Goal: Task Accomplishment & Management: Complete application form

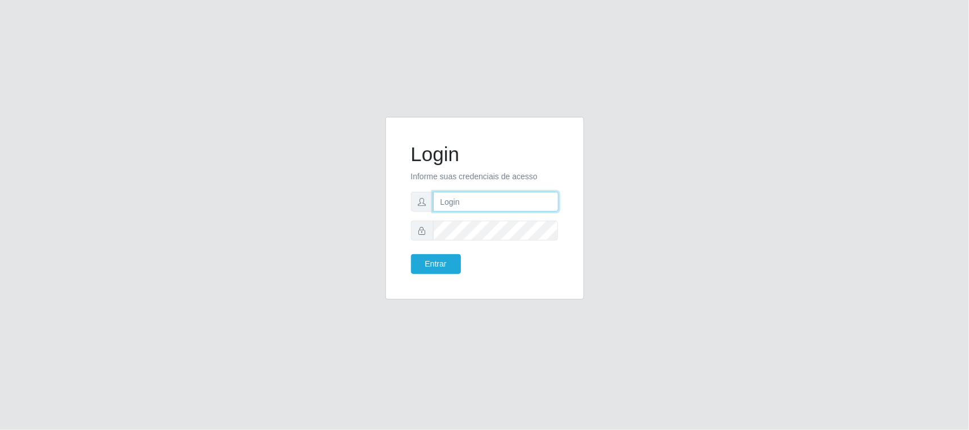
click at [469, 201] on input "text" at bounding box center [495, 202] width 125 height 20
type input "[EMAIL_ADDRESS][DOMAIN_NAME]"
click at [411, 254] on button "Entrar" at bounding box center [436, 264] width 50 height 20
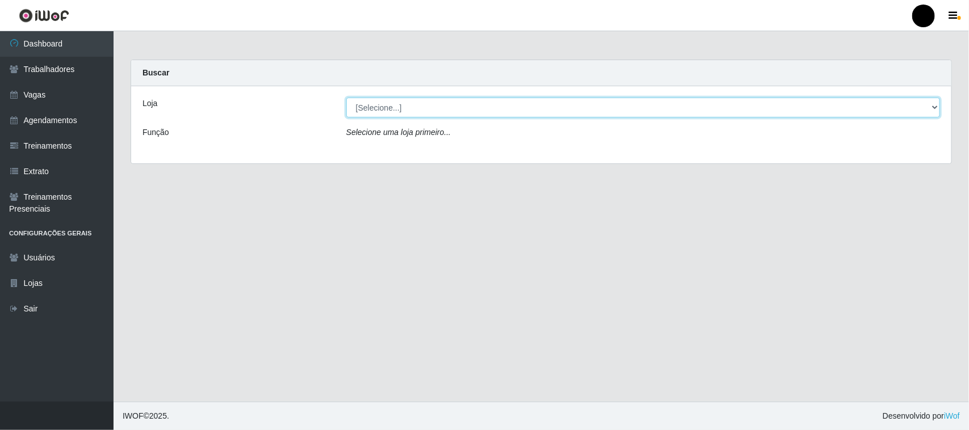
click at [415, 111] on select "[Selecione...] SuperFácil Atacado - Emaús" at bounding box center [643, 108] width 594 height 20
select select "407"
click at [346, 98] on select "[Selecione...] SuperFácil Atacado - Emaús" at bounding box center [643, 108] width 594 height 20
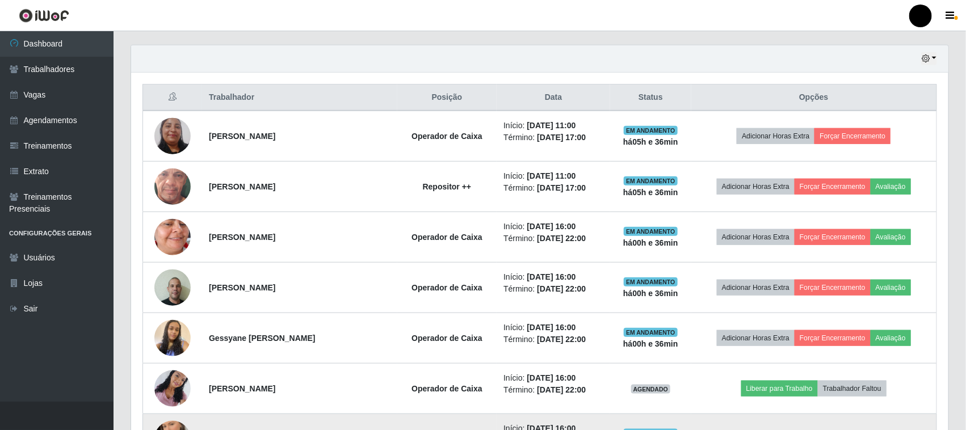
scroll to position [375, 0]
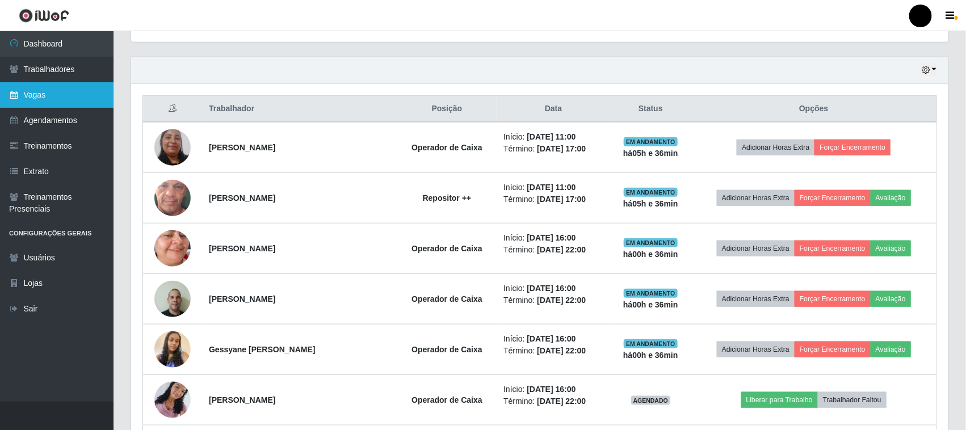
click at [36, 85] on link "Vagas" at bounding box center [57, 95] width 114 height 26
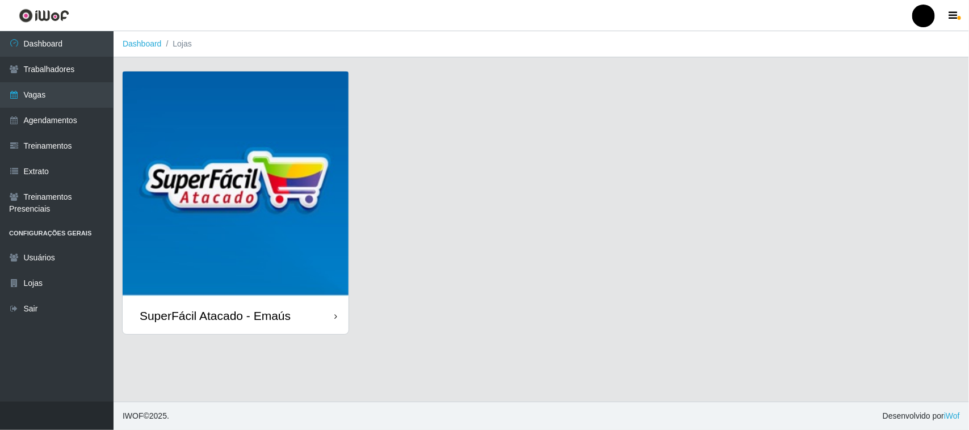
click at [242, 186] on img at bounding box center [236, 185] width 226 height 226
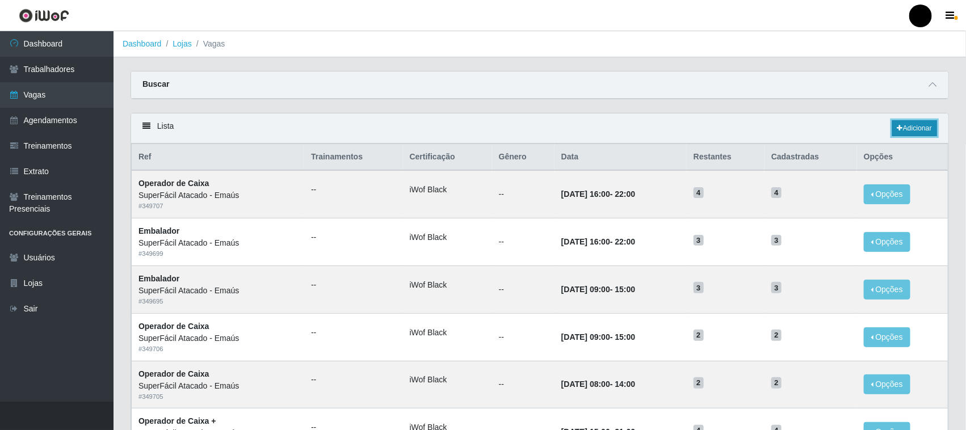
click at [910, 129] on link "Adicionar" at bounding box center [914, 128] width 45 height 16
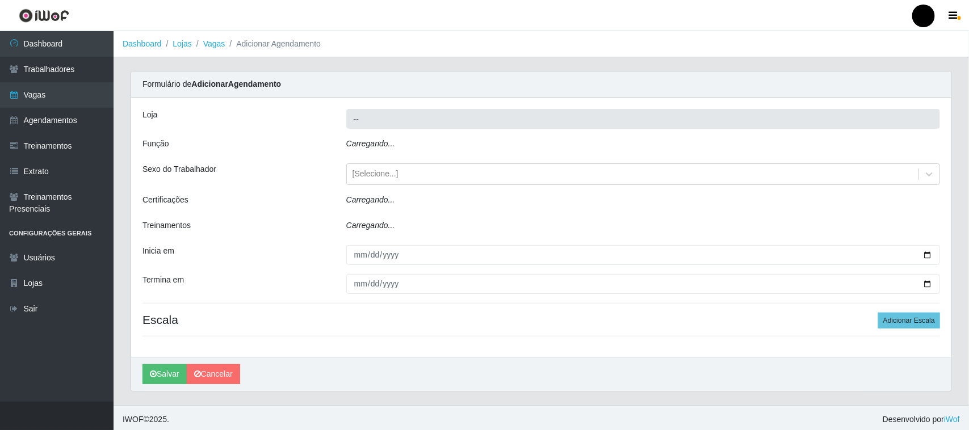
type input "SuperFácil Atacado - Emaús"
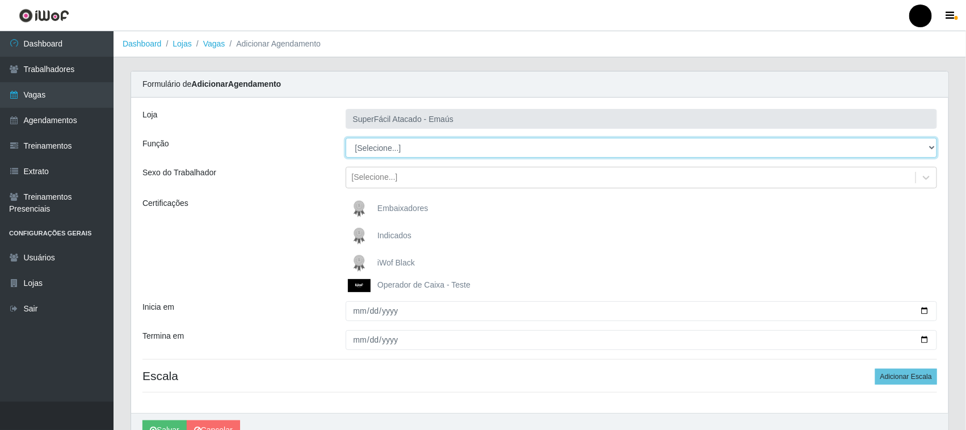
click at [410, 148] on select "[Selecione...] Auxiliar de Estacionamento Auxiliar de Estacionamento + Auxiliar…" at bounding box center [642, 148] width 592 height 20
click at [410, 157] on select "[Selecione...] Auxiliar de Estacionamento Auxiliar de Estacionamento + Auxiliar…" at bounding box center [642, 148] width 592 height 20
select select "114"
click at [346, 138] on select "[Selecione...] Auxiliar de Estacionamento Auxiliar de Estacionamento + Auxiliar…" at bounding box center [642, 148] width 592 height 20
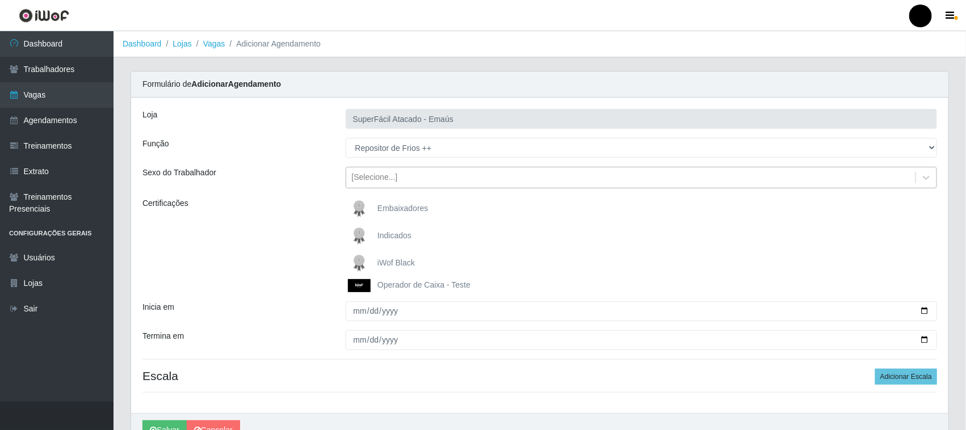
click at [373, 180] on div "[Selecione...]" at bounding box center [375, 178] width 46 height 12
click at [304, 214] on div "Certificações" at bounding box center [235, 245] width 203 height 95
click at [359, 257] on img at bounding box center [361, 263] width 27 height 23
click at [0, 0] on input "iWof Black" at bounding box center [0, 0] width 0 height 0
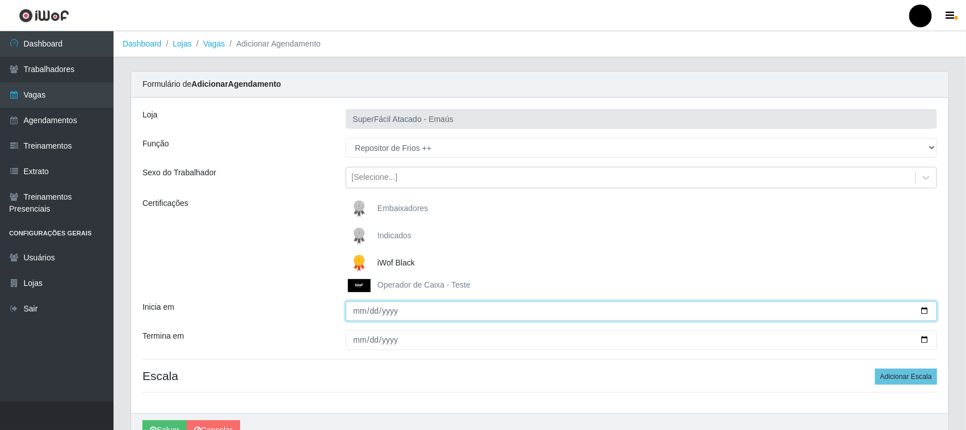
click at [925, 311] on input "Inicia em" at bounding box center [642, 311] width 592 height 20
click at [924, 308] on input "[DATE]" at bounding box center [642, 311] width 592 height 20
type input "[DATE]"
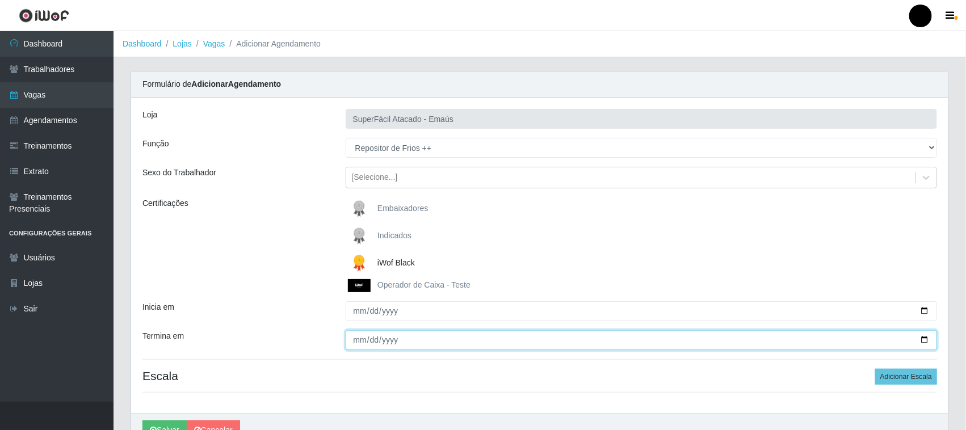
click at [927, 338] on input "Termina em" at bounding box center [642, 340] width 592 height 20
type input "[DATE]"
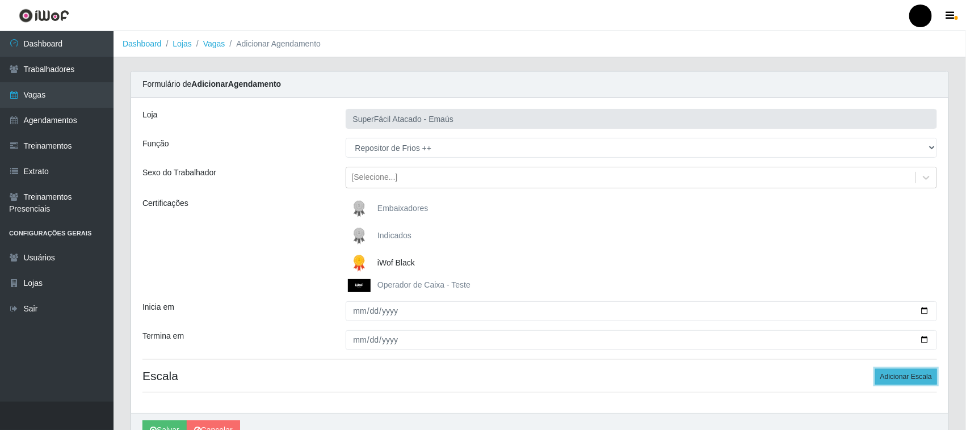
click at [895, 378] on button "Adicionar Escala" at bounding box center [906, 377] width 62 height 16
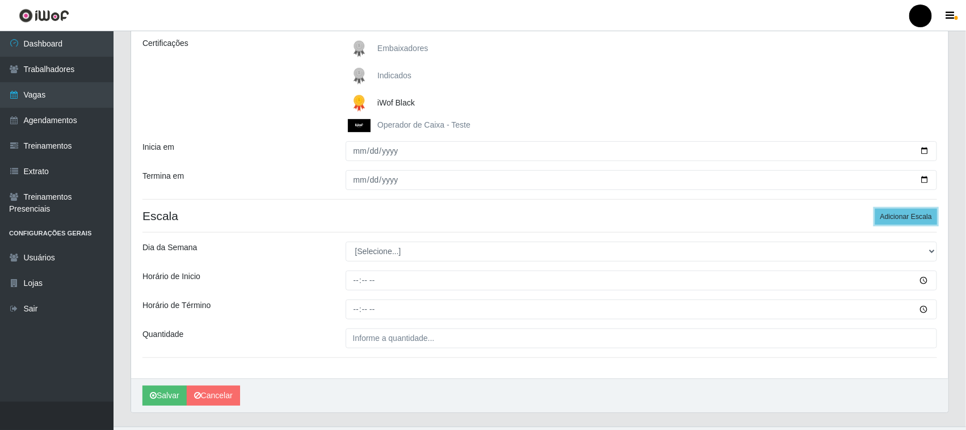
scroll to position [186, 0]
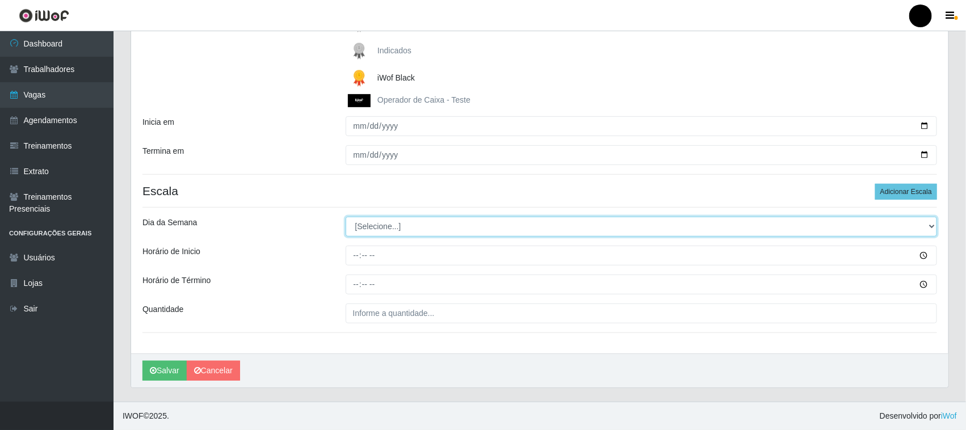
click at [389, 230] on select "[Selecione...] Segunda Terça Quarta Quinta Sexta Sábado Domingo" at bounding box center [642, 227] width 592 height 20
select select "5"
click at [346, 217] on select "[Selecione...] Segunda Terça Quarta Quinta Sexta Sábado Domingo" at bounding box center [642, 227] width 592 height 20
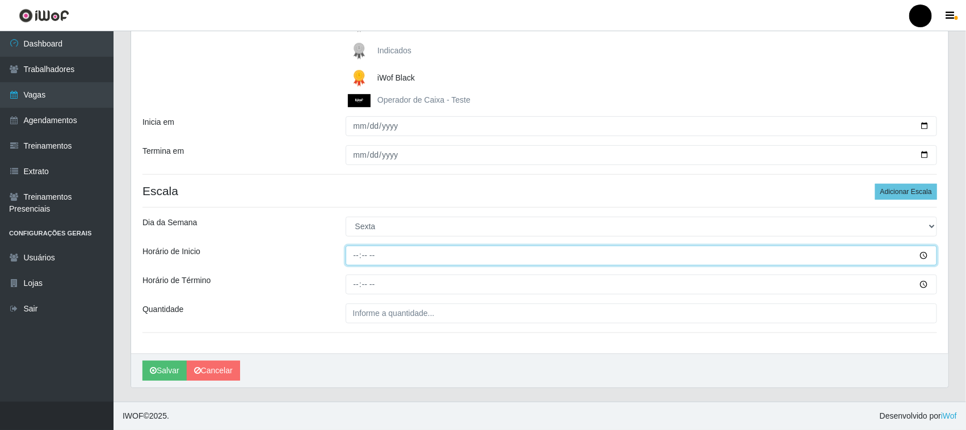
click at [359, 256] on input "Horário de Inicio" at bounding box center [642, 256] width 592 height 20
type input "08:00"
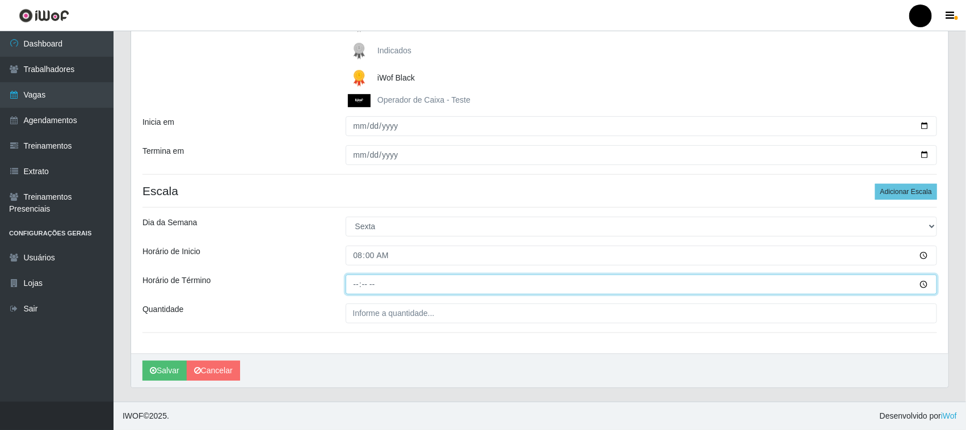
click at [356, 284] on input "Horário de Término" at bounding box center [642, 285] width 592 height 20
type input "14:00"
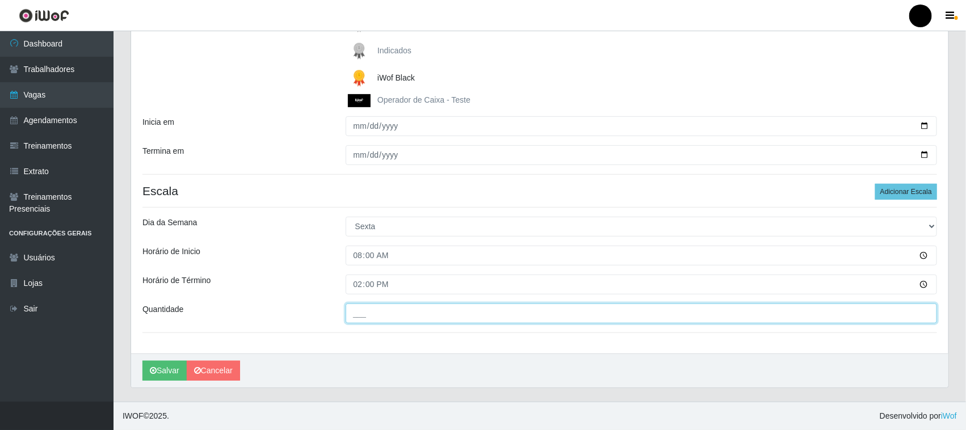
click at [371, 312] on input "___" at bounding box center [642, 314] width 592 height 20
type input "1__"
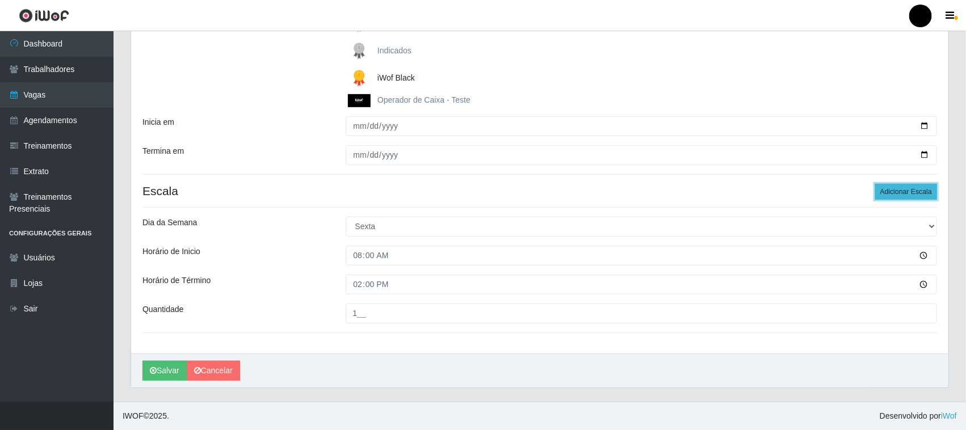
click at [904, 196] on button "Adicionar Escala" at bounding box center [906, 192] width 62 height 16
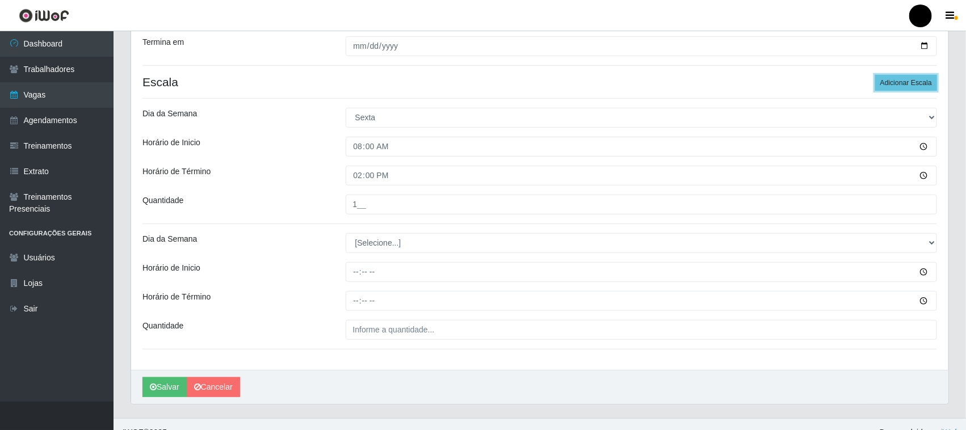
scroll to position [311, 0]
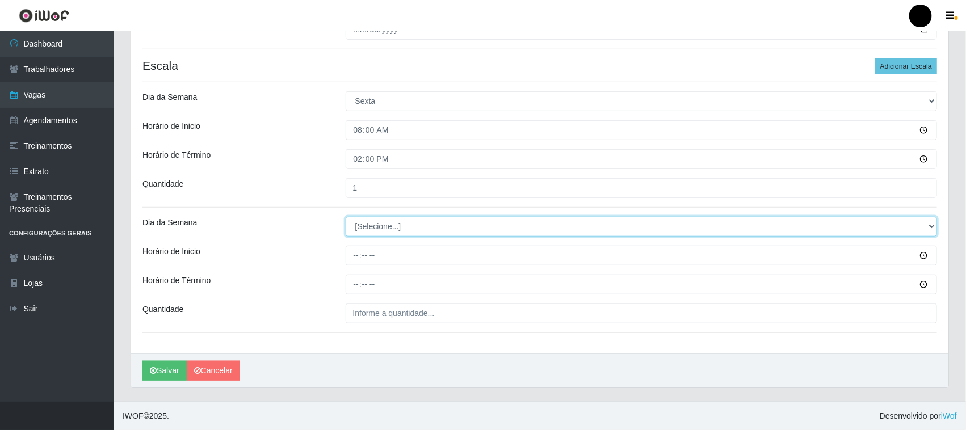
click at [393, 226] on select "[Selecione...] Segunda Terça Quarta Quinta Sexta Sábado Domingo" at bounding box center [642, 227] width 592 height 20
select select "5"
click at [346, 217] on select "[Selecione...] Segunda Terça Quarta Quinta Sexta Sábado Domingo" at bounding box center [642, 227] width 592 height 20
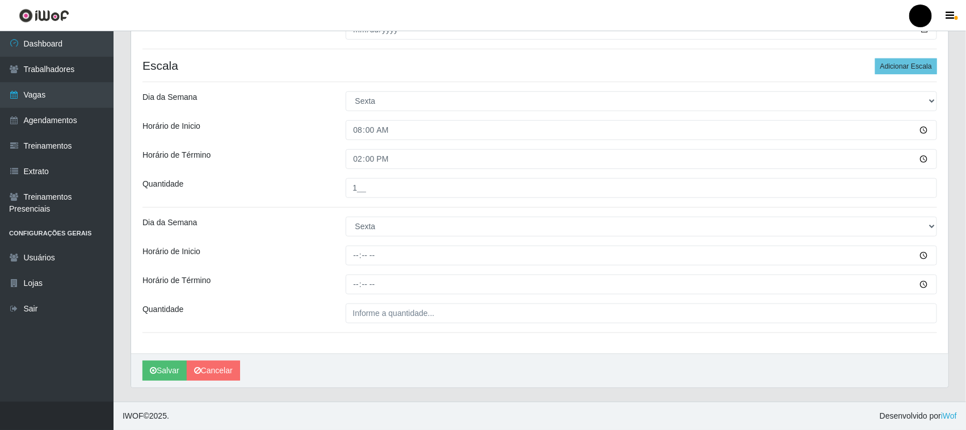
click at [372, 333] on div "Loja SuperFácil Atacado - Emaús Função [Selecione...] Auxiliar de Estacionament…" at bounding box center [539, 70] width 817 height 566
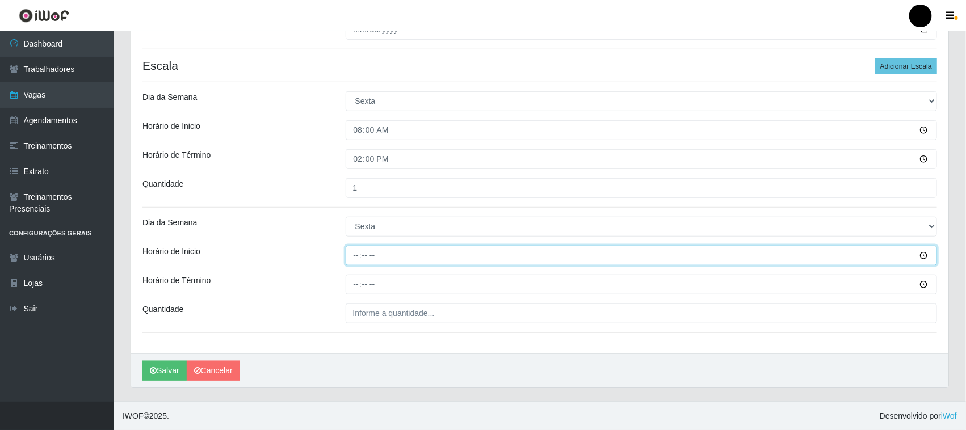
click at [351, 261] on input "Horário de Inicio" at bounding box center [642, 256] width 592 height 20
type input "14:00"
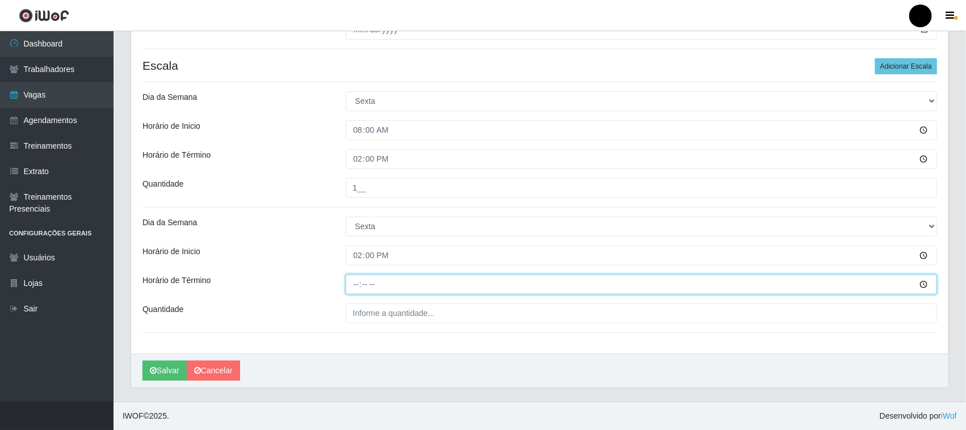
click at [360, 284] on input "Horário de Término" at bounding box center [642, 285] width 592 height 20
type input "20:00"
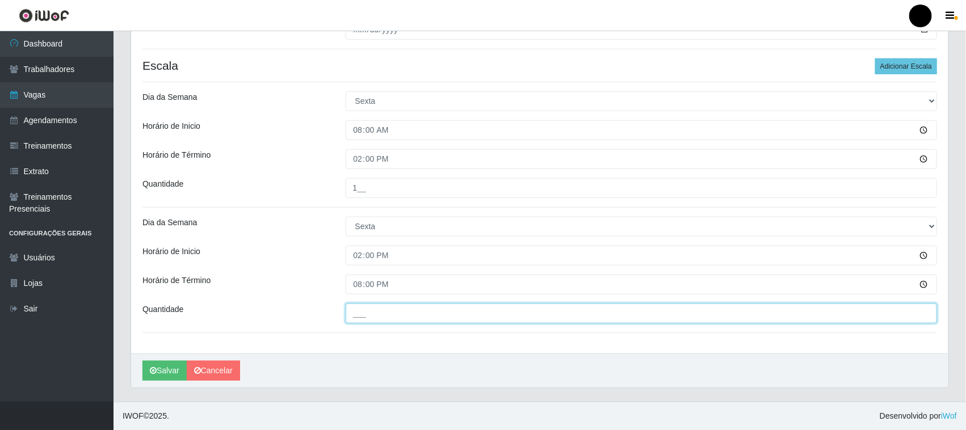
click at [368, 316] on input "___" at bounding box center [642, 314] width 592 height 20
type input "1__"
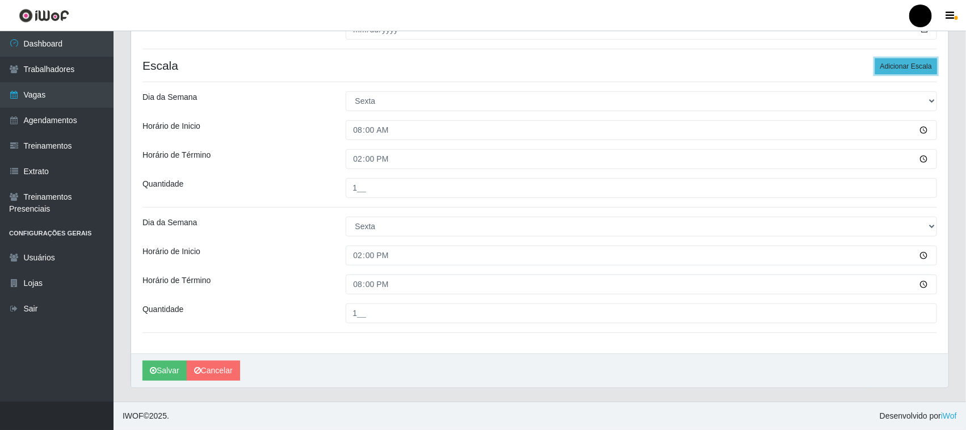
click at [889, 63] on button "Adicionar Escala" at bounding box center [906, 66] width 62 height 16
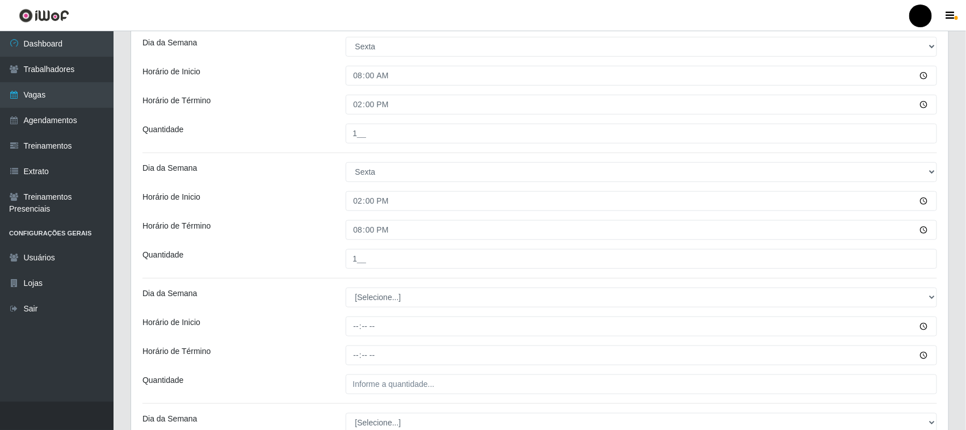
scroll to position [562, 0]
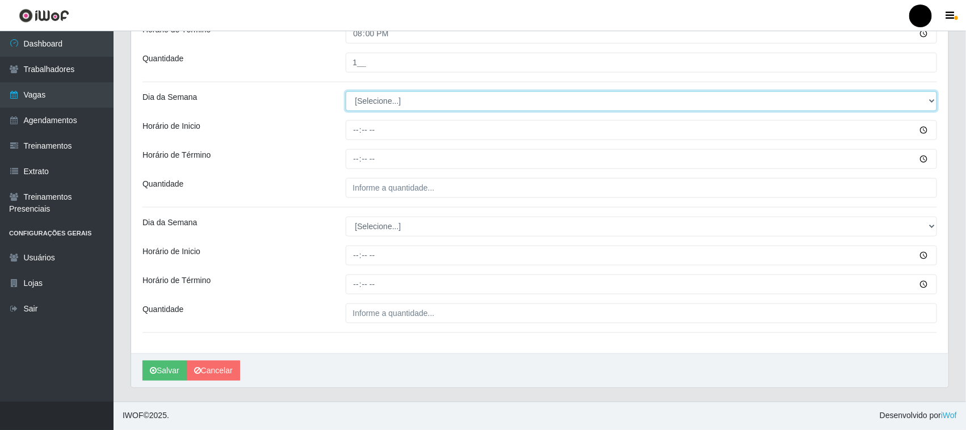
click at [379, 101] on select "[Selecione...] Segunda Terça Quarta Quinta Sexta Sábado Domingo" at bounding box center [642, 101] width 592 height 20
select select "5"
click at [346, 91] on select "[Selecione...] Segunda Terça Quarta Quinta Sexta Sábado Domingo" at bounding box center [642, 101] width 592 height 20
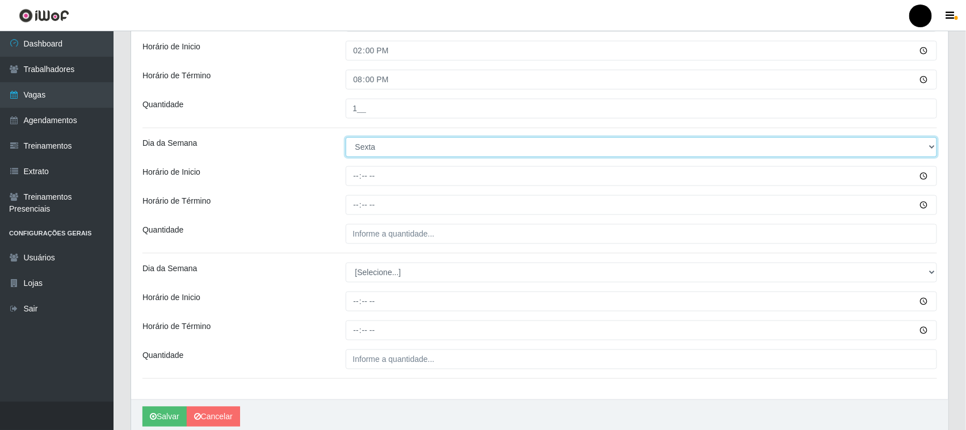
scroll to position [492, 0]
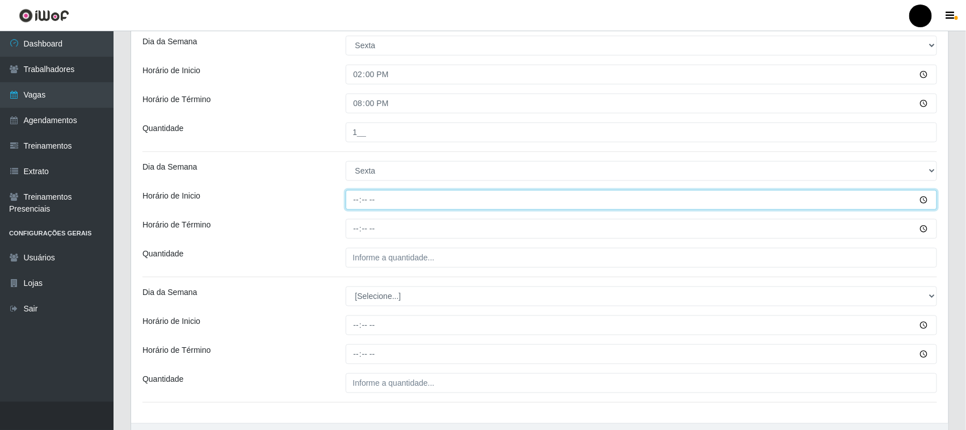
click at [356, 204] on input "Horário de Inicio" at bounding box center [642, 200] width 592 height 20
type input "16:00"
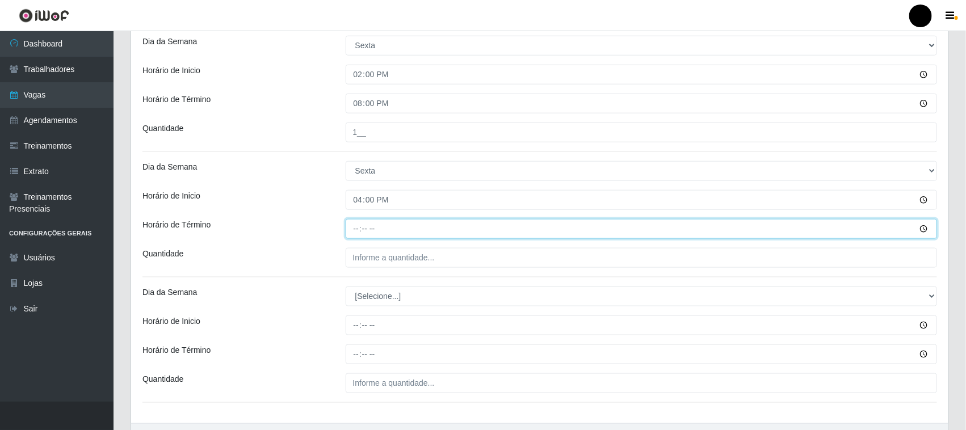
click at [353, 230] on input "Horário de Término" at bounding box center [642, 229] width 592 height 20
type input "22:00"
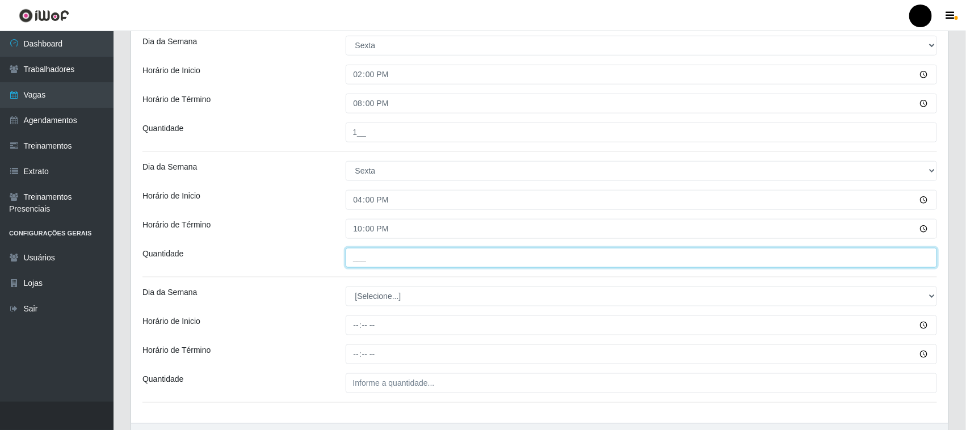
click at [363, 262] on input "___" at bounding box center [642, 258] width 592 height 20
type input "1__"
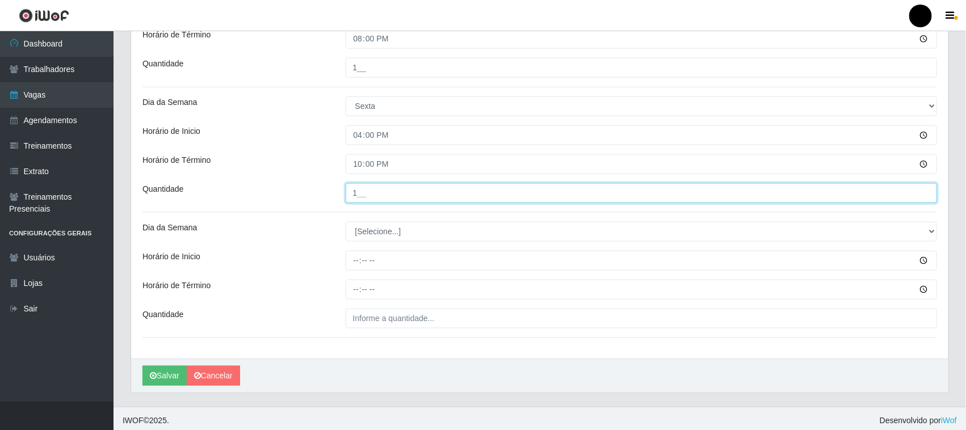
scroll to position [562, 0]
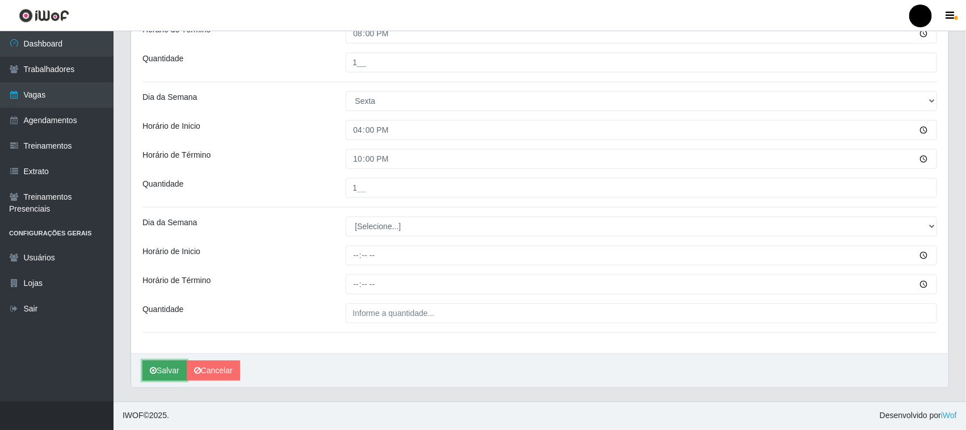
click at [177, 366] on button "Salvar" at bounding box center [164, 371] width 44 height 20
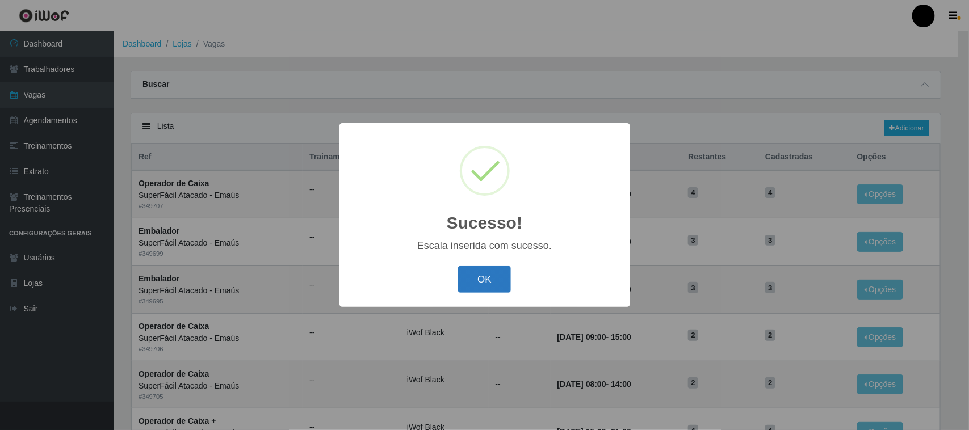
click at [469, 279] on button "OK" at bounding box center [484, 279] width 53 height 27
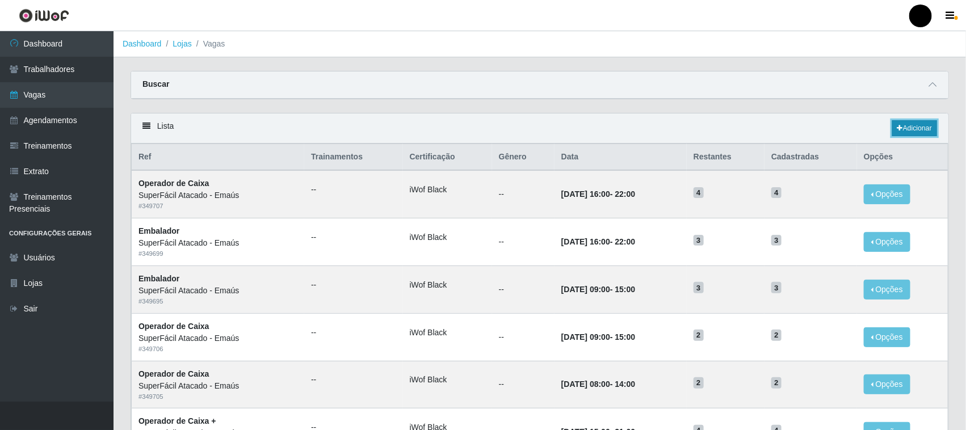
click at [905, 129] on link "Adicionar" at bounding box center [914, 128] width 45 height 16
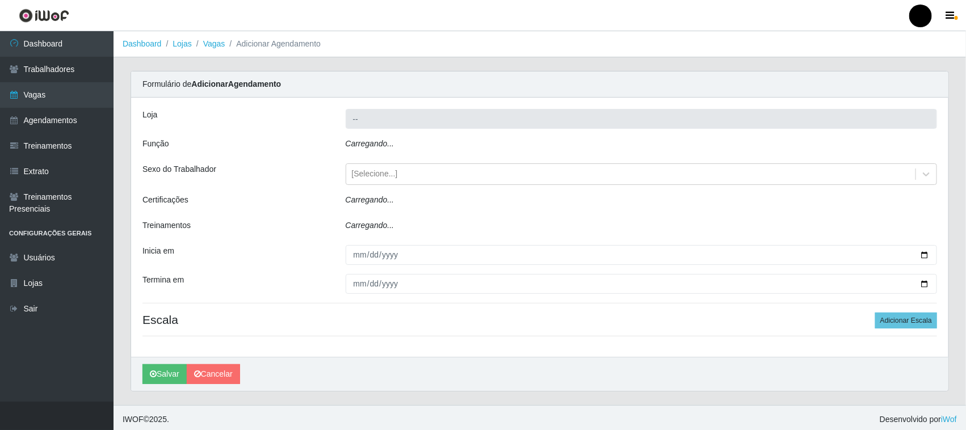
type input "SuperFácil Atacado - Emaús"
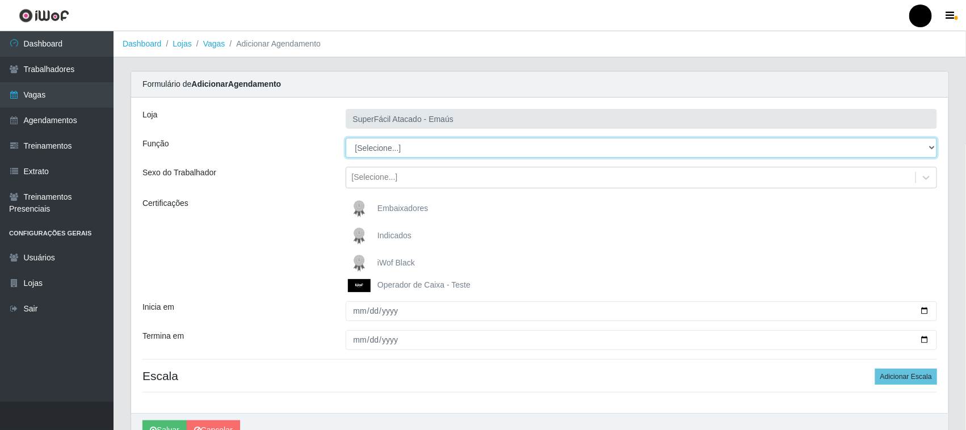
click at [384, 148] on select "[Selecione...] Auxiliar de Estacionamento Auxiliar de Estacionamento + Auxiliar…" at bounding box center [642, 148] width 592 height 20
select select "113"
click at [346, 138] on select "[Selecione...] Auxiliar de Estacionamento Auxiliar de Estacionamento + Auxiliar…" at bounding box center [642, 148] width 592 height 20
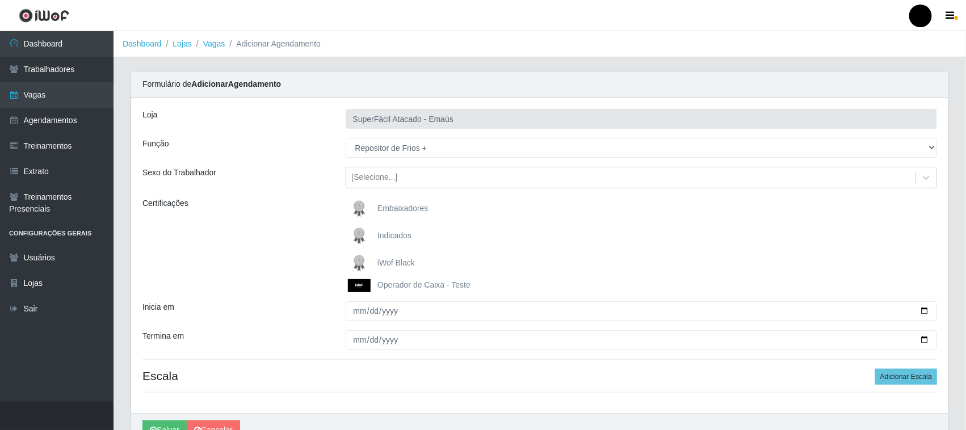
click at [360, 260] on img at bounding box center [361, 263] width 27 height 23
click at [0, 0] on input "iWof Black" at bounding box center [0, 0] width 0 height 0
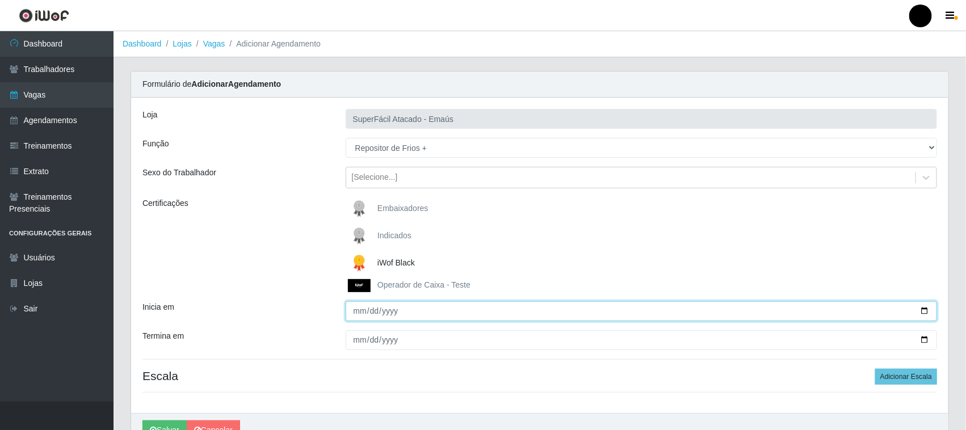
click at [923, 313] on input "Inicia em" at bounding box center [642, 311] width 592 height 20
type input "[DATE]"
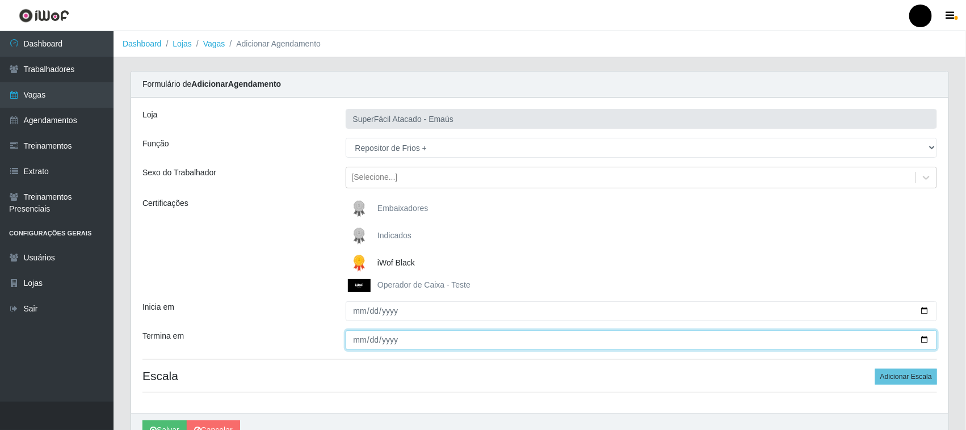
click at [926, 338] on input "Termina em" at bounding box center [642, 340] width 592 height 20
type input "[DATE]"
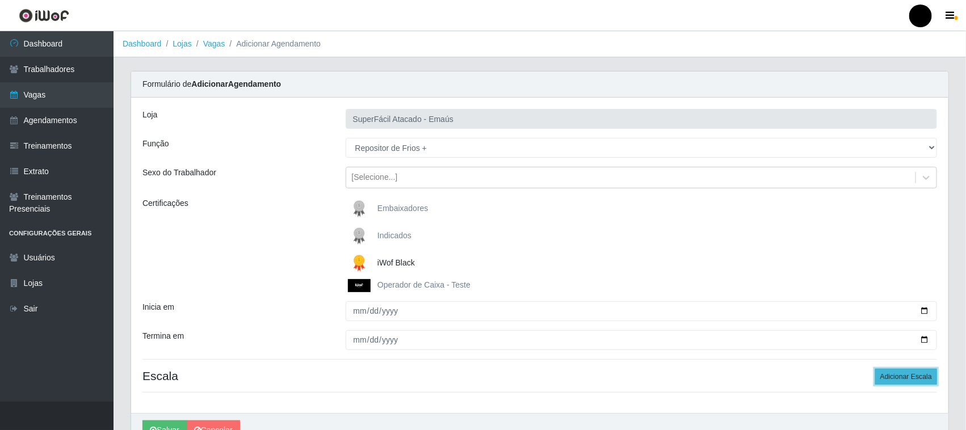
click at [908, 375] on button "Adicionar Escala" at bounding box center [906, 377] width 62 height 16
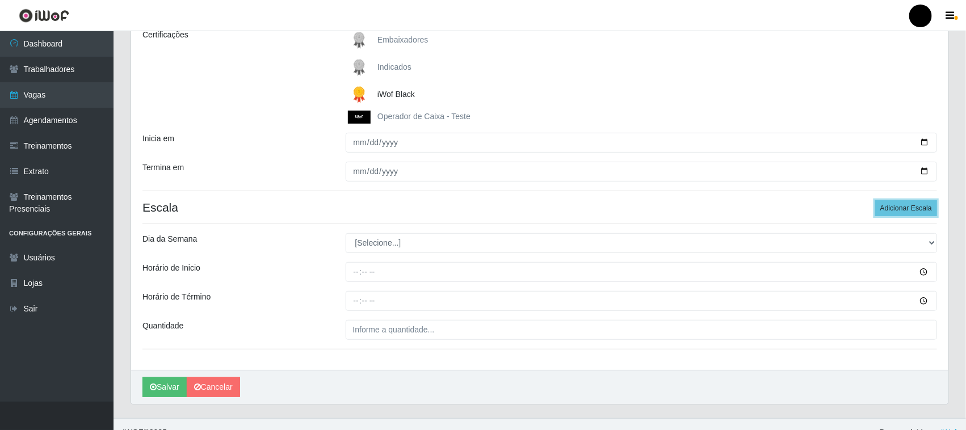
scroll to position [186, 0]
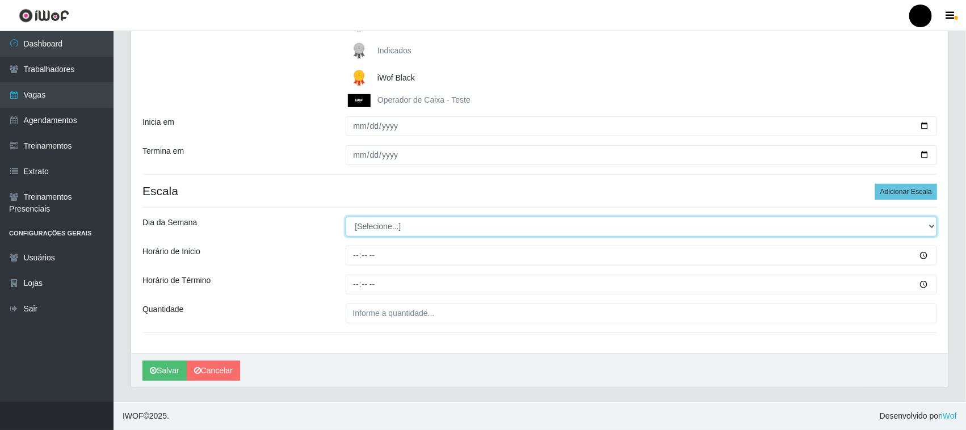
click at [398, 222] on select "[Selecione...] Segunda Terça Quarta Quinta Sexta Sábado Domingo" at bounding box center [642, 227] width 592 height 20
select select "6"
click at [346, 217] on select "[Selecione...] Segunda Terça Quarta Quinta Sexta Sábado Domingo" at bounding box center [642, 227] width 592 height 20
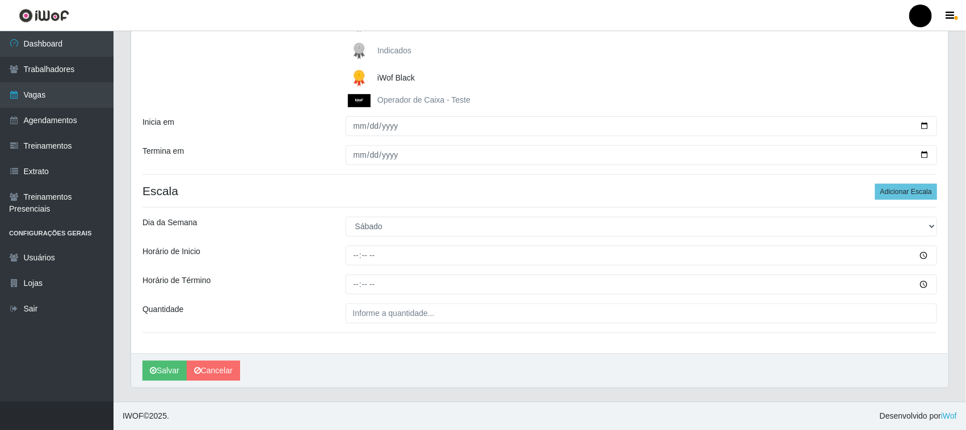
click at [376, 347] on div "Loja SuperFácil Atacado - Emaús Função [Selecione...] Auxiliar de Estacionament…" at bounding box center [539, 133] width 817 height 441
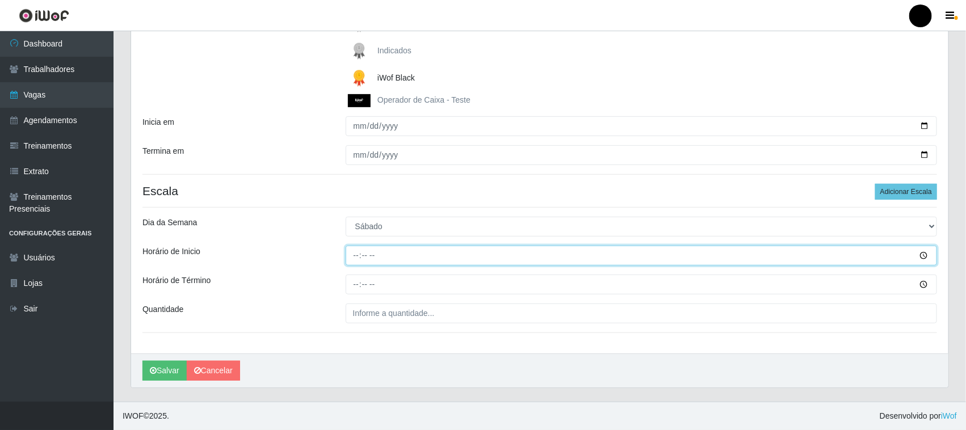
click at [358, 257] on input "Horário de Inicio" at bounding box center [642, 256] width 592 height 20
type input "08:00"
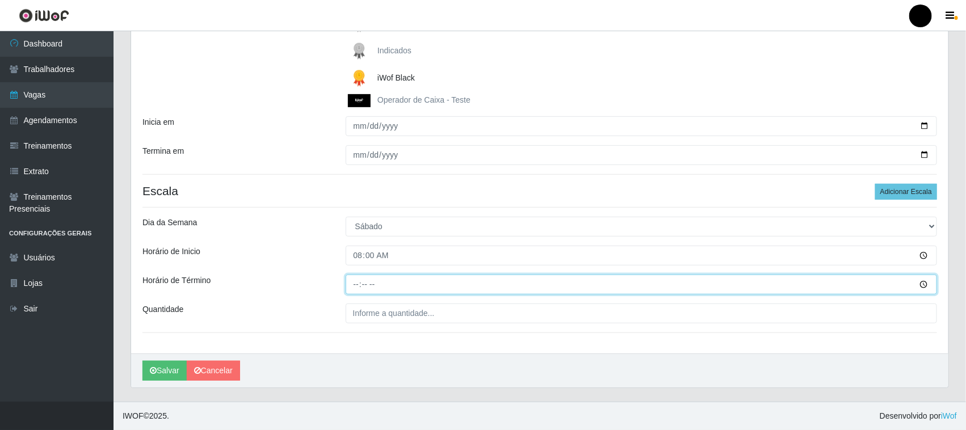
click at [358, 285] on input "Horário de Término" at bounding box center [642, 285] width 592 height 20
type input "14:00"
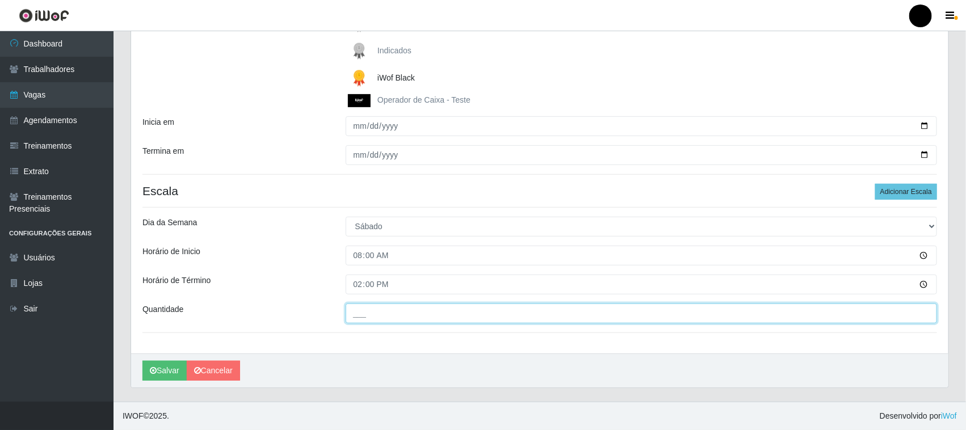
click at [364, 317] on input "___" at bounding box center [642, 314] width 592 height 20
type input "1__"
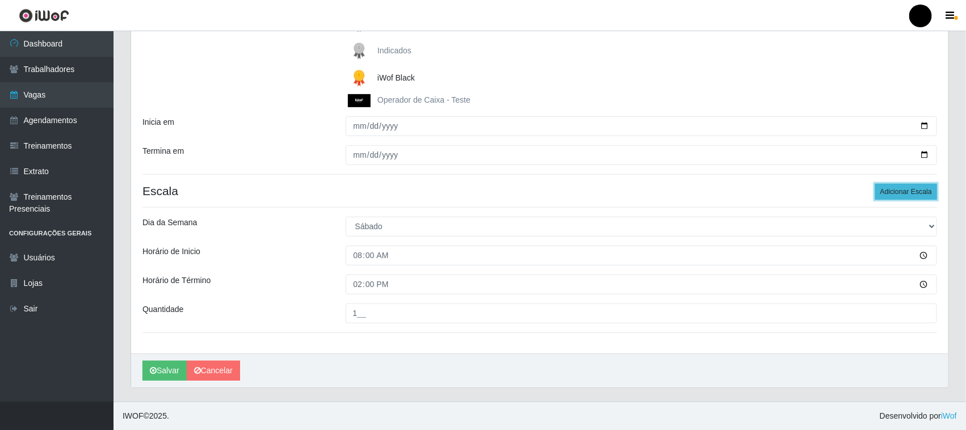
click at [896, 192] on button "Adicionar Escala" at bounding box center [906, 192] width 62 height 16
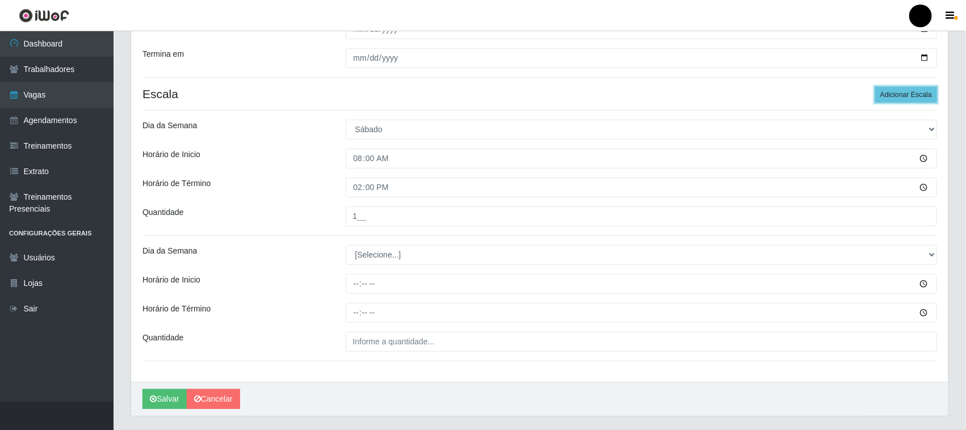
scroll to position [311, 0]
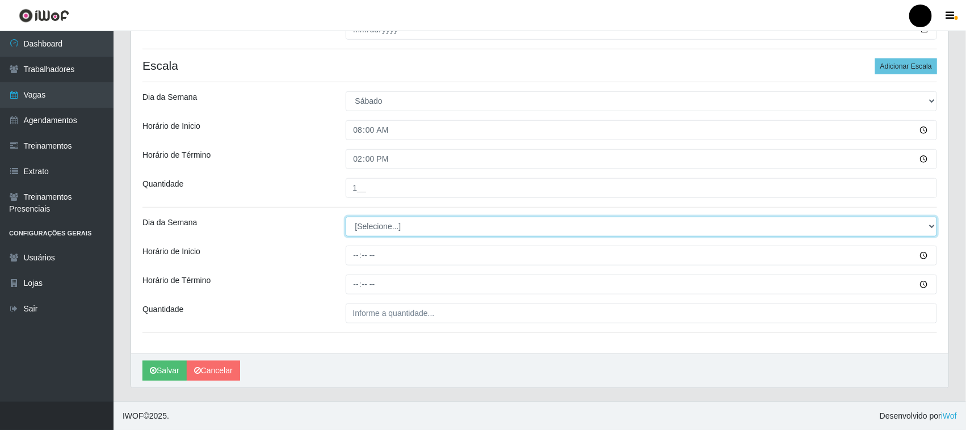
click at [381, 229] on select "[Selecione...] Segunda Terça Quarta Quinta Sexta Sábado Domingo" at bounding box center [642, 227] width 592 height 20
select select "6"
click at [346, 217] on select "[Selecione...] Segunda Terça Quarta Quinta Sexta Sábado Domingo" at bounding box center [642, 227] width 592 height 20
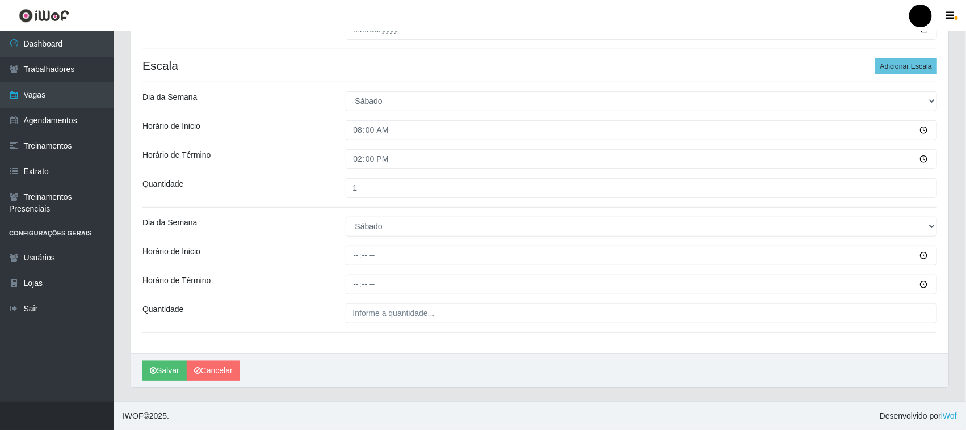
click at [367, 348] on div "Loja SuperFácil Atacado - Emaús Função [Selecione...] Auxiliar de Estacionament…" at bounding box center [539, 70] width 817 height 566
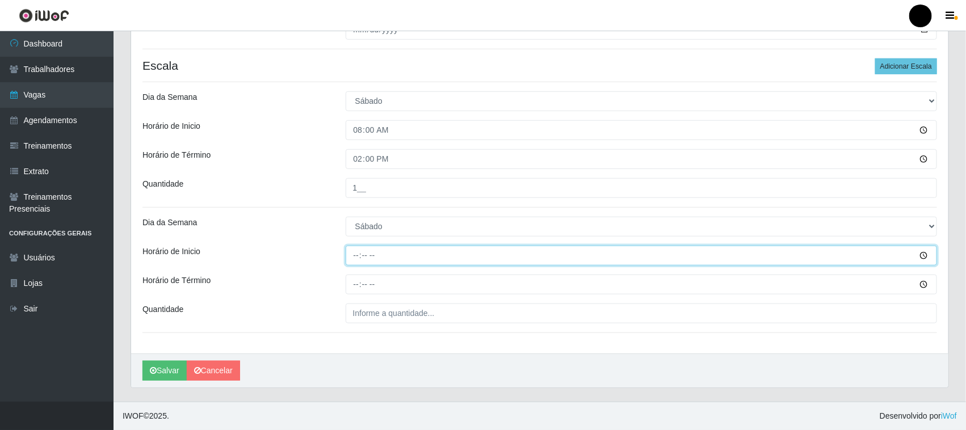
click at [359, 257] on input "Horário de Inicio" at bounding box center [642, 256] width 592 height 20
type input "14:00"
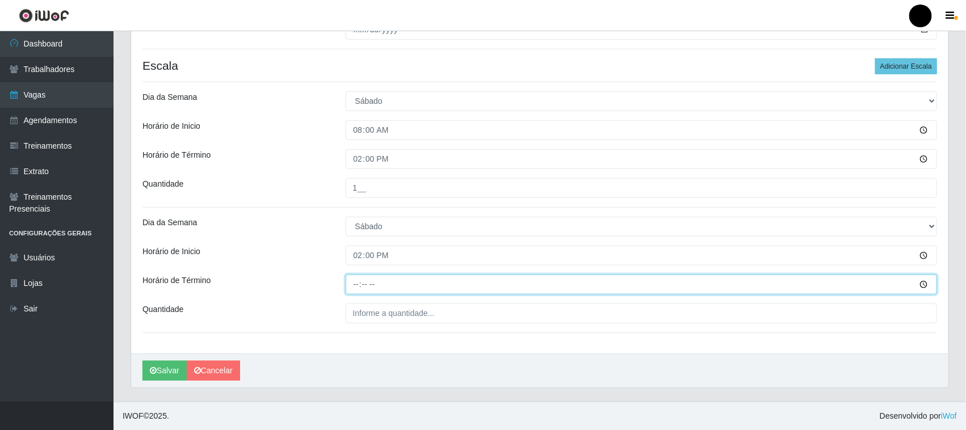
click at [355, 284] on input "Horário de Término" at bounding box center [642, 285] width 592 height 20
type input "20:00"
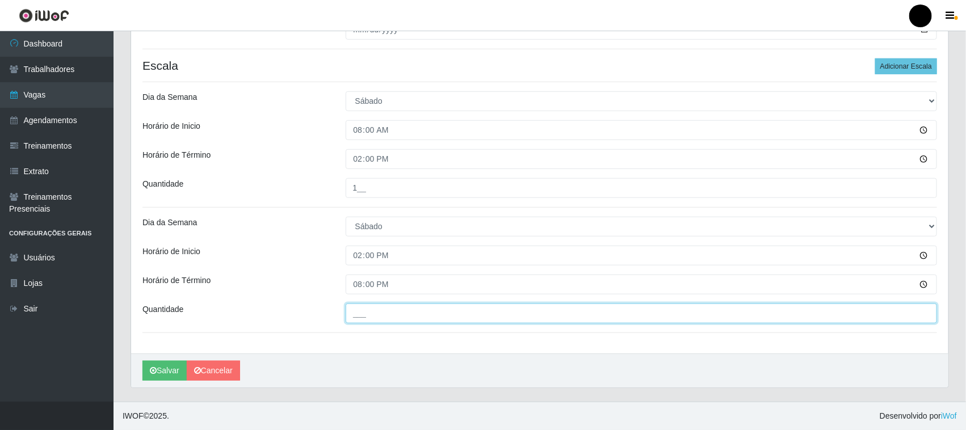
click at [362, 316] on input "___" at bounding box center [642, 314] width 592 height 20
type input "1__"
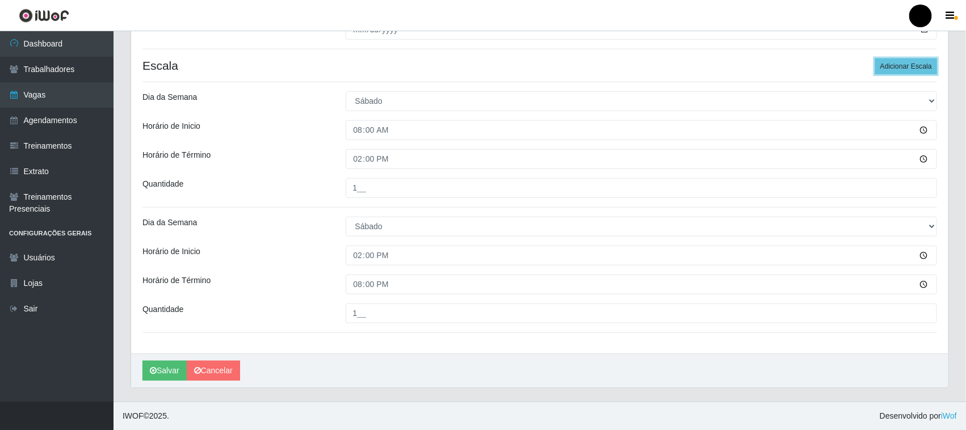
drag, startPoint x: 895, startPoint y: 67, endPoint x: 586, endPoint y: 166, distance: 324.2
click at [895, 66] on button "Adicionar Escala" at bounding box center [906, 66] width 62 height 16
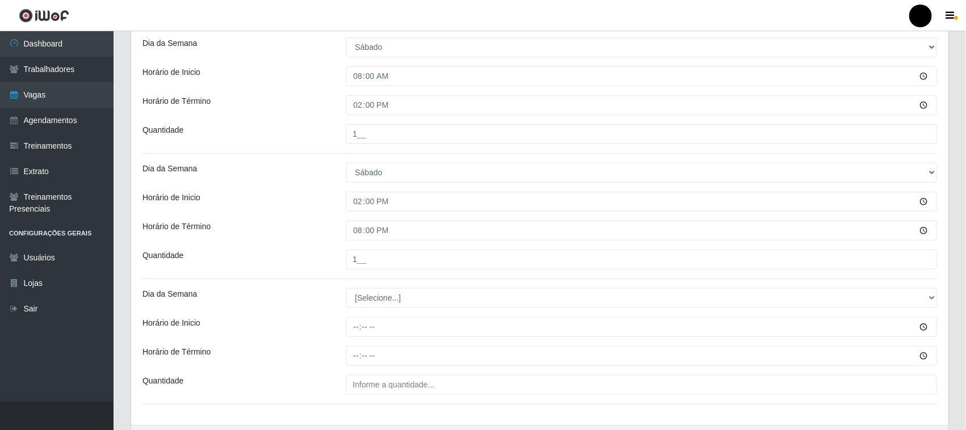
scroll to position [437, 0]
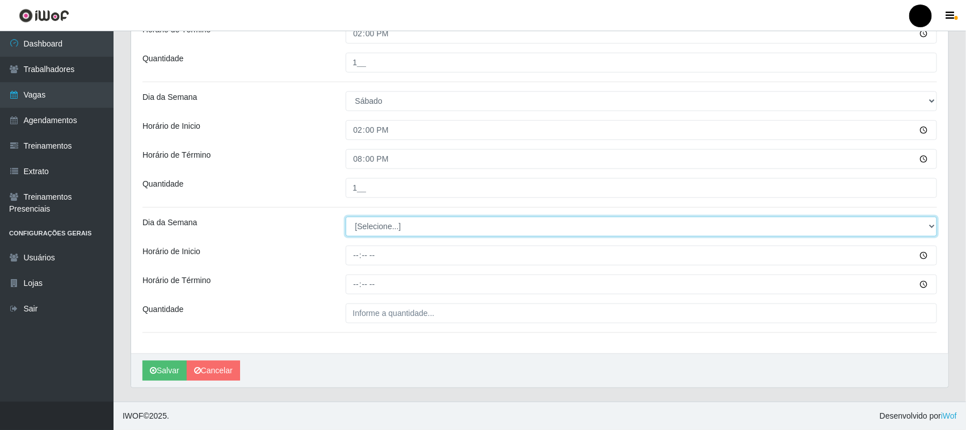
click at [380, 227] on select "[Selecione...] Segunda Terça Quarta Quinta Sexta Sábado Domingo" at bounding box center [642, 227] width 592 height 20
select select "6"
click at [346, 217] on select "[Selecione...] Segunda Terça Quarta Quinta Sexta Sábado Domingo" at bounding box center [642, 227] width 592 height 20
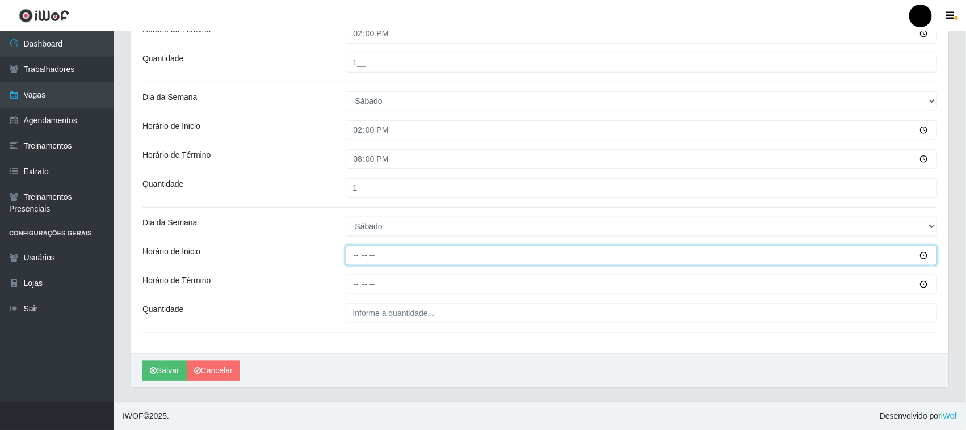
click at [356, 260] on input "Horário de Inicio" at bounding box center [642, 256] width 592 height 20
type input "16:00"
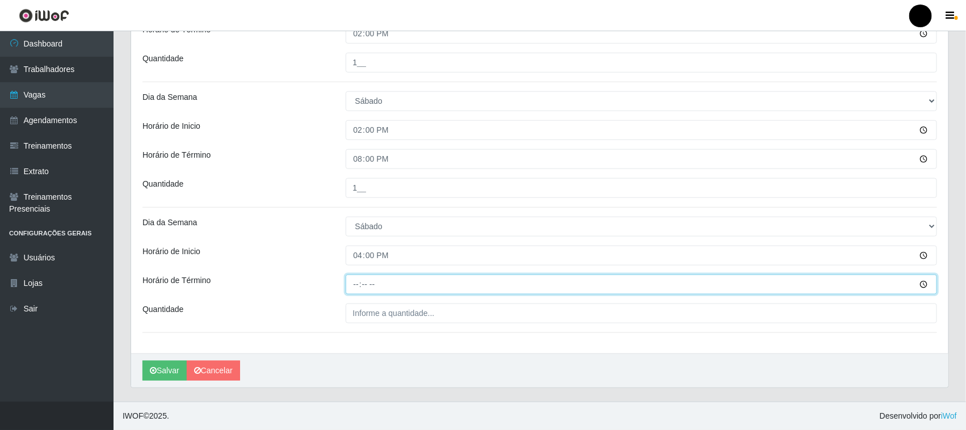
click at [353, 283] on input "Horário de Término" at bounding box center [642, 285] width 592 height 20
type input "22:00"
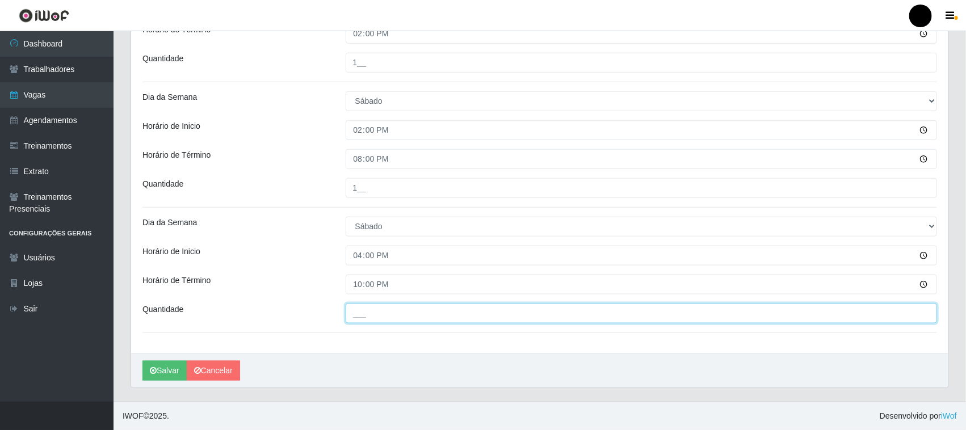
click at [368, 313] on input "___" at bounding box center [642, 314] width 592 height 20
type input "1__"
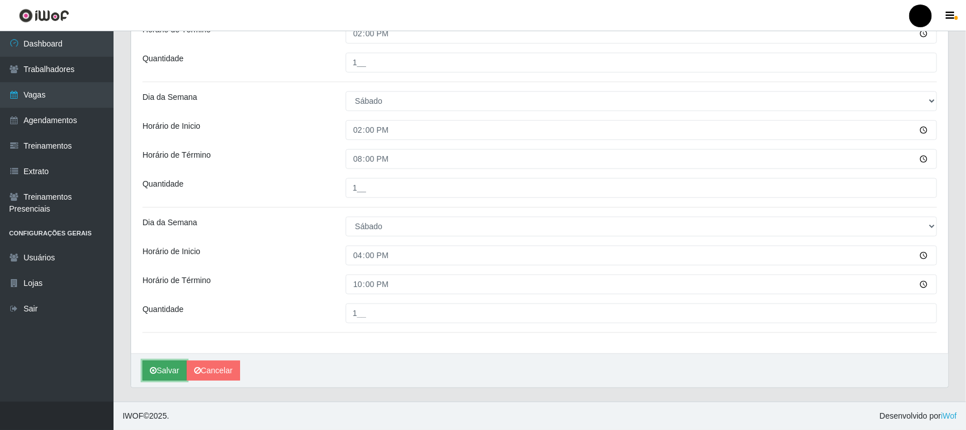
click at [170, 367] on button "Salvar" at bounding box center [164, 371] width 44 height 20
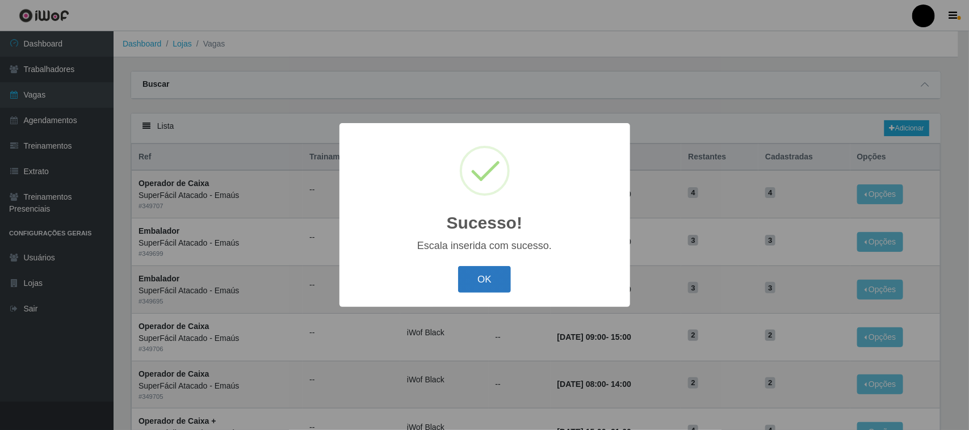
click at [492, 276] on button "OK" at bounding box center [484, 279] width 53 height 27
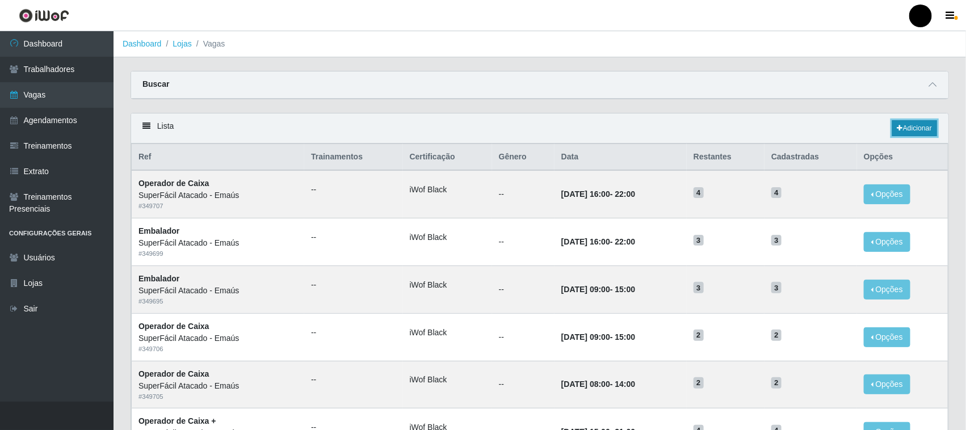
click at [911, 131] on link "Adicionar" at bounding box center [914, 128] width 45 height 16
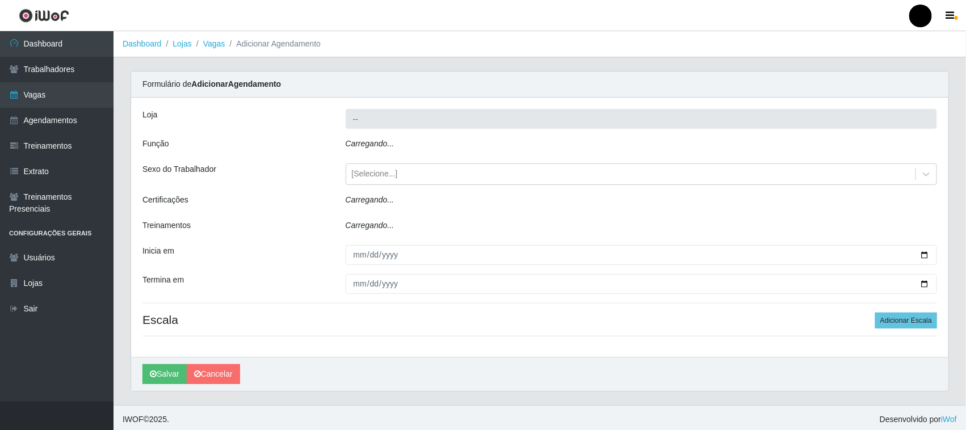
type input "SuperFácil Atacado - Emaús"
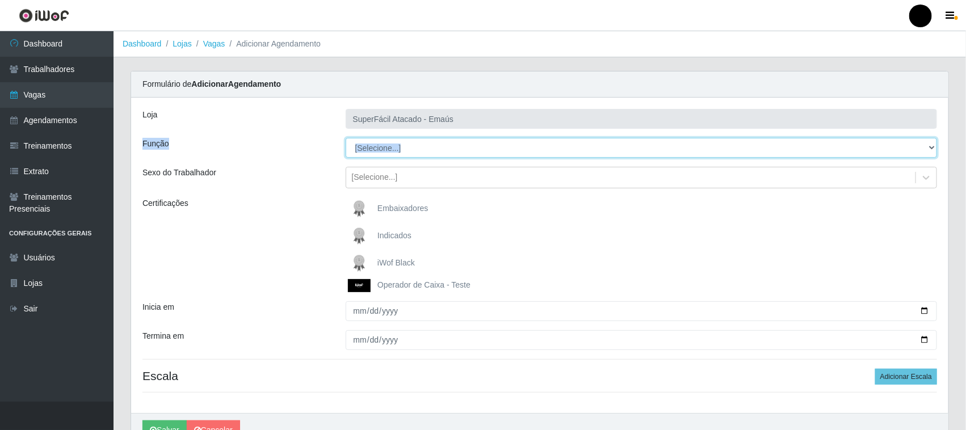
click at [443, 152] on select "[Selecione...] Auxiliar de Estacionamento Auxiliar de Estacionamento + Auxiliar…" at bounding box center [642, 148] width 592 height 20
select select "113"
click at [346, 138] on select "[Selecione...] Auxiliar de Estacionamento Auxiliar de Estacionamento + Auxiliar…" at bounding box center [642, 148] width 592 height 20
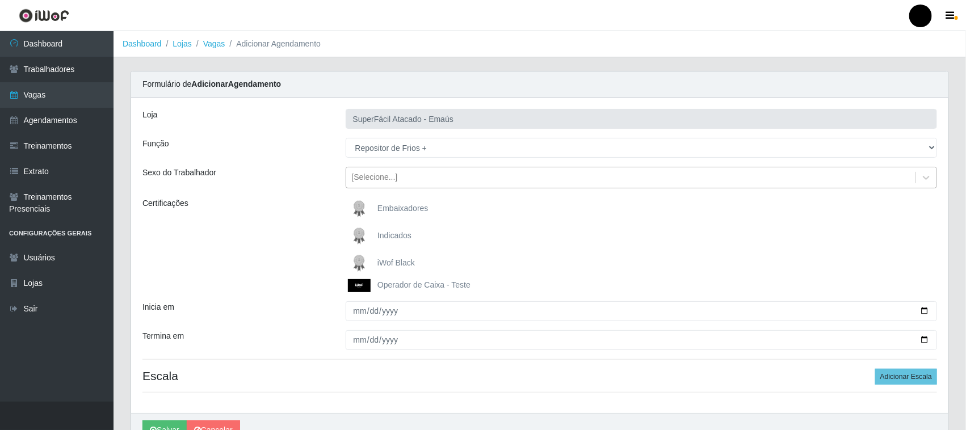
click at [387, 180] on div "[Selecione...]" at bounding box center [375, 178] width 46 height 12
click at [356, 262] on img at bounding box center [361, 263] width 27 height 23
click at [0, 0] on input "iWof Black" at bounding box center [0, 0] width 0 height 0
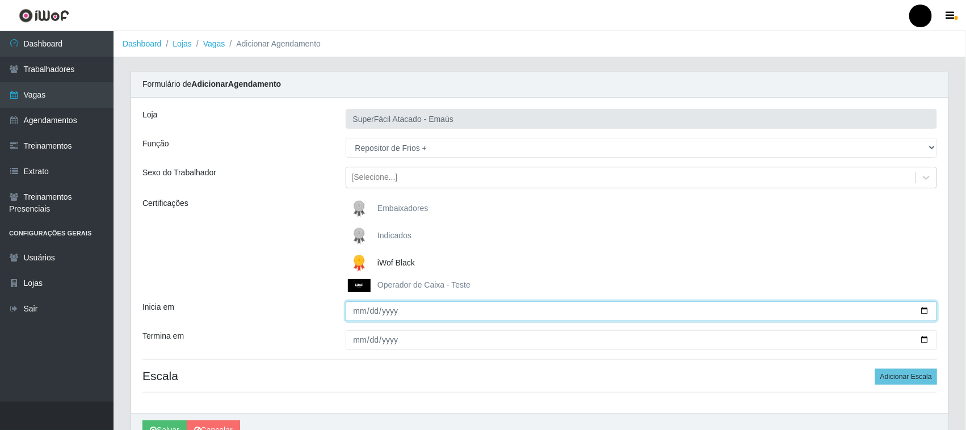
click at [926, 311] on input "Inicia em" at bounding box center [642, 311] width 592 height 20
type input "[DATE]"
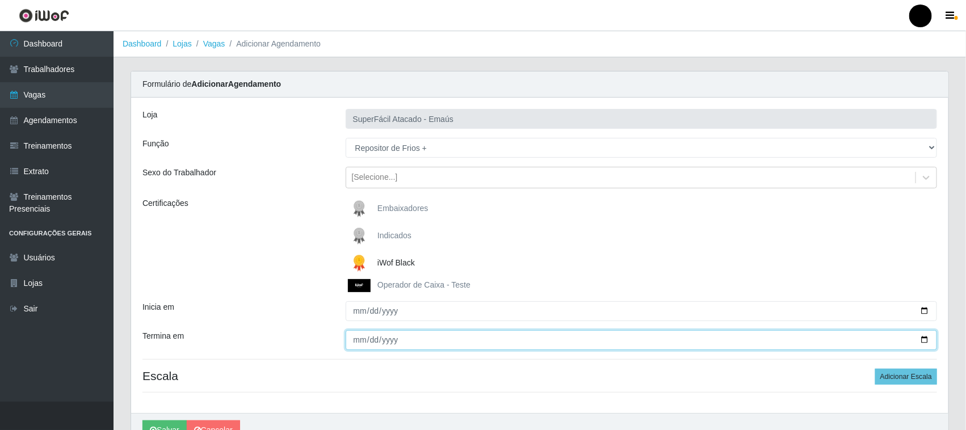
click at [928, 339] on input "Termina em" at bounding box center [642, 340] width 592 height 20
type input "[DATE]"
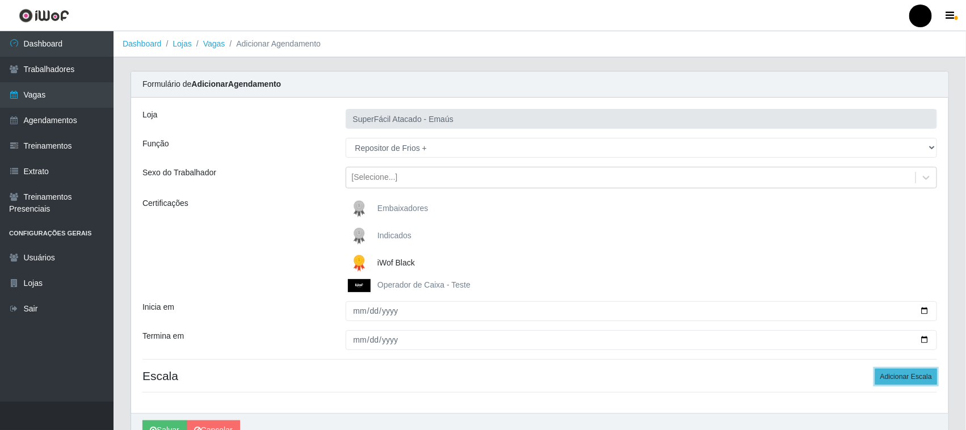
click at [893, 378] on button "Adicionar Escala" at bounding box center [906, 377] width 62 height 16
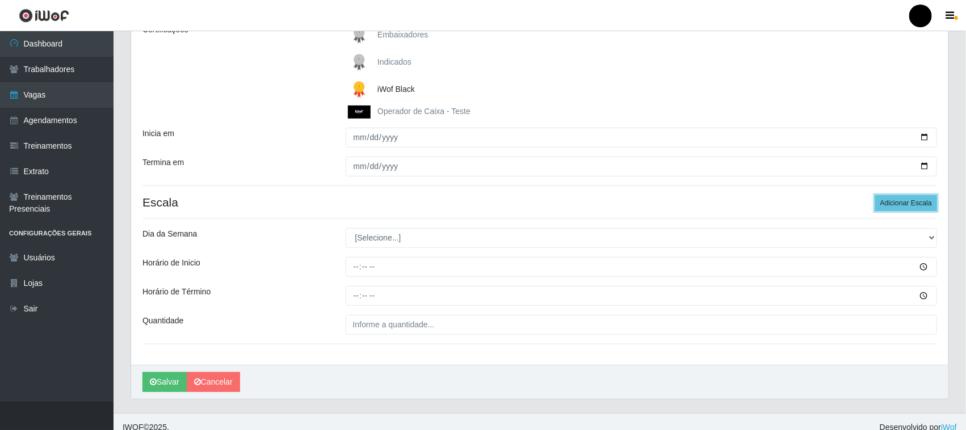
scroll to position [186, 0]
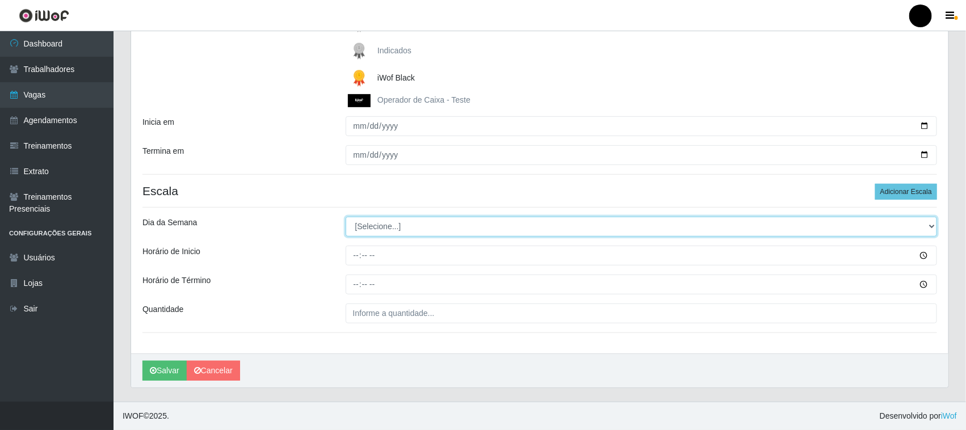
click at [382, 227] on select "[Selecione...] Segunda Terça Quarta Quinta Sexta Sábado Domingo" at bounding box center [642, 227] width 592 height 20
select select "0"
click at [346, 217] on select "[Selecione...] Segunda Terça Quarta Quinta Sexta Sábado Domingo" at bounding box center [642, 227] width 592 height 20
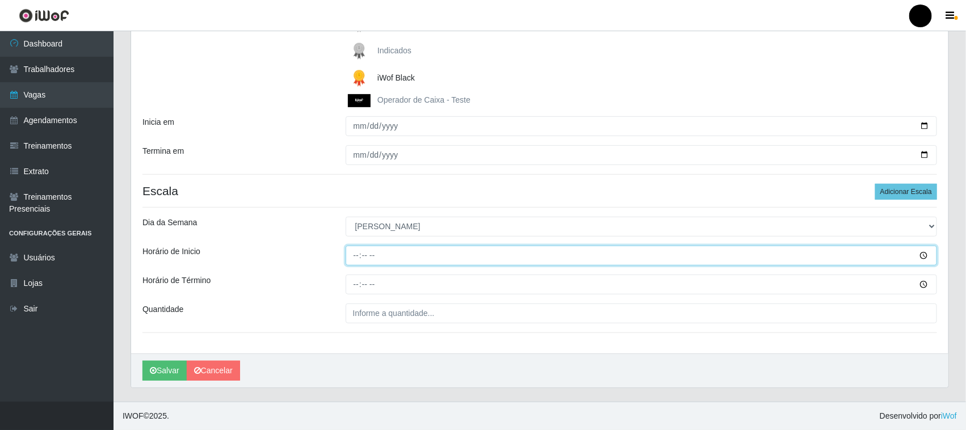
click at [354, 262] on input "Horário de Inicio" at bounding box center [642, 256] width 592 height 20
type input "08:00"
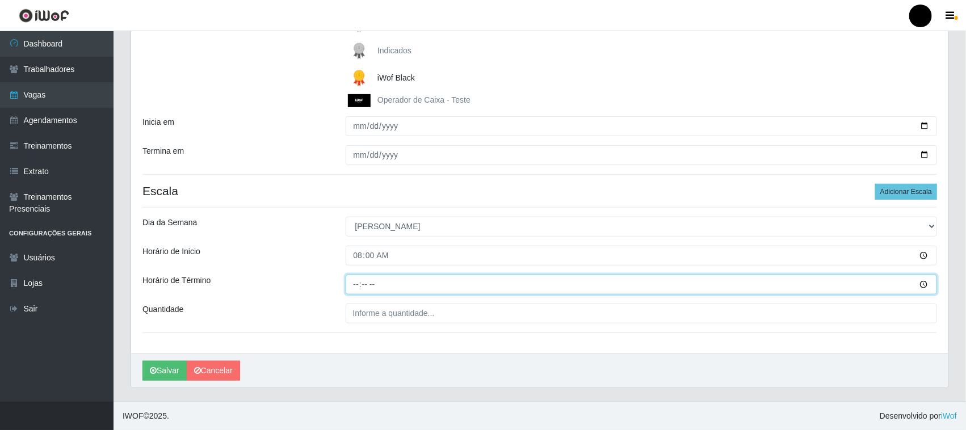
click at [350, 284] on input "Horário de Término" at bounding box center [642, 285] width 592 height 20
type input "14:00"
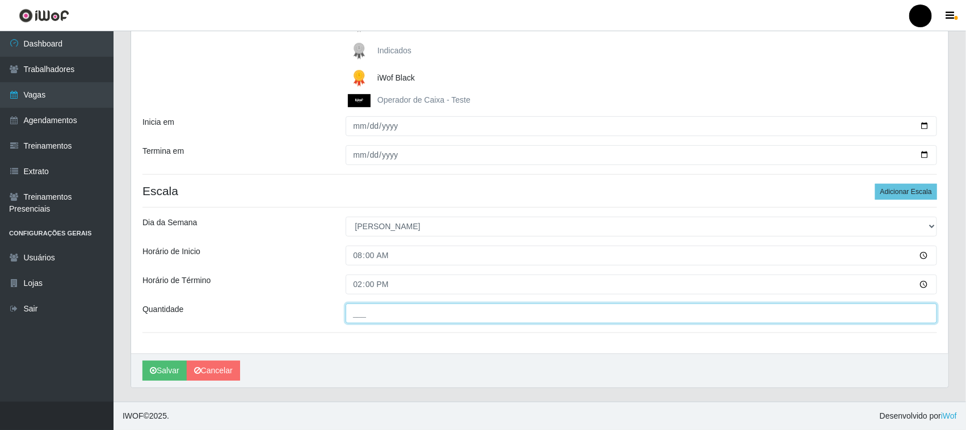
drag, startPoint x: 361, startPoint y: 313, endPoint x: 366, endPoint y: 308, distance: 7.2
click at [361, 313] on input "___" at bounding box center [642, 314] width 592 height 20
type input "1__"
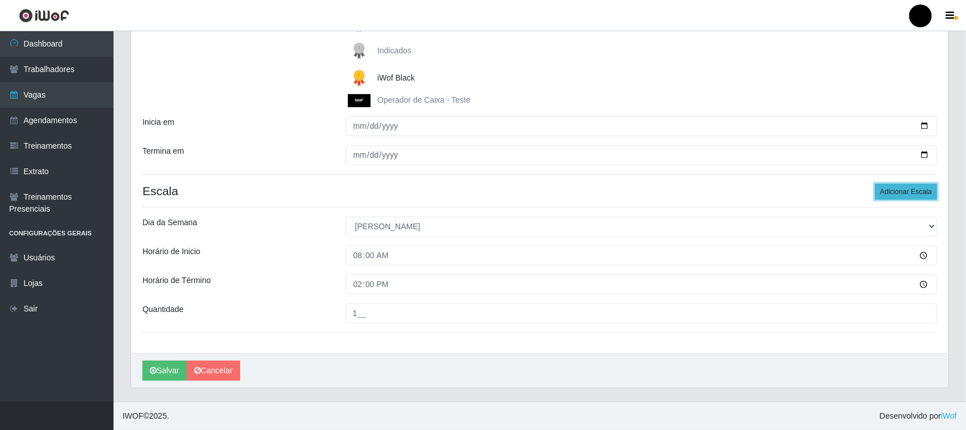
click at [892, 189] on button "Adicionar Escala" at bounding box center [906, 192] width 62 height 16
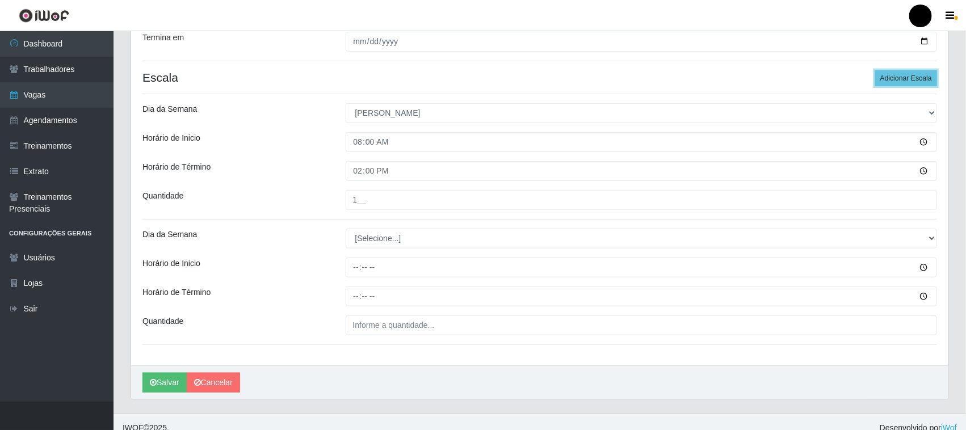
scroll to position [311, 0]
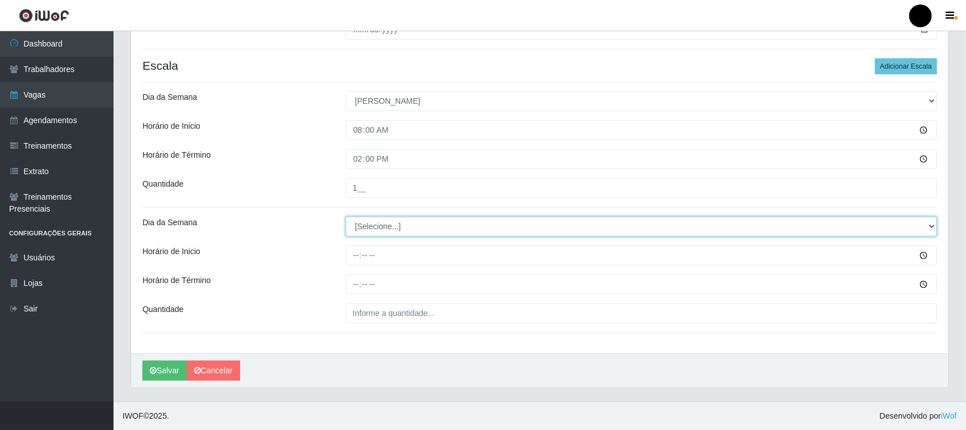
click at [367, 229] on select "[Selecione...] Segunda Terça Quarta Quinta Sexta Sábado Domingo" at bounding box center [642, 227] width 592 height 20
click at [362, 228] on select "[Selecione...] Segunda Terça Quarta Quinta Sexta Sábado Domingo" at bounding box center [642, 227] width 592 height 20
select select "0"
click at [346, 217] on select "[Selecione...] Segunda Terça Quarta Quinta Sexta Sábado Domingo" at bounding box center [642, 227] width 592 height 20
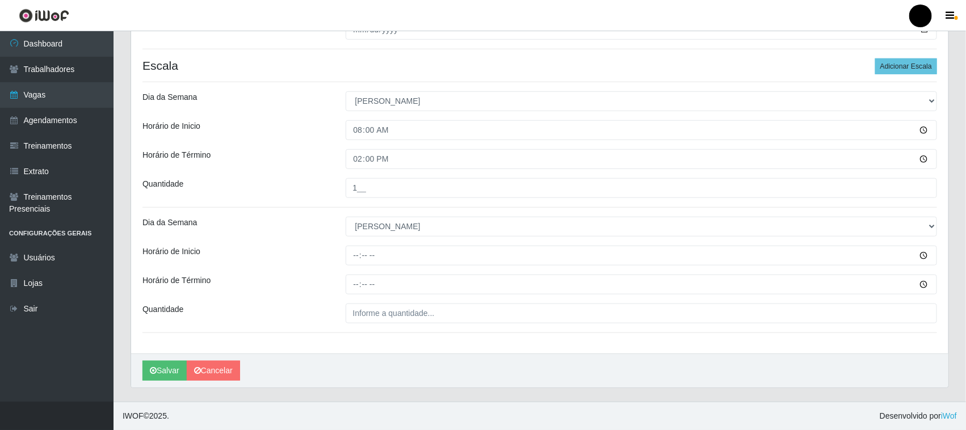
click at [373, 360] on div "[PERSON_NAME]" at bounding box center [539, 371] width 817 height 34
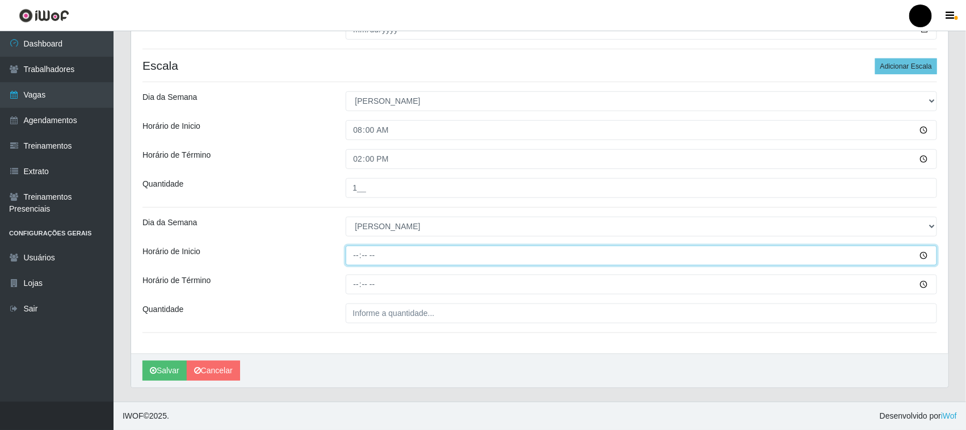
click at [355, 254] on input "Horário de Inicio" at bounding box center [642, 256] width 592 height 20
type input "14:00"
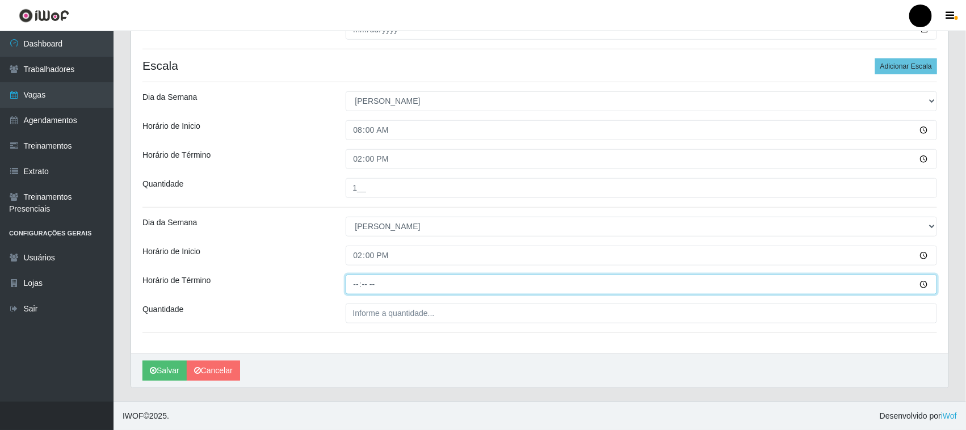
click at [358, 284] on input "Horário de Término" at bounding box center [642, 285] width 592 height 20
type input "20:00"
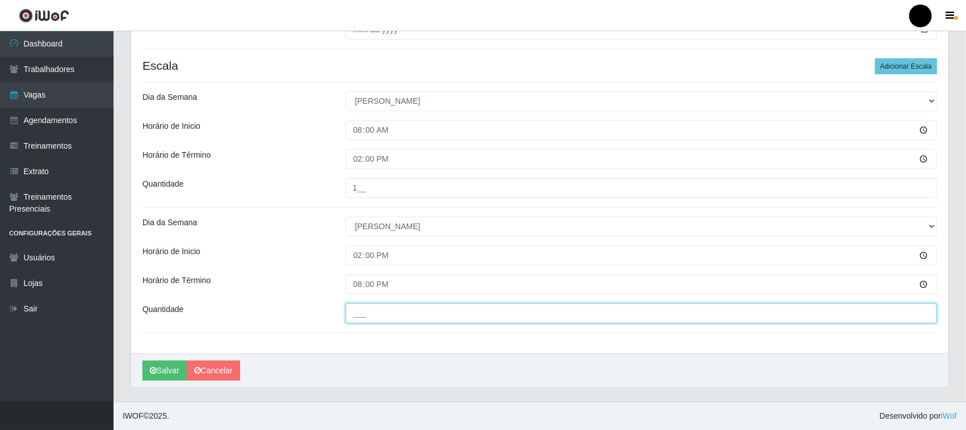
click at [369, 316] on input "___" at bounding box center [642, 314] width 592 height 20
click at [359, 318] on input "1__" at bounding box center [642, 314] width 592 height 20
type input "2__"
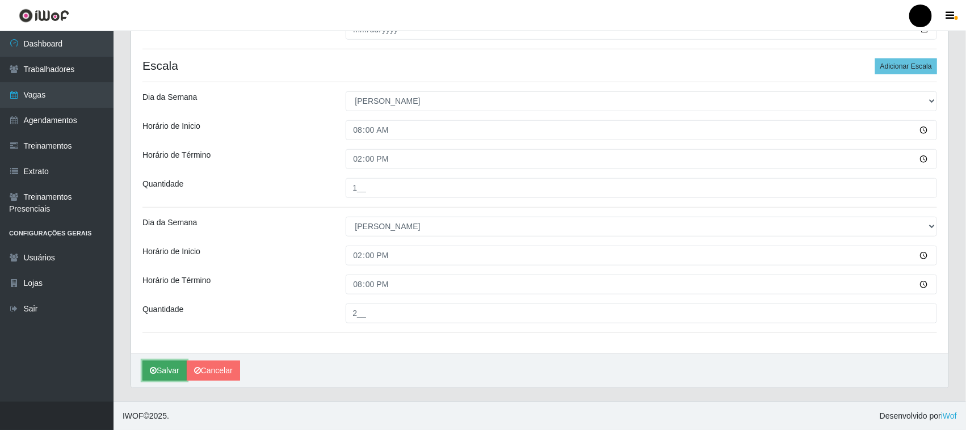
click at [177, 368] on button "Salvar" at bounding box center [164, 371] width 44 height 20
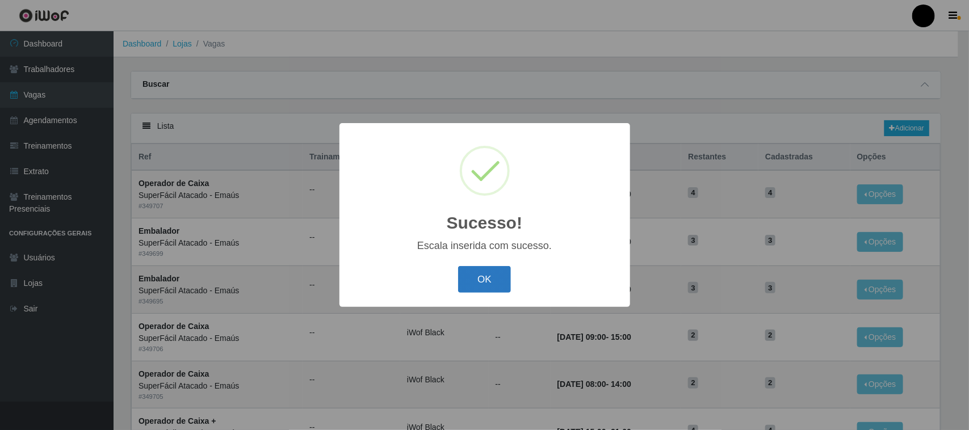
click at [494, 282] on button "OK" at bounding box center [484, 279] width 53 height 27
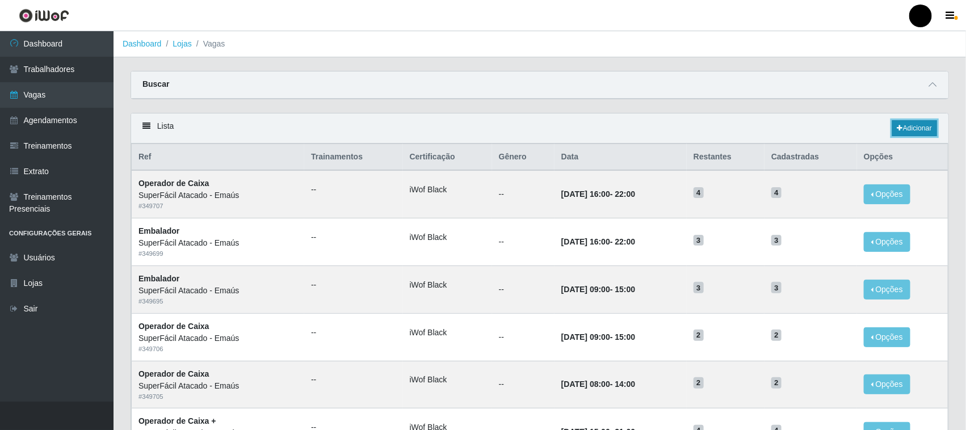
click at [908, 131] on link "Adicionar" at bounding box center [914, 128] width 45 height 16
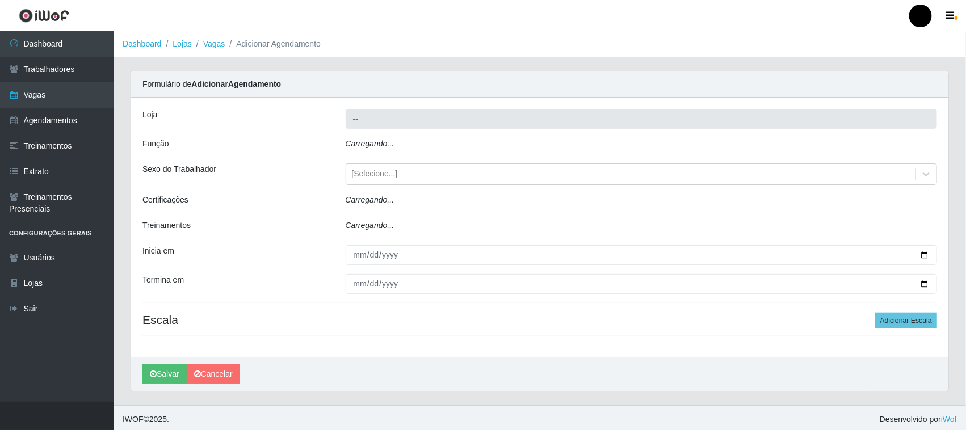
type input "SuperFácil Atacado - Emaús"
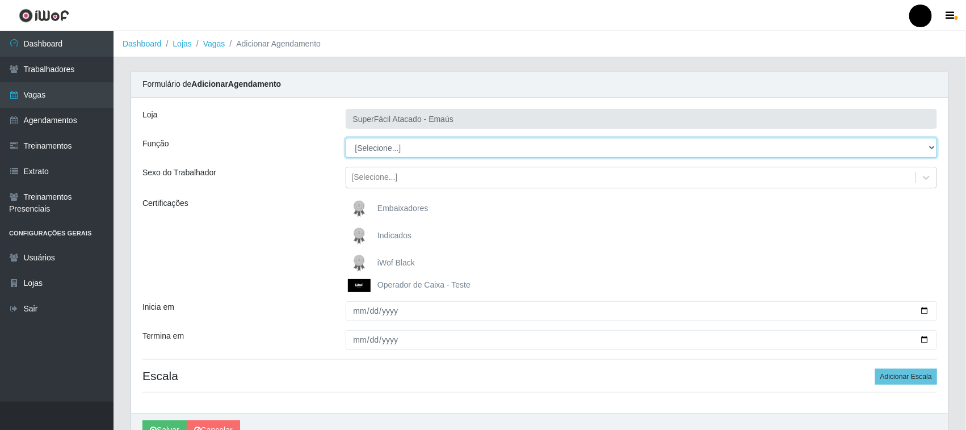
click at [918, 148] on select "[Selecione...] Auxiliar de Estacionamento Auxiliar de Estacionamento + Auxiliar…" at bounding box center [642, 148] width 592 height 20
select select "112"
click at [346, 138] on select "[Selecione...] Auxiliar de Estacionamento Auxiliar de Estacionamento + Auxiliar…" at bounding box center [642, 148] width 592 height 20
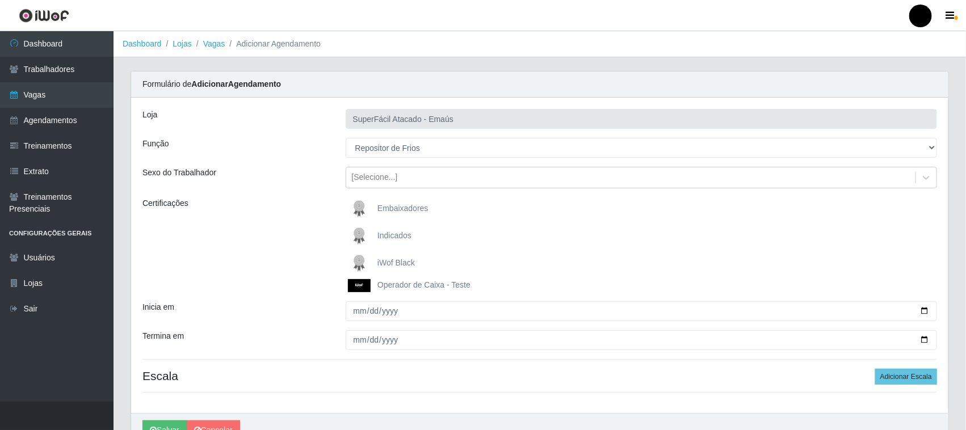
click at [358, 262] on img at bounding box center [361, 263] width 27 height 23
click at [0, 0] on input "iWof Black" at bounding box center [0, 0] width 0 height 0
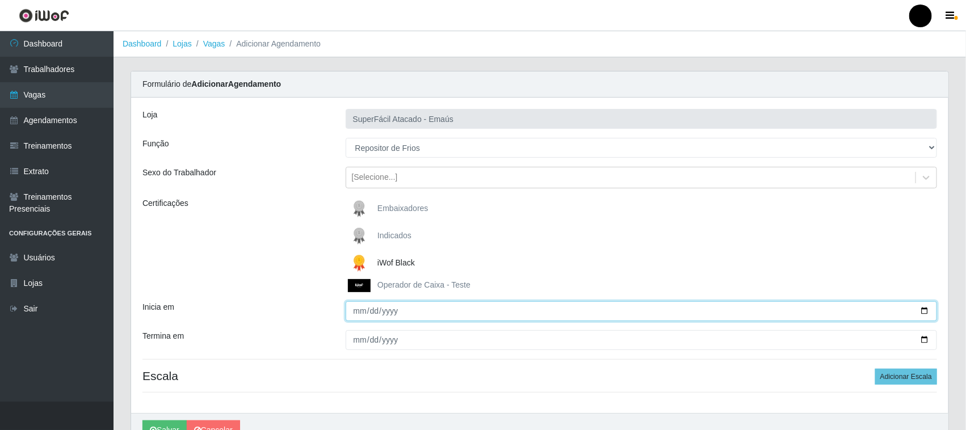
click at [927, 309] on input "Inicia em" at bounding box center [642, 311] width 592 height 20
type input "[DATE]"
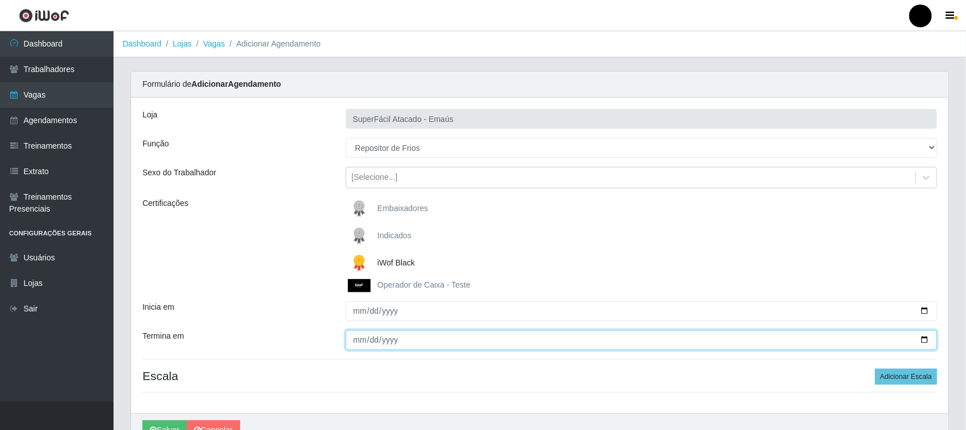
click at [921, 341] on input "Termina em" at bounding box center [642, 340] width 592 height 20
type input "[DATE]"
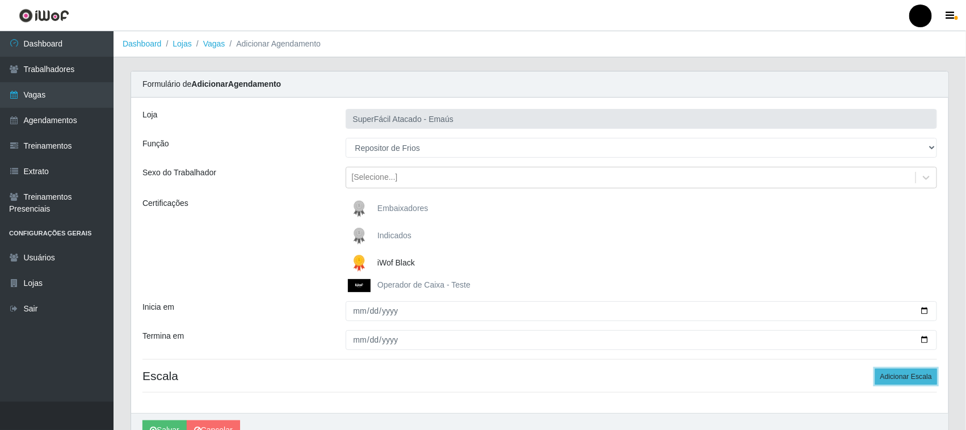
click at [901, 379] on button "Adicionar Escala" at bounding box center [906, 377] width 62 height 16
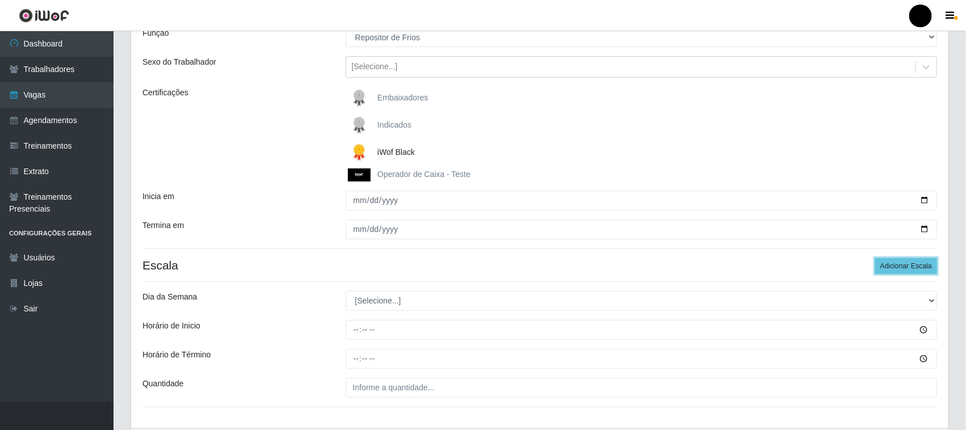
scroll to position [142, 0]
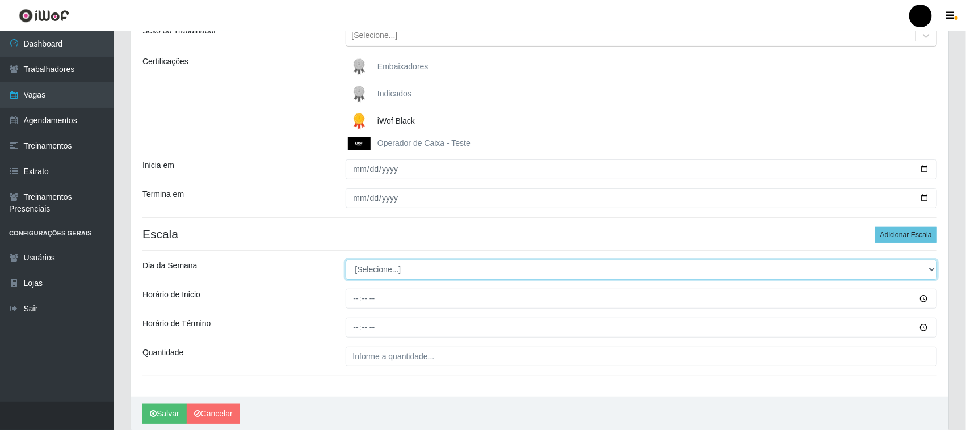
click at [372, 275] on select "[Selecione...] Segunda Terça Quarta Quinta Sexta Sábado Domingo" at bounding box center [642, 270] width 592 height 20
select select "1"
click at [346, 261] on select "[Selecione...] Segunda Terça Quarta Quinta Sexta Sábado Domingo" at bounding box center [642, 270] width 592 height 20
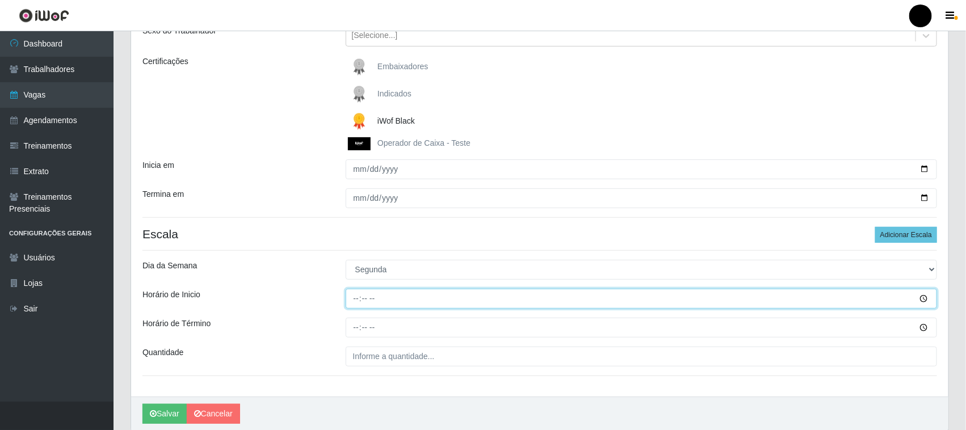
click at [352, 299] on input "Horário de Inicio" at bounding box center [642, 299] width 592 height 20
type input "08:00"
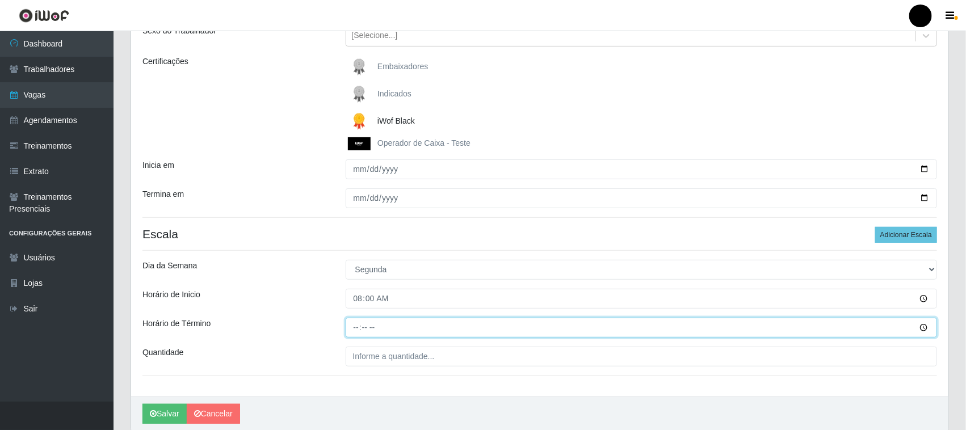
click at [350, 324] on input "Horário de Término" at bounding box center [642, 328] width 592 height 20
type input "14:00"
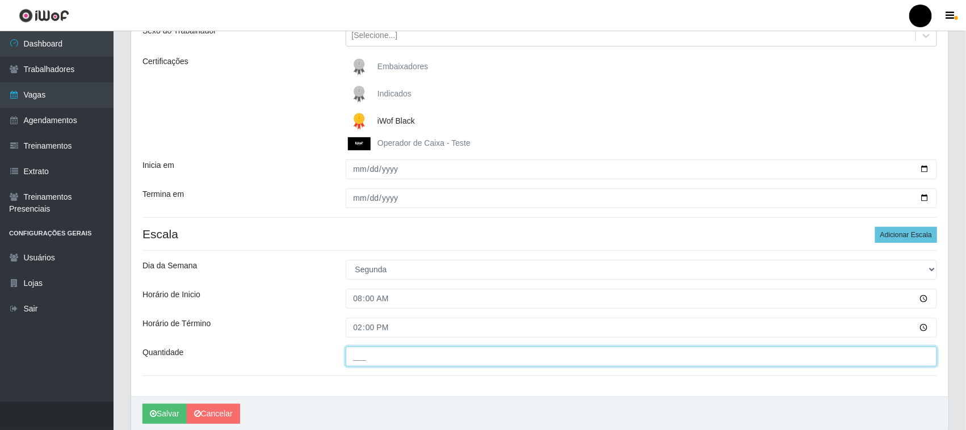
click at [375, 360] on input "___" at bounding box center [642, 357] width 592 height 20
type input "1__"
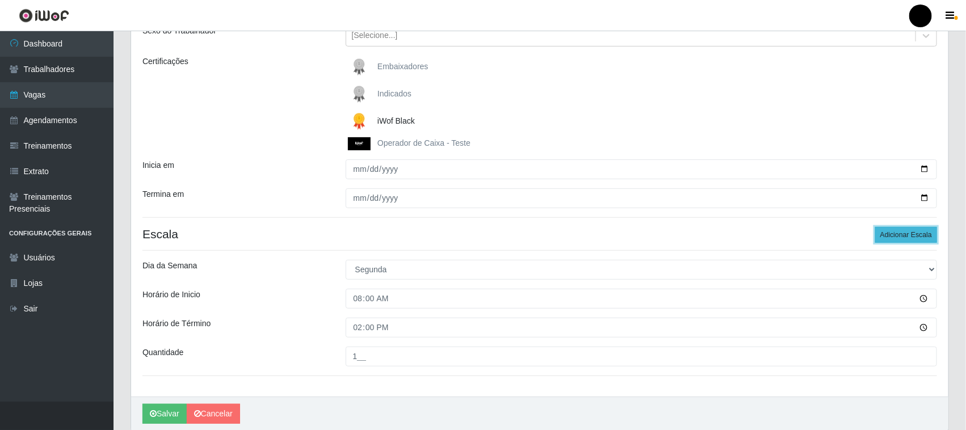
click at [897, 237] on button "Adicionar Escala" at bounding box center [906, 235] width 62 height 16
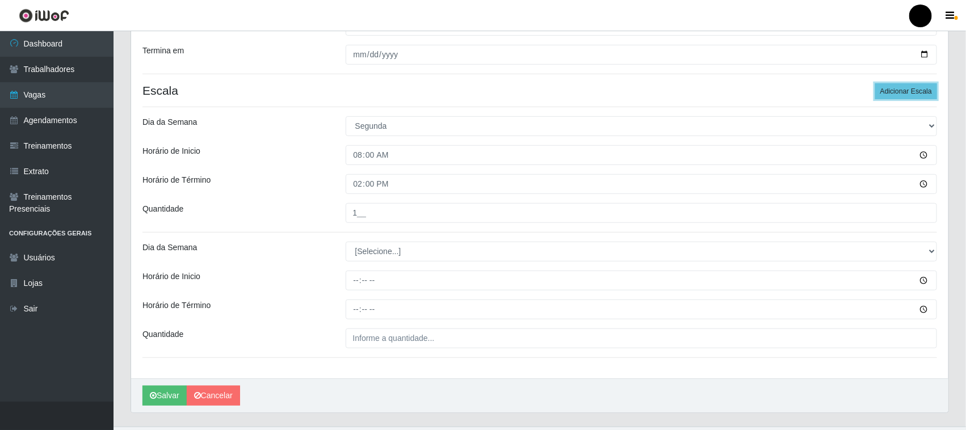
scroll to position [311, 0]
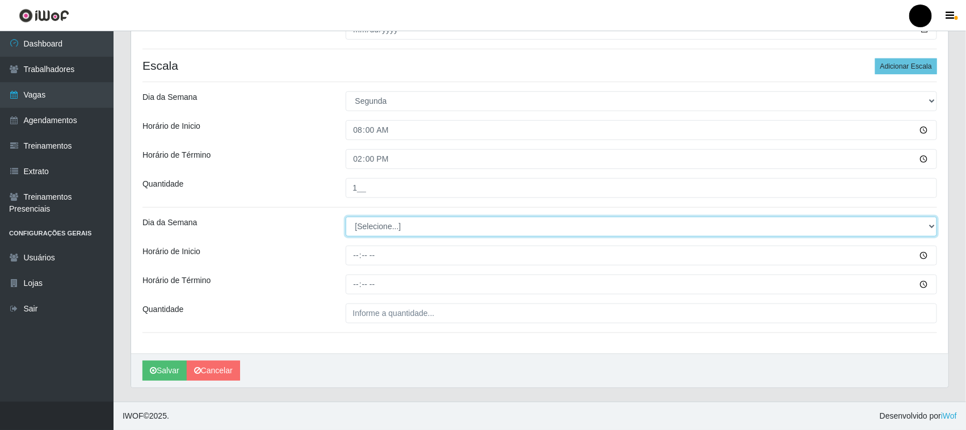
click at [381, 229] on select "[Selecione...] Segunda Terça Quarta Quinta Sexta Sábado Domingo" at bounding box center [642, 227] width 592 height 20
select select "1"
click at [346, 217] on select "[Selecione...] Segunda Terça Quarta Quinta Sexta Sábado Domingo" at bounding box center [642, 227] width 592 height 20
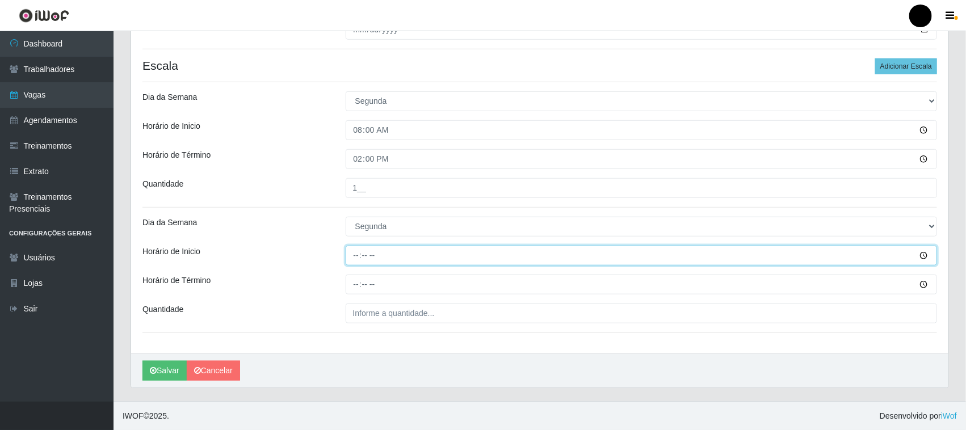
click at [354, 260] on input "Horário de Inicio" at bounding box center [642, 256] width 592 height 20
type input "14:00"
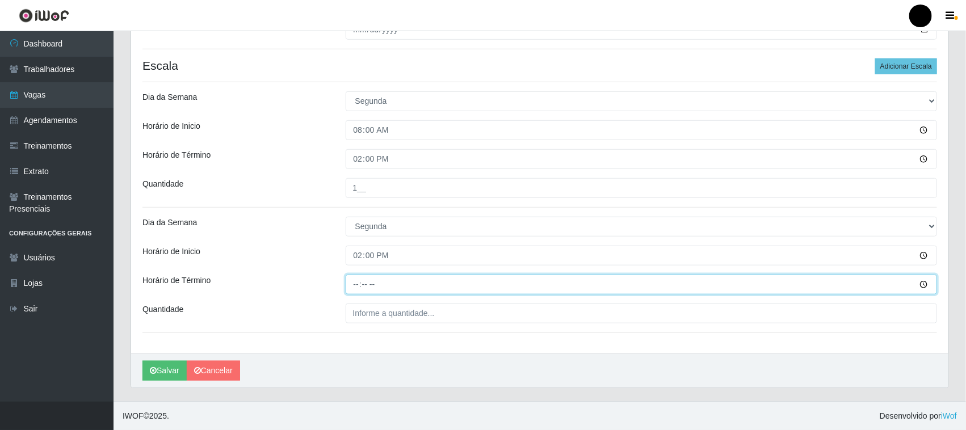
click at [356, 289] on input "Horário de Término" at bounding box center [642, 285] width 592 height 20
type input "20:00"
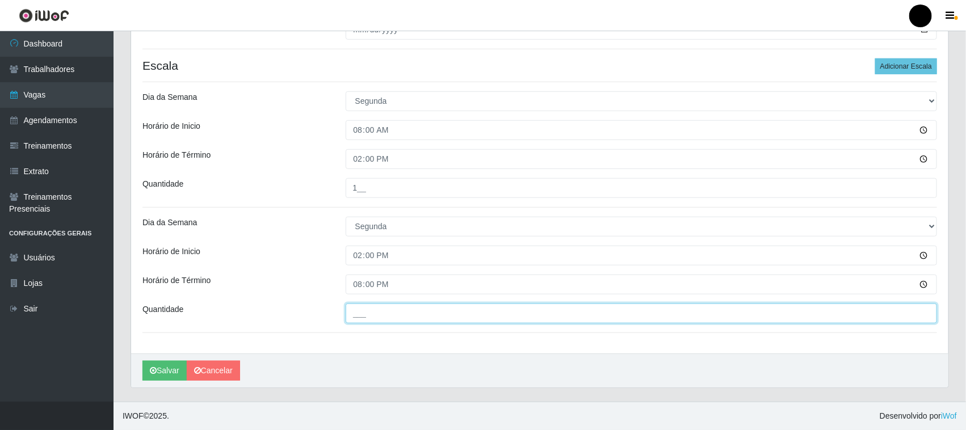
click at [350, 312] on input "___" at bounding box center [642, 314] width 592 height 20
type input "1__"
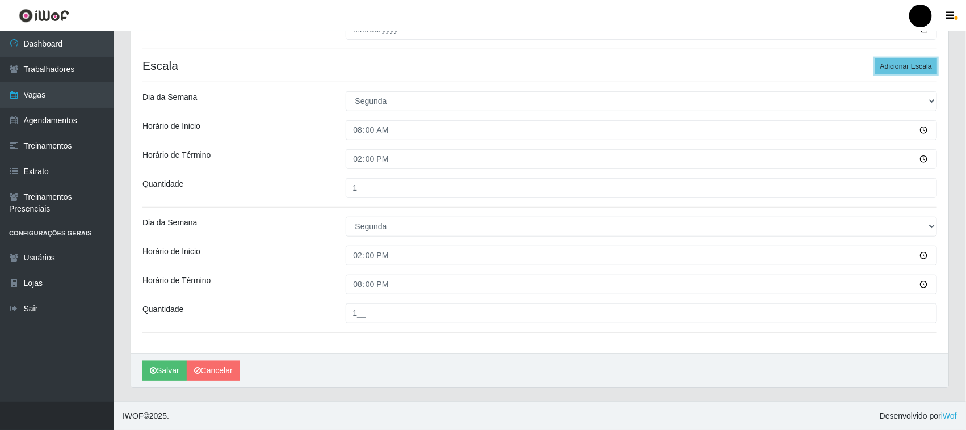
drag, startPoint x: 900, startPoint y: 60, endPoint x: 675, endPoint y: 154, distance: 243.0
click at [895, 61] on button "Adicionar Escala" at bounding box center [906, 66] width 62 height 16
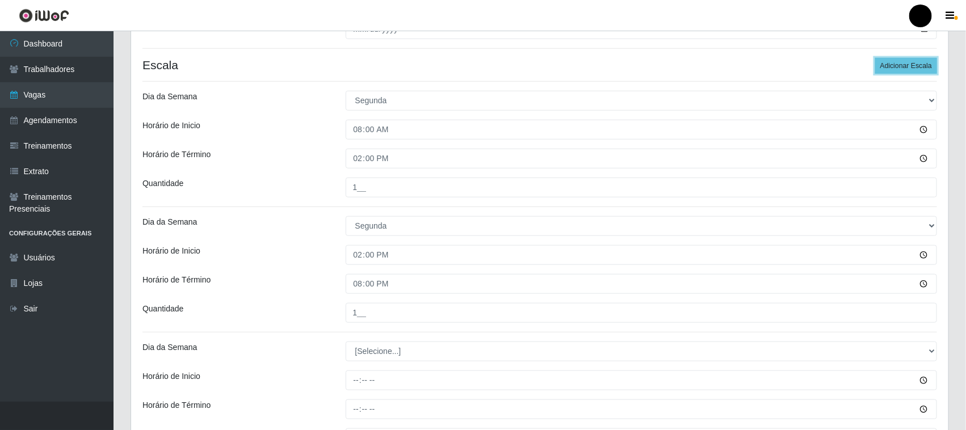
scroll to position [437, 0]
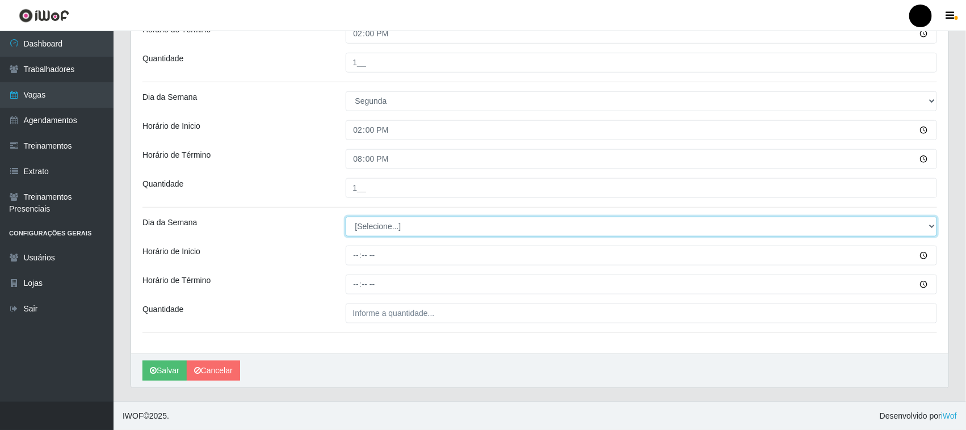
click at [365, 227] on select "[Selecione...] Segunda Terça Quarta Quinta Sexta Sábado Domingo" at bounding box center [642, 227] width 592 height 20
click at [364, 230] on select "[Selecione...] Segunda Terça Quarta Quinta Sexta Sábado Domingo" at bounding box center [642, 227] width 592 height 20
select select "1"
click at [346, 217] on select "[Selecione...] Segunda Terça Quarta Quinta Sexta Sábado Domingo" at bounding box center [642, 227] width 592 height 20
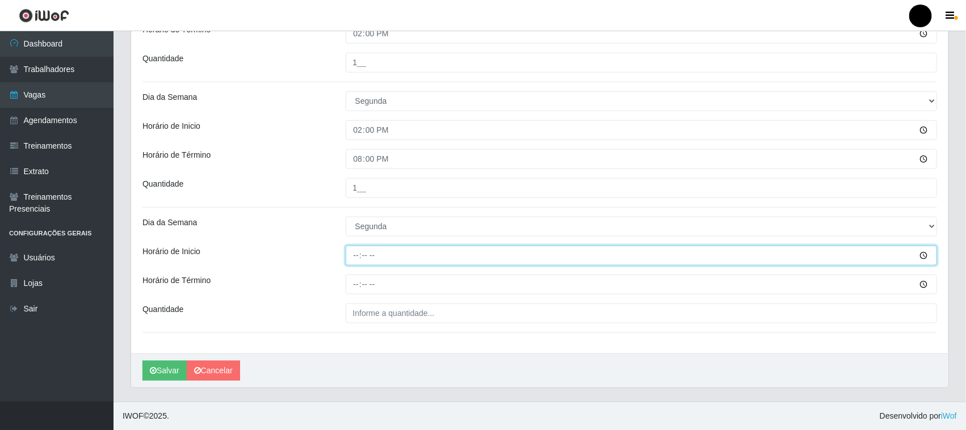
click at [352, 258] on input "Horário de Inicio" at bounding box center [642, 256] width 592 height 20
type input "16:00"
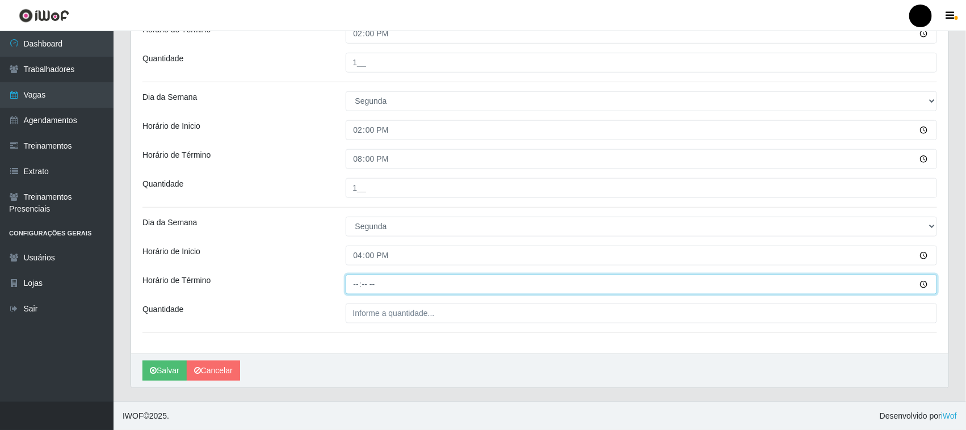
click at [356, 287] on input "Horário de Término" at bounding box center [642, 285] width 592 height 20
type input "22:00"
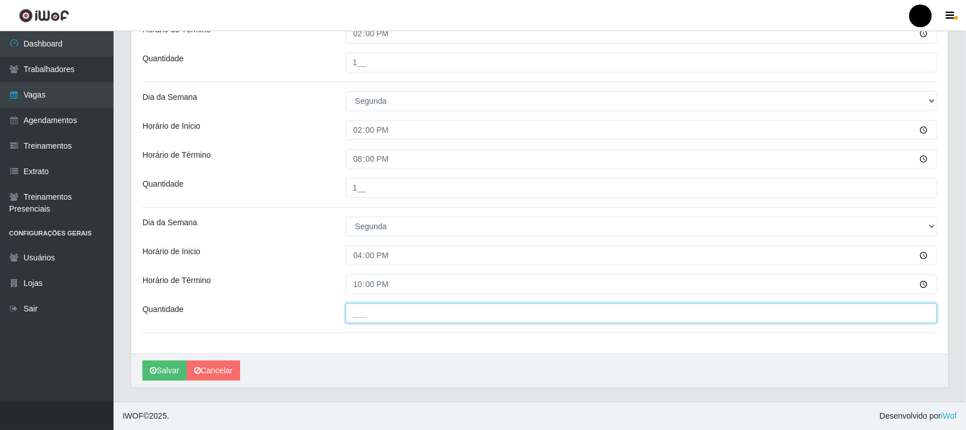
click at [369, 321] on input "___" at bounding box center [642, 314] width 592 height 20
type input "1__"
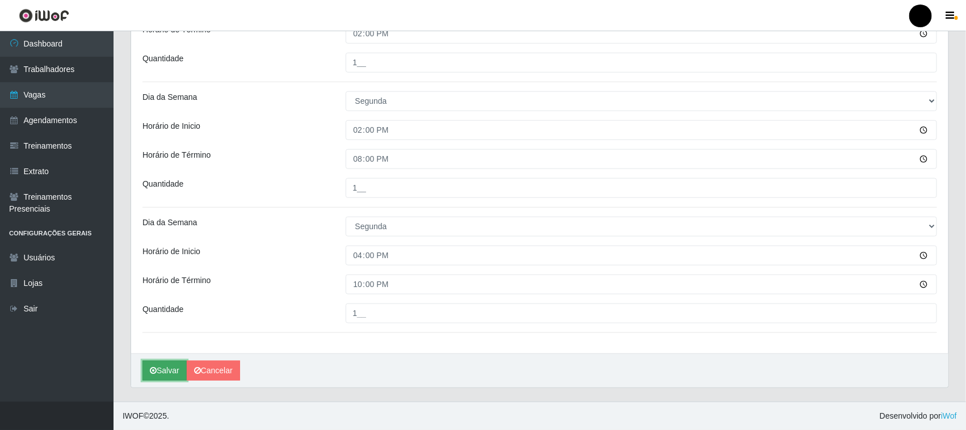
click at [161, 365] on button "Salvar" at bounding box center [164, 371] width 44 height 20
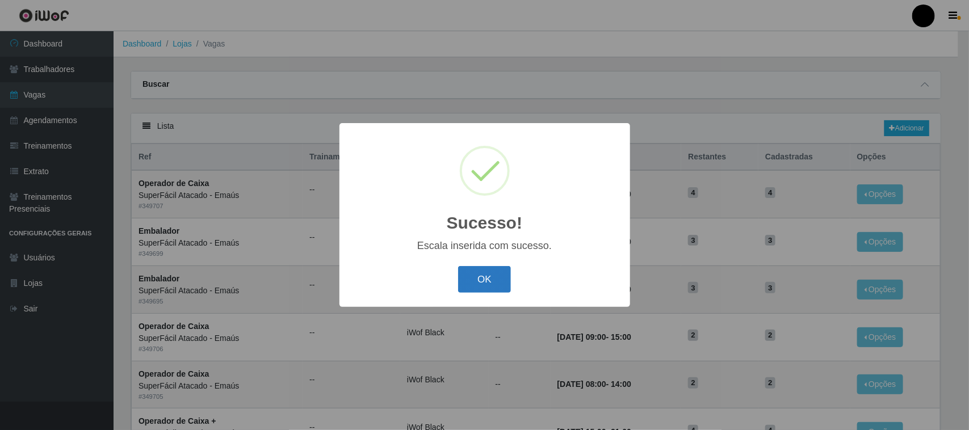
click at [468, 279] on button "OK" at bounding box center [484, 279] width 53 height 27
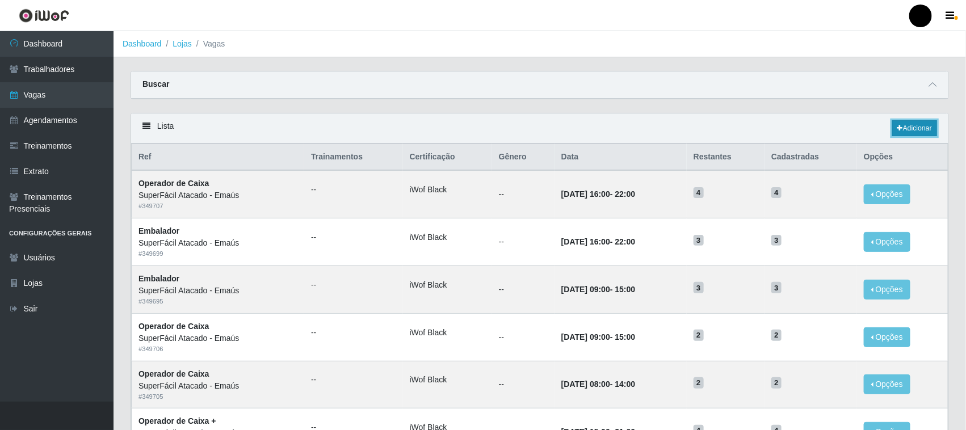
click at [909, 132] on link "Adicionar" at bounding box center [914, 128] width 45 height 16
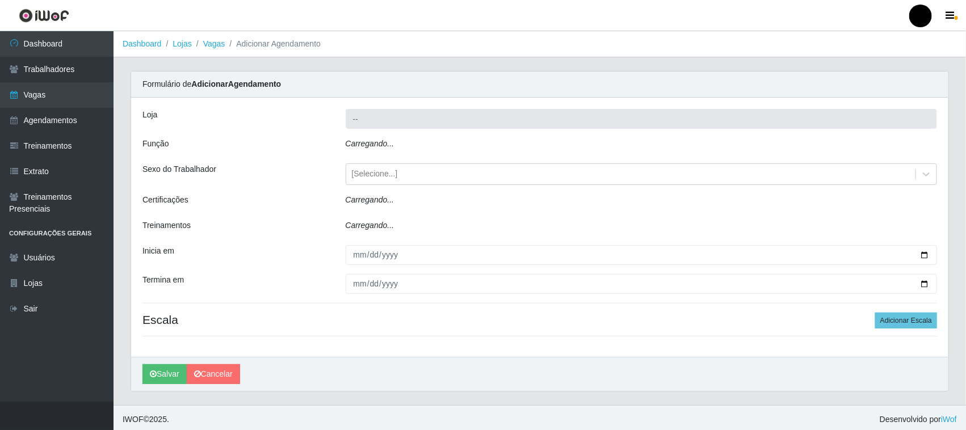
type input "SuperFácil Atacado - Emaús"
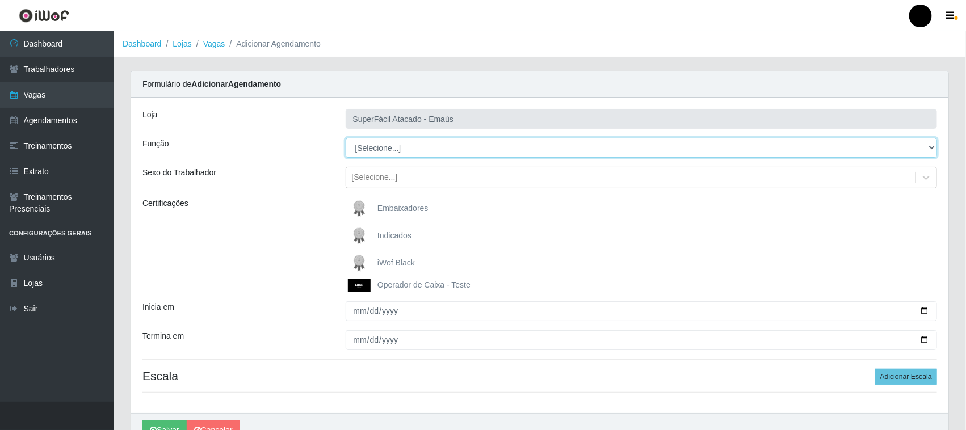
click at [406, 149] on select "[Selecione...] Auxiliar de Estacionamento Auxiliar de Estacionamento + Auxiliar…" at bounding box center [642, 148] width 592 height 20
select select "112"
click at [346, 138] on select "[Selecione...] Auxiliar de Estacionamento Auxiliar de Estacionamento + Auxiliar…" at bounding box center [642, 148] width 592 height 20
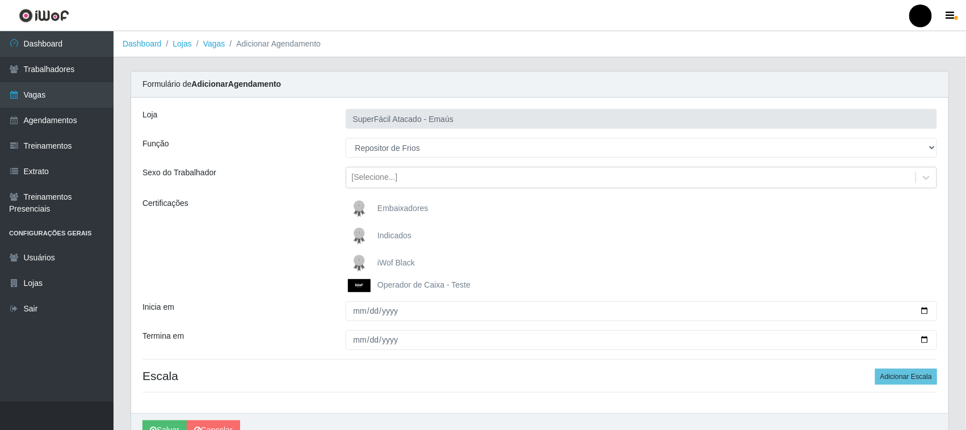
click at [358, 264] on img at bounding box center [361, 263] width 27 height 23
click at [0, 0] on input "iWof Black" at bounding box center [0, 0] width 0 height 0
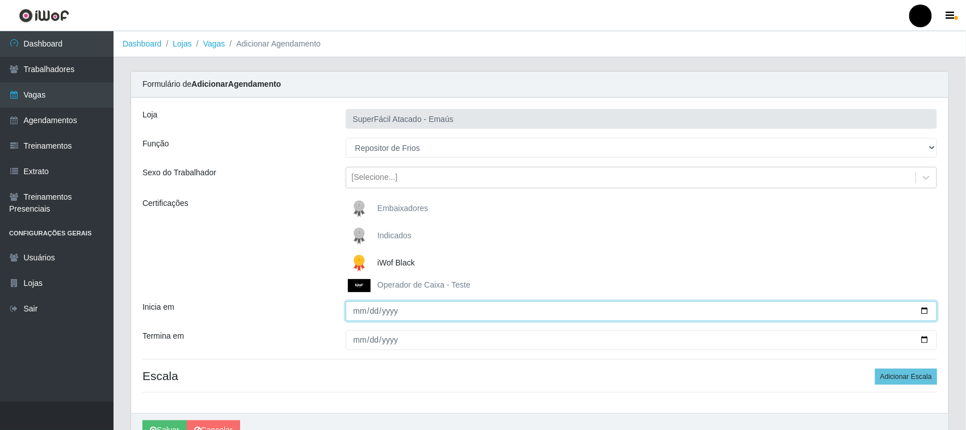
click at [921, 312] on input "Inicia em" at bounding box center [642, 311] width 592 height 20
type input "[DATE]"
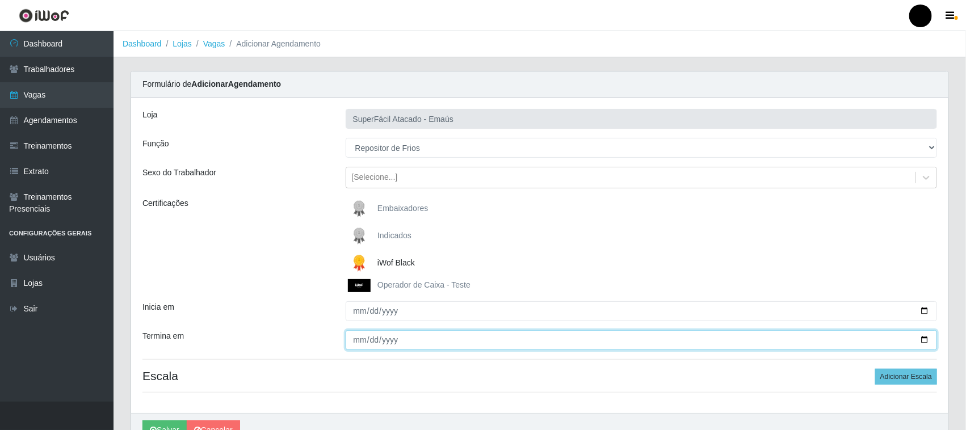
click at [923, 338] on input "Termina em" at bounding box center [642, 340] width 592 height 20
type input "[DATE]"
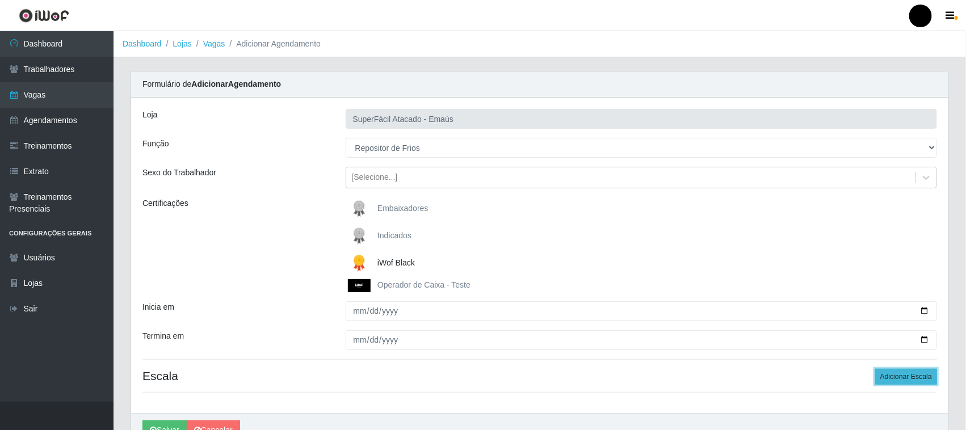
click at [901, 375] on button "Adicionar Escala" at bounding box center [906, 377] width 62 height 16
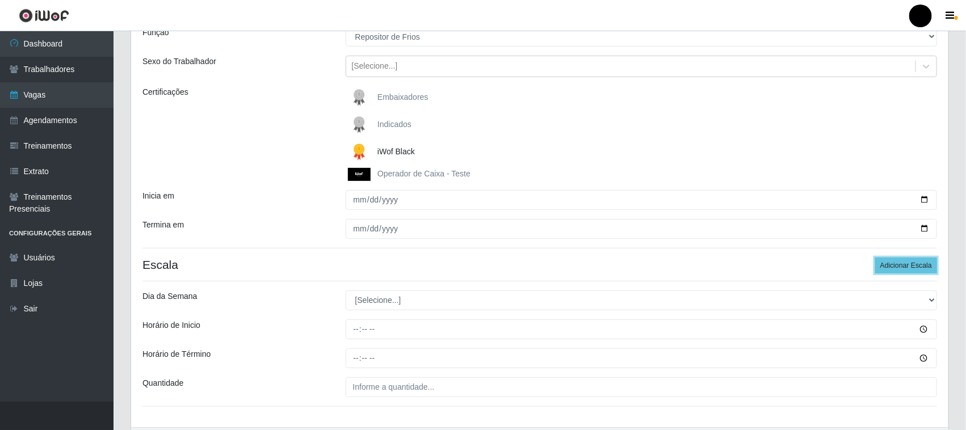
scroll to position [142, 0]
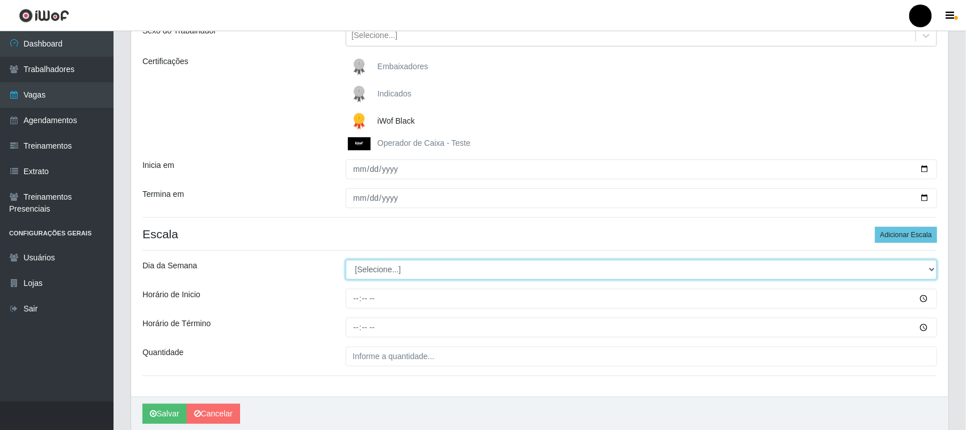
click at [372, 271] on select "[Selecione...] Segunda Terça Quarta Quinta Sexta Sábado Domingo" at bounding box center [642, 270] width 592 height 20
select select "2"
click at [346, 261] on select "[Selecione...] Segunda Terça Quarta Quinta Sexta Sábado Domingo" at bounding box center [642, 270] width 592 height 20
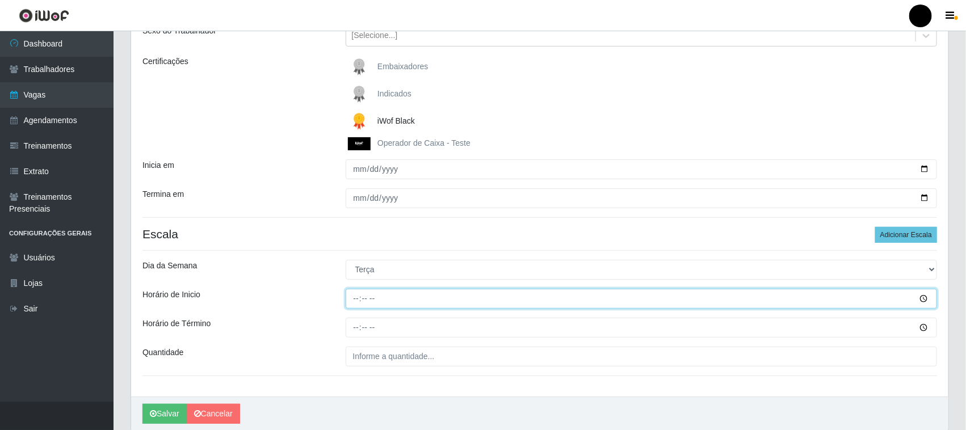
click at [358, 300] on input "Horário de Inicio" at bounding box center [642, 299] width 592 height 20
type input "08:00"
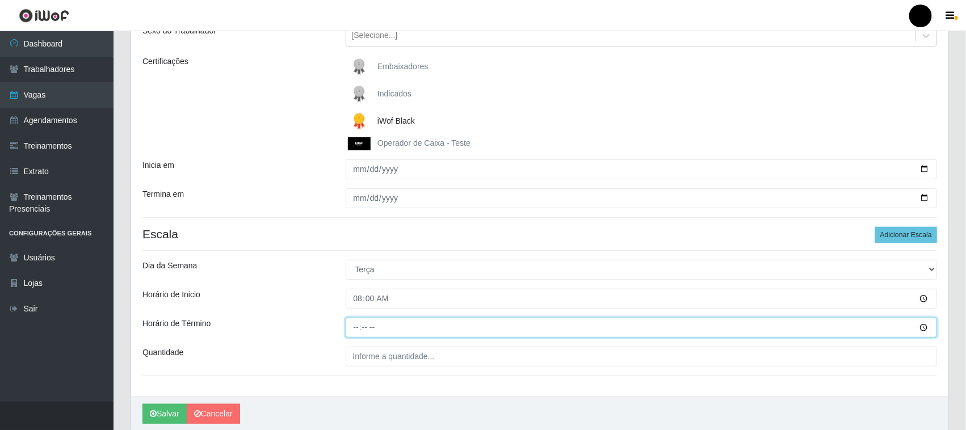
click at [356, 329] on input "Horário de Término" at bounding box center [642, 328] width 592 height 20
type input "14:00"
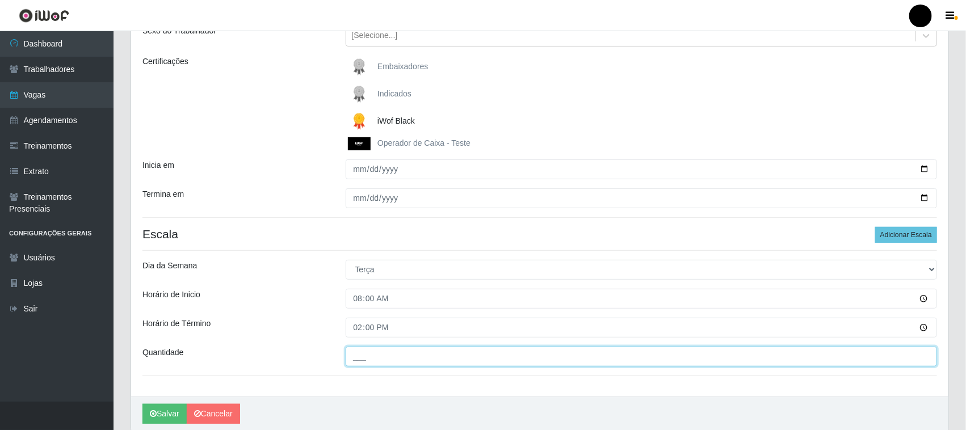
click at [362, 358] on input "___" at bounding box center [642, 357] width 592 height 20
type input "1__"
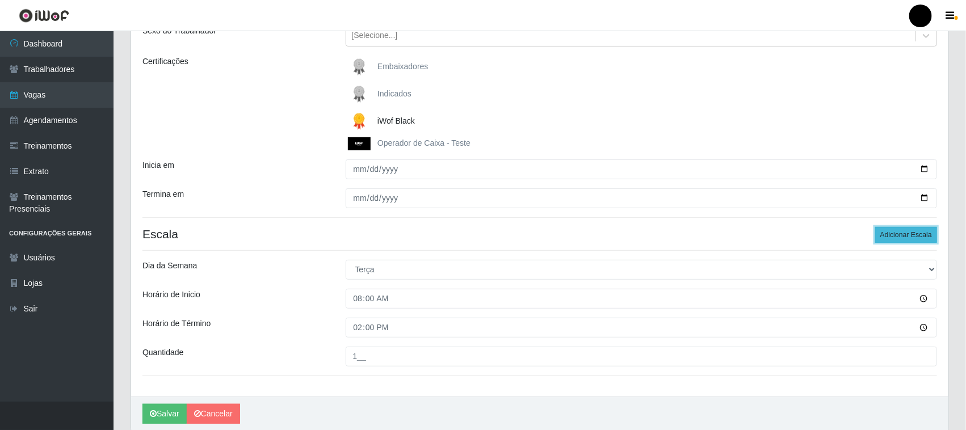
click at [890, 237] on button "Adicionar Escala" at bounding box center [906, 235] width 62 height 16
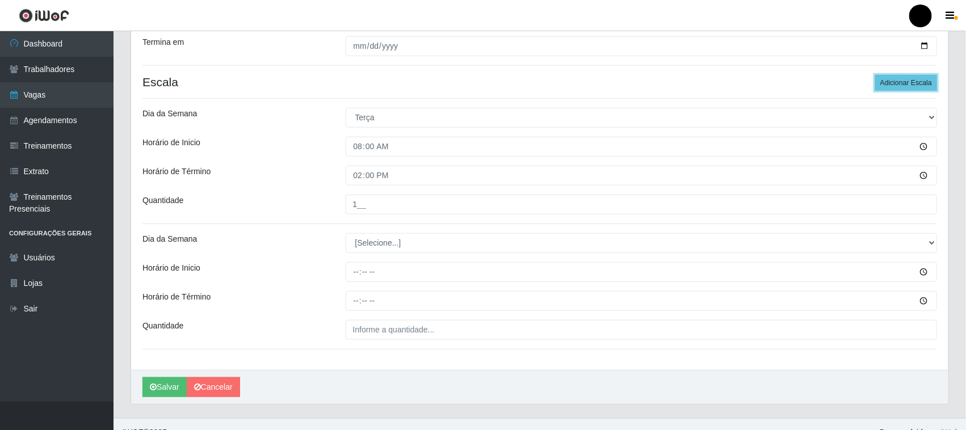
scroll to position [311, 0]
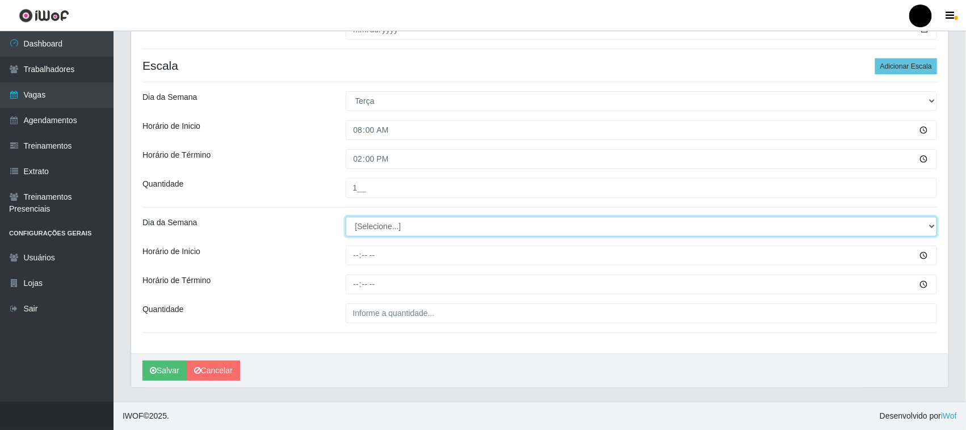
click at [379, 233] on select "[Selecione...] Segunda Terça Quarta Quinta Sexta Sábado Domingo" at bounding box center [642, 227] width 592 height 20
select select "2"
click at [346, 217] on select "[Selecione...] Segunda Terça Quarta Quinta Sexta Sábado Domingo" at bounding box center [642, 227] width 592 height 20
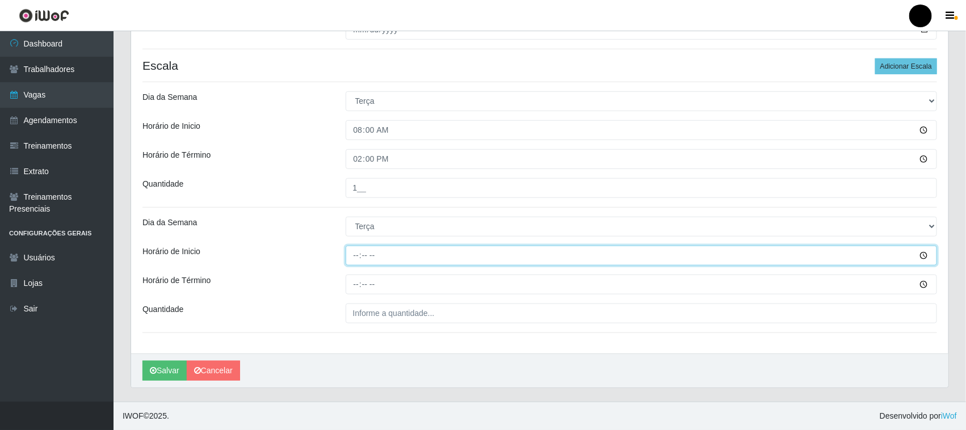
click at [356, 258] on input "Horário de Inicio" at bounding box center [642, 256] width 592 height 20
type input "14:00"
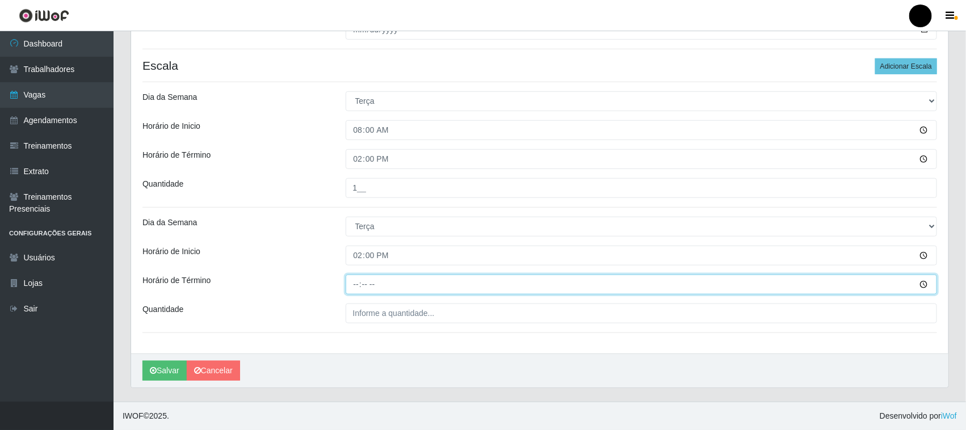
click at [356, 288] on input "Horário de Término" at bounding box center [642, 285] width 592 height 20
type input "20:00"
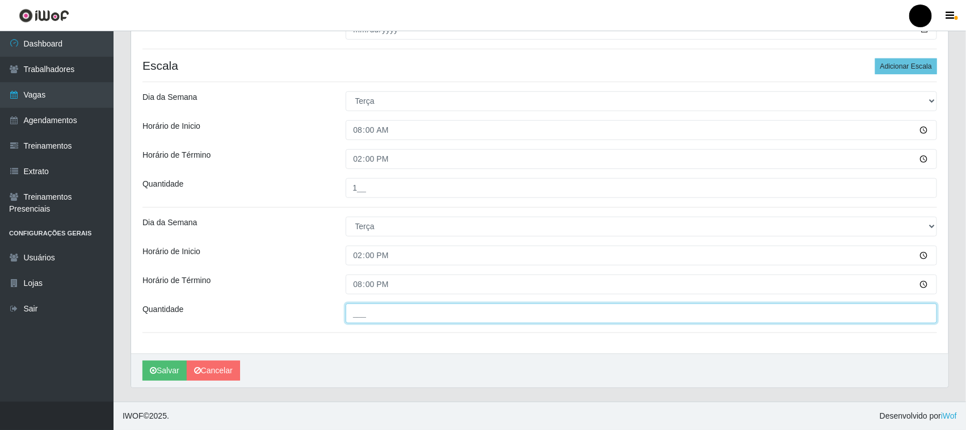
click at [364, 308] on input "___" at bounding box center [642, 314] width 592 height 20
type input "1__"
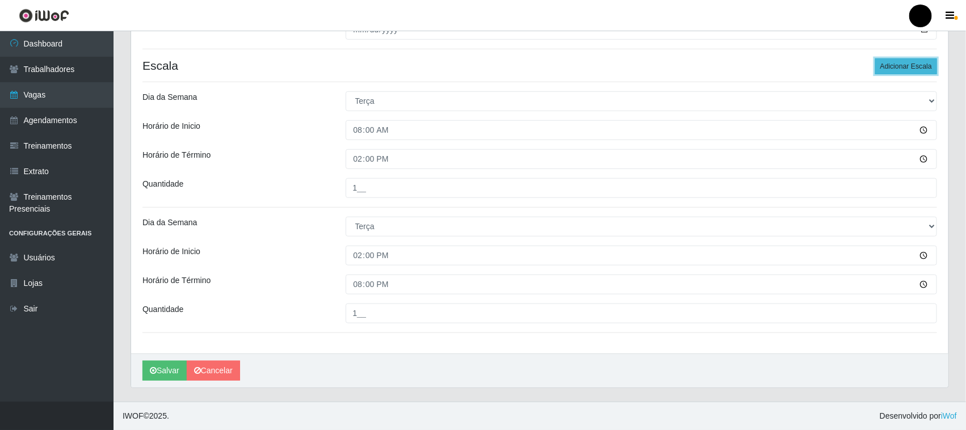
click at [902, 69] on button "Adicionar Escala" at bounding box center [906, 66] width 62 height 16
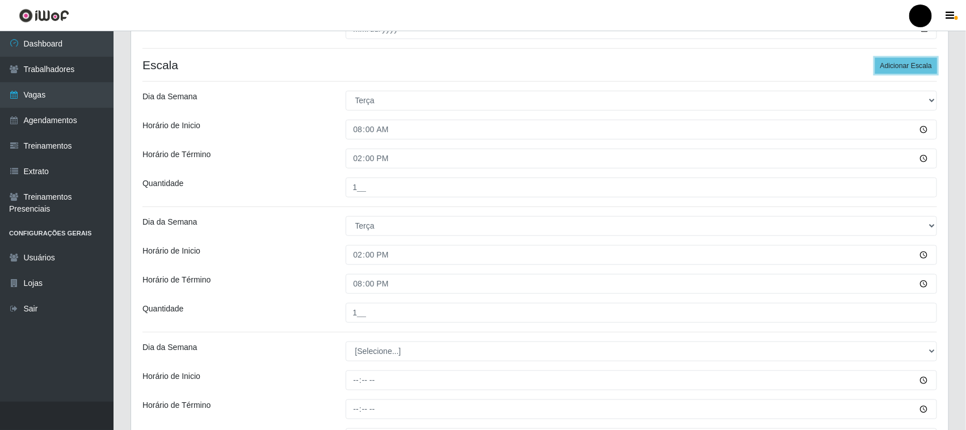
scroll to position [437, 0]
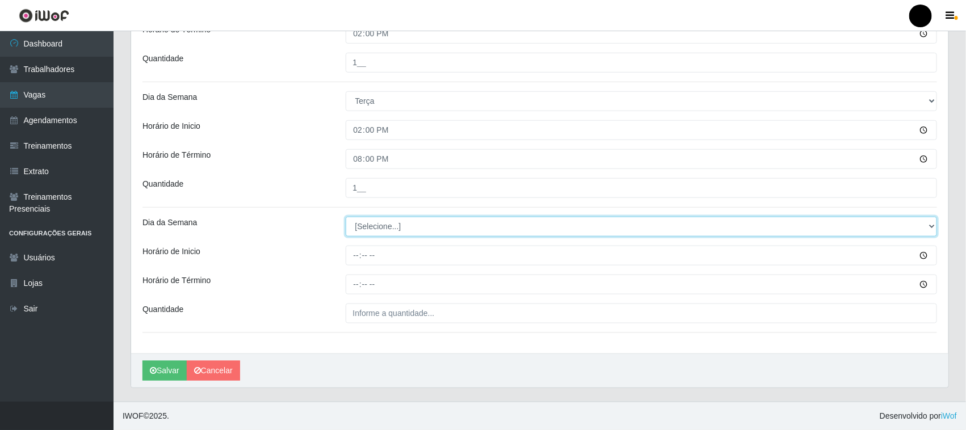
click at [382, 225] on select "[Selecione...] Segunda Terça Quarta Quinta Sexta Sábado Domingo" at bounding box center [642, 227] width 592 height 20
select select "2"
click at [346, 217] on select "[Selecione...] Segunda Terça Quarta Quinta Sexta Sábado Domingo" at bounding box center [642, 227] width 592 height 20
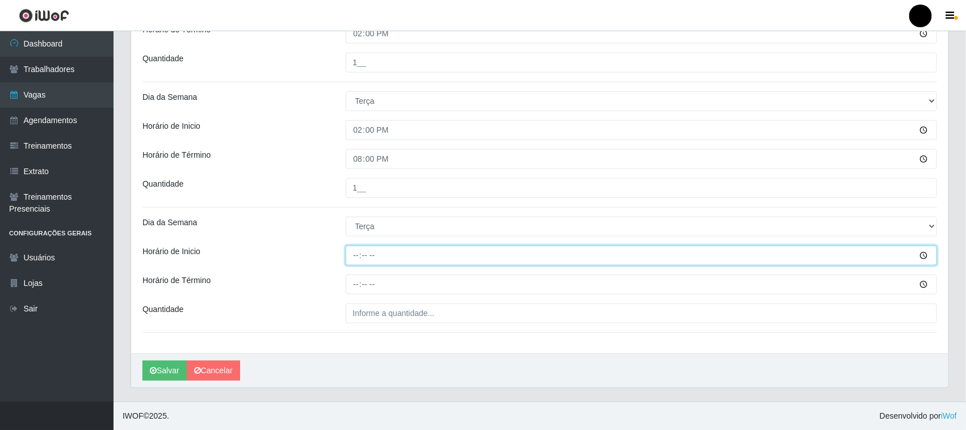
click at [354, 257] on input "Horário de Inicio" at bounding box center [642, 256] width 592 height 20
type input "16:00"
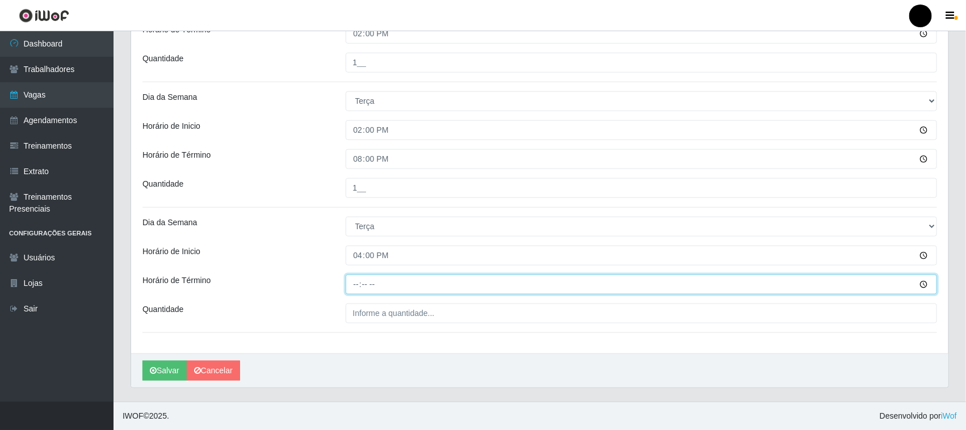
click at [356, 287] on input "Horário de Término" at bounding box center [642, 285] width 592 height 20
type input "22:00"
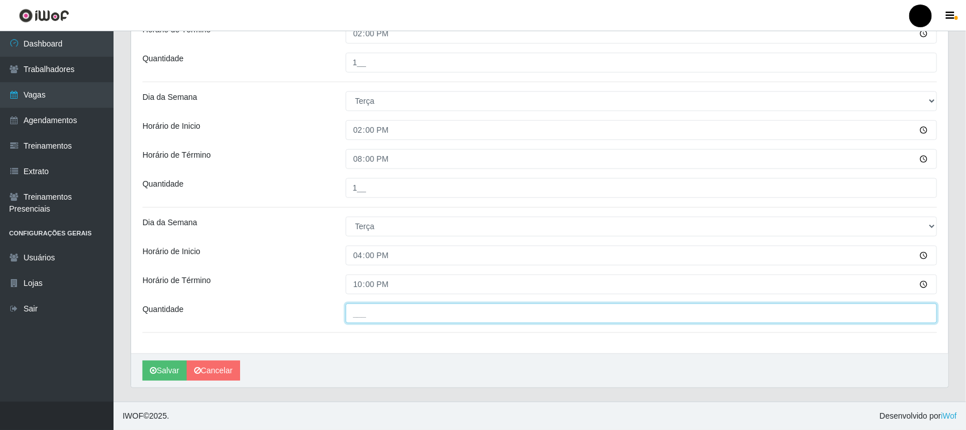
click at [389, 316] on input "___" at bounding box center [642, 314] width 592 height 20
type input "1__"
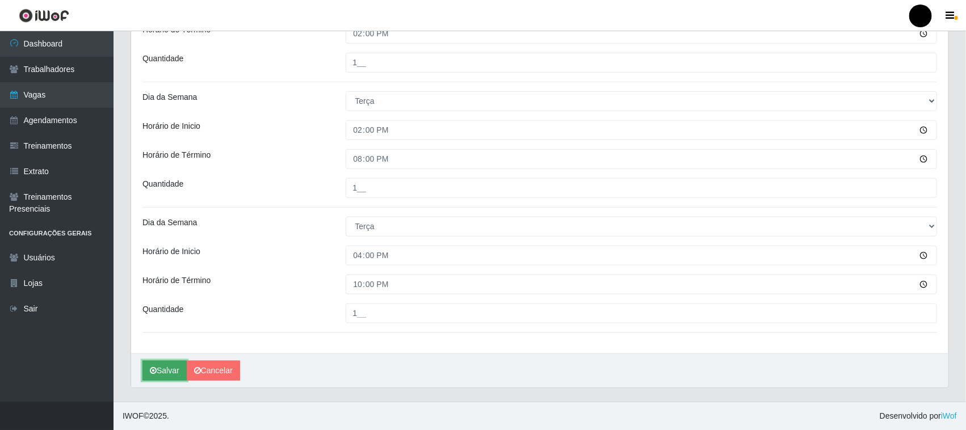
click at [170, 373] on button "Salvar" at bounding box center [164, 371] width 44 height 20
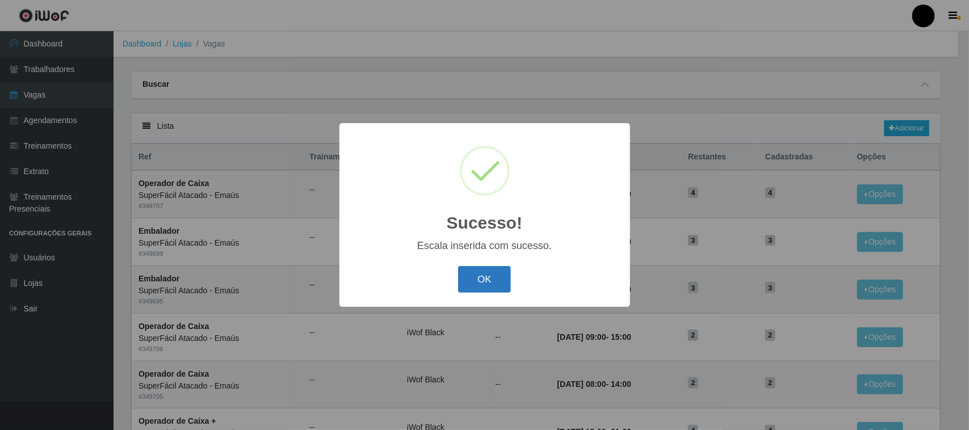
click at [483, 287] on button "OK" at bounding box center [484, 279] width 53 height 27
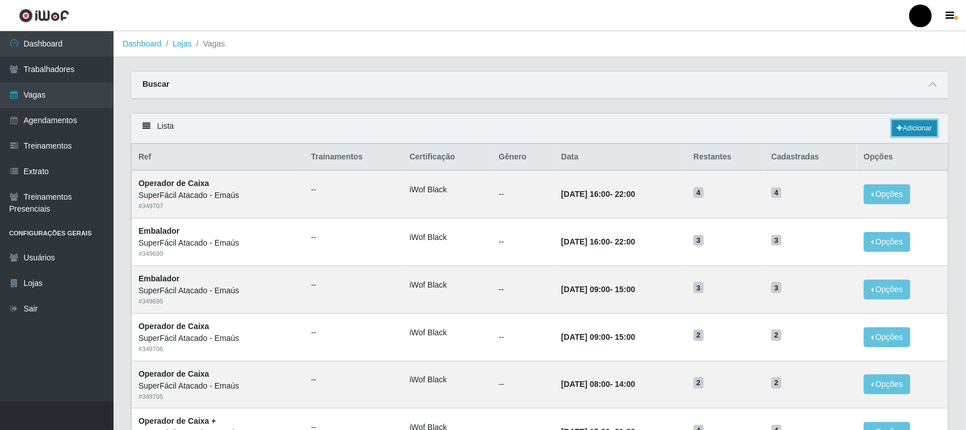
click at [917, 126] on link "Adicionar" at bounding box center [914, 128] width 45 height 16
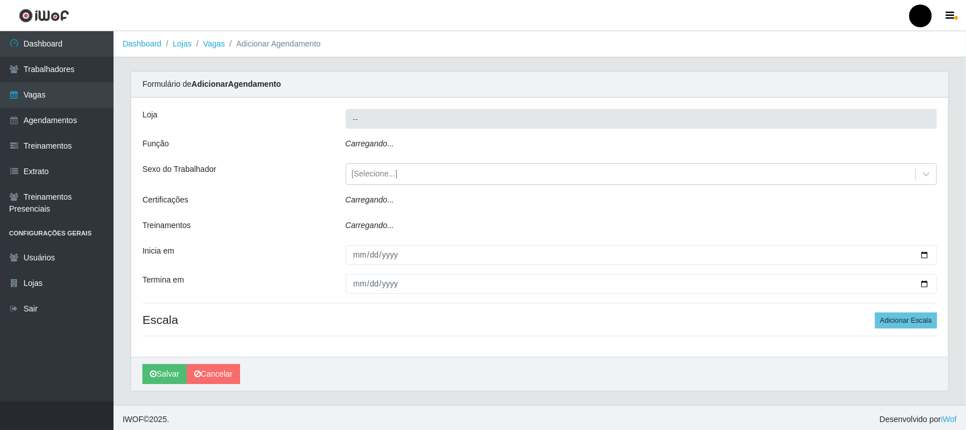
type input "SuperFácil Atacado - Emaús"
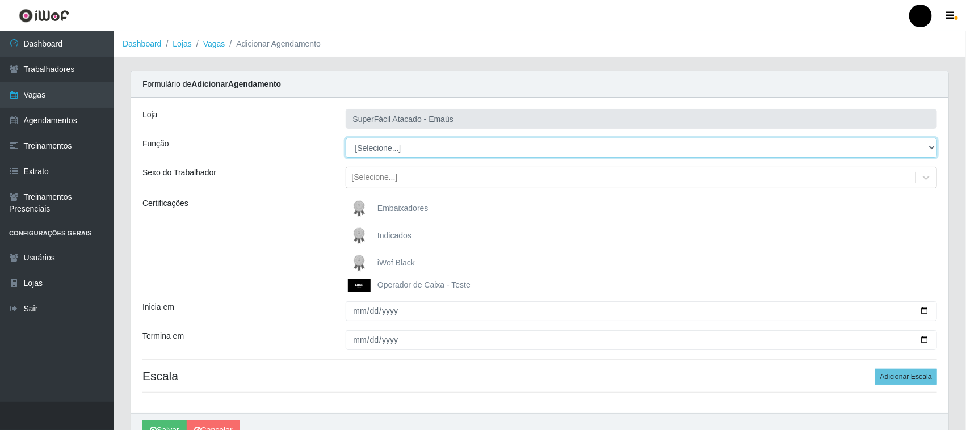
click at [385, 148] on select "[Selecione...] Auxiliar de Estacionamento Auxiliar de Estacionamento + Auxiliar…" at bounding box center [642, 148] width 592 height 20
select select "112"
click at [346, 138] on select "[Selecione...] Auxiliar de Estacionamento Auxiliar de Estacionamento + Auxiliar…" at bounding box center [642, 148] width 592 height 20
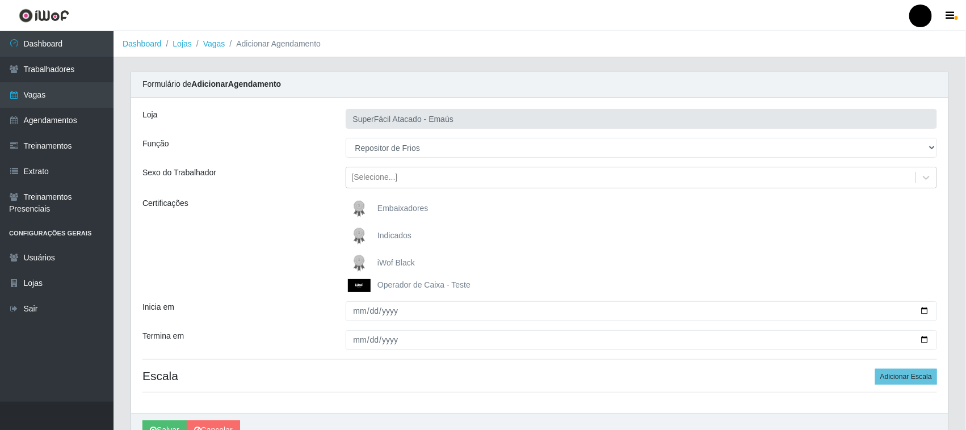
click at [361, 264] on img at bounding box center [361, 263] width 27 height 23
click at [0, 0] on input "iWof Black" at bounding box center [0, 0] width 0 height 0
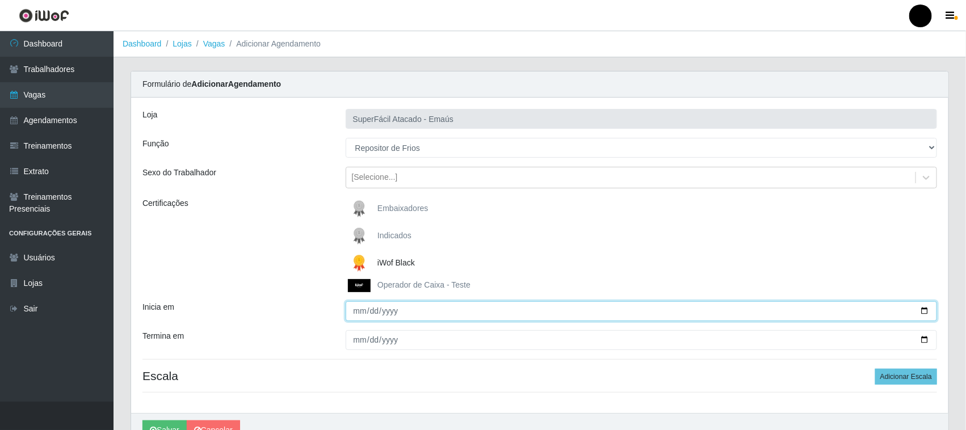
click at [921, 310] on input "Inicia em" at bounding box center [642, 311] width 592 height 20
type input "[DATE]"
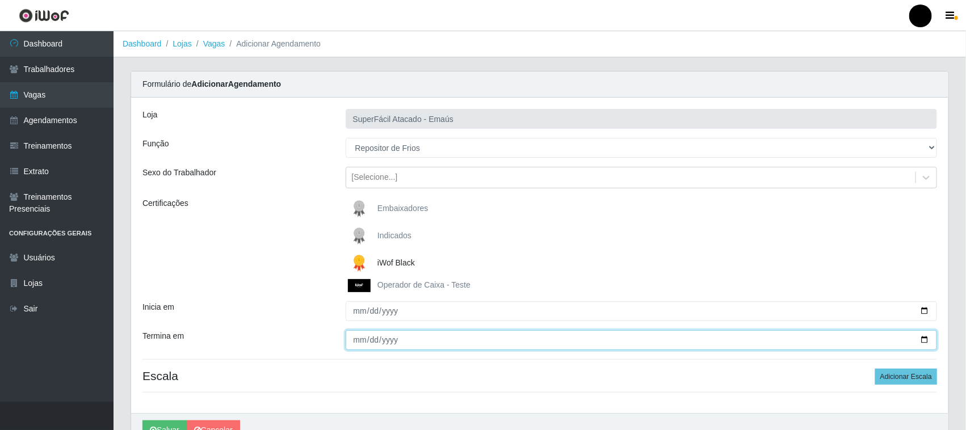
click at [921, 339] on input "Termina em" at bounding box center [642, 340] width 592 height 20
type input "[DATE]"
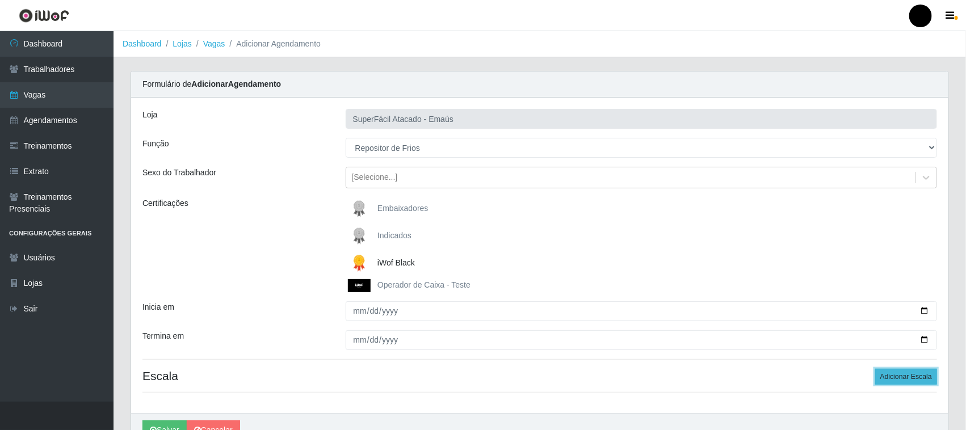
click at [892, 375] on button "Adicionar Escala" at bounding box center [906, 377] width 62 height 16
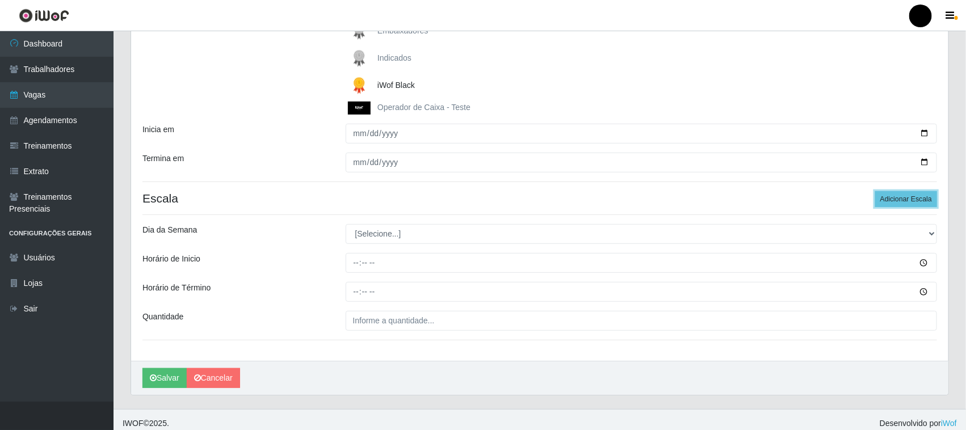
scroll to position [186, 0]
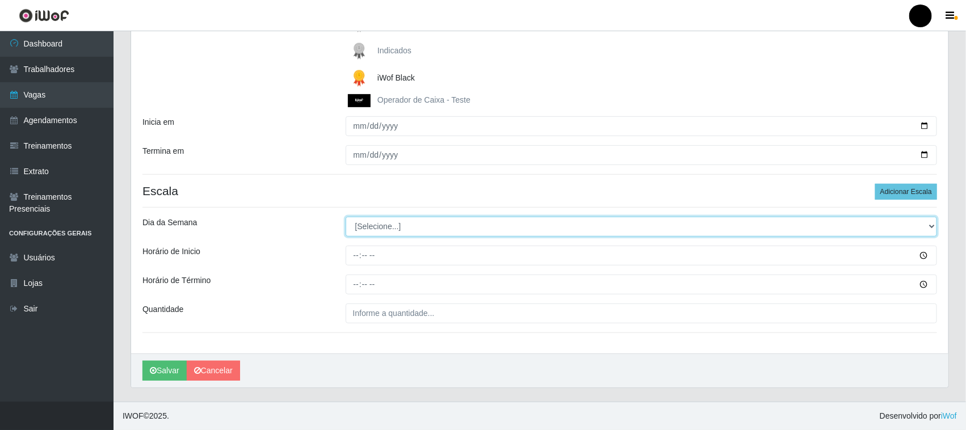
click at [372, 225] on select "[Selecione...] Segunda Terça Quarta Quinta Sexta Sábado Domingo" at bounding box center [642, 227] width 592 height 20
select select "3"
click at [346, 217] on select "[Selecione...] Segunda Terça Quarta Quinta Sexta Sábado Domingo" at bounding box center [642, 227] width 592 height 20
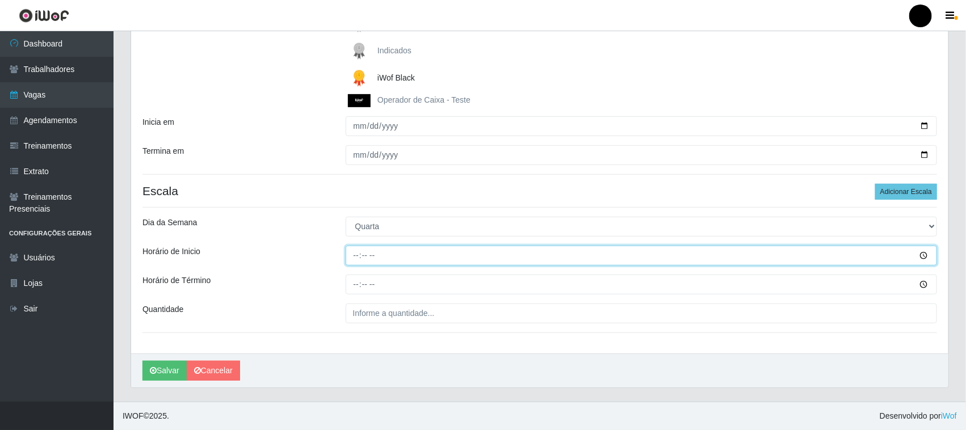
click at [355, 258] on input "Horário de Inicio" at bounding box center [642, 256] width 592 height 20
type input "08:00"
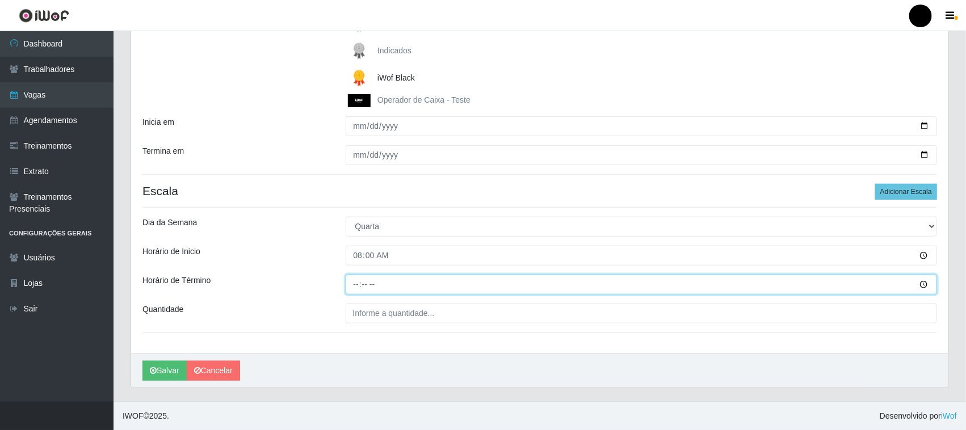
click at [352, 284] on input "Horário de Término" at bounding box center [642, 285] width 592 height 20
type input "14:00"
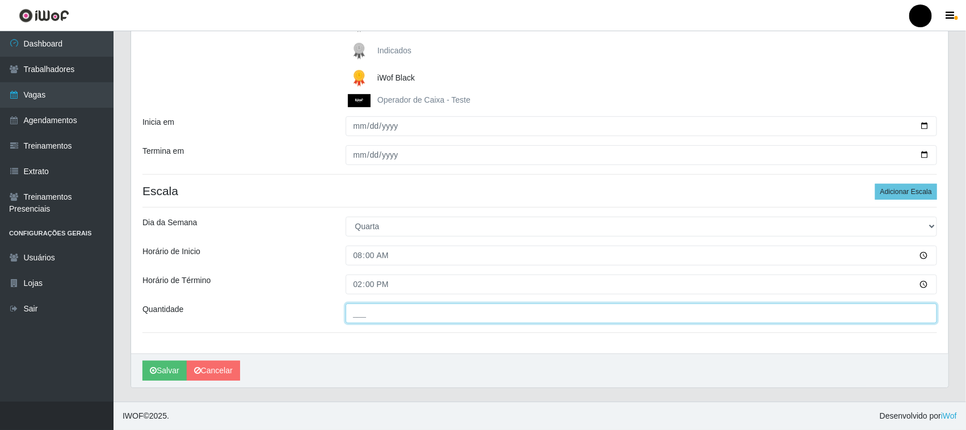
click at [369, 316] on input "___" at bounding box center [642, 314] width 592 height 20
type input "1__"
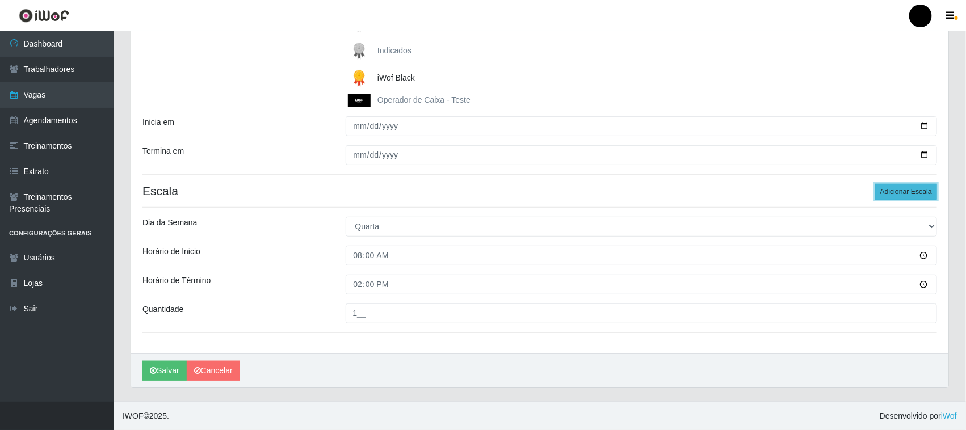
click at [894, 191] on button "Adicionar Escala" at bounding box center [906, 192] width 62 height 16
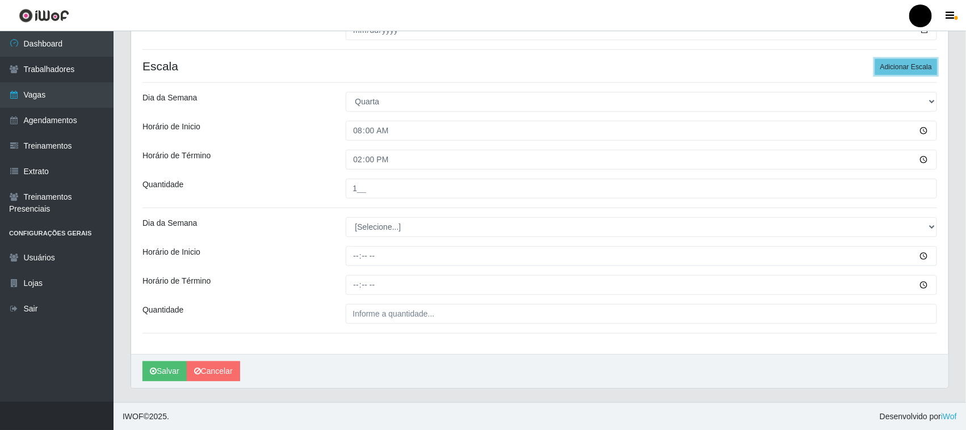
scroll to position [311, 0]
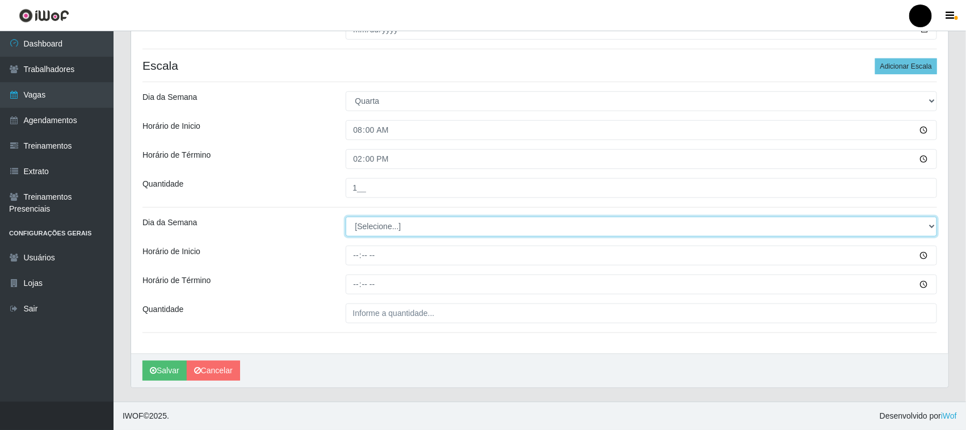
click at [369, 232] on select "[Selecione...] Segunda Terça Quarta Quinta Sexta Sábado Domingo" at bounding box center [642, 227] width 592 height 20
select select "3"
click at [346, 217] on select "[Selecione...] Segunda Terça Quarta Quinta Sexta Sábado Domingo" at bounding box center [642, 227] width 592 height 20
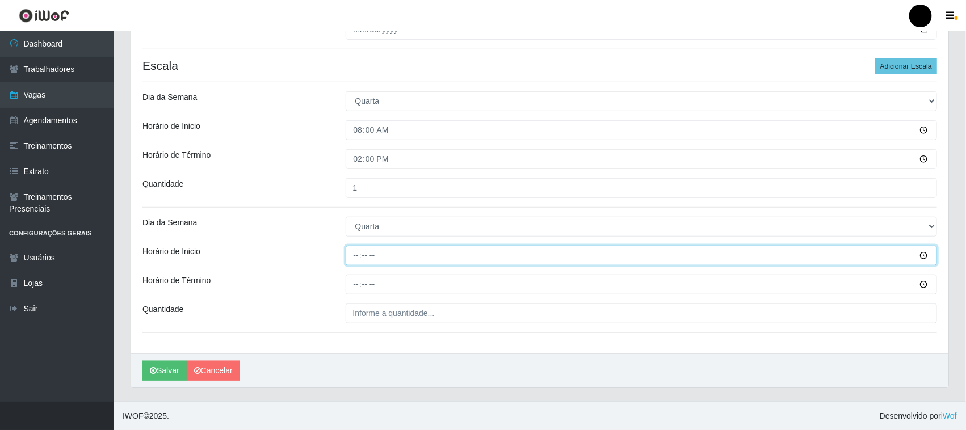
click at [356, 253] on input "Horário de Inicio" at bounding box center [642, 256] width 592 height 20
type input "14:00"
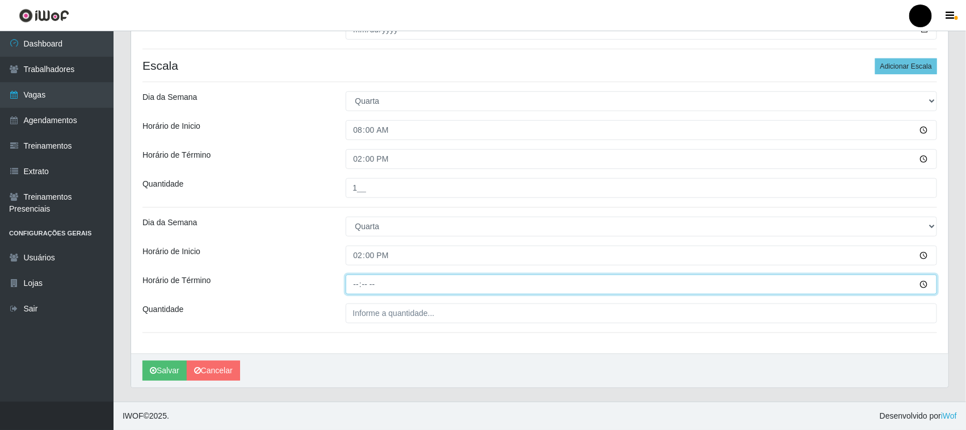
click at [355, 285] on input "Horário de Término" at bounding box center [642, 285] width 592 height 20
type input "20:00"
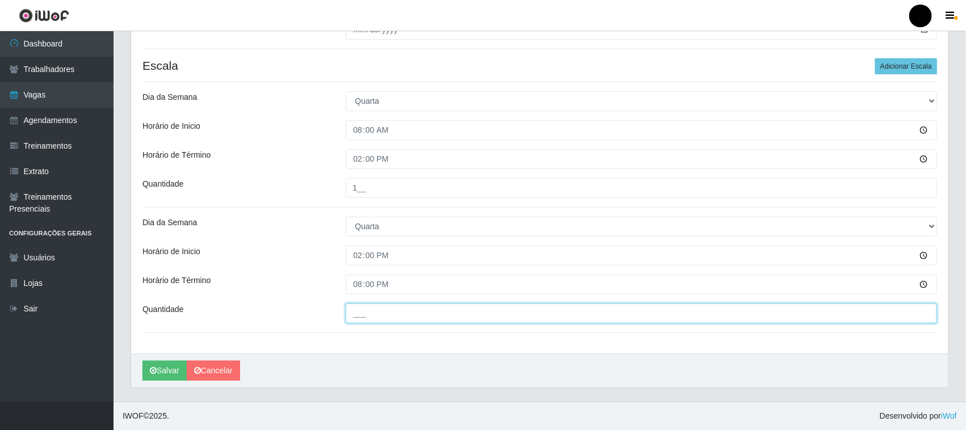
click at [358, 316] on input "___" at bounding box center [642, 314] width 592 height 20
type input "1__"
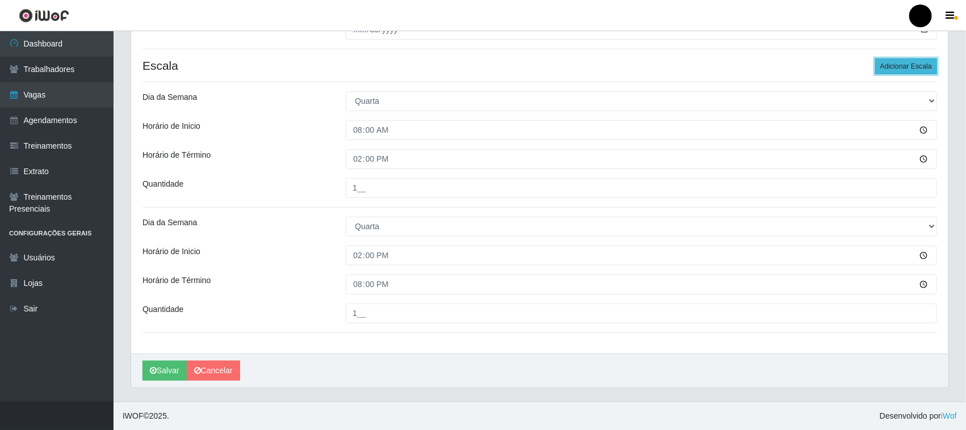
click at [902, 64] on button "Adicionar Escala" at bounding box center [906, 66] width 62 height 16
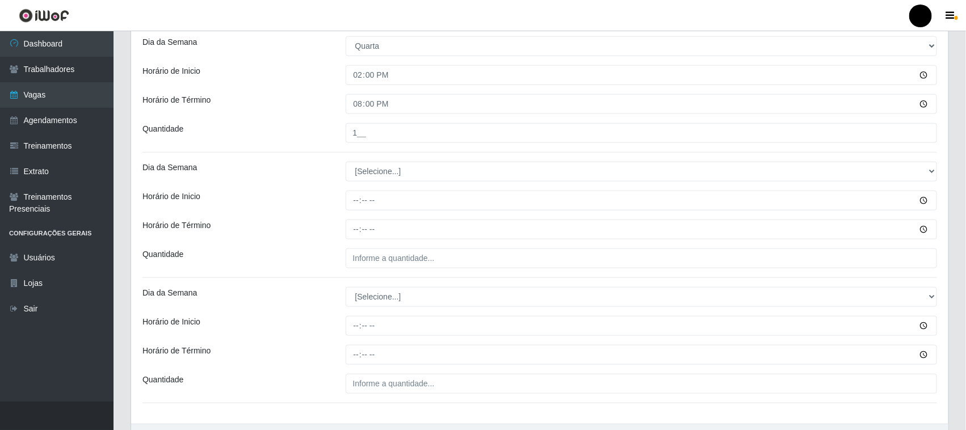
scroll to position [524, 0]
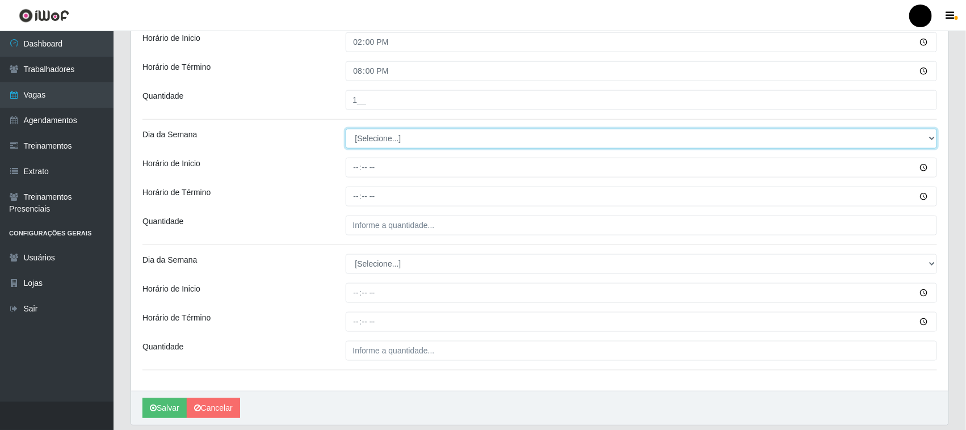
click at [389, 142] on select "[Selecione...] Segunda Terça Quarta Quinta Sexta Sábado Domingo" at bounding box center [642, 139] width 592 height 20
select select "3"
click at [346, 129] on select "[Selecione...] Segunda Terça Quarta Quinta Sexta Sábado Domingo" at bounding box center [642, 139] width 592 height 20
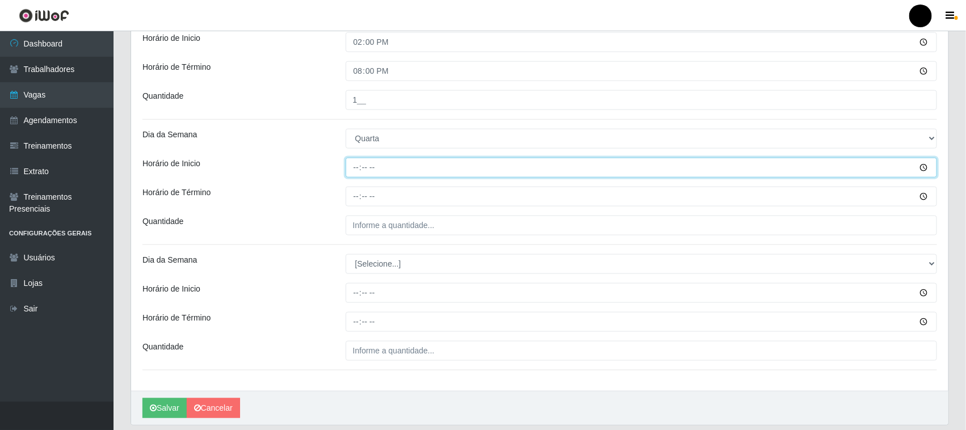
click at [354, 171] on input "Horário de Inicio" at bounding box center [642, 168] width 592 height 20
type input "16:00"
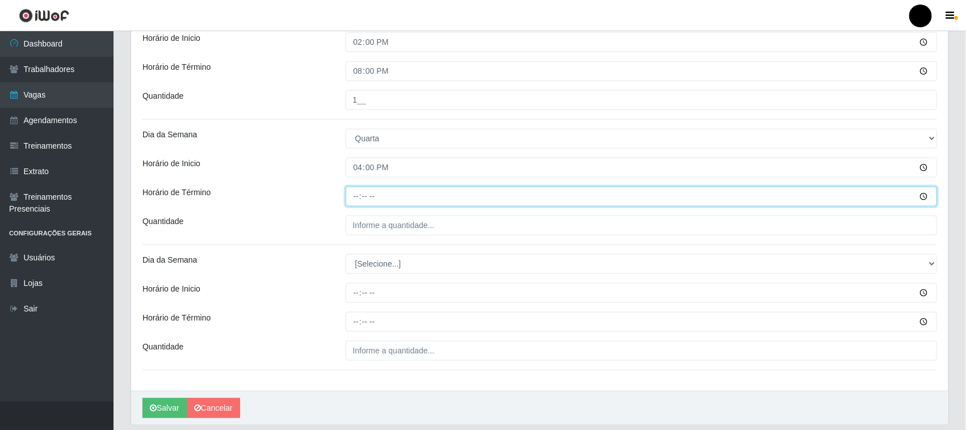
click at [359, 198] on input "Horário de Término" at bounding box center [642, 197] width 592 height 20
type input "22:00"
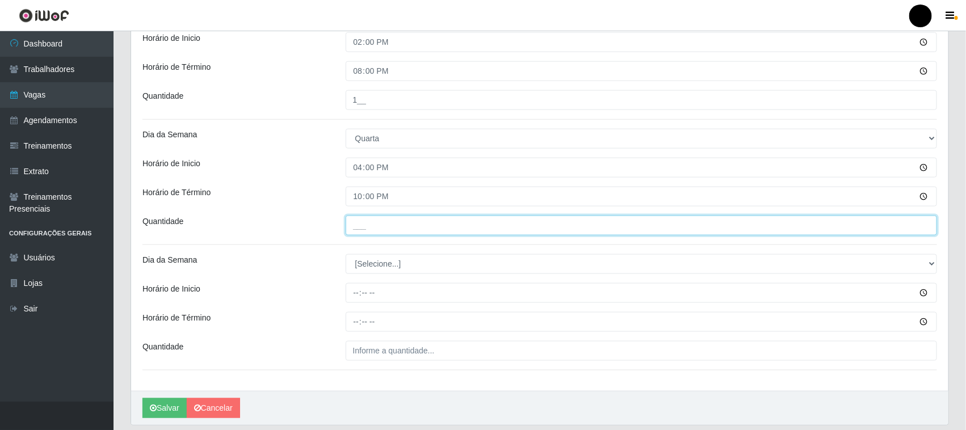
click at [364, 230] on input "___" at bounding box center [642, 226] width 592 height 20
type input "1__"
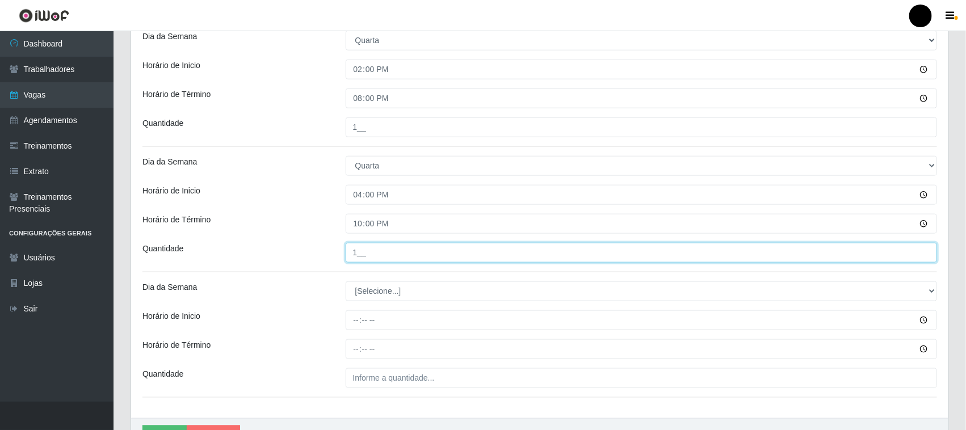
scroll to position [562, 0]
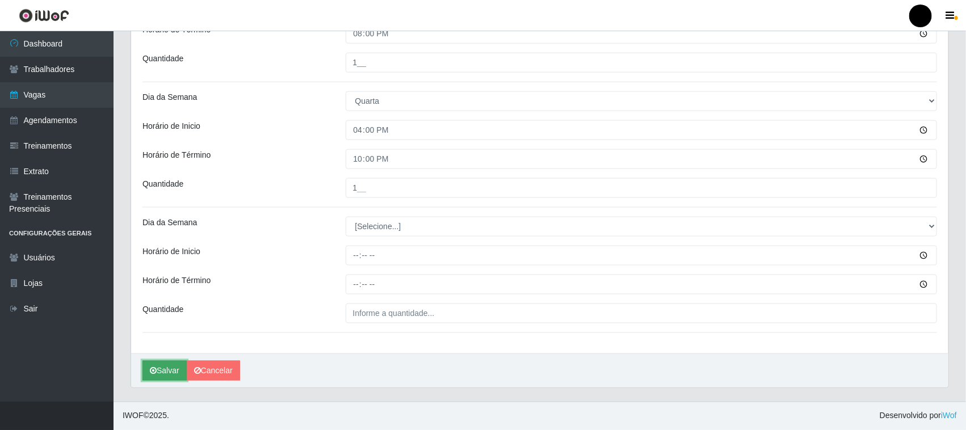
click at [156, 368] on icon "submit" at bounding box center [153, 371] width 7 height 8
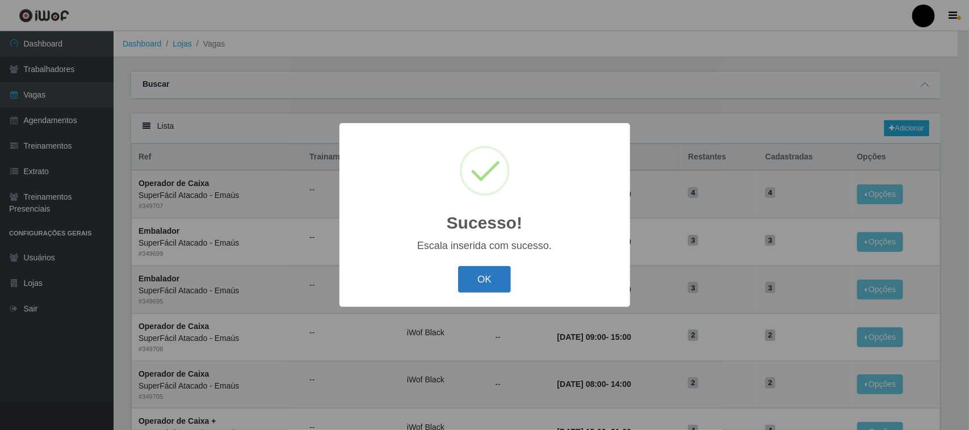
click at [503, 279] on button "OK" at bounding box center [484, 279] width 53 height 27
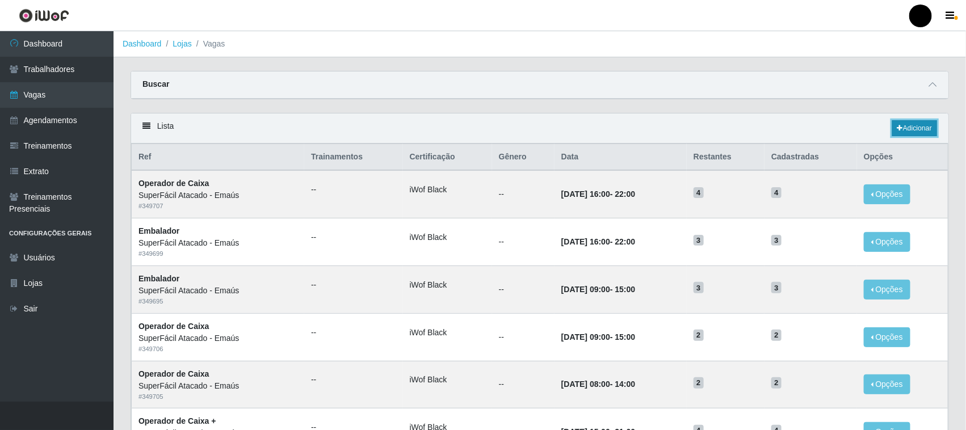
click at [919, 125] on link "Adicionar" at bounding box center [914, 128] width 45 height 16
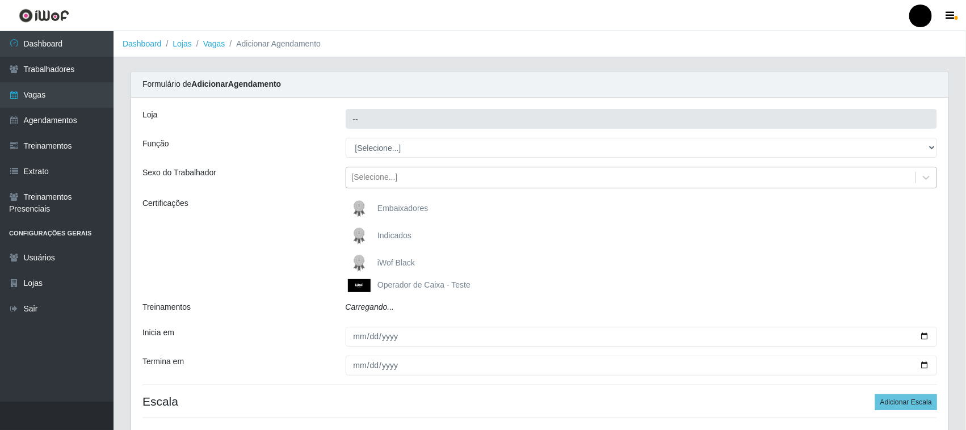
type input "SuperFácil Atacado - Emaús"
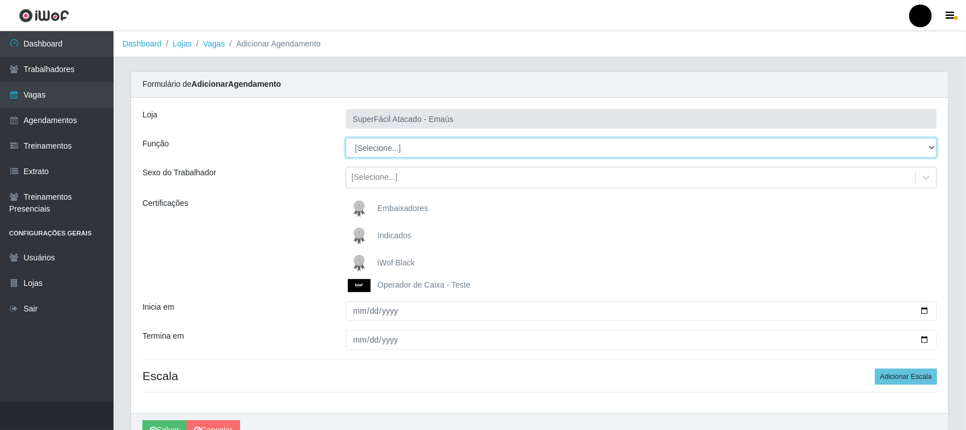
click at [368, 152] on select "[Selecione...] Auxiliar de Estacionamento Auxiliar de Estacionamento + Auxiliar…" at bounding box center [642, 148] width 592 height 20
select select "112"
click at [346, 138] on select "[Selecione...] Auxiliar de Estacionamento Auxiliar de Estacionamento + Auxiliar…" at bounding box center [642, 148] width 592 height 20
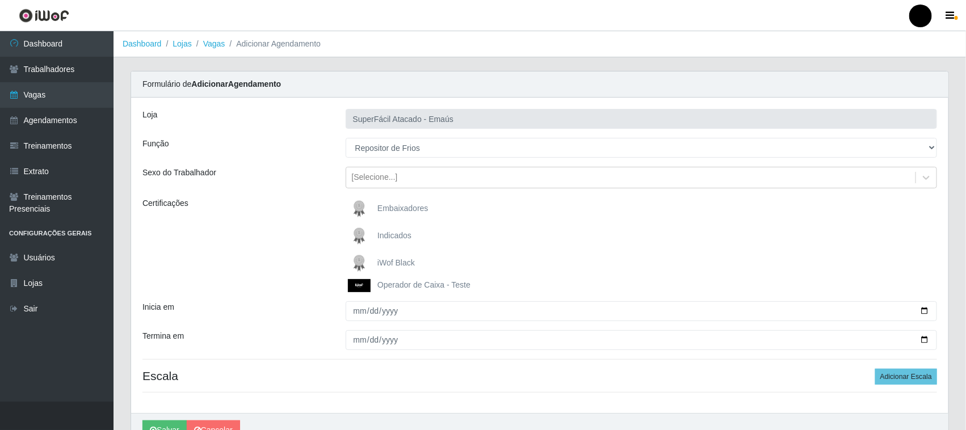
click at [359, 259] on img at bounding box center [361, 263] width 27 height 23
click at [0, 0] on input "iWof Black" at bounding box center [0, 0] width 0 height 0
click at [359, 259] on img at bounding box center [361, 263] width 27 height 23
click at [0, 0] on input "iWof Black" at bounding box center [0, 0] width 0 height 0
click at [358, 261] on img at bounding box center [361, 263] width 27 height 23
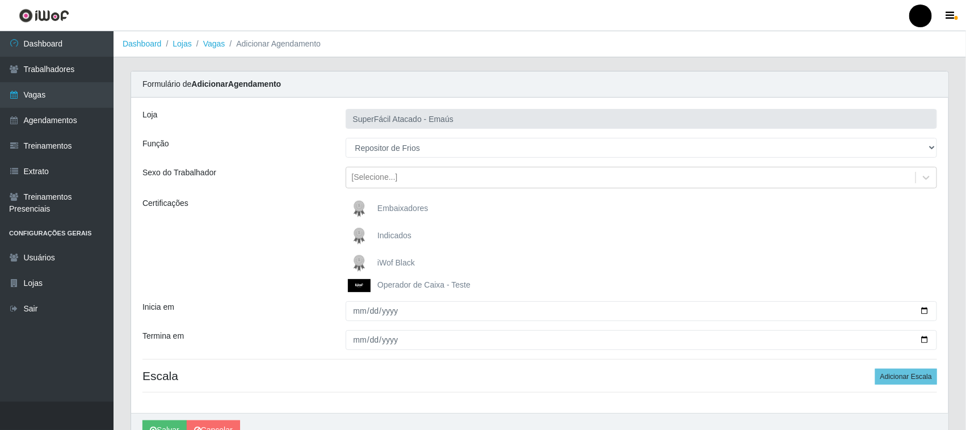
click at [0, 0] on input "iWof Black" at bounding box center [0, 0] width 0 height 0
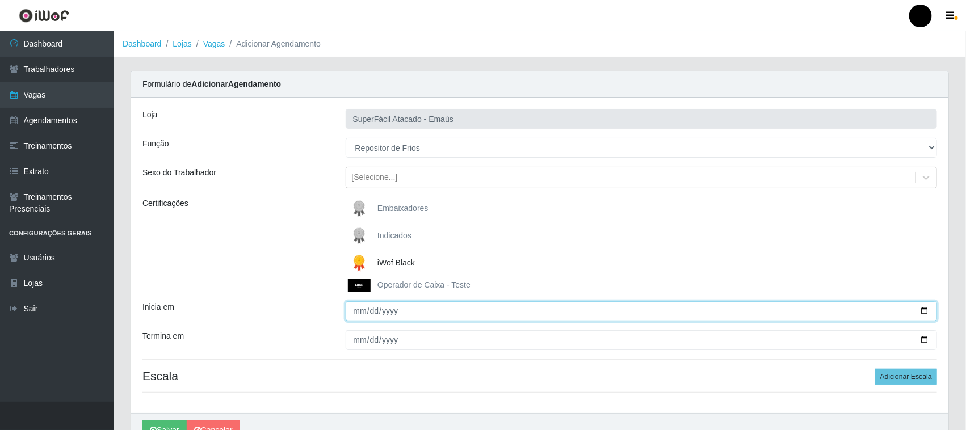
click at [923, 312] on input "Inicia em" at bounding box center [642, 311] width 592 height 20
type input "[DATE]"
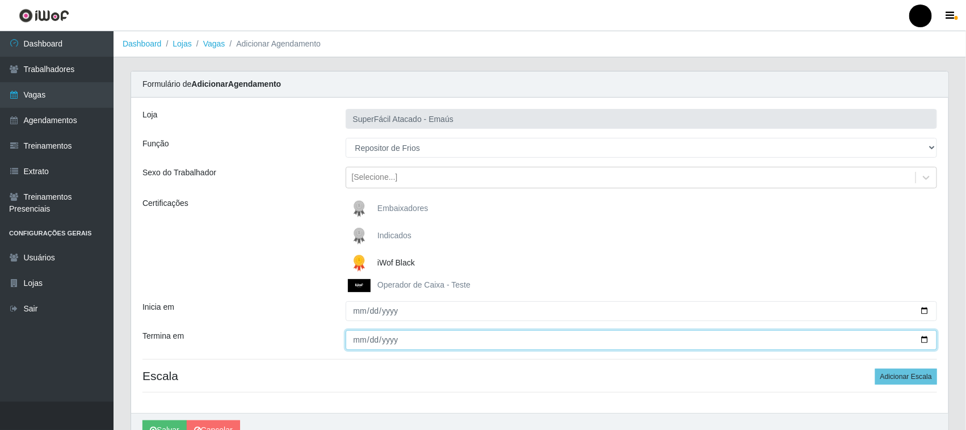
click at [924, 341] on input "Termina em" at bounding box center [642, 340] width 592 height 20
type input "[DATE]"
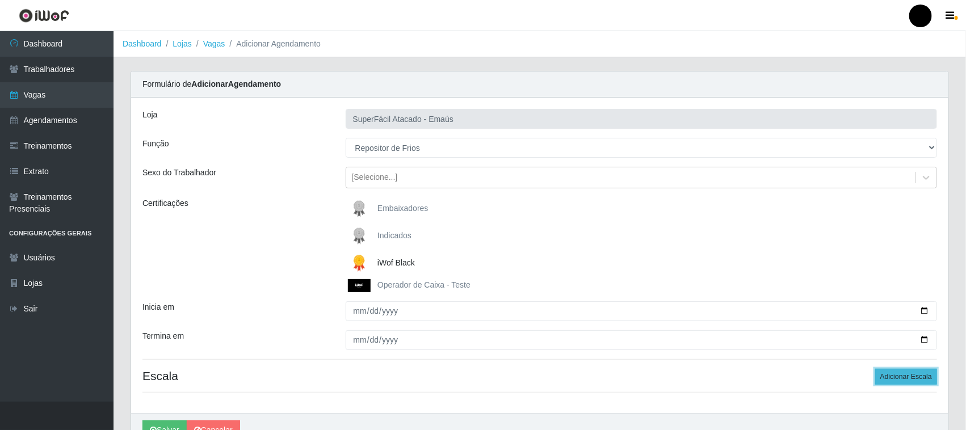
click at [891, 375] on button "Adicionar Escala" at bounding box center [906, 377] width 62 height 16
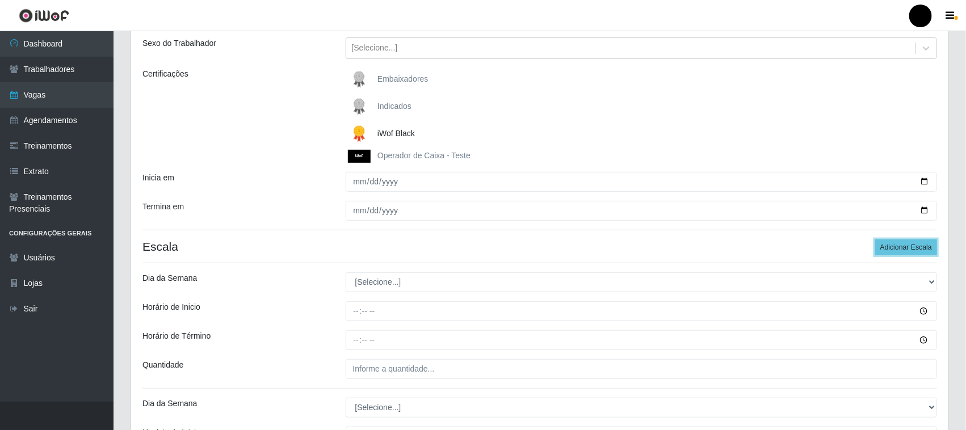
scroll to position [142, 0]
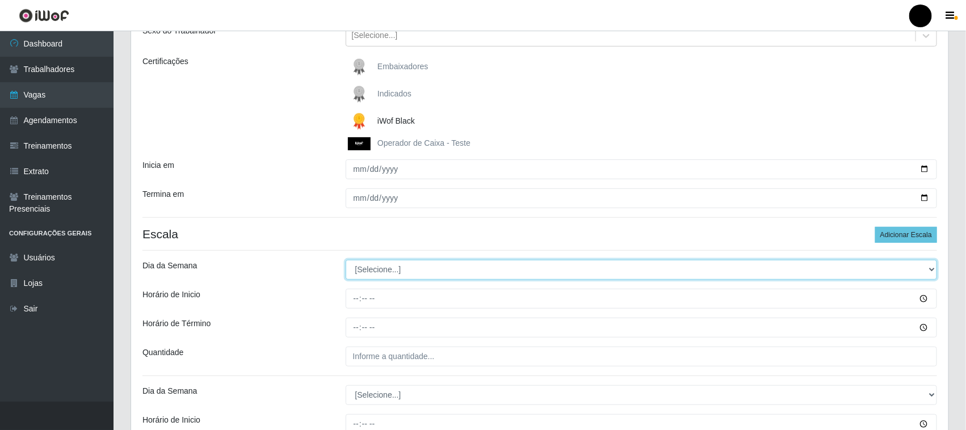
click at [383, 271] on select "[Selecione...] Segunda Terça Quarta Quinta Sexta Sábado Domingo" at bounding box center [642, 270] width 592 height 20
select select "4"
click at [346, 261] on select "[Selecione...] Segunda Terça Quarta Quinta Sexta Sábado Domingo" at bounding box center [642, 270] width 592 height 20
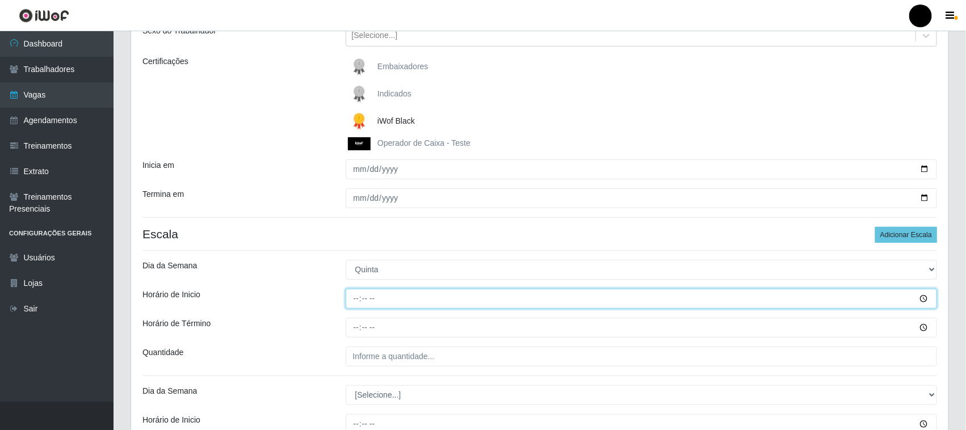
click at [351, 300] on input "Horário de Inicio" at bounding box center [642, 299] width 592 height 20
type input "08:00"
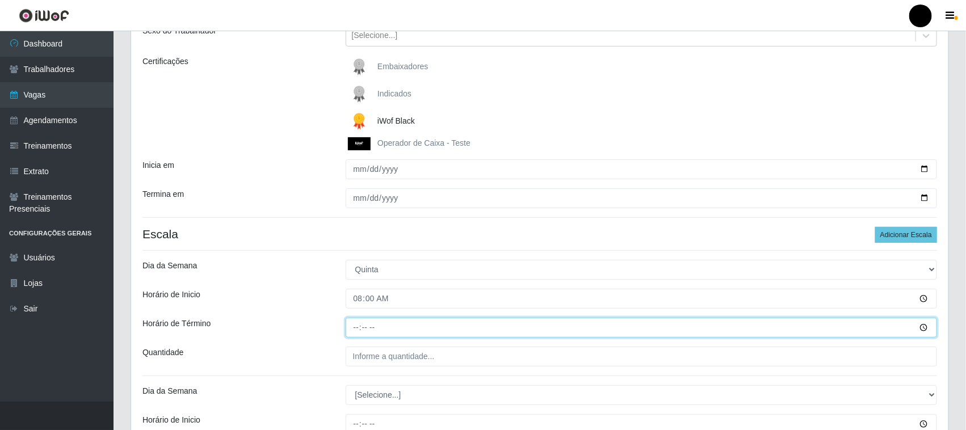
click at [356, 329] on input "Horário de Término" at bounding box center [642, 328] width 592 height 20
type input "14:00"
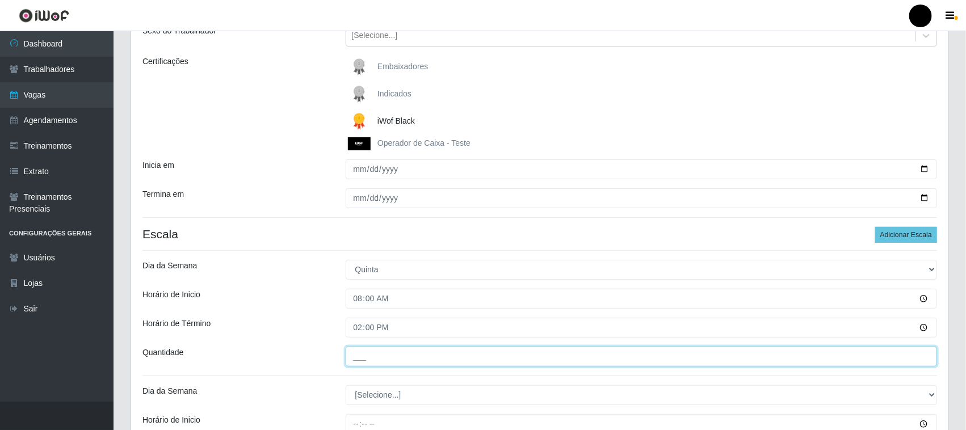
click at [372, 359] on input "___" at bounding box center [642, 357] width 592 height 20
type input "1__"
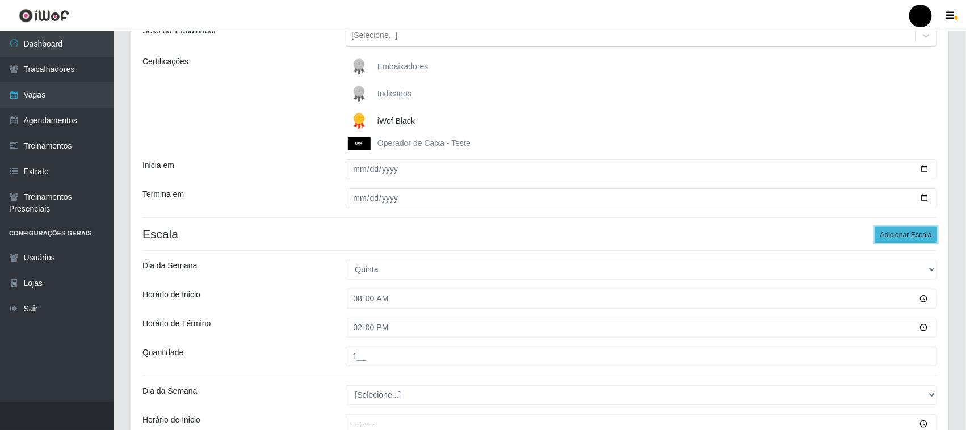
click at [886, 234] on button "Adicionar Escala" at bounding box center [906, 235] width 62 height 16
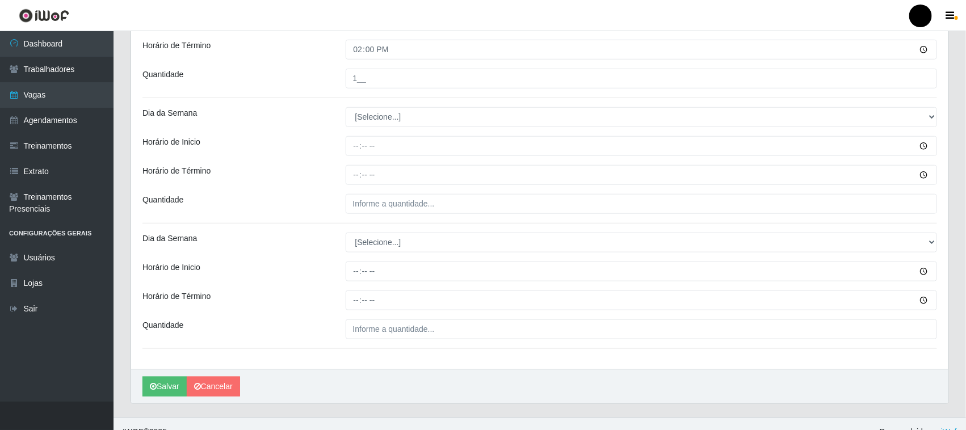
scroll to position [426, 0]
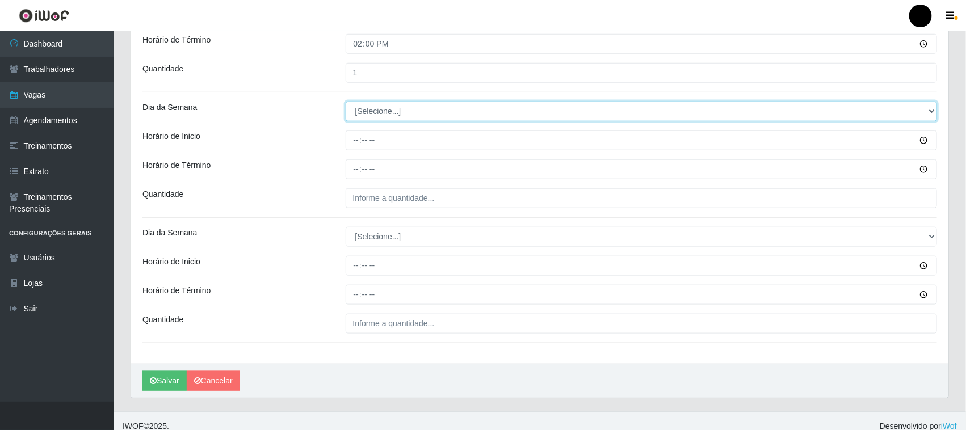
click at [375, 115] on select "[Selecione...] Segunda Terça Quarta Quinta Sexta Sábado Domingo" at bounding box center [642, 112] width 592 height 20
select select "4"
click at [346, 102] on select "[Selecione...] Segunda Terça Quarta Quinta Sexta Sábado Domingo" at bounding box center [642, 112] width 592 height 20
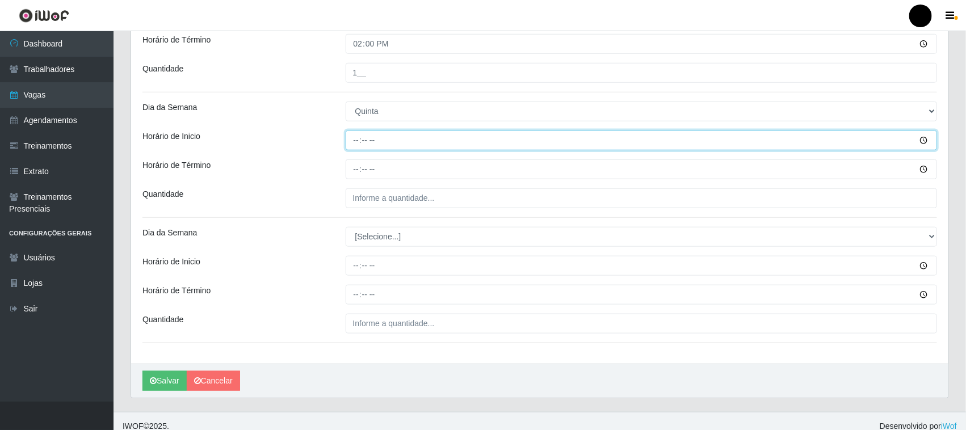
click at [353, 144] on input "Horário de Inicio" at bounding box center [642, 141] width 592 height 20
type input "14:00"
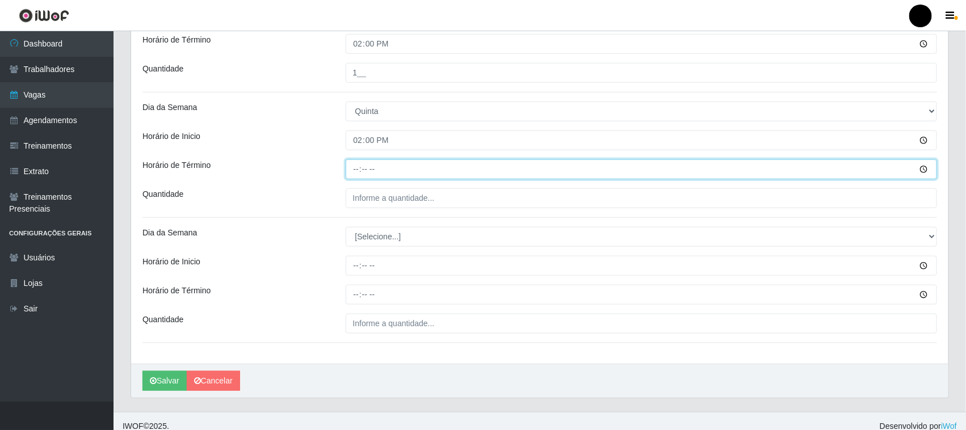
click at [354, 169] on input "Horário de Término" at bounding box center [642, 169] width 592 height 20
type input "20:00"
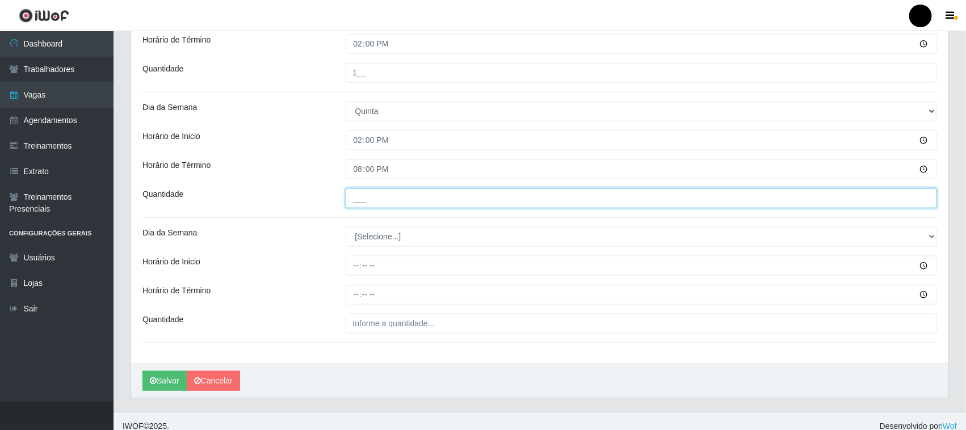
click at [365, 196] on input "___" at bounding box center [642, 198] width 592 height 20
type input "1__"
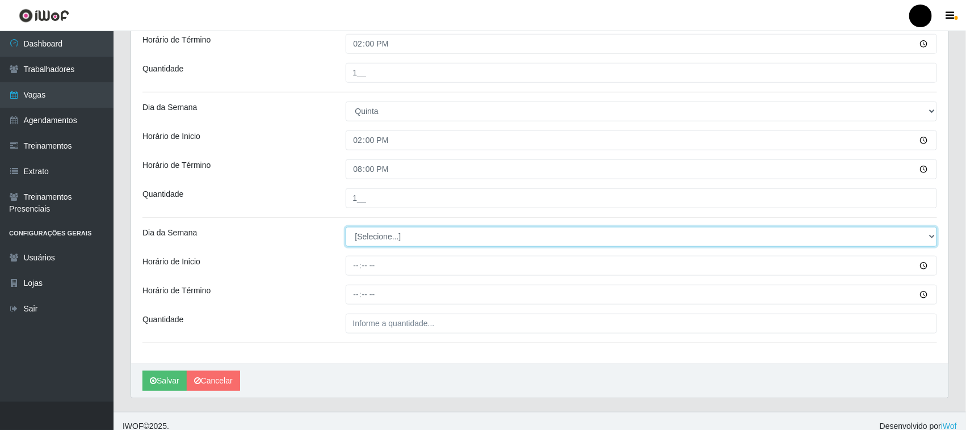
click at [372, 237] on select "[Selecione...] Segunda Terça Quarta Quinta Sexta Sábado Domingo" at bounding box center [642, 237] width 592 height 20
select select "4"
click at [346, 228] on select "[Selecione...] Segunda Terça Quarta Quinta Sexta Sábado Domingo" at bounding box center [642, 237] width 592 height 20
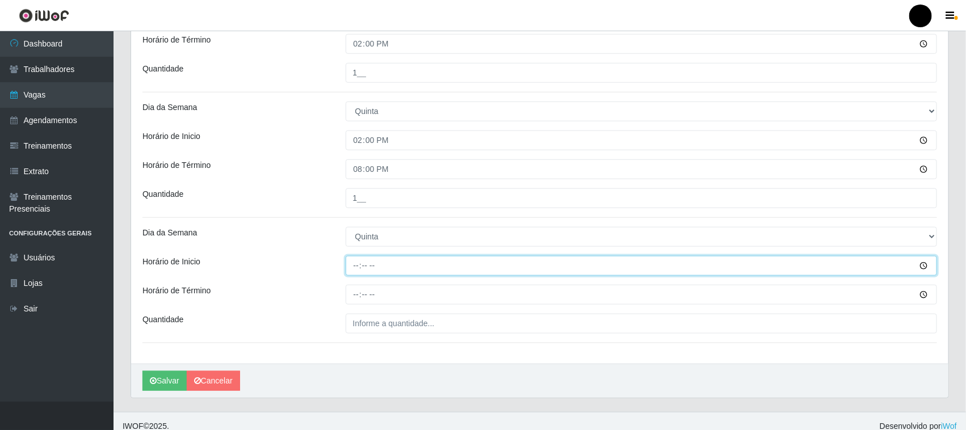
click at [356, 267] on input "Horário de Inicio" at bounding box center [642, 266] width 592 height 20
type input "16:00"
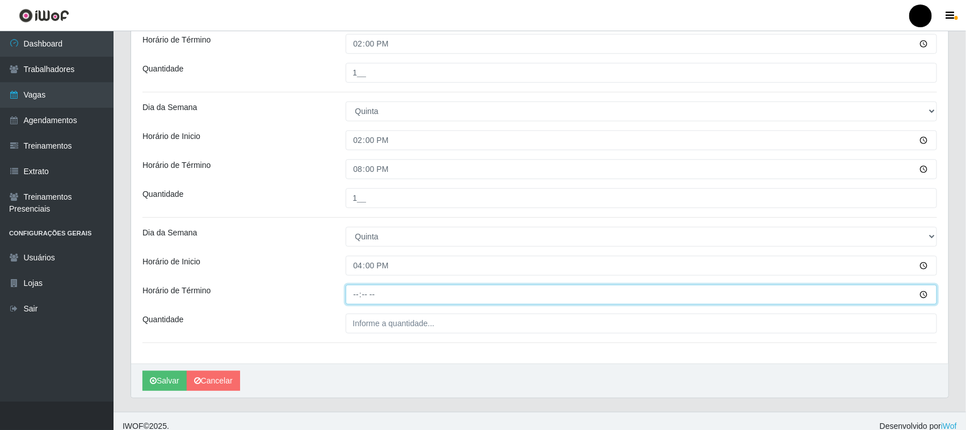
click at [356, 296] on input "Horário de Término" at bounding box center [642, 295] width 592 height 20
type input "22:00"
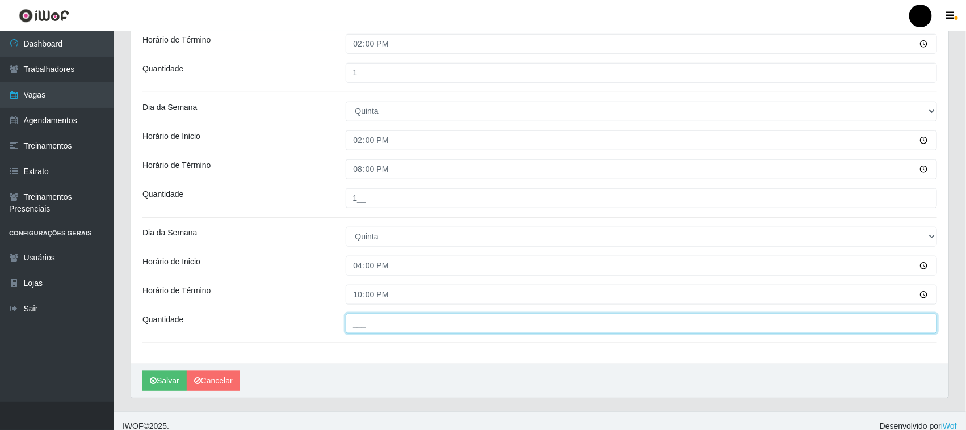
click at [363, 326] on input "___" at bounding box center [642, 324] width 592 height 20
type input "1__"
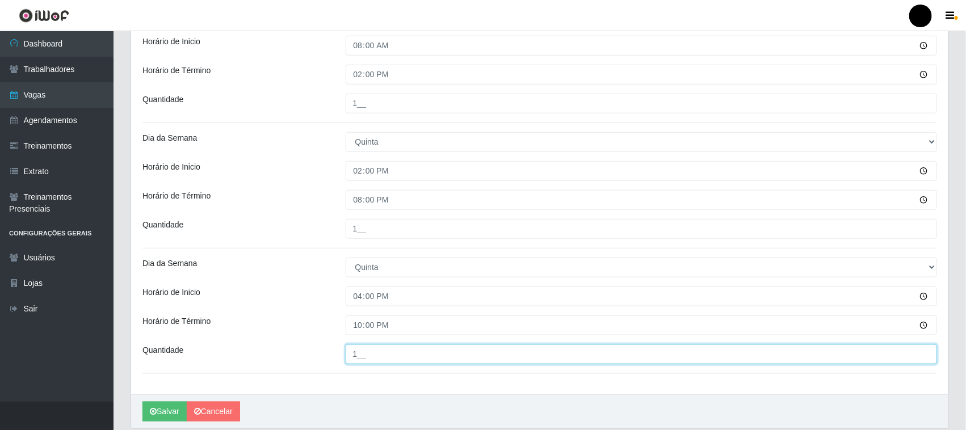
scroll to position [437, 0]
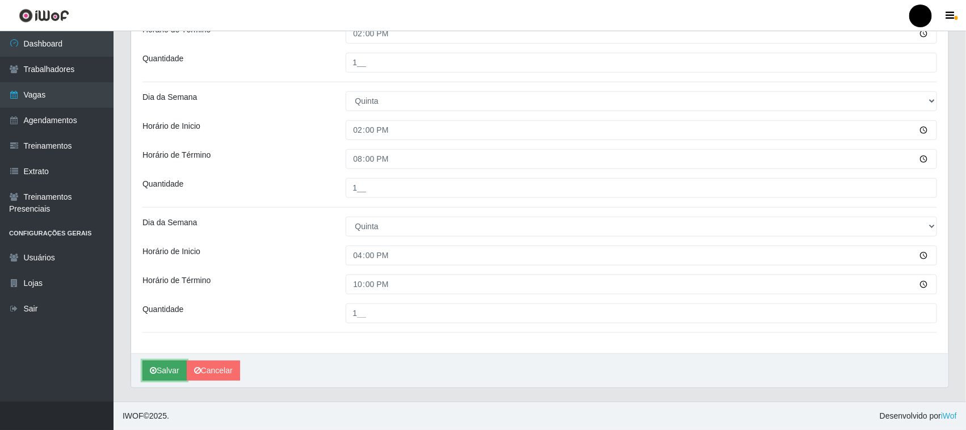
click at [173, 369] on button "Salvar" at bounding box center [164, 371] width 44 height 20
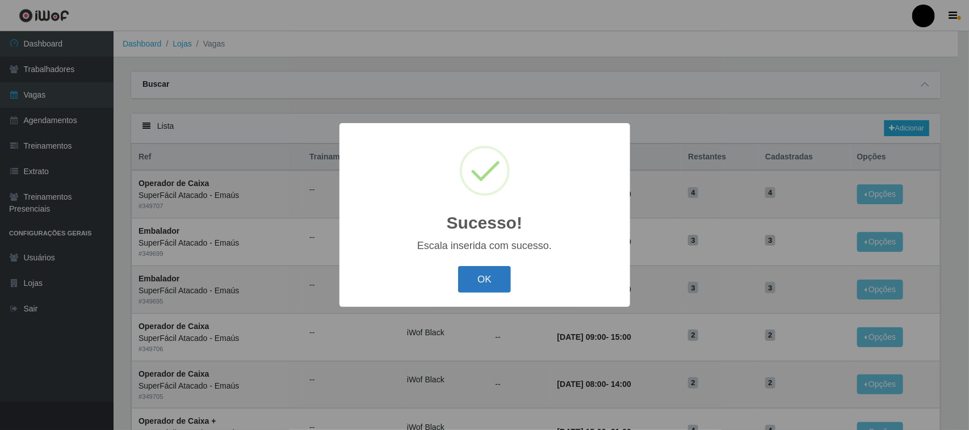
click at [480, 277] on button "OK" at bounding box center [484, 279] width 53 height 27
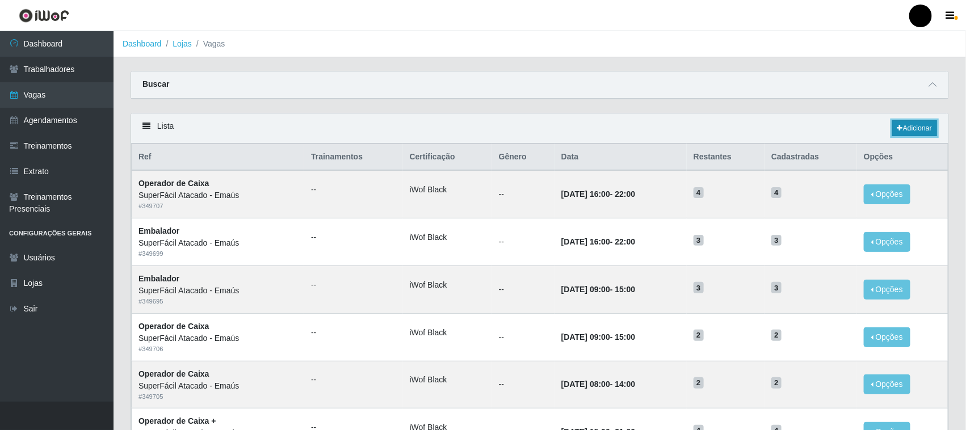
click at [921, 125] on link "Adicionar" at bounding box center [914, 128] width 45 height 16
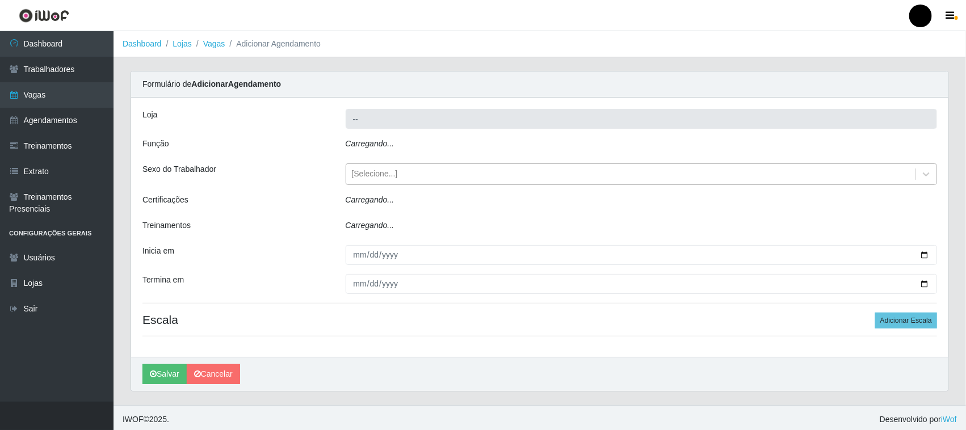
type input "SuperFácil Atacado - Emaús"
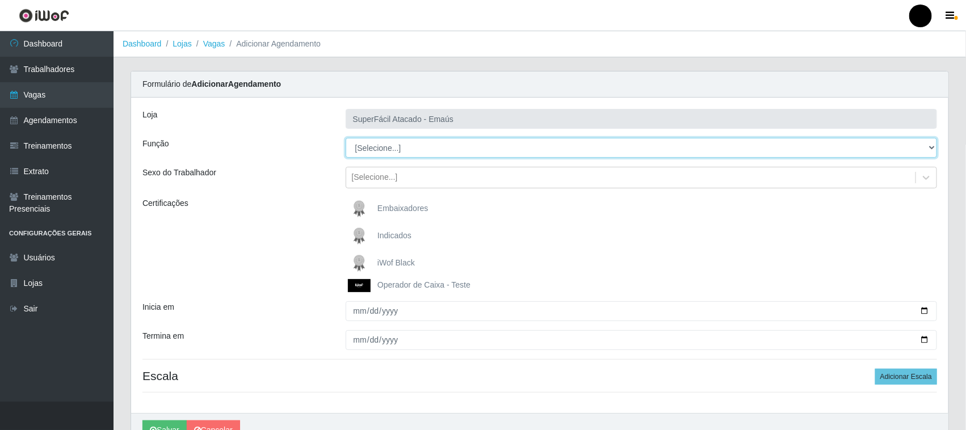
click at [404, 154] on select "[Selecione...] Auxiliar de Estacionamento Auxiliar de Estacionamento + Auxiliar…" at bounding box center [642, 148] width 592 height 20
select select "112"
click at [346, 138] on select "[Selecione...] Auxiliar de Estacionamento Auxiliar de Estacionamento + Auxiliar…" at bounding box center [642, 148] width 592 height 20
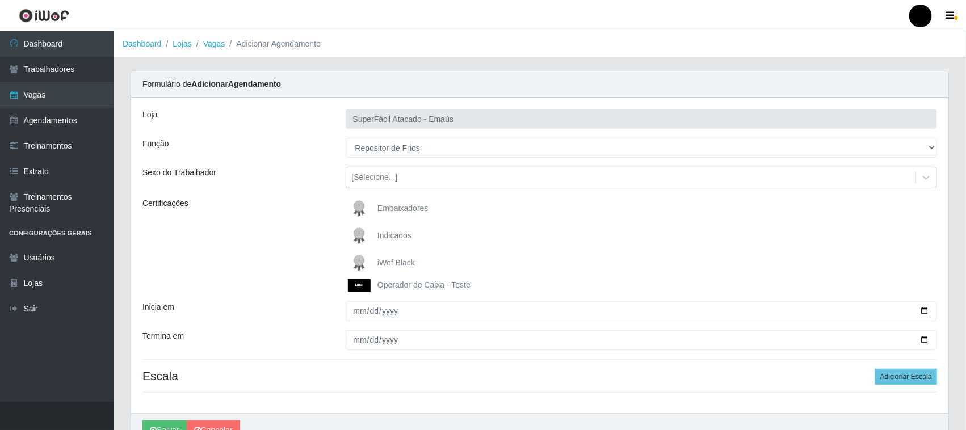
click at [356, 261] on img at bounding box center [361, 263] width 27 height 23
click at [0, 0] on input "iWof Black" at bounding box center [0, 0] width 0 height 0
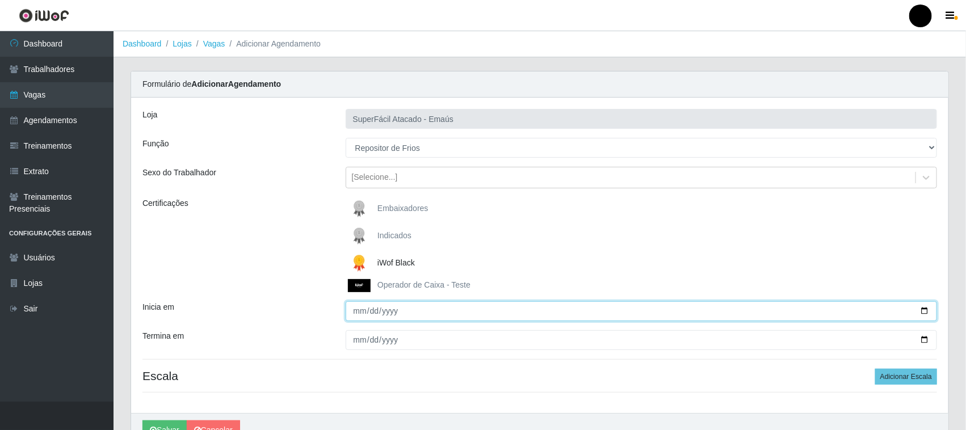
click at [921, 307] on input "Inicia em" at bounding box center [642, 311] width 592 height 20
type input "[DATE]"
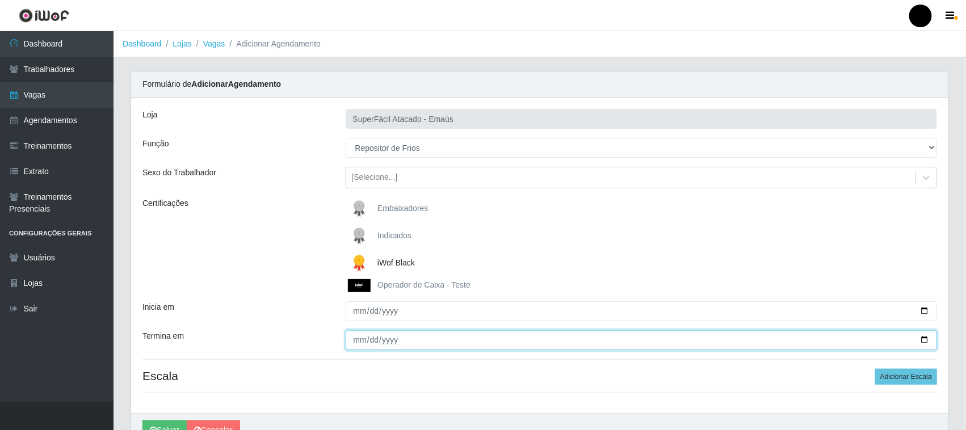
click at [923, 339] on input "Termina em" at bounding box center [642, 340] width 592 height 20
type input "[DATE]"
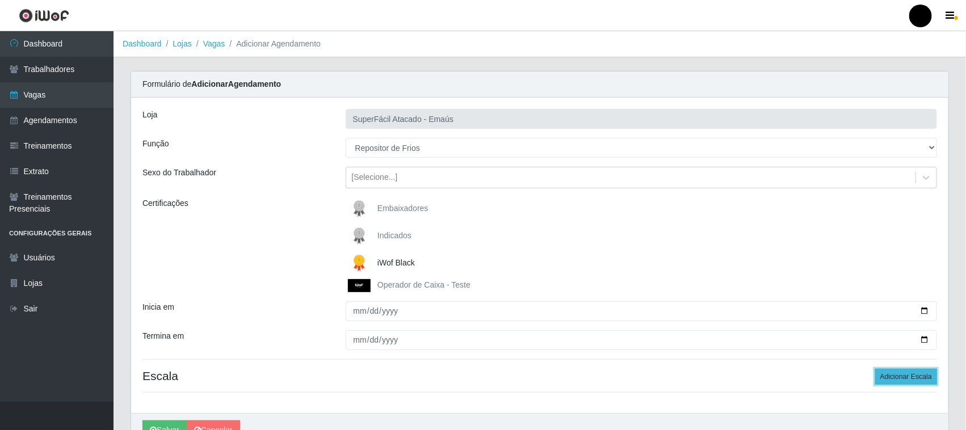
click at [912, 375] on button "Adicionar Escala" at bounding box center [906, 377] width 62 height 16
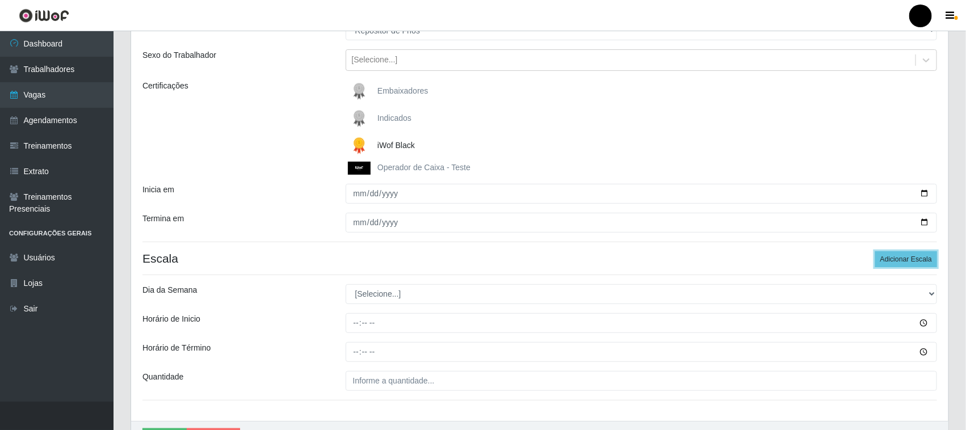
scroll to position [142, 0]
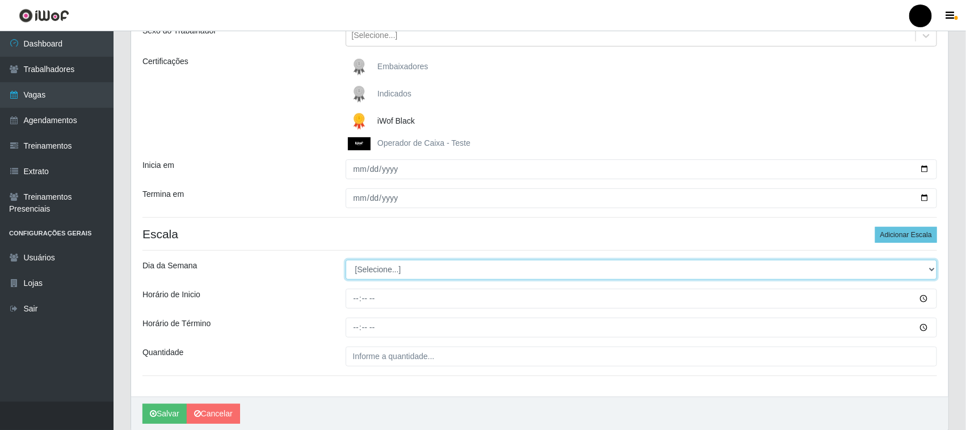
click at [386, 273] on select "[Selecione...] Segunda Terça Quarta Quinta Sexta Sábado Domingo" at bounding box center [642, 270] width 592 height 20
select select "5"
click at [346, 261] on select "[Selecione...] Segunda Terça Quarta Quinta Sexta Sábado Domingo" at bounding box center [642, 270] width 592 height 20
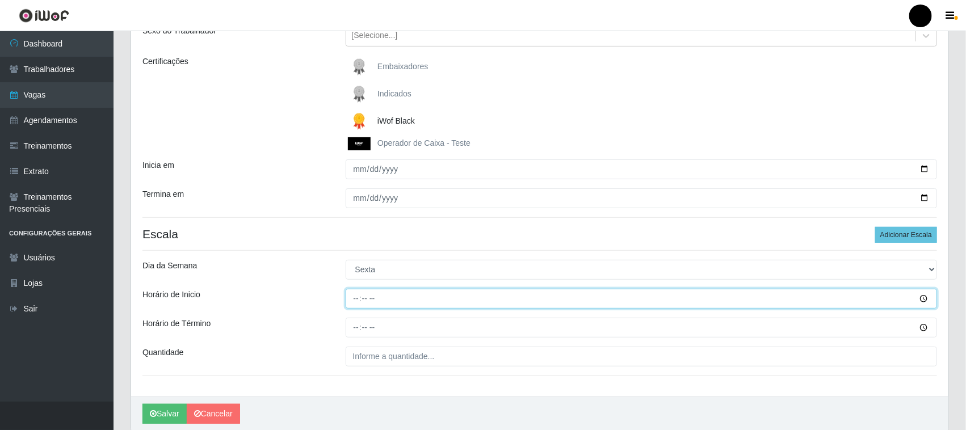
click at [352, 299] on input "Horário de Inicio" at bounding box center [642, 299] width 592 height 20
type input "08:00"
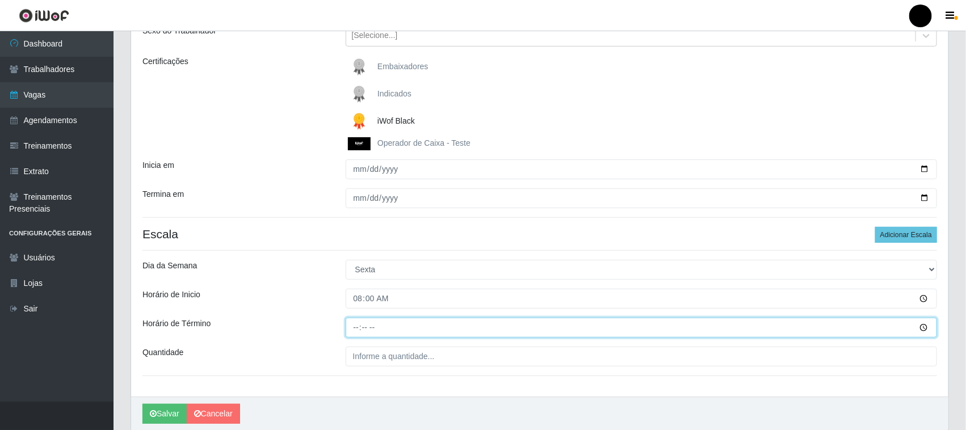
click at [350, 330] on input "Horário de Término" at bounding box center [642, 328] width 592 height 20
type input "14:00"
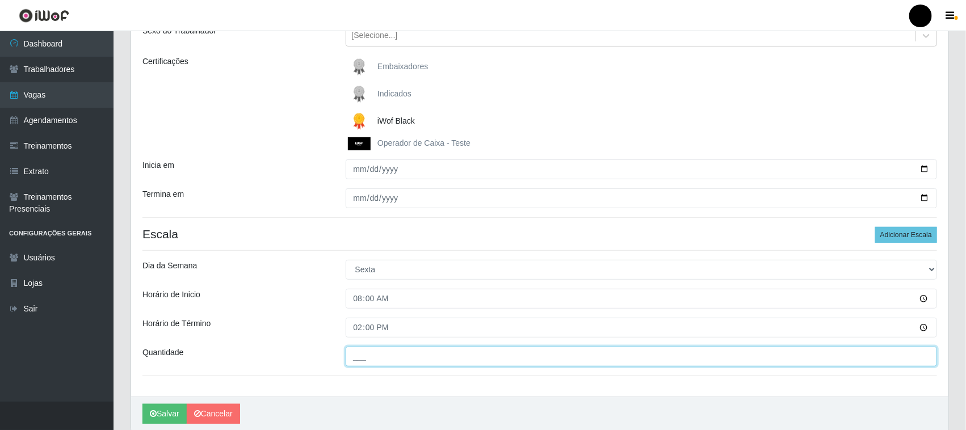
click at [367, 359] on input "___" at bounding box center [642, 357] width 592 height 20
type input "1__"
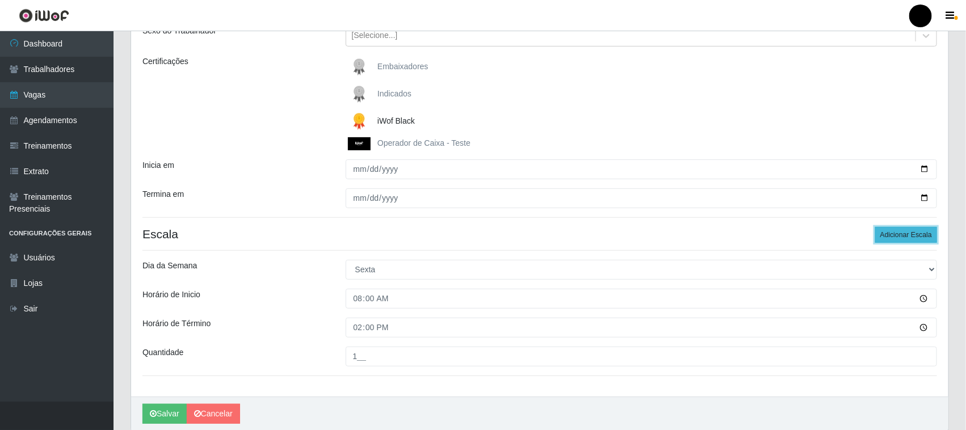
click at [889, 234] on button "Adicionar Escala" at bounding box center [906, 235] width 62 height 16
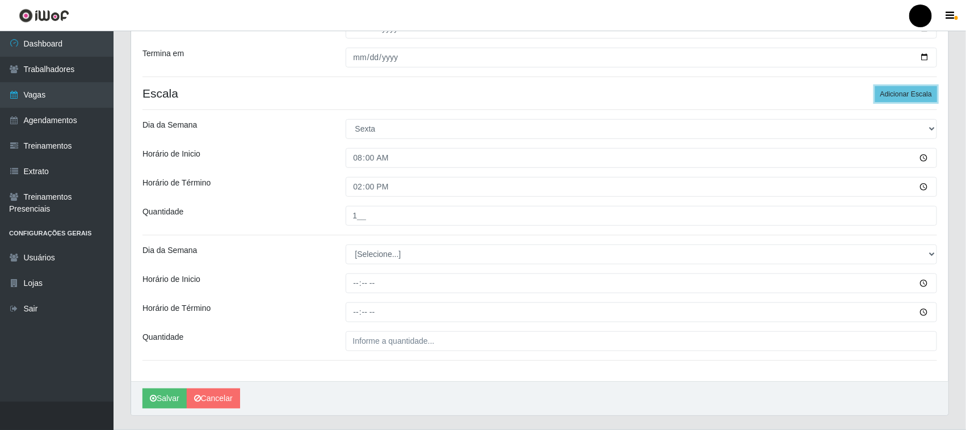
scroll to position [311, 0]
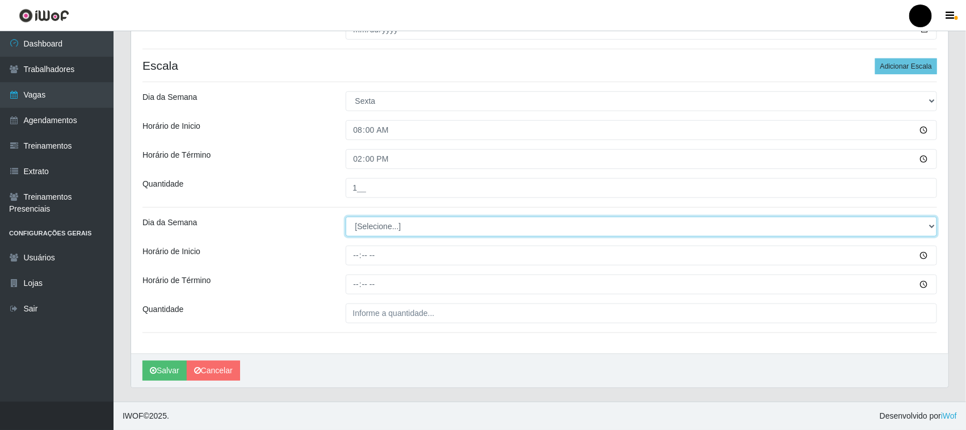
click at [375, 225] on select "[Selecione...] Segunda Terça Quarta Quinta Sexta Sábado Domingo" at bounding box center [642, 227] width 592 height 20
select select "5"
click at [346, 217] on select "[Selecione...] Segunda Terça Quarta Quinta Sexta Sábado Domingo" at bounding box center [642, 227] width 592 height 20
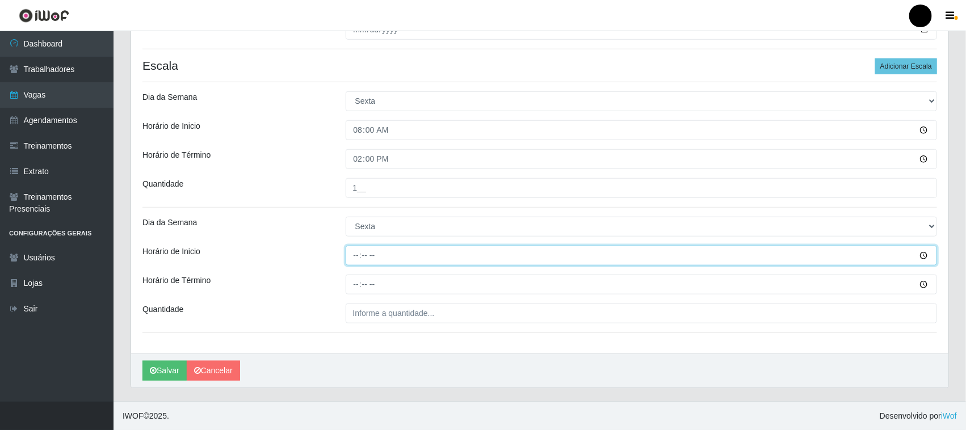
click at [353, 256] on input "Horário de Inicio" at bounding box center [642, 256] width 592 height 20
type input "14:00"
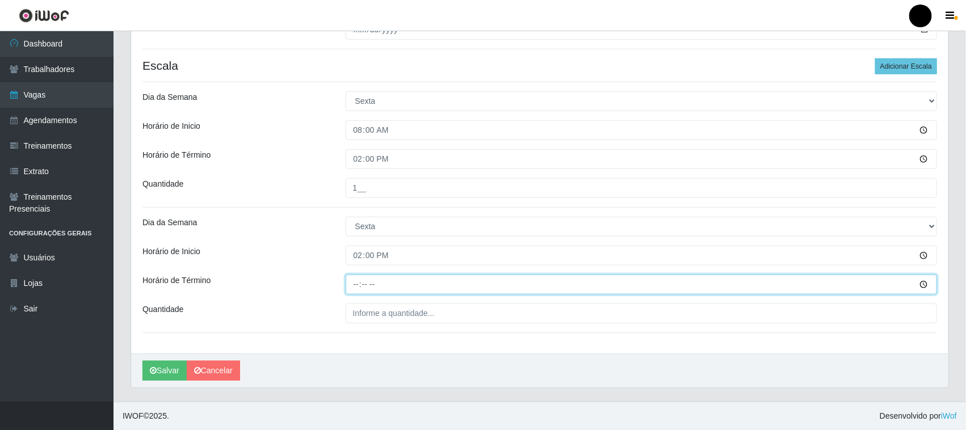
click at [356, 285] on input "Horário de Término" at bounding box center [642, 285] width 592 height 20
type input "20:00"
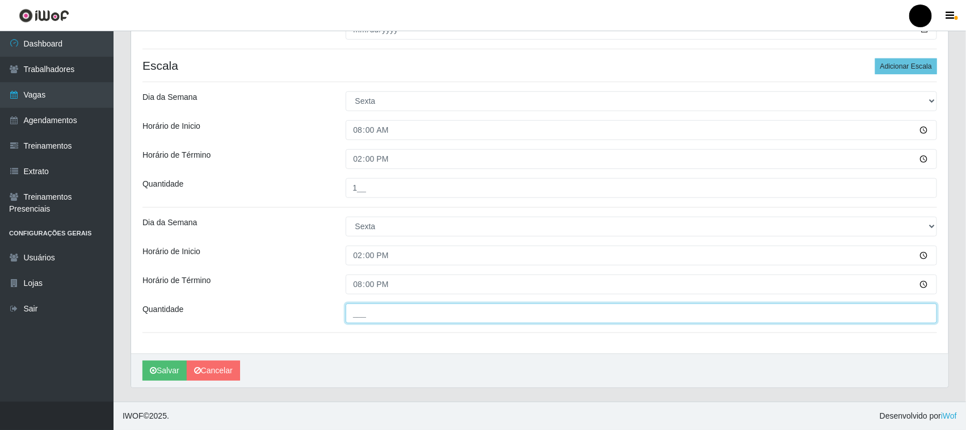
click at [364, 313] on input "___" at bounding box center [642, 314] width 592 height 20
type input "1__"
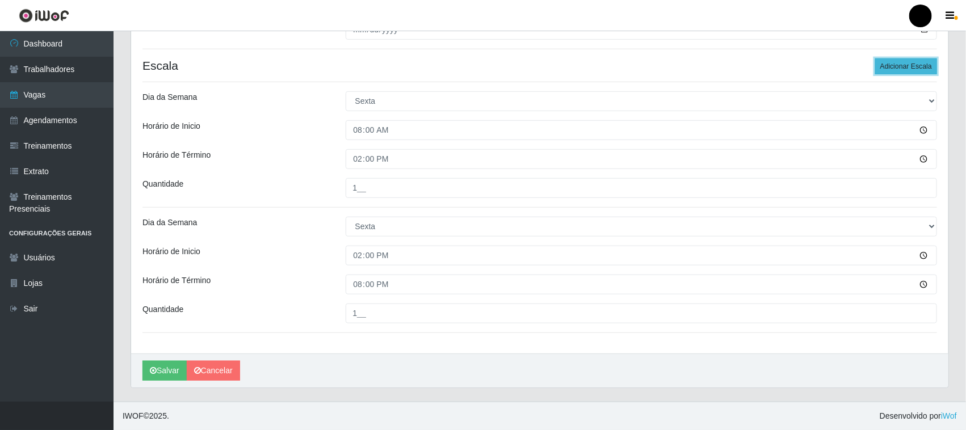
click at [894, 61] on button "Adicionar Escala" at bounding box center [906, 66] width 62 height 16
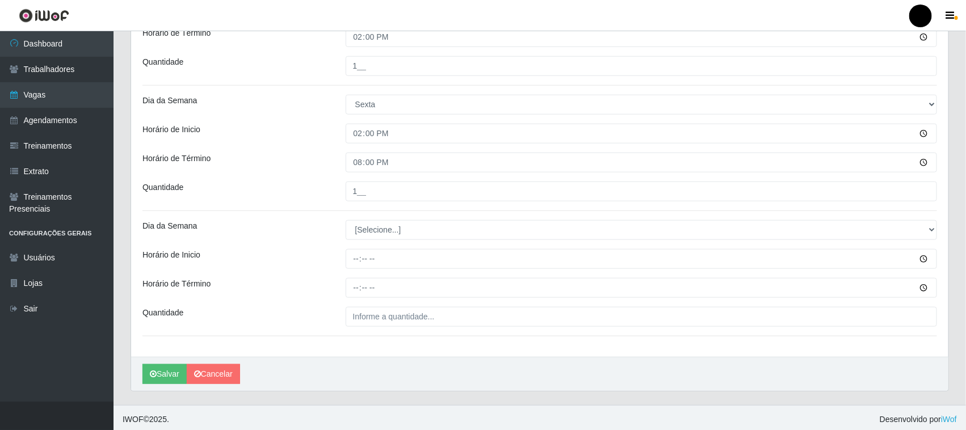
scroll to position [437, 0]
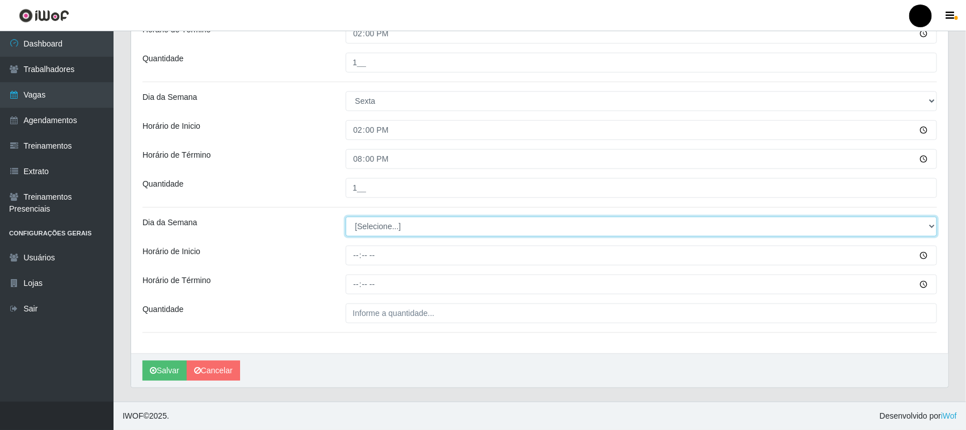
click at [365, 228] on select "[Selecione...] Segunda Terça Quarta Quinta Sexta Sábado Domingo" at bounding box center [642, 227] width 592 height 20
select select "5"
click at [346, 217] on select "[Selecione...] Segunda Terça Quarta Quinta Sexta Sábado Domingo" at bounding box center [642, 227] width 592 height 20
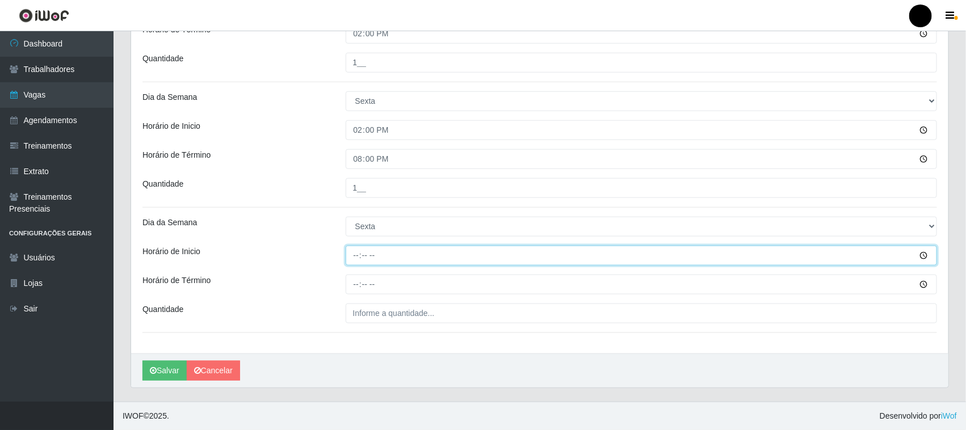
click at [355, 256] on input "Horário de Inicio" at bounding box center [642, 256] width 592 height 20
type input "16:00"
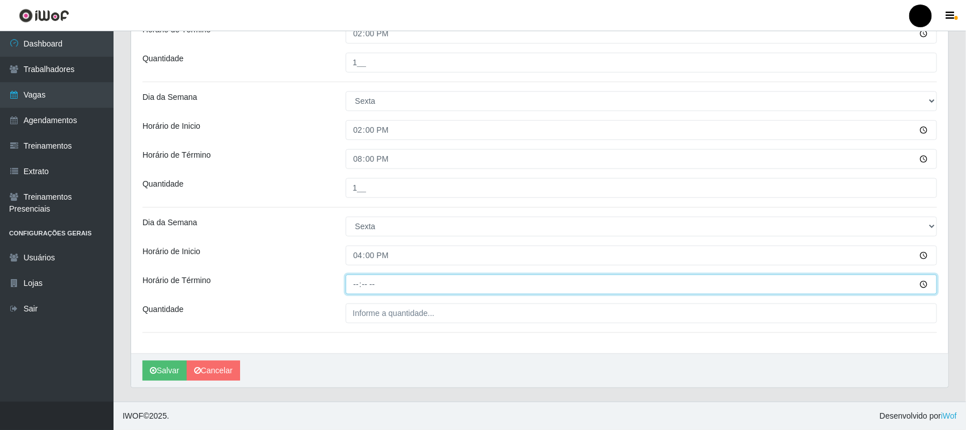
click at [359, 285] on input "Horário de Término" at bounding box center [642, 285] width 592 height 20
type input "22:00"
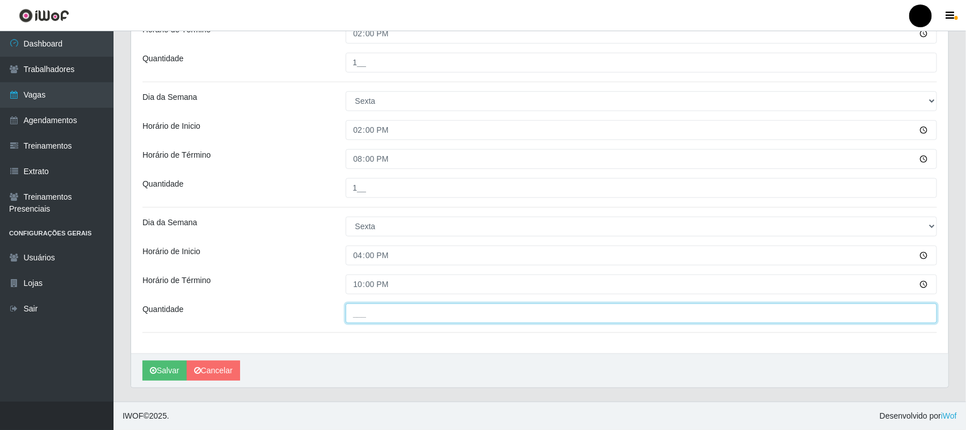
click at [368, 312] on input "___" at bounding box center [642, 314] width 592 height 20
type input "1__"
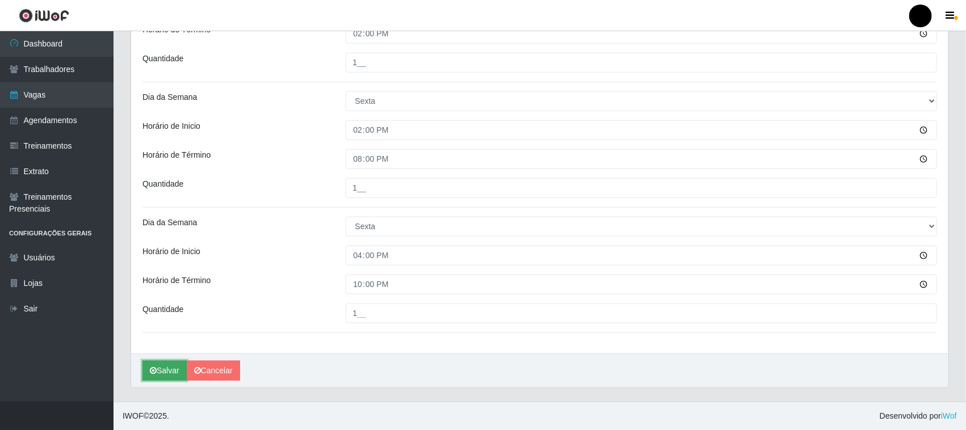
click at [163, 368] on button "Salvar" at bounding box center [164, 371] width 44 height 20
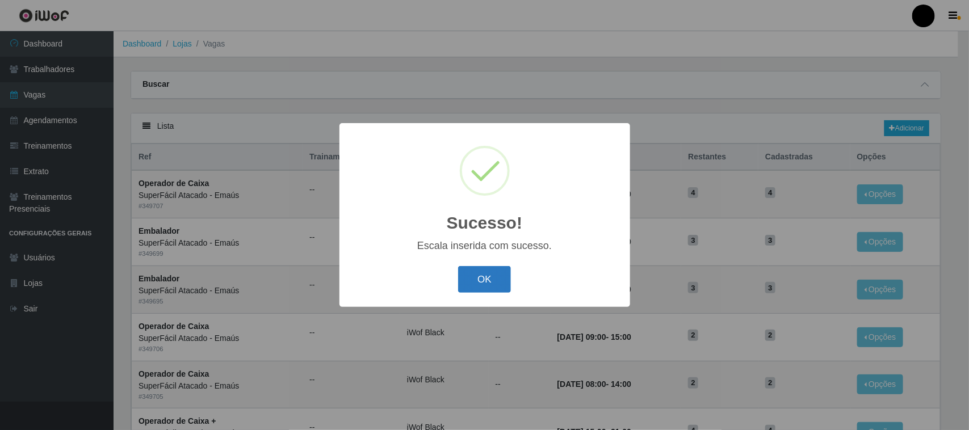
click at [486, 283] on button "OK" at bounding box center [484, 279] width 53 height 27
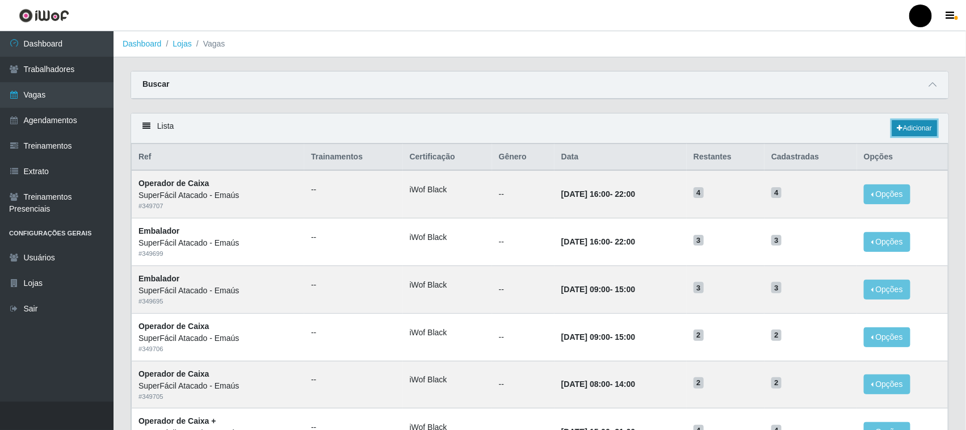
click at [921, 121] on link "Adicionar" at bounding box center [914, 128] width 45 height 16
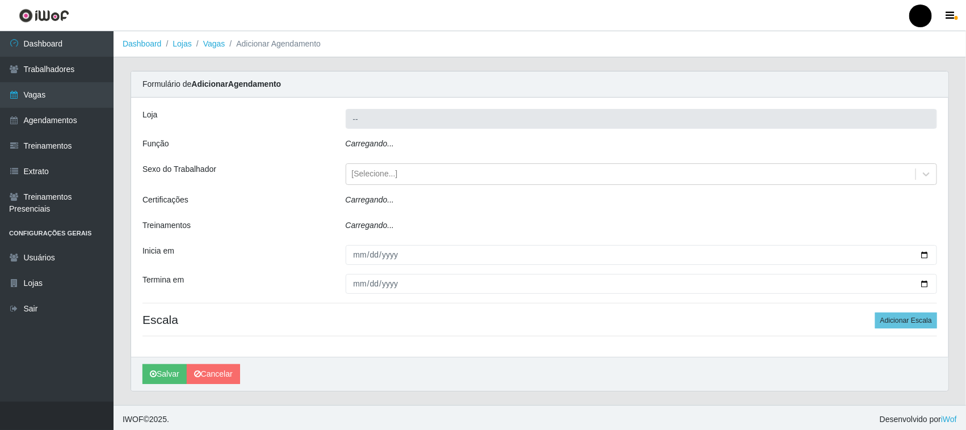
type input "SuperFácil Atacado - Emaús"
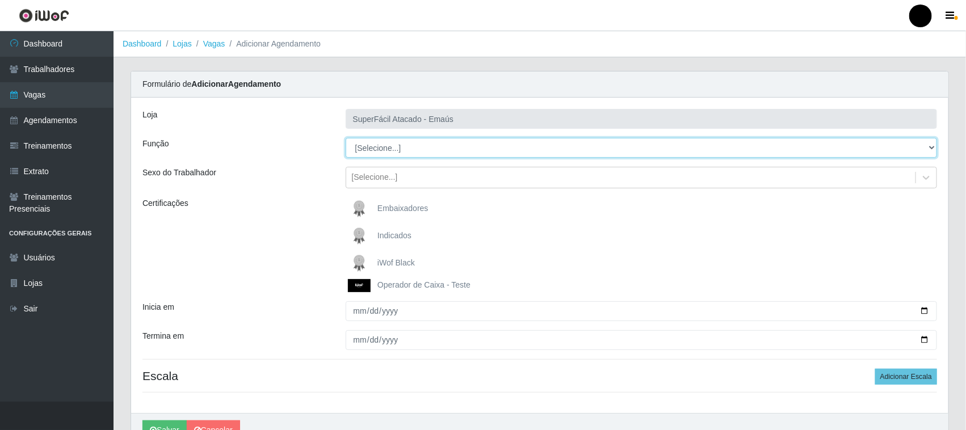
click at [384, 154] on select "[Selecione...] Auxiliar de Estacionamento Auxiliar de Estacionamento + Auxiliar…" at bounding box center [642, 148] width 592 height 20
select select "113"
click at [346, 138] on select "[Selecione...] Auxiliar de Estacionamento Auxiliar de Estacionamento + Auxiliar…" at bounding box center [642, 148] width 592 height 20
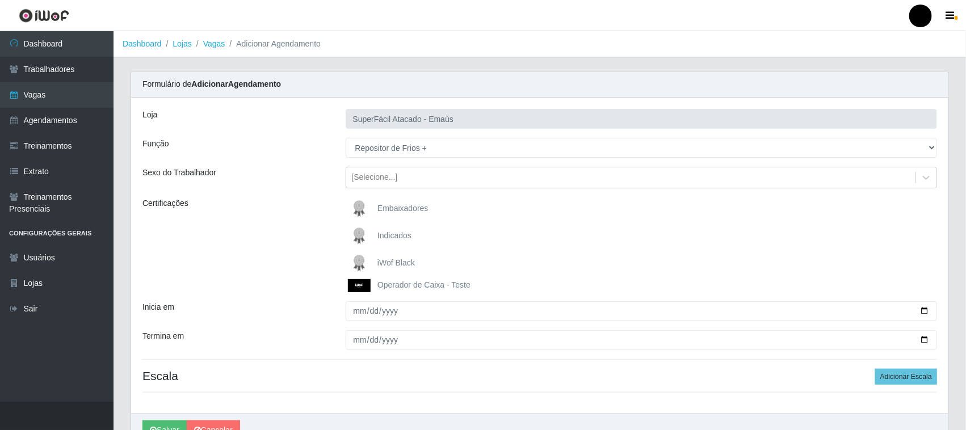
click at [359, 262] on img at bounding box center [361, 263] width 27 height 23
click at [0, 0] on input "iWof Black" at bounding box center [0, 0] width 0 height 0
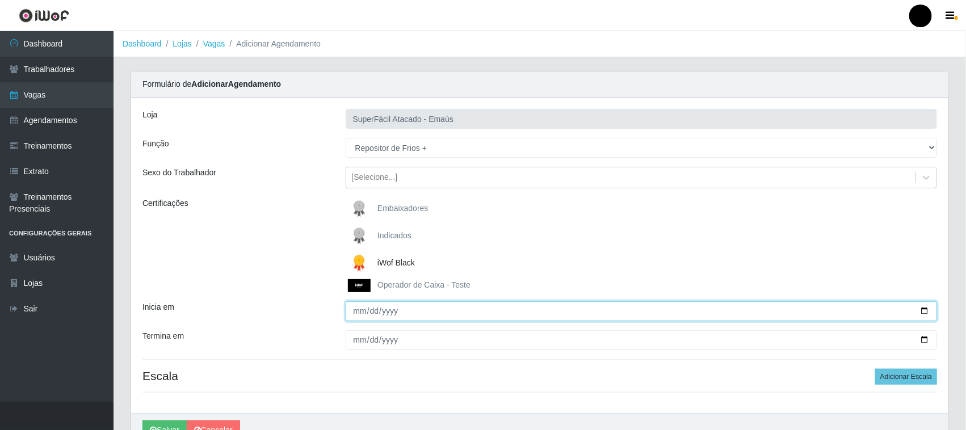
click at [923, 310] on input "Inicia em" at bounding box center [642, 311] width 592 height 20
type input "[DATE]"
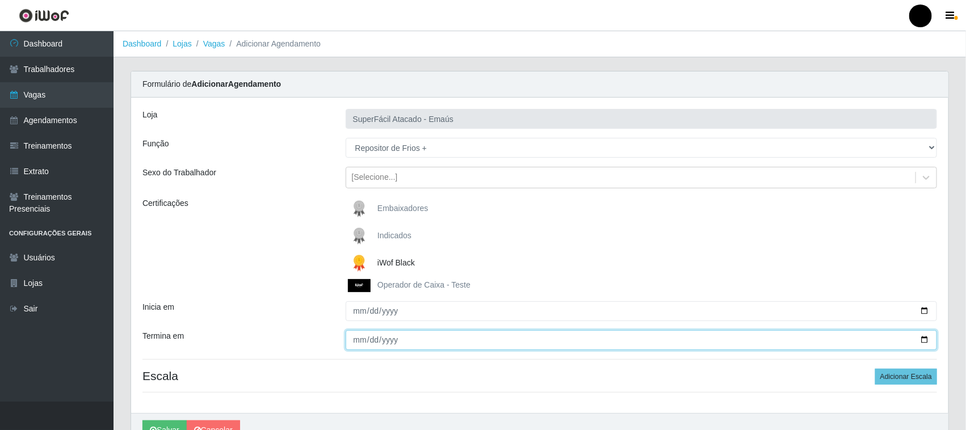
click at [923, 341] on input "Termina em" at bounding box center [642, 340] width 592 height 20
type input "[DATE]"
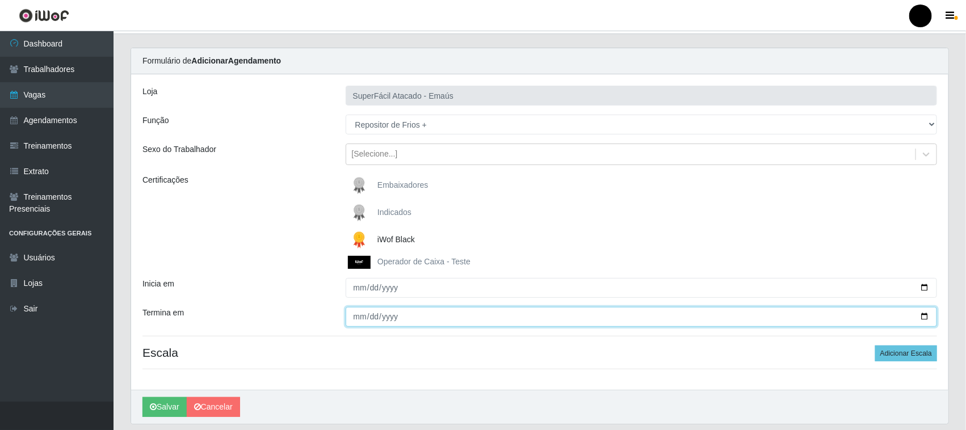
scroll to position [60, 0]
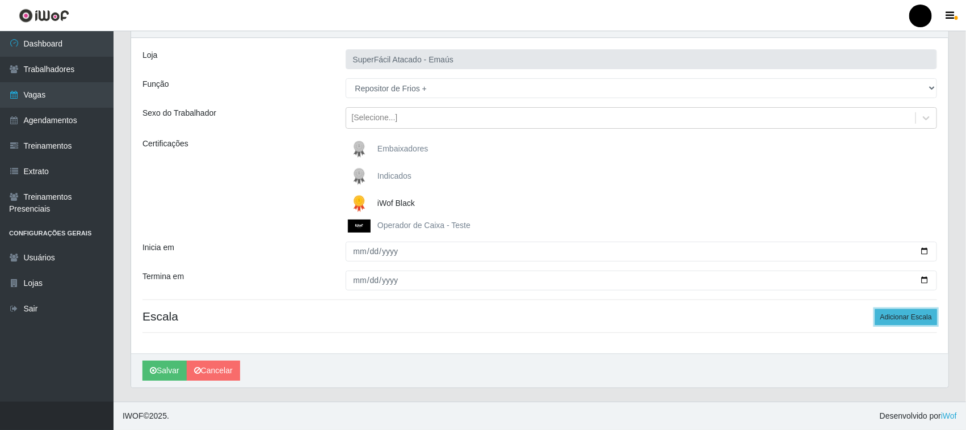
click at [893, 318] on button "Adicionar Escala" at bounding box center [906, 317] width 62 height 16
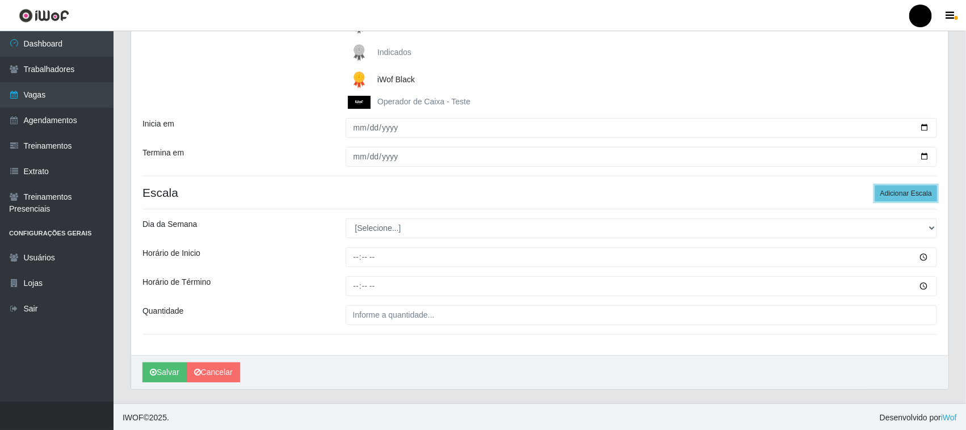
scroll to position [186, 0]
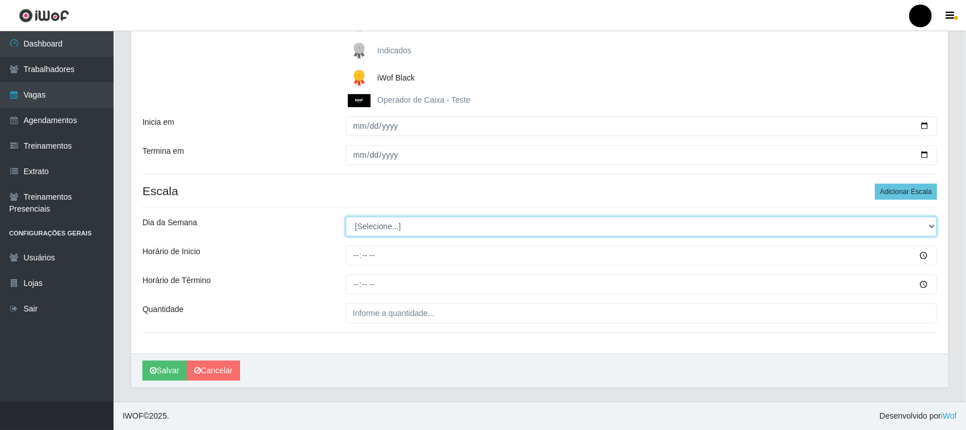
click at [366, 227] on select "[Selecione...] Segunda Terça Quarta Quinta Sexta Sábado Domingo" at bounding box center [642, 227] width 592 height 20
select select "6"
click at [346, 217] on select "[Selecione...] Segunda Terça Quarta Quinta Sexta Sábado Domingo" at bounding box center [642, 227] width 592 height 20
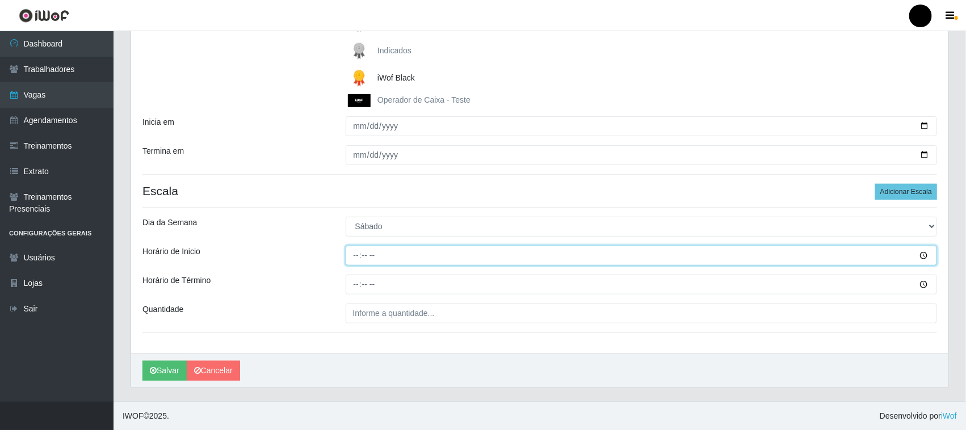
click at [354, 257] on input "Horário de Inicio" at bounding box center [642, 256] width 592 height 20
type input "08:00"
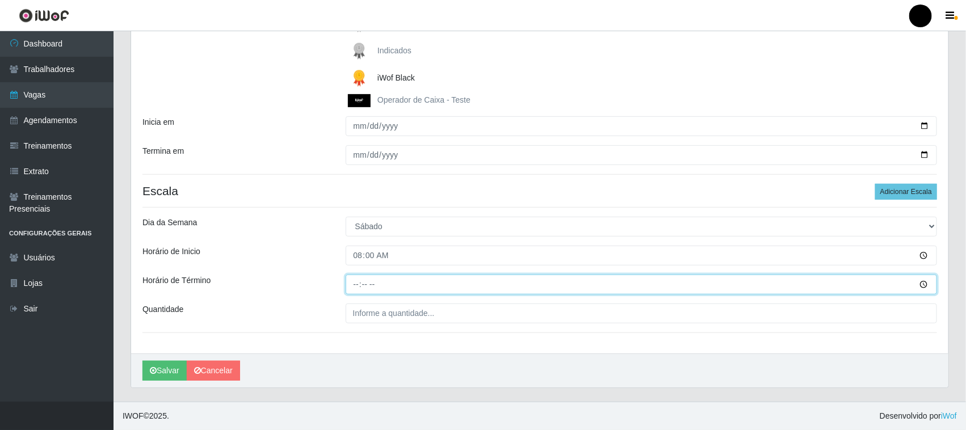
click at [356, 285] on input "Horário de Término" at bounding box center [642, 285] width 592 height 20
type input "14:00"
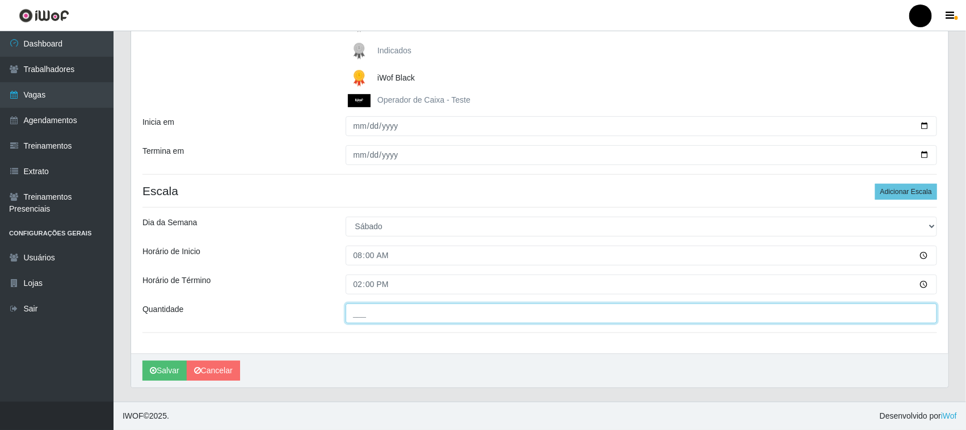
click at [371, 312] on input "___" at bounding box center [642, 314] width 592 height 20
type input "1__"
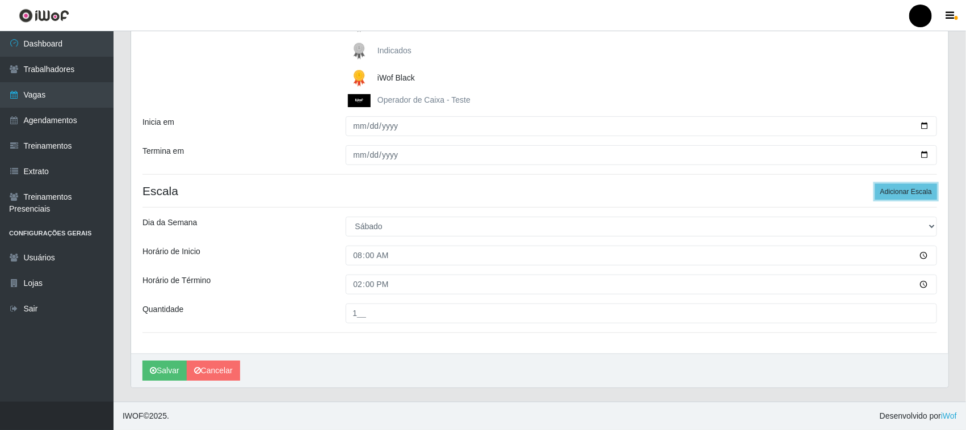
drag, startPoint x: 893, startPoint y: 193, endPoint x: 521, endPoint y: 266, distance: 378.8
click at [892, 192] on button "Adicionar Escala" at bounding box center [906, 192] width 62 height 16
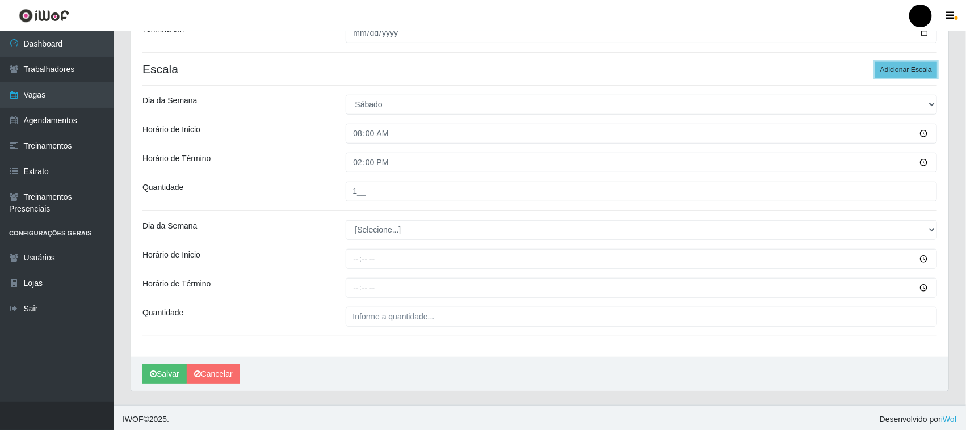
scroll to position [311, 0]
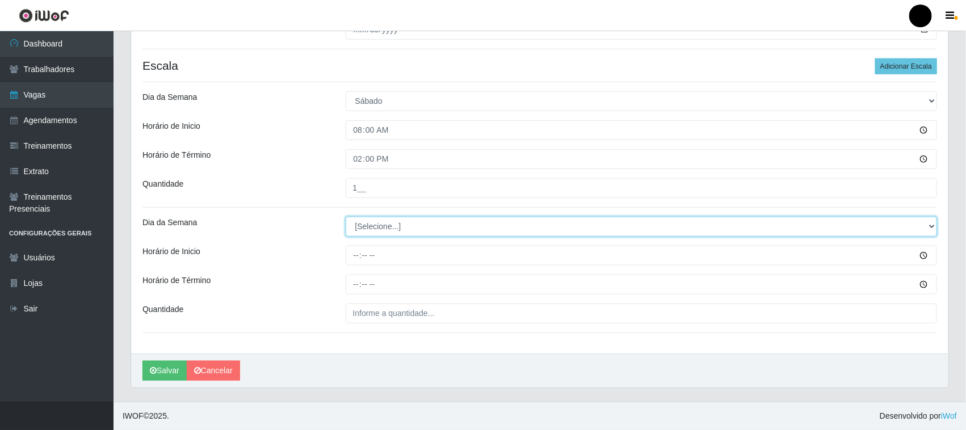
click at [369, 229] on select "[Selecione...] Segunda Terça Quarta Quinta Sexta Sábado Domingo" at bounding box center [642, 227] width 592 height 20
select select "6"
click at [346, 217] on select "[Selecione...] Segunda Terça Quarta Quinta Sexta Sábado Domingo" at bounding box center [642, 227] width 592 height 20
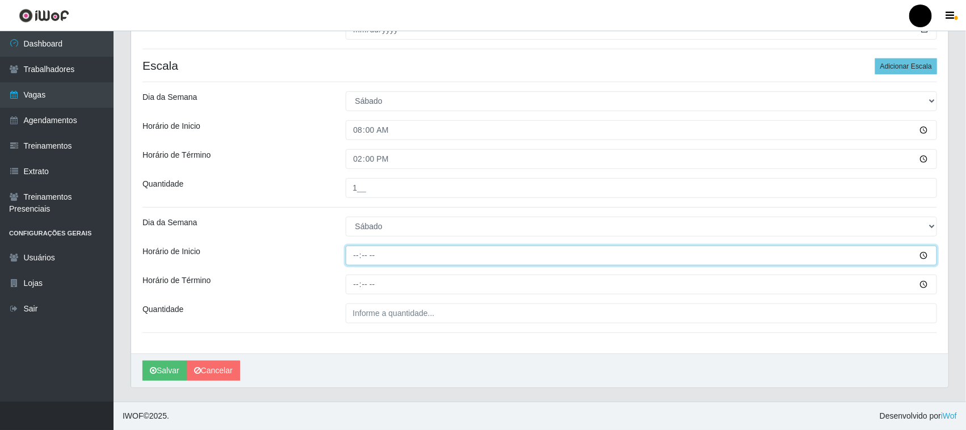
click at [353, 256] on input "Horário de Inicio" at bounding box center [642, 256] width 592 height 20
type input "14:00"
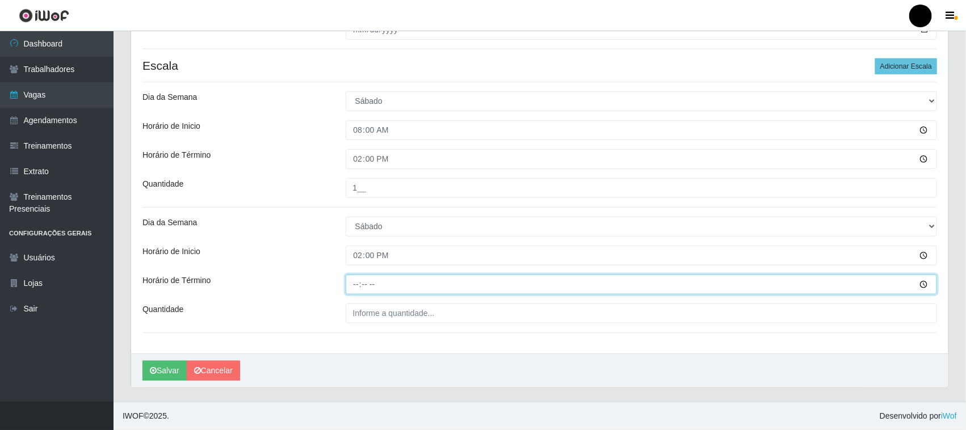
click at [356, 285] on input "Horário de Término" at bounding box center [642, 285] width 592 height 20
type input "20:00"
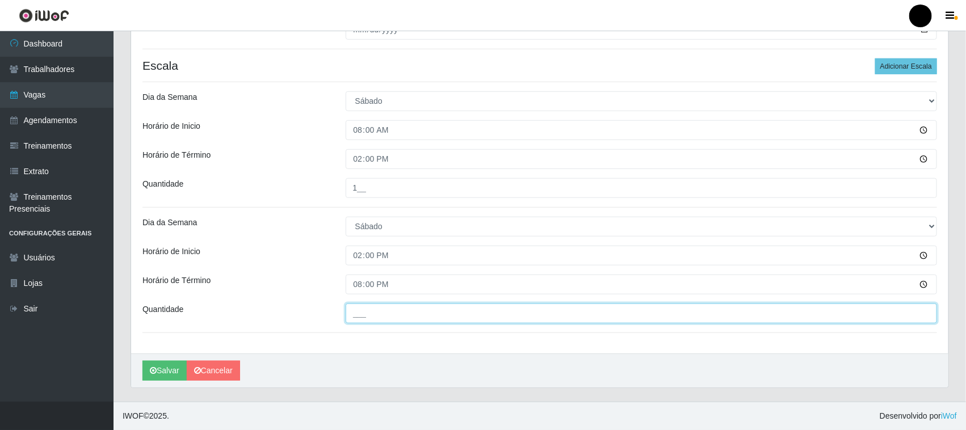
click at [368, 313] on input "___" at bounding box center [642, 314] width 592 height 20
type input "1__"
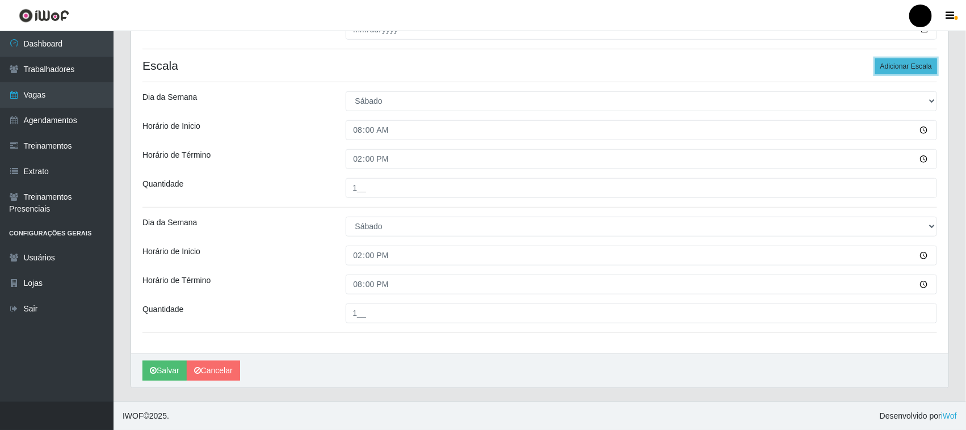
click at [918, 67] on button "Adicionar Escala" at bounding box center [906, 66] width 62 height 16
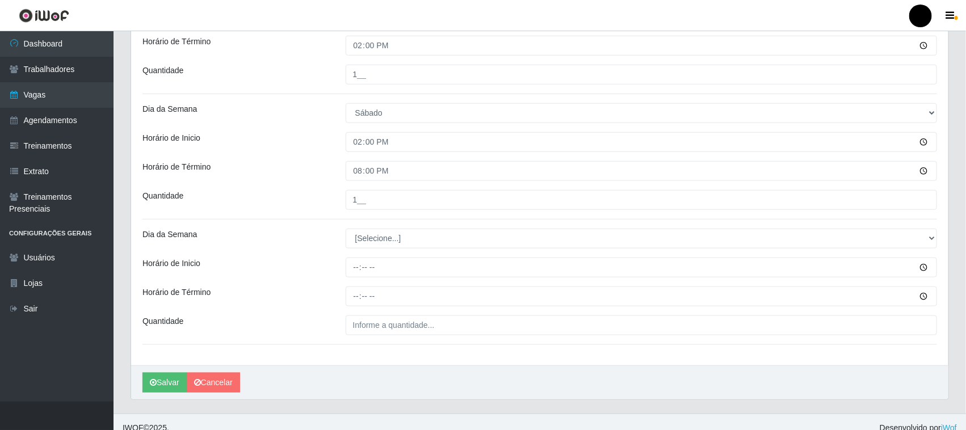
scroll to position [437, 0]
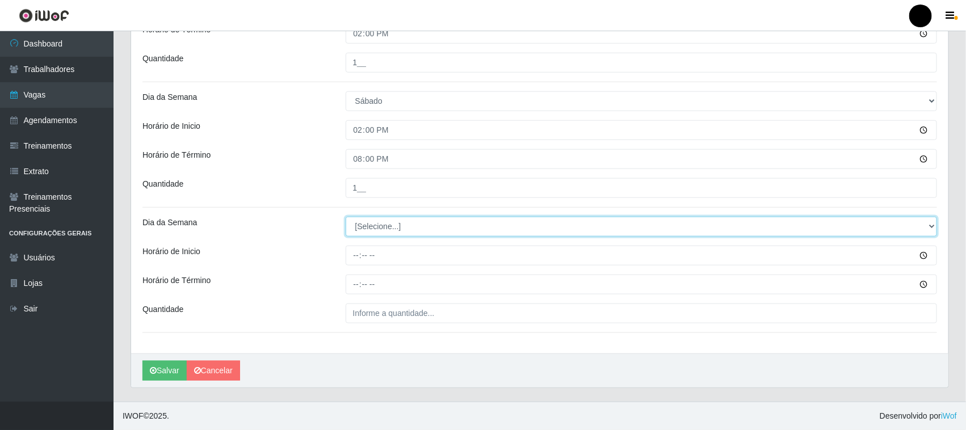
click at [366, 228] on select "[Selecione...] Segunda Terça Quarta Quinta Sexta Sábado Domingo" at bounding box center [642, 227] width 592 height 20
click at [346, 217] on select "[Selecione...] Segunda Terça Quarta Quinta Sexta Sábado Domingo" at bounding box center [642, 227] width 592 height 20
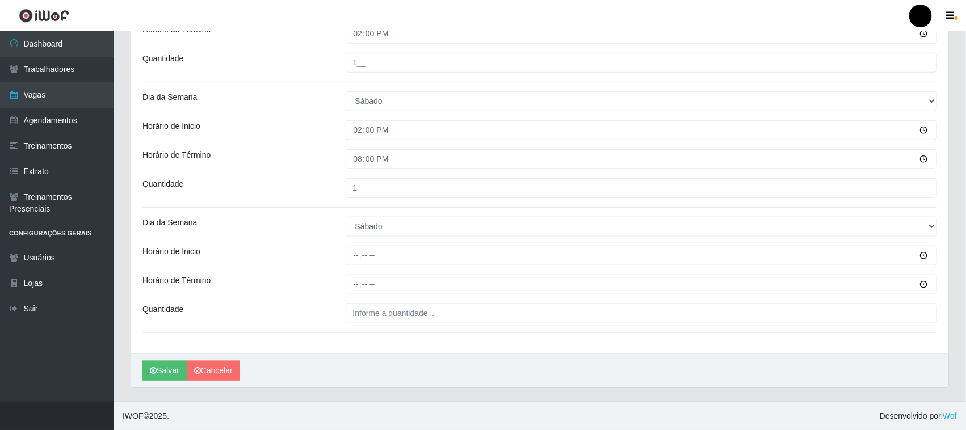
click at [373, 343] on div "Loja SuperFácil Atacado - Emaús Função [Selecione...] Auxiliar de Estacionament…" at bounding box center [539, 8] width 817 height 692
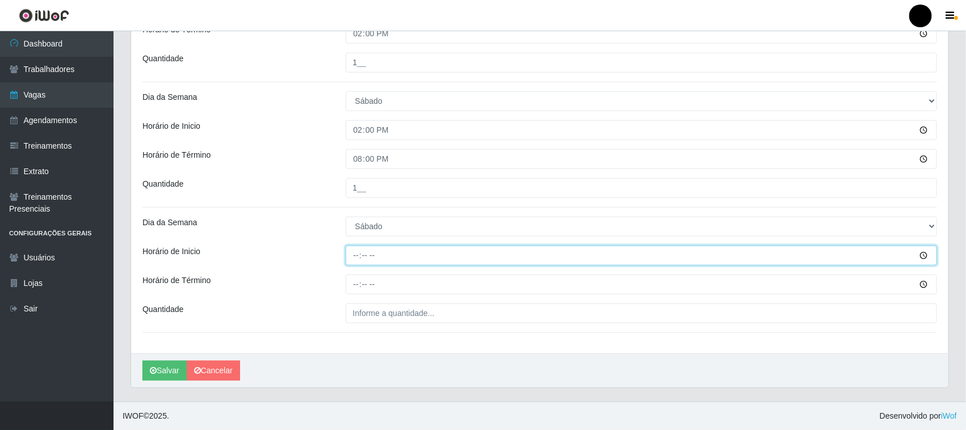
click at [355, 253] on input "Horário de Inicio" at bounding box center [642, 256] width 592 height 20
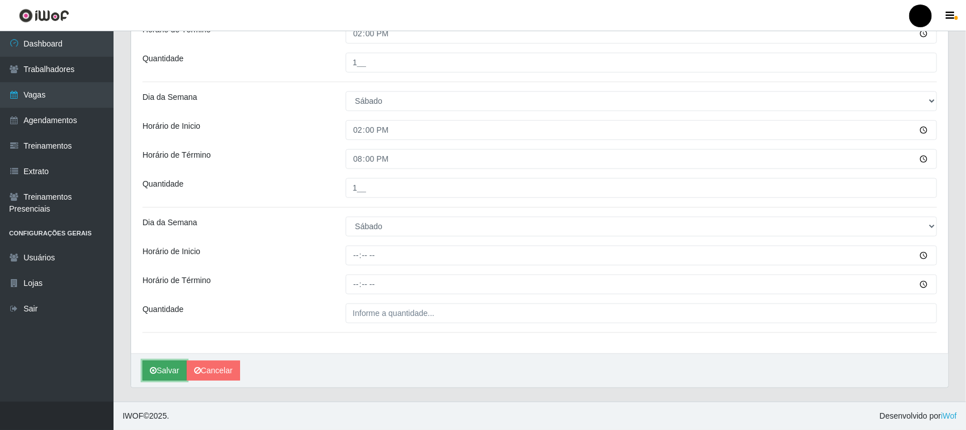
click at [163, 369] on button "Salvar" at bounding box center [164, 371] width 44 height 20
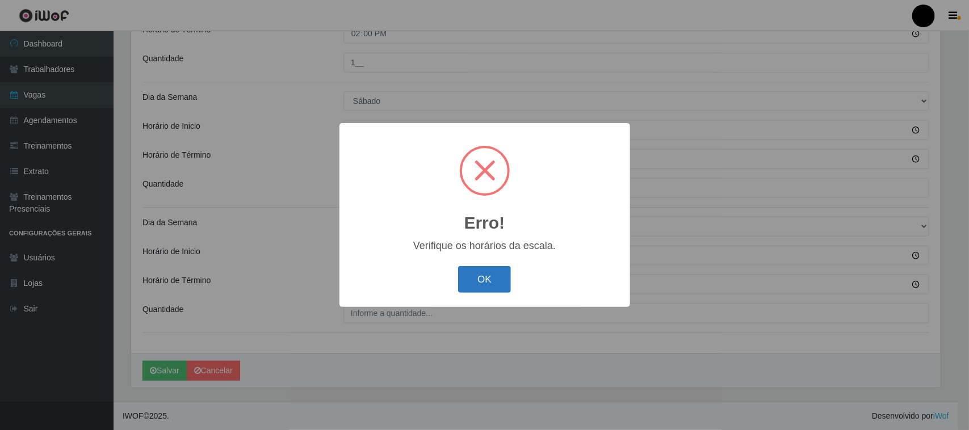
click at [484, 279] on button "OK" at bounding box center [484, 279] width 53 height 27
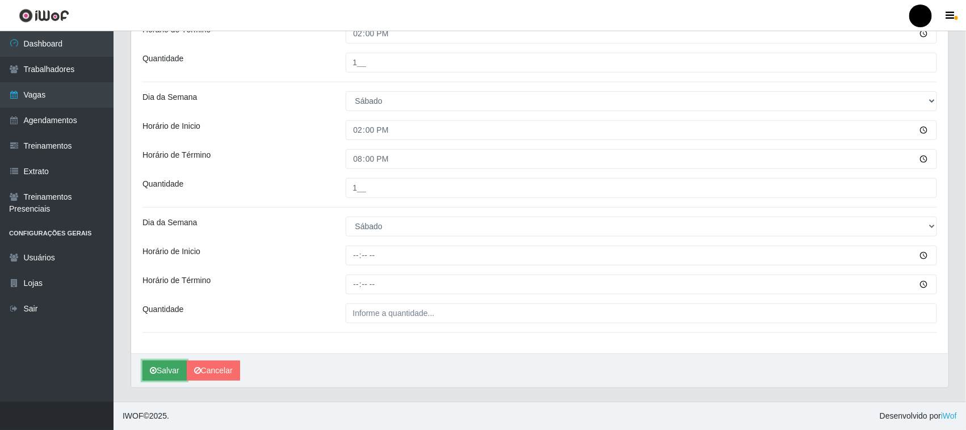
click at [166, 373] on button "Salvar" at bounding box center [164, 371] width 44 height 20
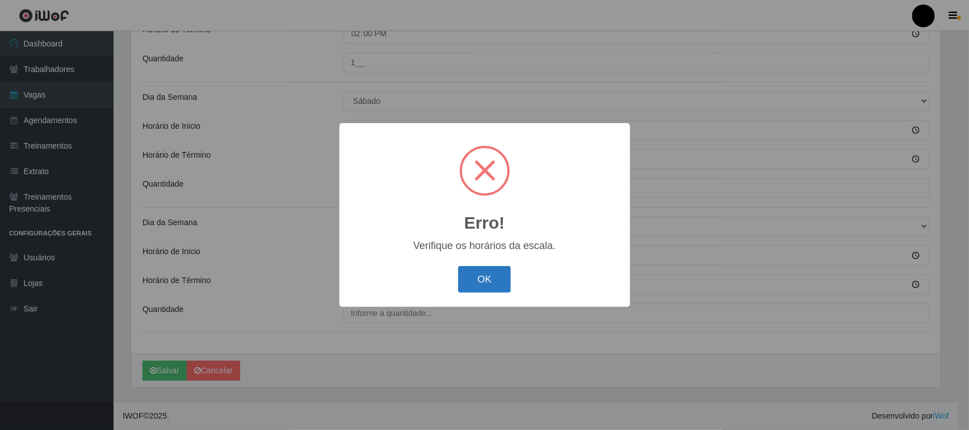
click at [485, 274] on button "OK" at bounding box center [484, 279] width 53 height 27
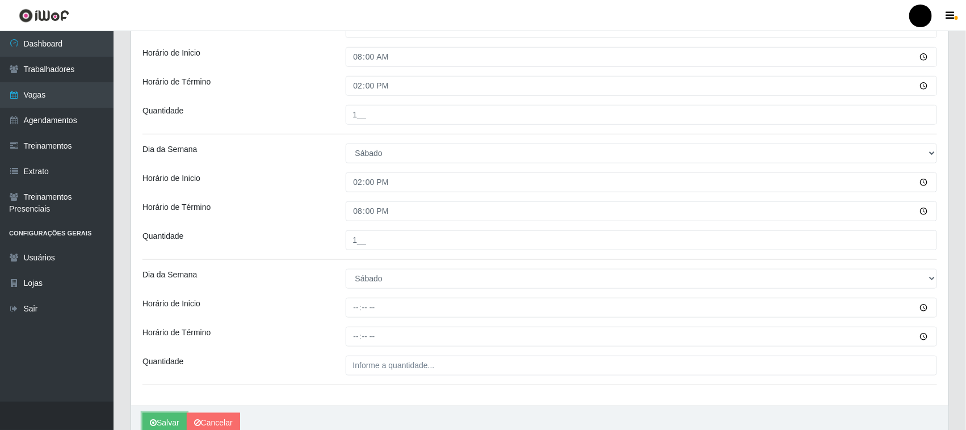
scroll to position [295, 0]
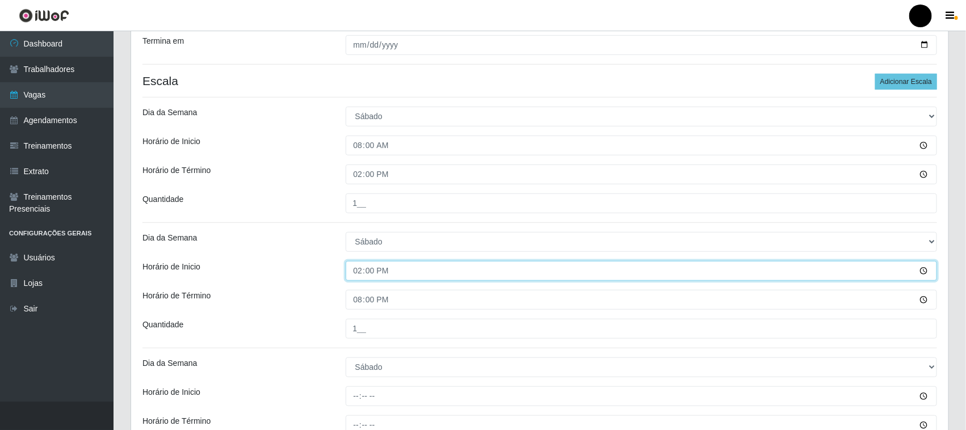
click at [359, 271] on input "14:00" at bounding box center [642, 271] width 592 height 20
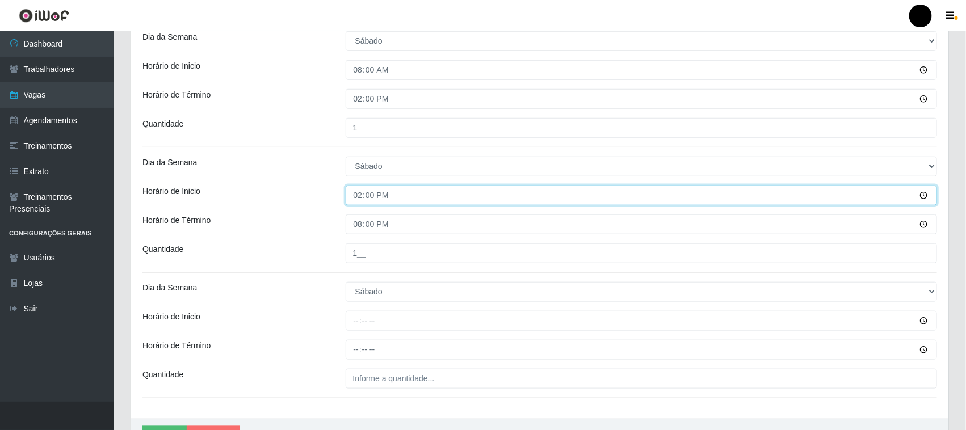
scroll to position [437, 0]
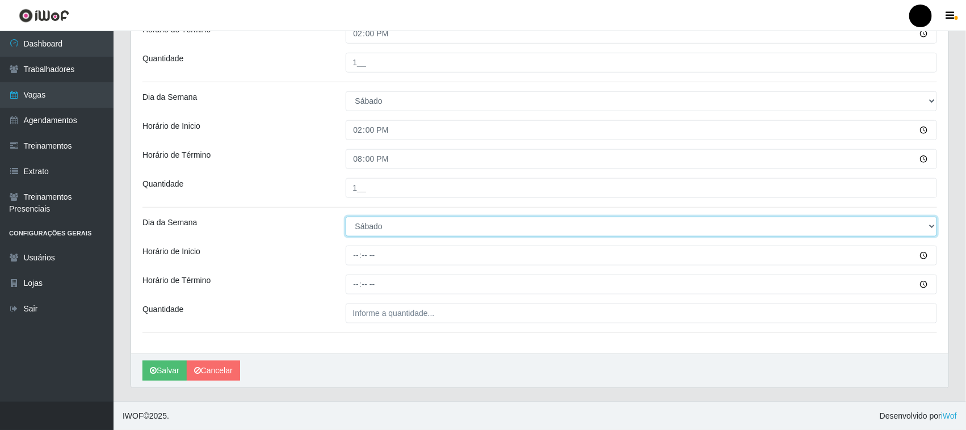
click at [932, 226] on select "[Selecione...] Segunda Terça Quarta Quinta Sexta Sábado Domingo" at bounding box center [642, 227] width 592 height 20
select select "[Selecione...]"
click at [346, 217] on select "[Selecione...] Segunda Terça Quarta Quinta Sexta Sábado Domingo" at bounding box center [642, 227] width 592 height 20
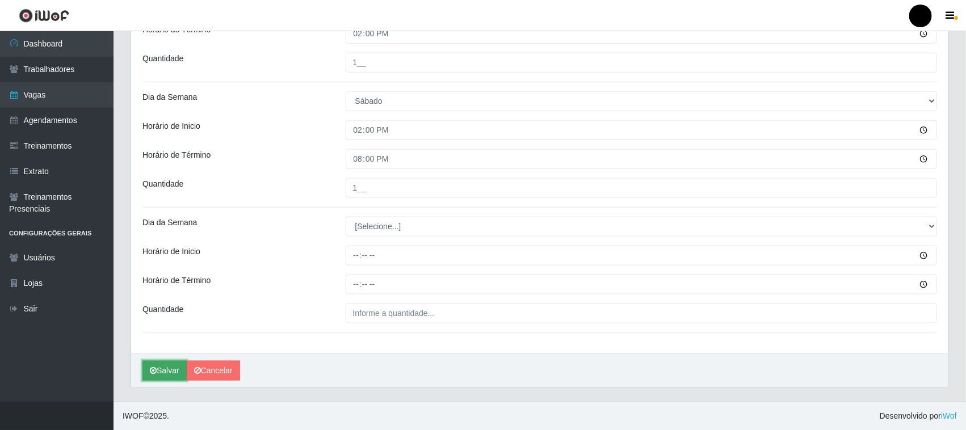
click at [167, 369] on button "Salvar" at bounding box center [164, 371] width 44 height 20
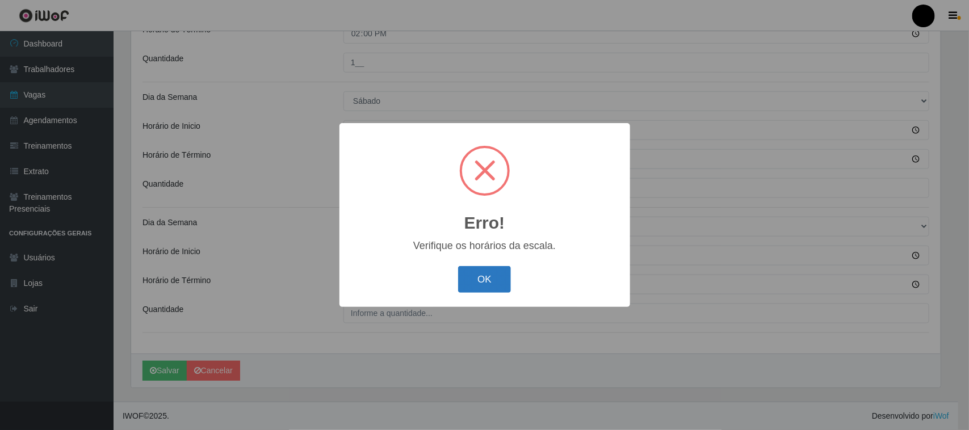
click at [468, 275] on button "OK" at bounding box center [484, 279] width 53 height 27
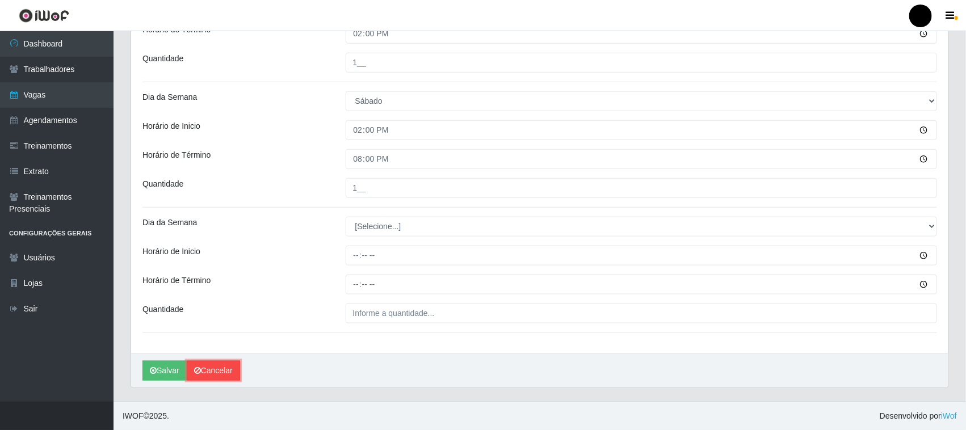
click at [222, 364] on link "Cancelar" at bounding box center [213, 371] width 53 height 20
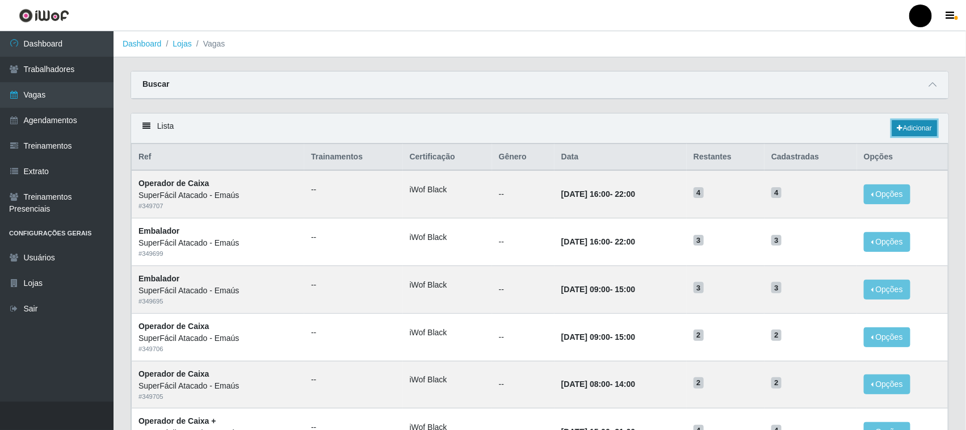
click at [917, 132] on link "Adicionar" at bounding box center [914, 128] width 45 height 16
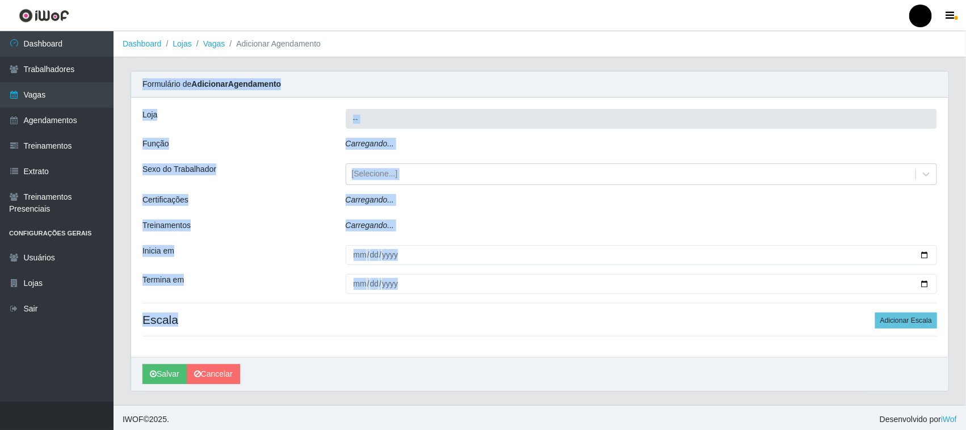
type input "SuperFácil Atacado - Emaús"
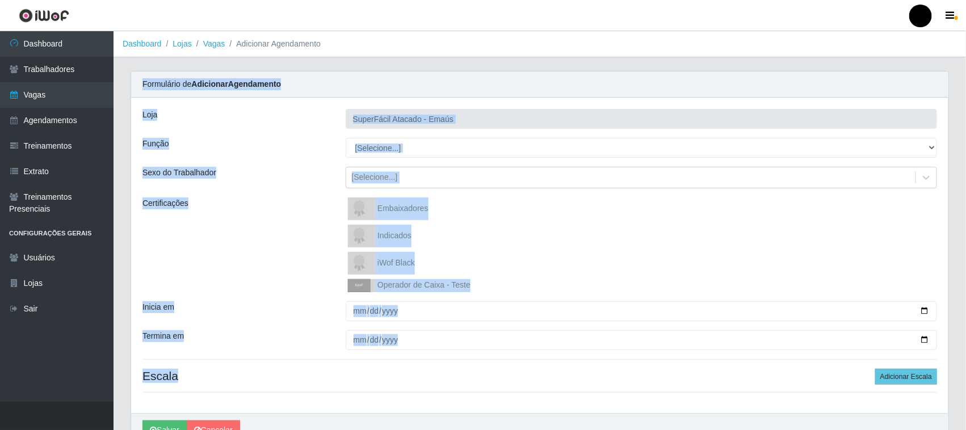
click at [233, 199] on div "Certificações" at bounding box center [235, 245] width 203 height 95
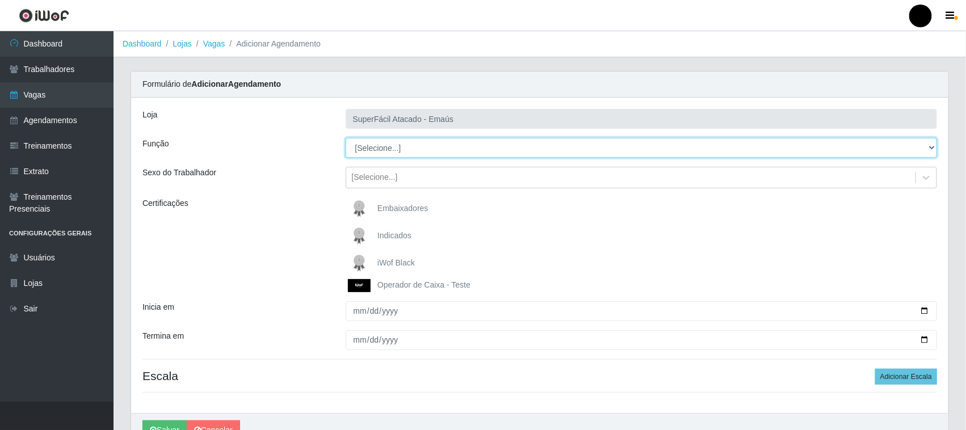
click at [405, 152] on select "[Selecione...] Auxiliar de Estacionamento Auxiliar de Estacionamento + Auxiliar…" at bounding box center [642, 148] width 592 height 20
select select "113"
click at [346, 138] on select "[Selecione...] Auxiliar de Estacionamento Auxiliar de Estacionamento + Auxiliar…" at bounding box center [642, 148] width 592 height 20
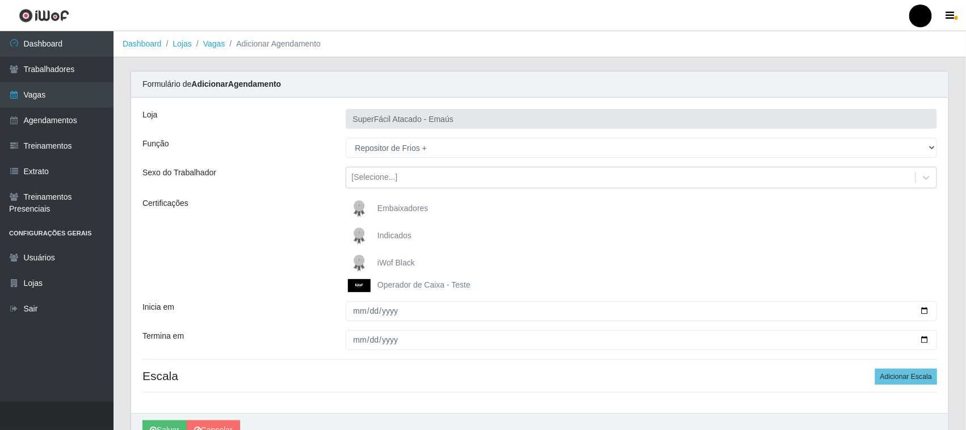
click at [359, 262] on img at bounding box center [361, 263] width 27 height 23
click at [0, 0] on input "iWof Black" at bounding box center [0, 0] width 0 height 0
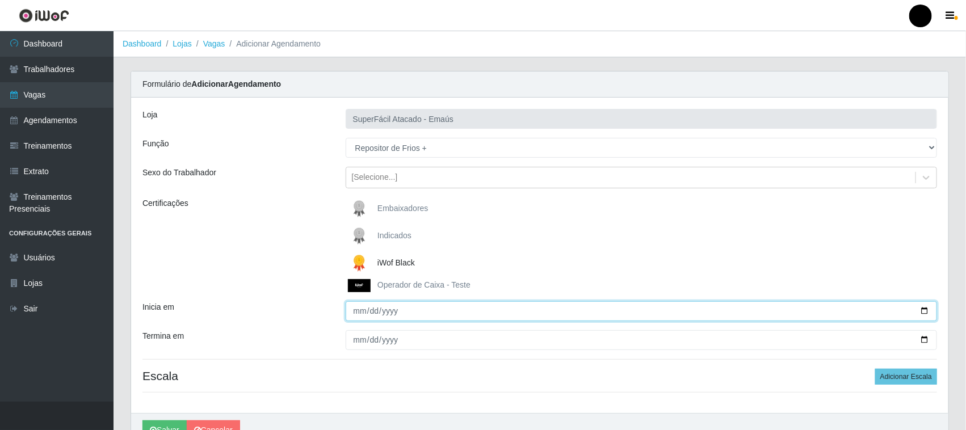
click at [928, 308] on input "Inicia em" at bounding box center [642, 311] width 592 height 20
type input "[DATE]"
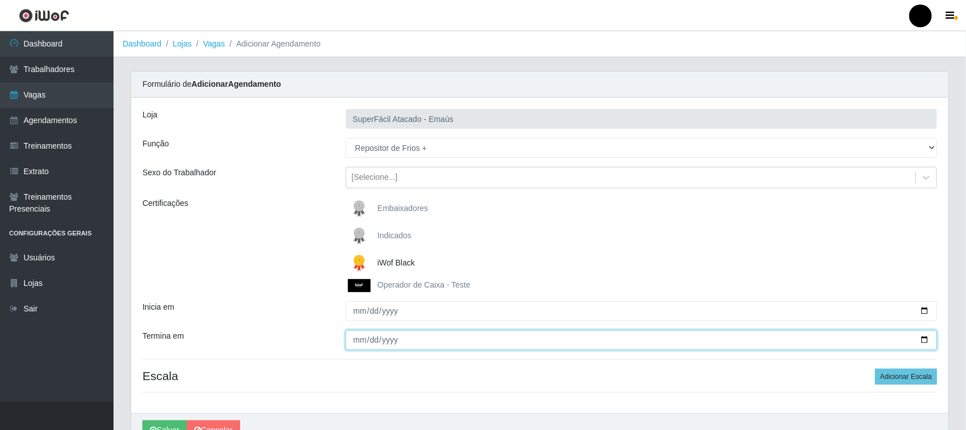
click at [928, 339] on input "Termina em" at bounding box center [642, 340] width 592 height 20
type input "[DATE]"
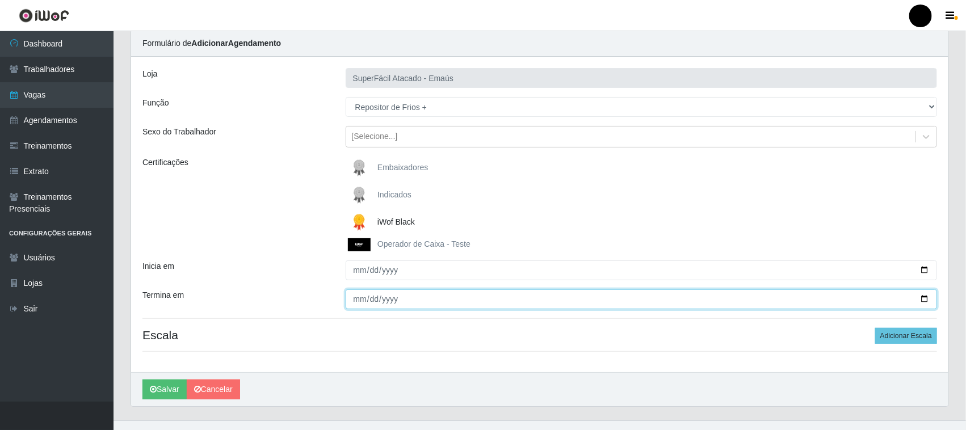
scroll to position [60, 0]
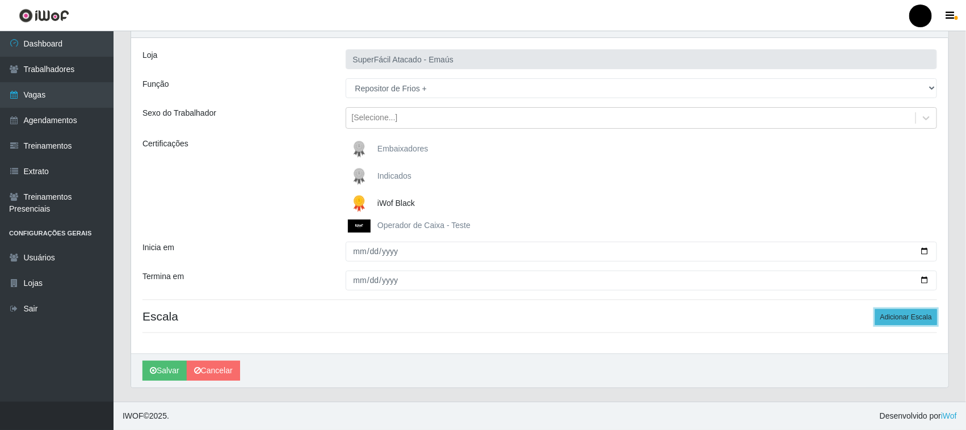
drag, startPoint x: 908, startPoint y: 318, endPoint x: 887, endPoint y: 313, distance: 21.6
click at [906, 318] on button "Adicionar Escala" at bounding box center [906, 317] width 62 height 16
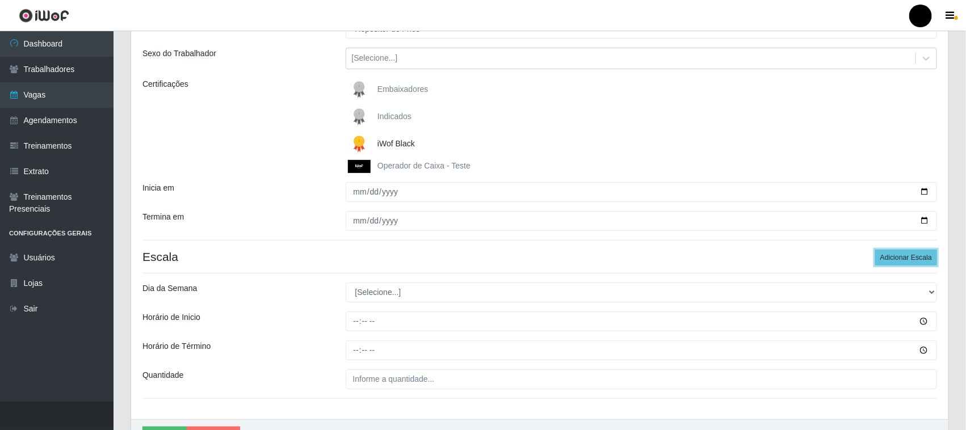
scroll to position [186, 0]
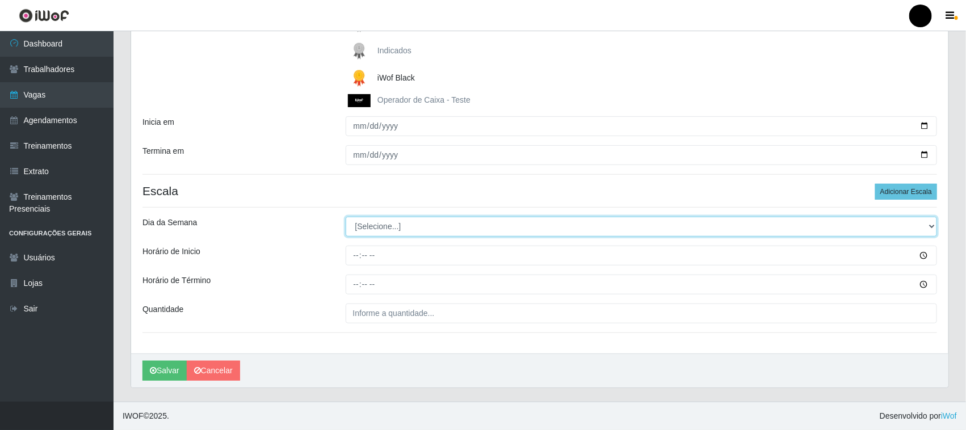
click at [387, 227] on select "[Selecione...] Segunda Terça Quarta Quinta Sexta Sábado Domingo" at bounding box center [642, 227] width 592 height 20
select select "6"
click at [346, 217] on select "[Selecione...] Segunda Terça Quarta Quinta Sexta Sábado Domingo" at bounding box center [642, 227] width 592 height 20
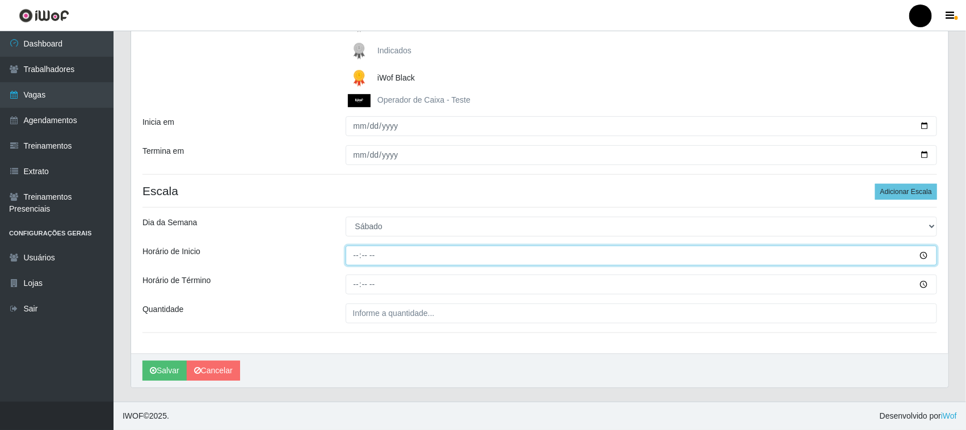
click at [359, 255] on input "Horário de Inicio" at bounding box center [642, 256] width 592 height 20
type input "08:00"
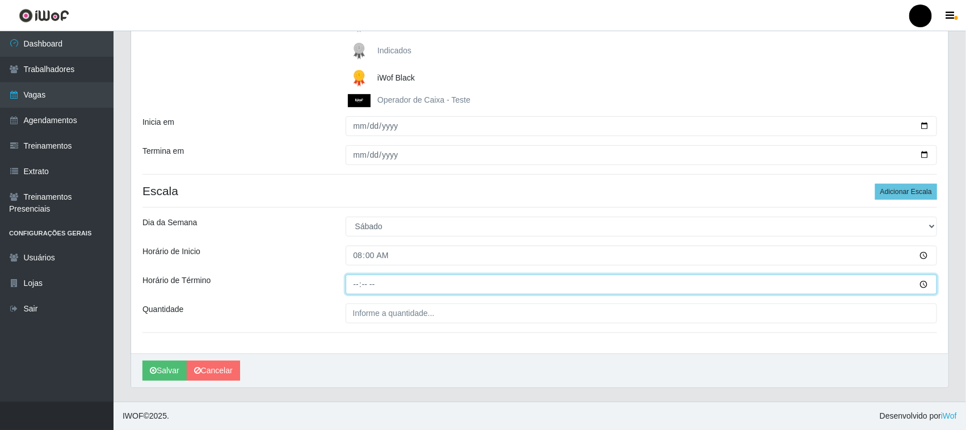
click at [353, 287] on input "Horário de Término" at bounding box center [642, 285] width 592 height 20
type input "14:00"
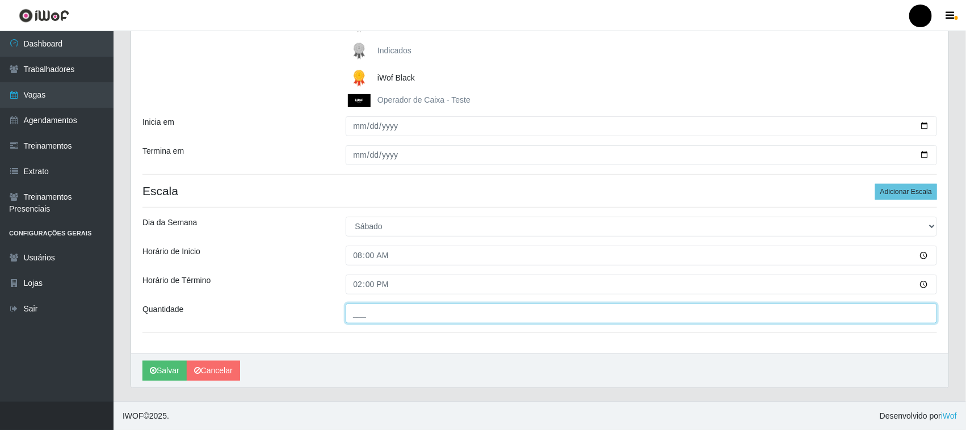
click at [375, 316] on input "___" at bounding box center [642, 314] width 592 height 20
type input "1__"
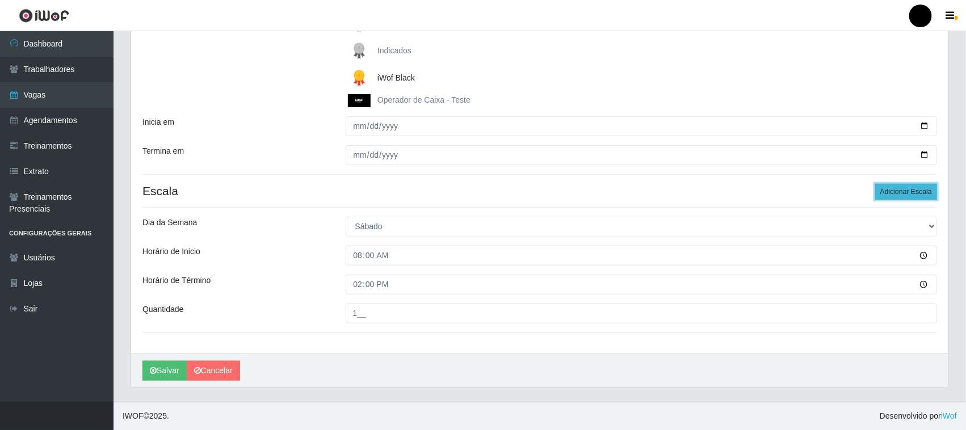
click at [891, 196] on button "Adicionar Escala" at bounding box center [906, 192] width 62 height 16
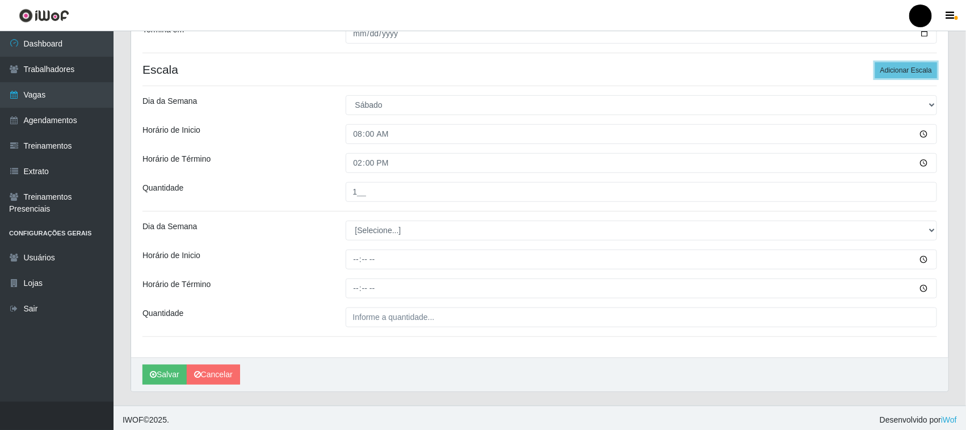
scroll to position [311, 0]
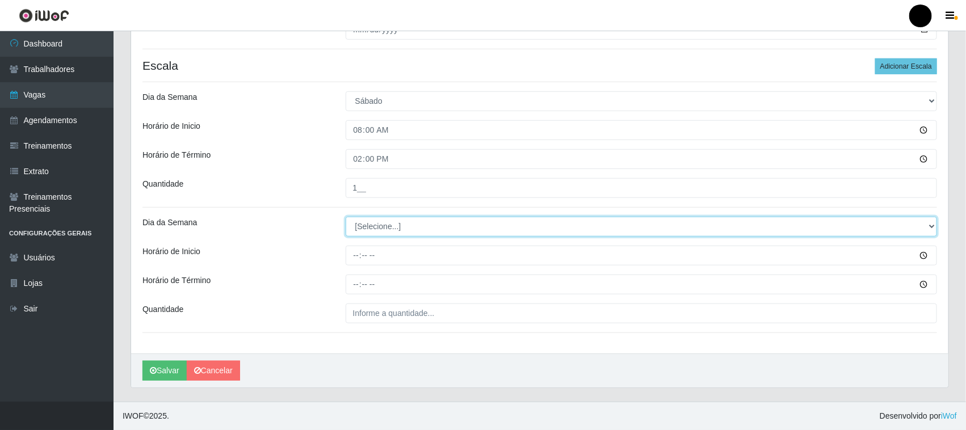
click at [369, 230] on select "[Selecione...] Segunda Terça Quarta Quinta Sexta Sábado Domingo" at bounding box center [642, 227] width 592 height 20
select select "6"
click at [346, 217] on select "[Selecione...] Segunda Terça Quarta Quinta Sexta Sábado Domingo" at bounding box center [642, 227] width 592 height 20
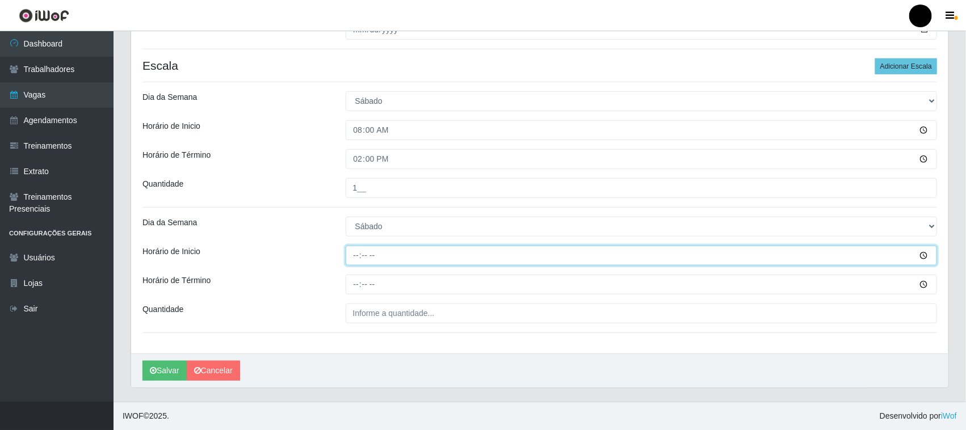
click at [353, 254] on input "Horário de Inicio" at bounding box center [642, 256] width 592 height 20
type input "14:00"
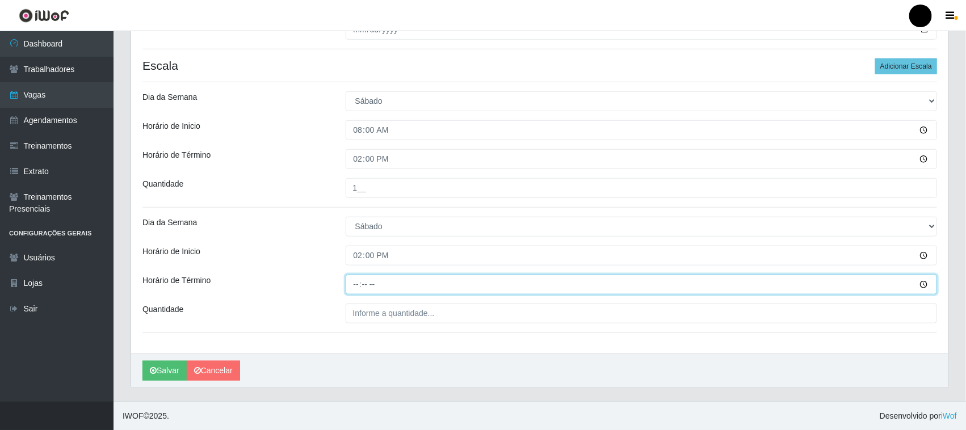
click at [356, 285] on input "Horário de Término" at bounding box center [642, 285] width 592 height 20
type input "20:00"
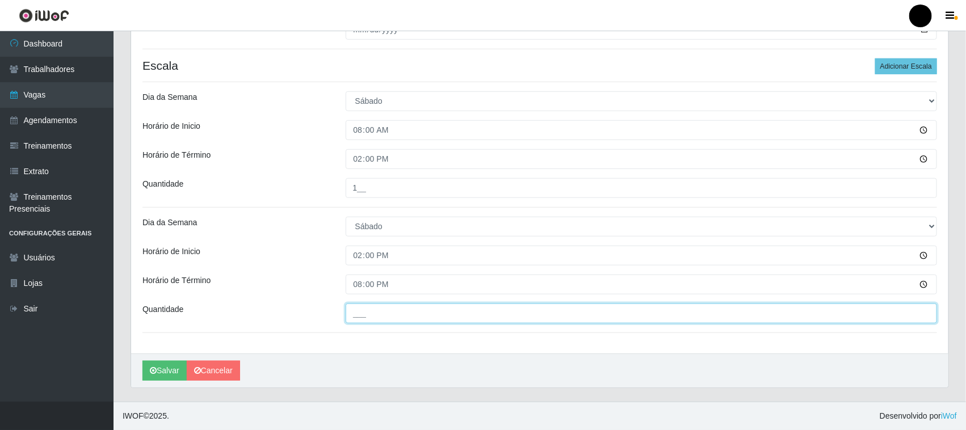
click at [361, 316] on input "___" at bounding box center [642, 314] width 592 height 20
type input "1__"
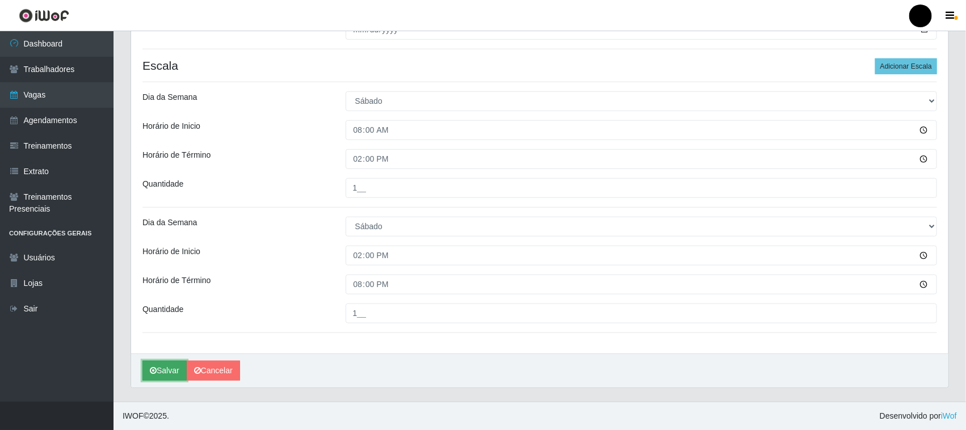
click at [169, 367] on button "Salvar" at bounding box center [164, 371] width 44 height 20
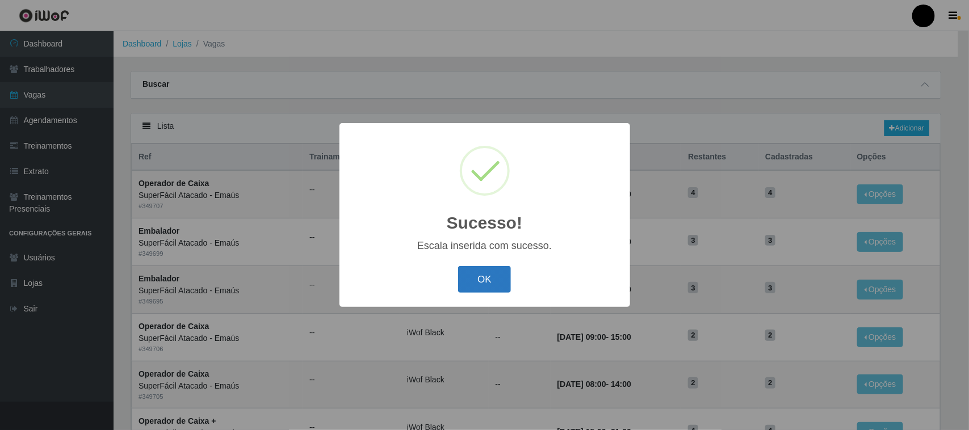
click at [497, 278] on button "OK" at bounding box center [484, 279] width 53 height 27
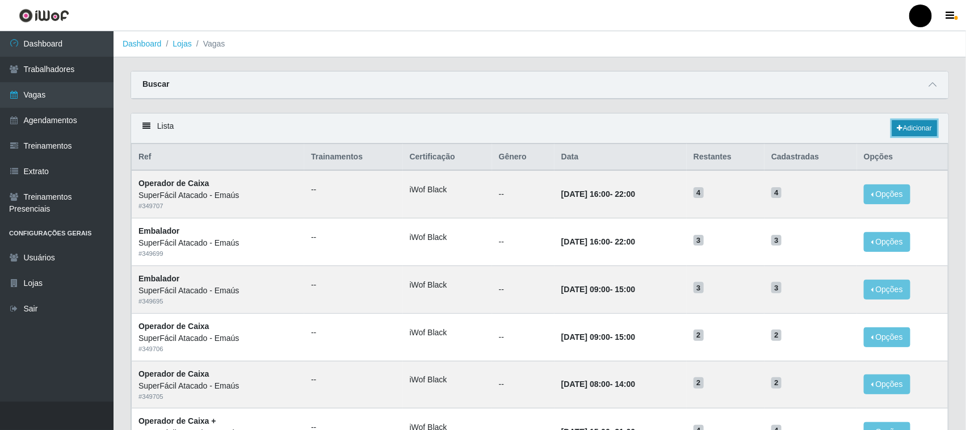
click at [914, 128] on link "Adicionar" at bounding box center [914, 128] width 45 height 16
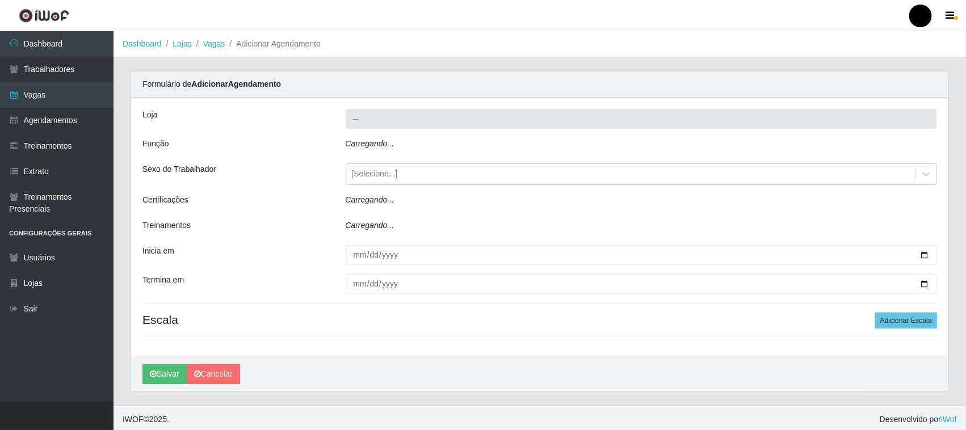
type input "SuperFácil Atacado - Emaús"
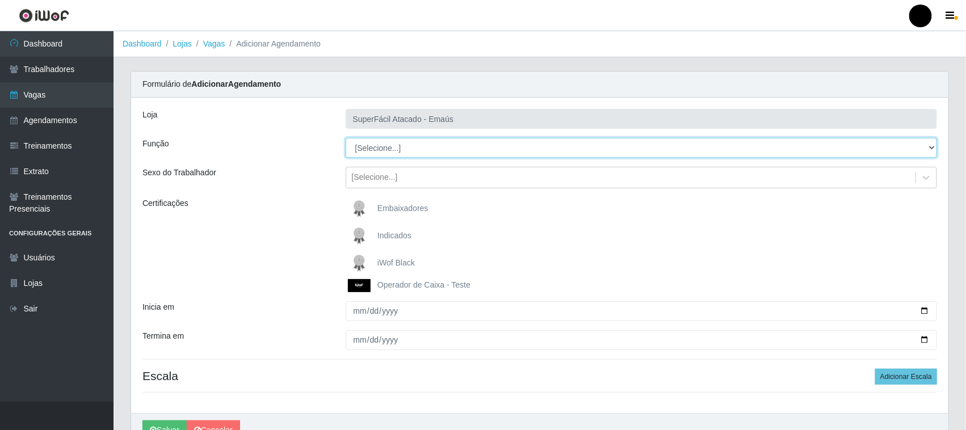
click at [377, 146] on select "[Selecione...] Auxiliar de Estacionamento Auxiliar de Estacionamento + Auxiliar…" at bounding box center [642, 148] width 592 height 20
select select "113"
click at [346, 138] on select "[Selecione...] Auxiliar de Estacionamento Auxiliar de Estacionamento + Auxiliar…" at bounding box center [642, 148] width 592 height 20
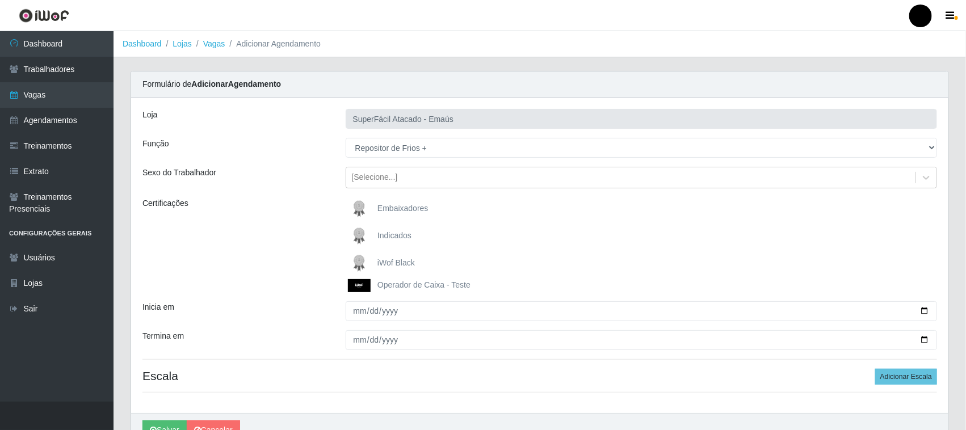
click at [358, 259] on img at bounding box center [361, 263] width 27 height 23
click at [0, 0] on input "iWof Black" at bounding box center [0, 0] width 0 height 0
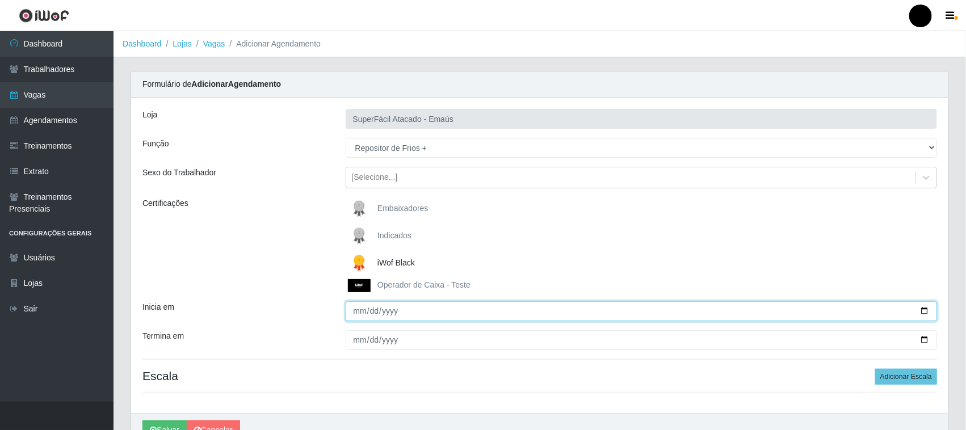
click at [923, 308] on input "Inicia em" at bounding box center [642, 311] width 592 height 20
drag, startPoint x: 923, startPoint y: 308, endPoint x: 871, endPoint y: 308, distance: 51.6
click at [922, 308] on input "Inicia em" at bounding box center [642, 311] width 592 height 20
type input "[DATE]"
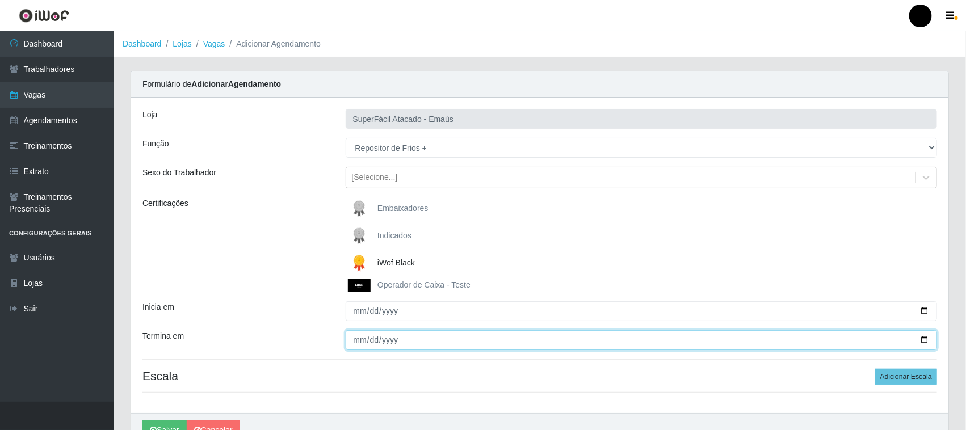
click at [924, 341] on input "Termina em" at bounding box center [642, 340] width 592 height 20
type input "[DATE]"
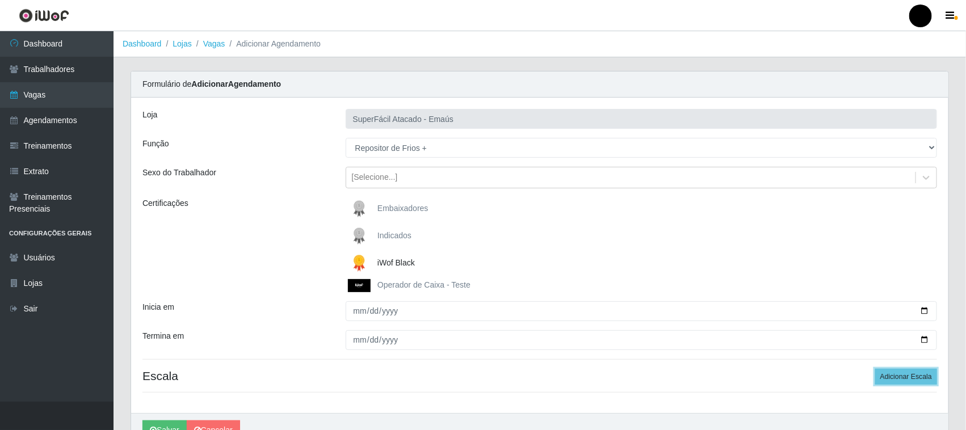
drag, startPoint x: 892, startPoint y: 379, endPoint x: 867, endPoint y: 379, distance: 25.5
click at [892, 378] on button "Adicionar Escala" at bounding box center [906, 377] width 62 height 16
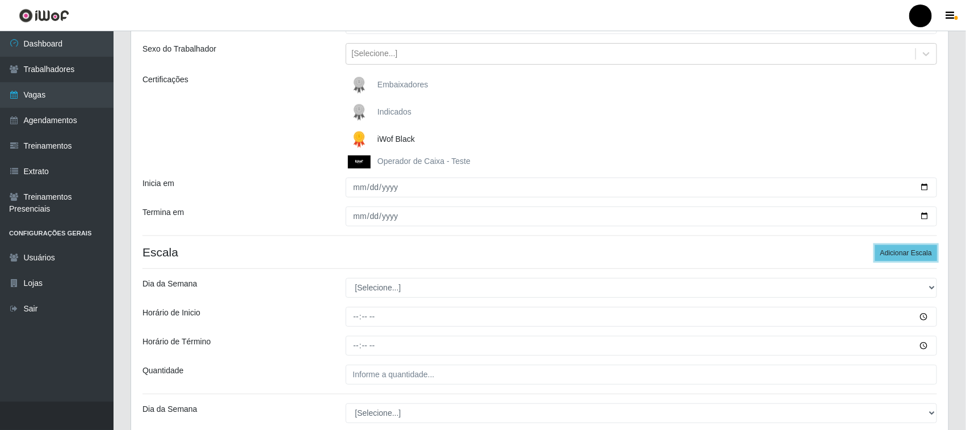
scroll to position [213, 0]
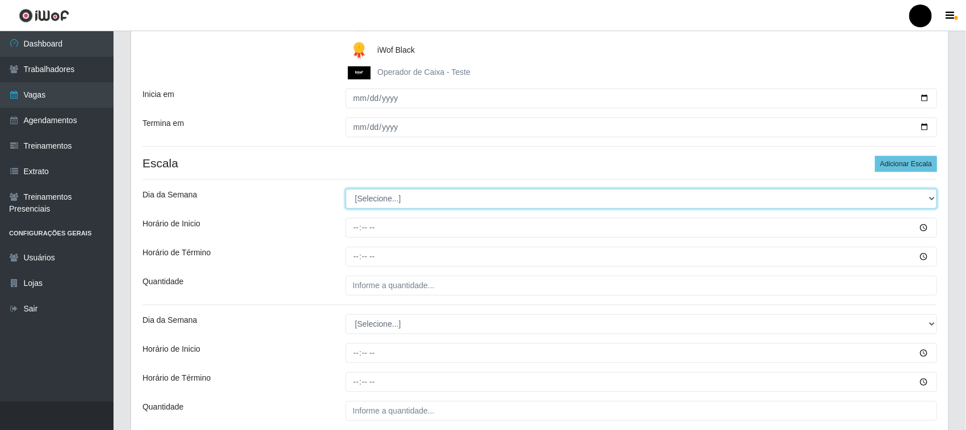
click at [375, 200] on select "[Selecione...] Segunda Terça Quarta Quinta Sexta Sábado Domingo" at bounding box center [642, 199] width 592 height 20
select select "0"
click at [346, 190] on select "[Selecione...] Segunda Terça Quarta Quinta Sexta Sábado Domingo" at bounding box center [642, 199] width 592 height 20
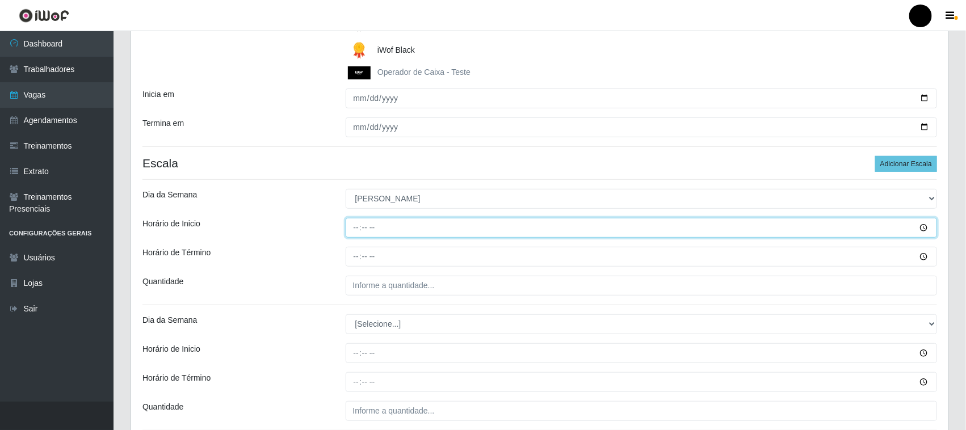
click at [355, 230] on input "Horário de Inicio" at bounding box center [642, 228] width 592 height 20
type input "08:00"
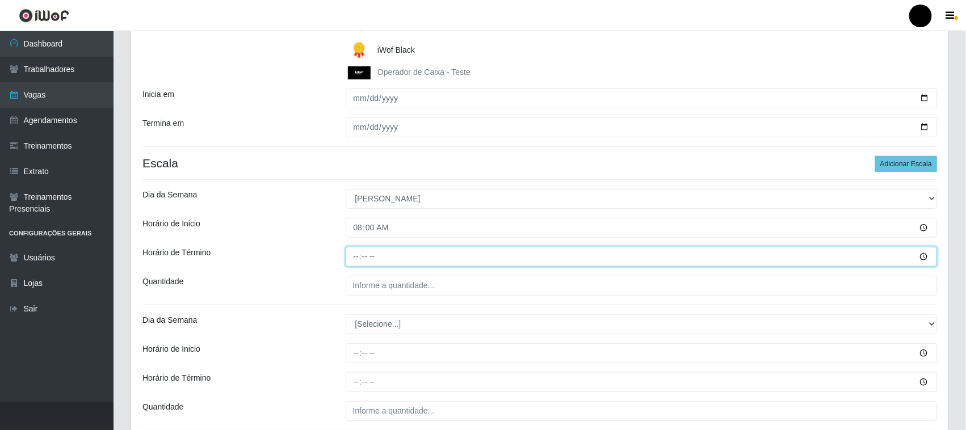
click at [355, 257] on input "Horário de Término" at bounding box center [642, 257] width 592 height 20
type input "14:00"
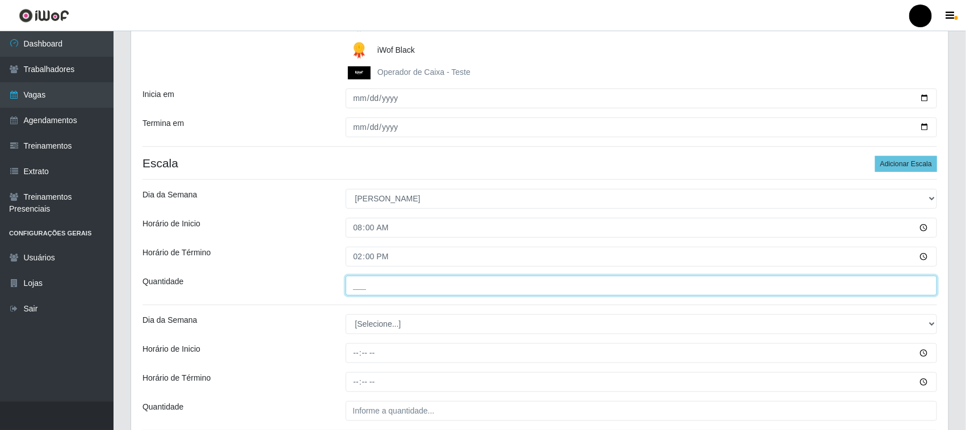
click at [364, 284] on input "___" at bounding box center [642, 286] width 592 height 20
type input "1__"
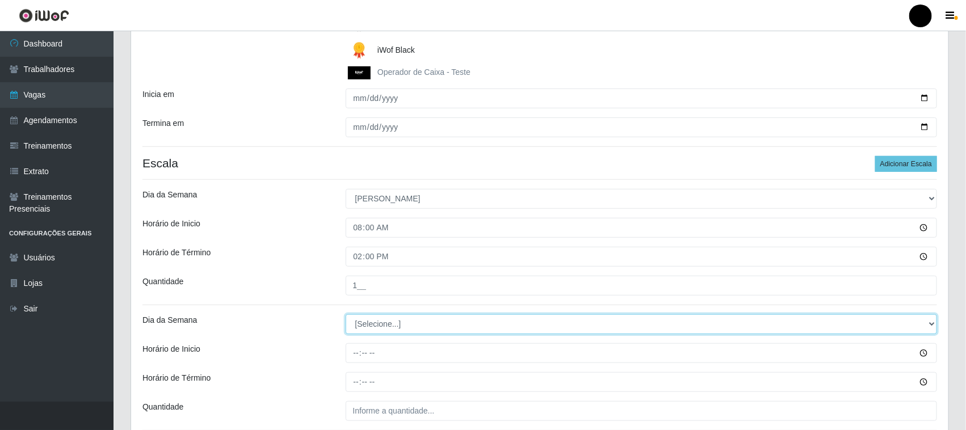
click at [381, 325] on select "[Selecione...] Segunda Terça Quarta Quinta Sexta Sábado Domingo" at bounding box center [642, 324] width 592 height 20
select select "0"
click at [346, 315] on select "[Selecione...] Segunda Terça Quarta Quinta Sexta Sábado Domingo" at bounding box center [642, 324] width 592 height 20
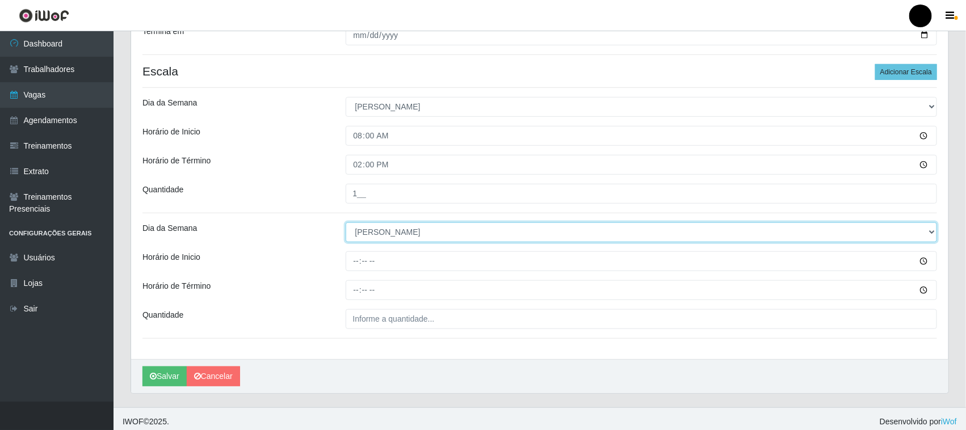
scroll to position [311, 0]
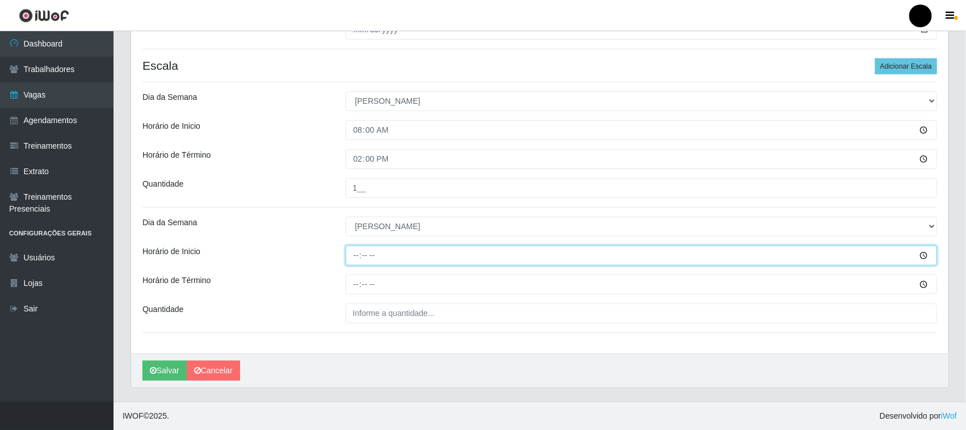
click at [353, 259] on input "Horário de Inicio" at bounding box center [642, 256] width 592 height 20
type input "14:00"
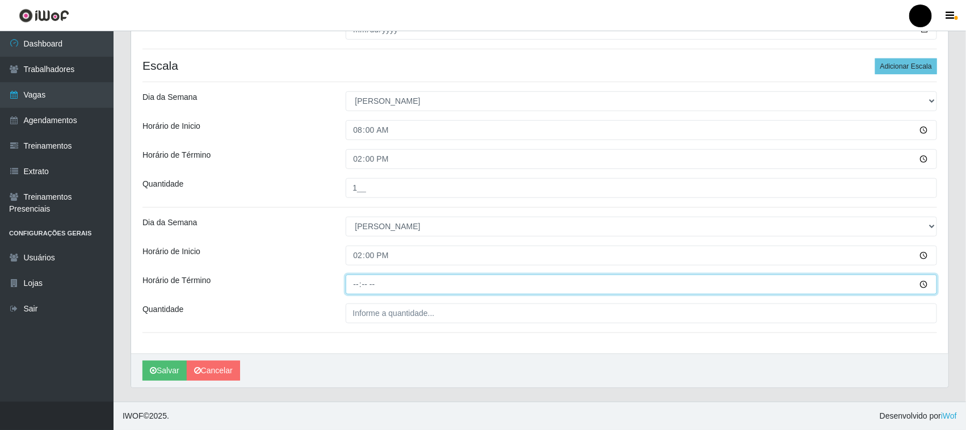
click at [353, 288] on input "Horário de Término" at bounding box center [642, 285] width 592 height 20
type input "20:00"
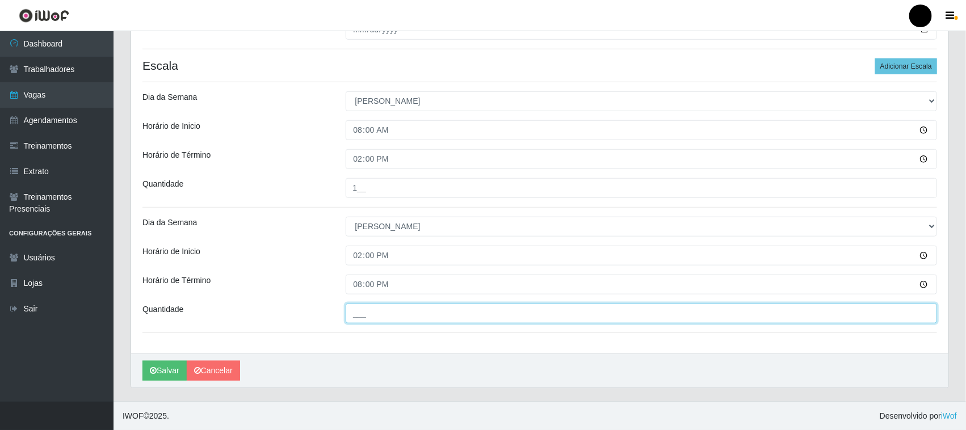
click at [362, 310] on input "___" at bounding box center [642, 314] width 592 height 20
type input "2__"
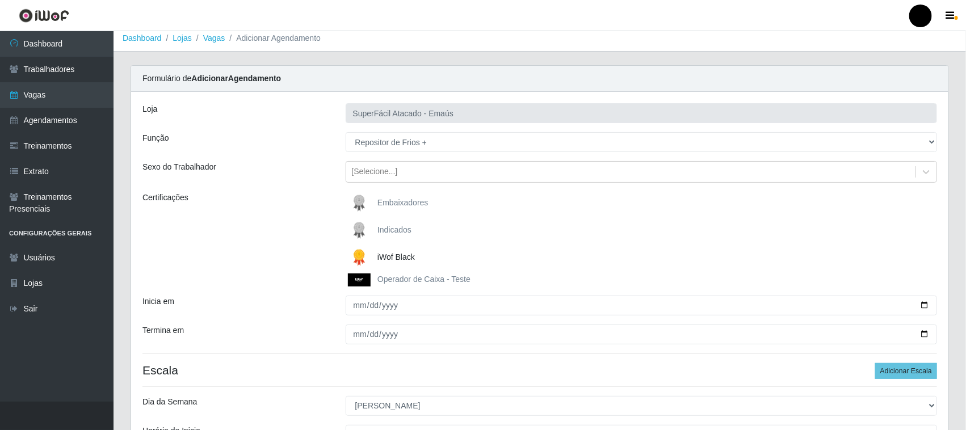
scroll to position [0, 0]
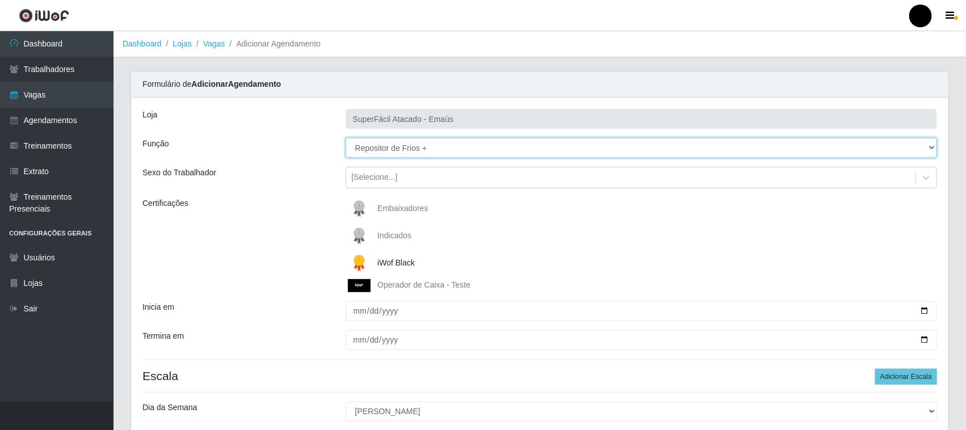
click at [430, 149] on select "[Selecione...] Auxiliar de Estacionamento Auxiliar de Estacionamento + Auxiliar…" at bounding box center [642, 148] width 592 height 20
click at [931, 149] on select "[Selecione...] Auxiliar de Estacionamento Auxiliar de Estacionamento + Auxiliar…" at bounding box center [642, 148] width 592 height 20
click at [920, 145] on select "[Selecione...] Auxiliar de Estacionamento Auxiliar de Estacionamento + Auxiliar…" at bounding box center [642, 148] width 592 height 20
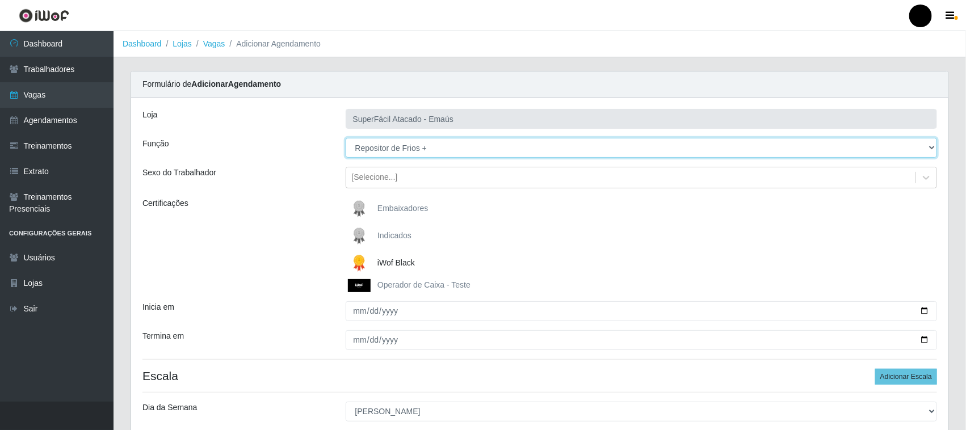
select select "114"
click at [346, 138] on select "[Selecione...] Auxiliar de Estacionamento Auxiliar de Estacionamento + Auxiliar…" at bounding box center [642, 148] width 592 height 20
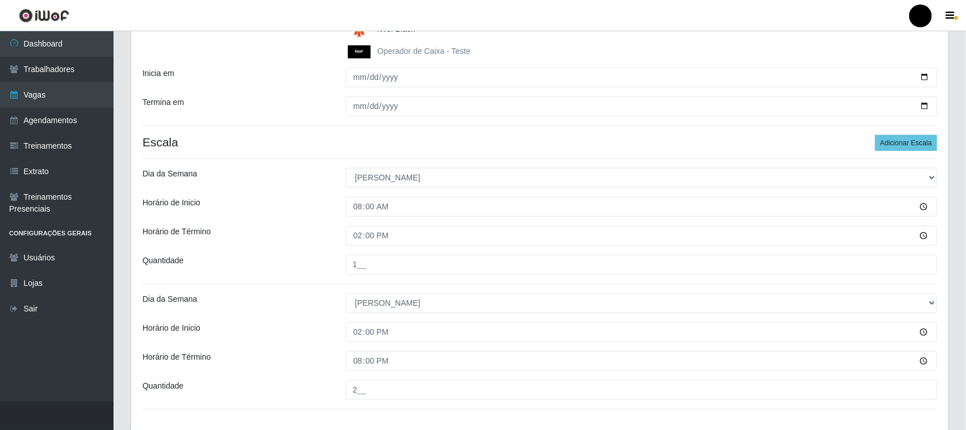
scroll to position [311, 0]
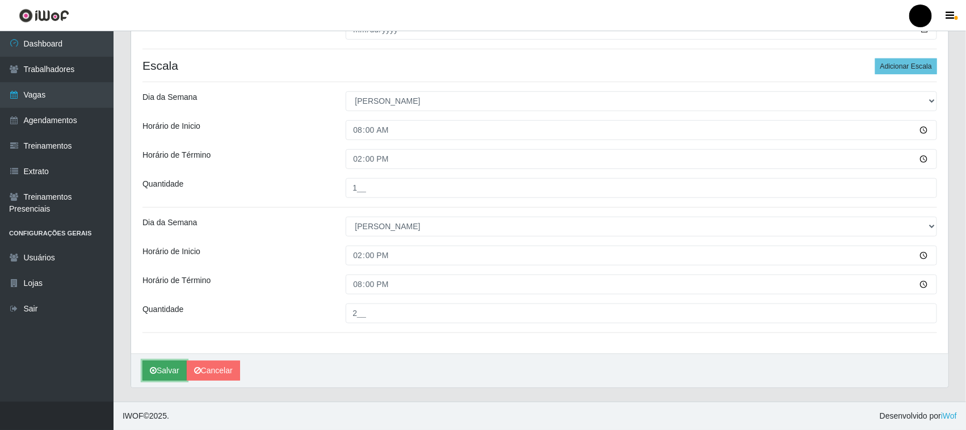
click at [174, 369] on button "Salvar" at bounding box center [164, 371] width 44 height 20
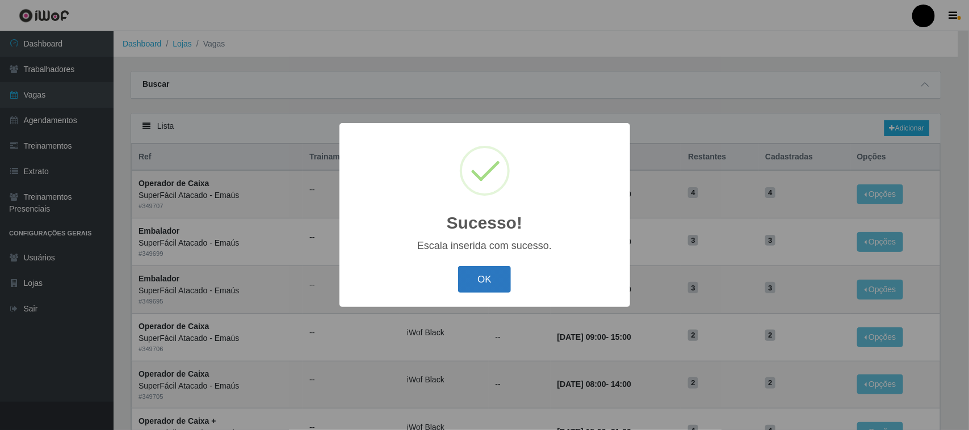
click at [498, 274] on button "OK" at bounding box center [484, 279] width 53 height 27
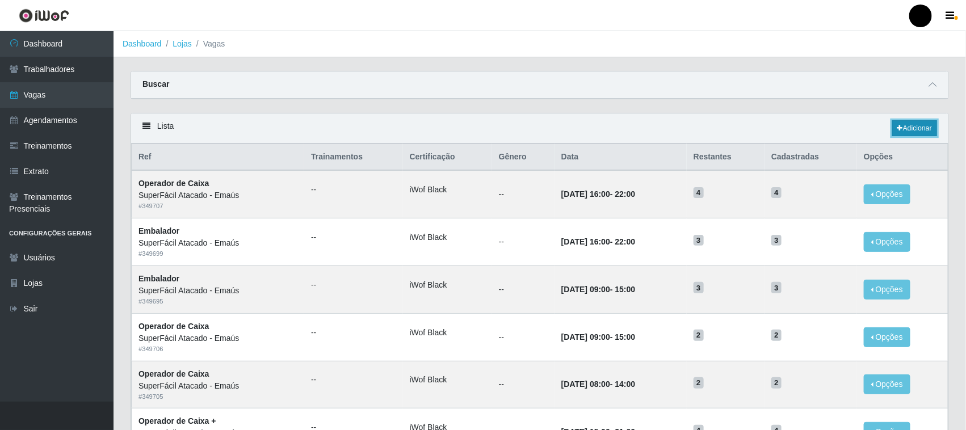
click at [915, 132] on link "Adicionar" at bounding box center [914, 128] width 45 height 16
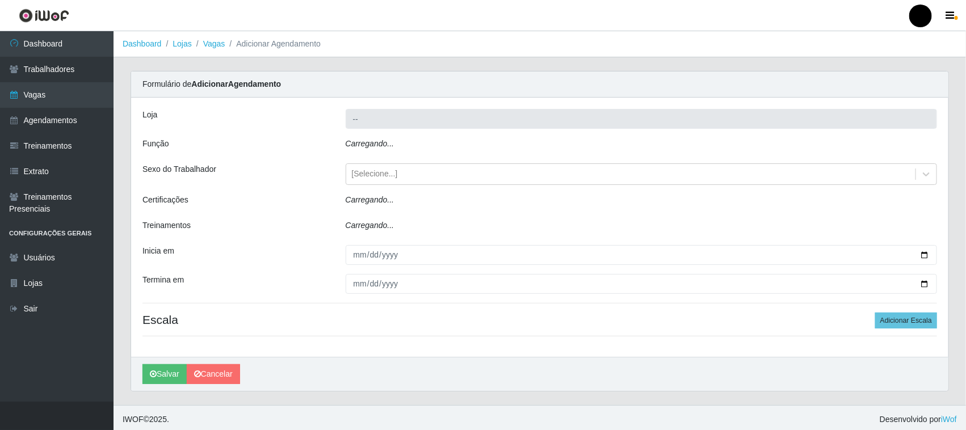
type input "SuperFácil Atacado - Emaús"
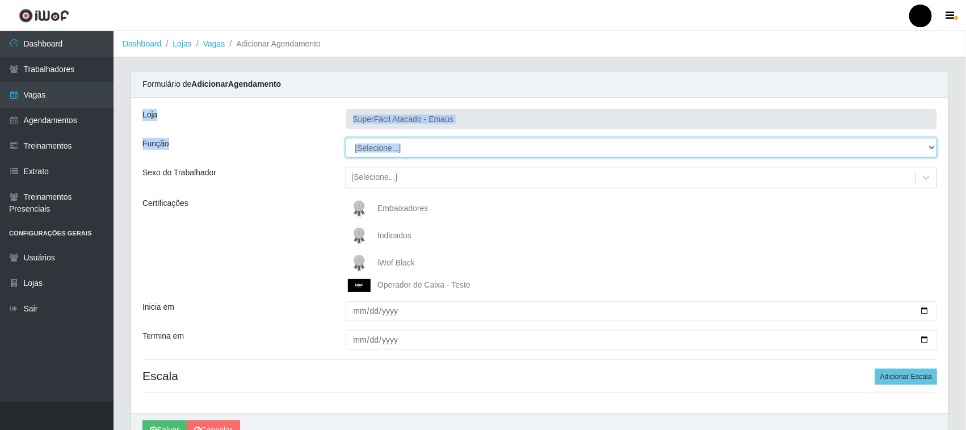
click at [411, 145] on select "[Selecione...] Auxiliar de Estacionamento Auxiliar de Estacionamento + Auxiliar…" at bounding box center [642, 148] width 592 height 20
select select "113"
click at [346, 138] on select "[Selecione...] Auxiliar de Estacionamento Auxiliar de Estacionamento + Auxiliar…" at bounding box center [642, 148] width 592 height 20
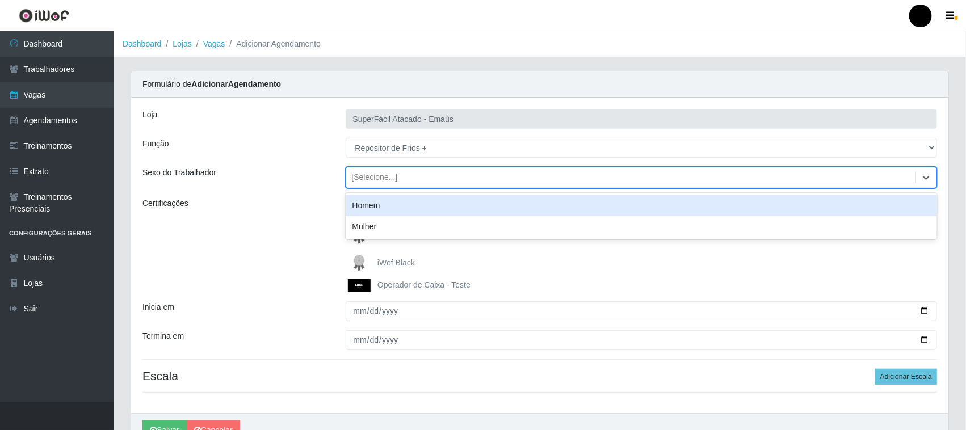
click at [379, 180] on div "[Selecione...]" at bounding box center [375, 178] width 46 height 12
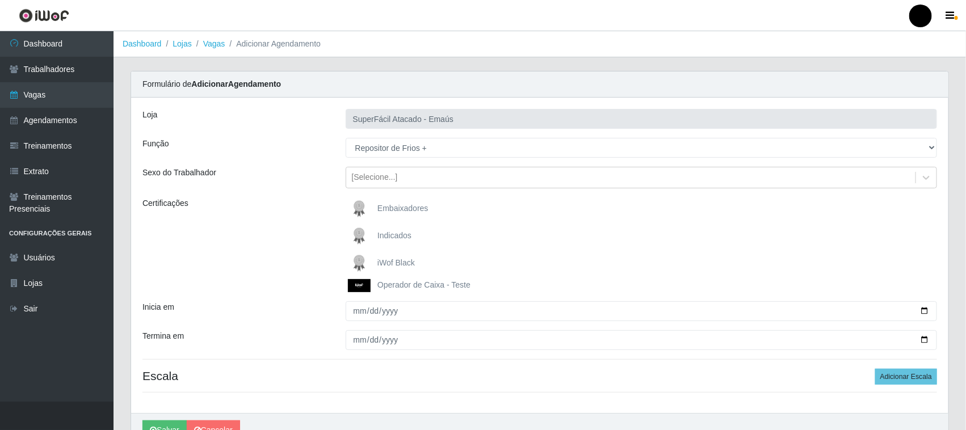
click at [480, 270] on div "iWof Black" at bounding box center [642, 263] width 592 height 23
click at [362, 259] on img at bounding box center [361, 263] width 27 height 23
click at [0, 0] on input "iWof Black" at bounding box center [0, 0] width 0 height 0
click at [362, 259] on img at bounding box center [361, 263] width 27 height 23
click at [0, 0] on input "iWof Black" at bounding box center [0, 0] width 0 height 0
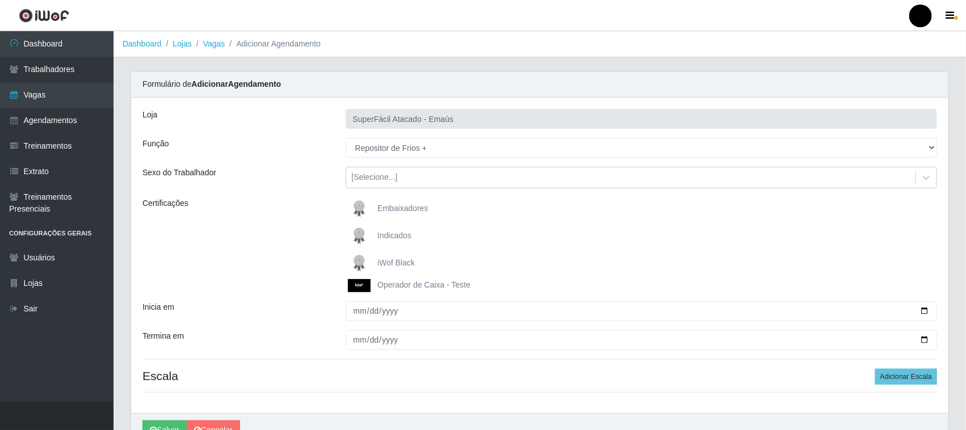
click at [359, 264] on img at bounding box center [361, 263] width 27 height 23
click at [0, 0] on input "iWof Black" at bounding box center [0, 0] width 0 height 0
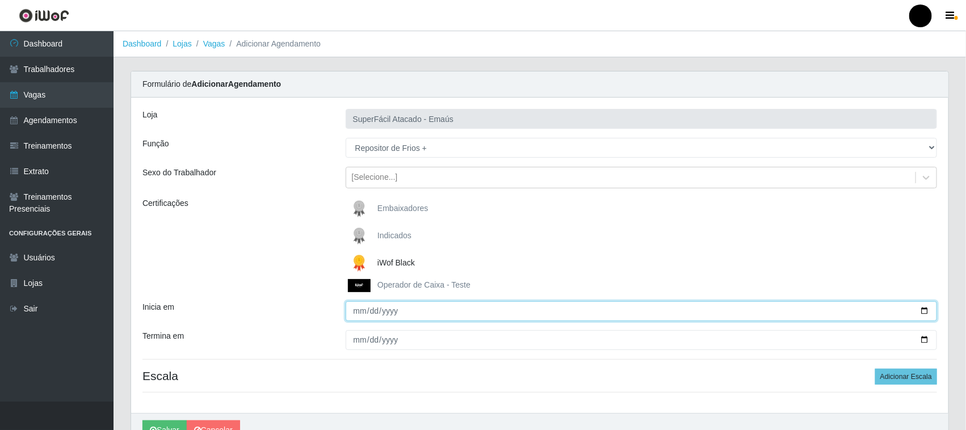
click at [925, 310] on input "Inicia em" at bounding box center [642, 311] width 592 height 20
type input "[DATE]"
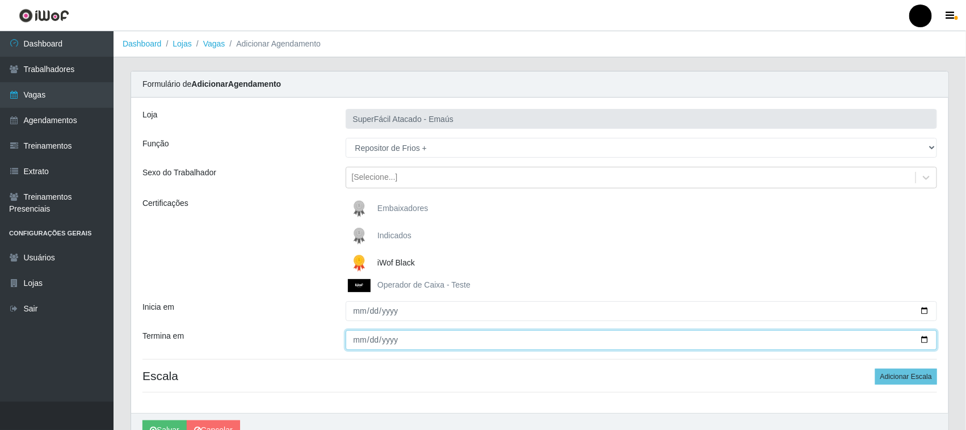
click at [924, 339] on input "Termina em" at bounding box center [642, 340] width 592 height 20
type input "[DATE]"
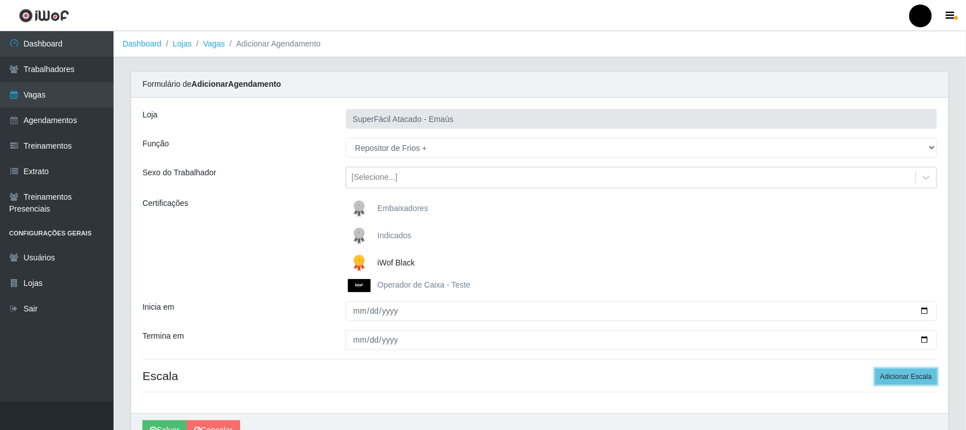
drag, startPoint x: 898, startPoint y: 376, endPoint x: 863, endPoint y: 369, distance: 35.8
click at [898, 375] on button "Adicionar Escala" at bounding box center [906, 377] width 62 height 16
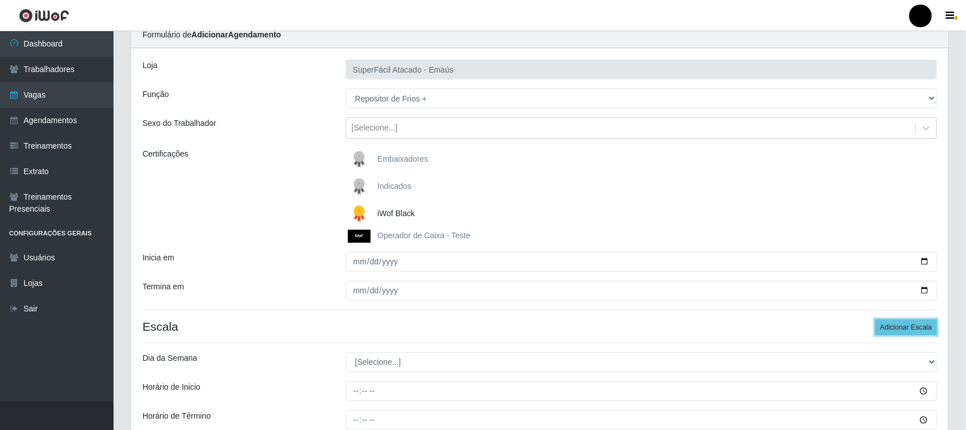
scroll to position [142, 0]
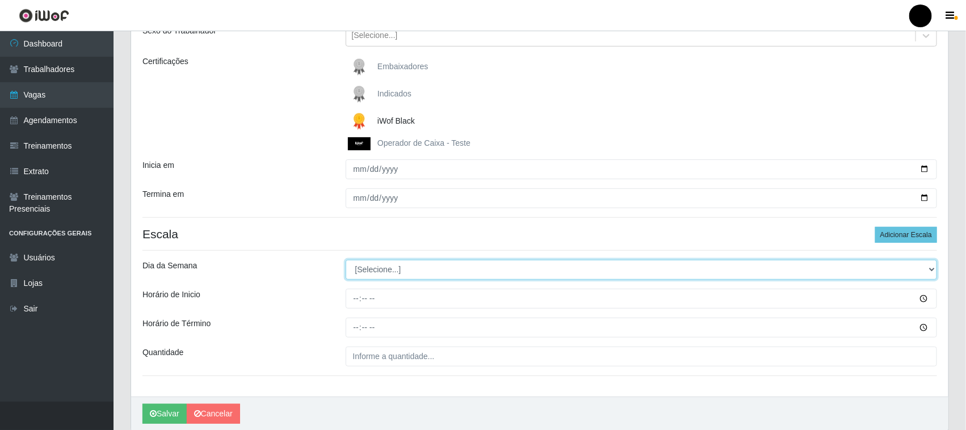
click at [372, 277] on select "[Selecione...] Segunda Terça Quarta Quinta Sexta Sábado Domingo" at bounding box center [642, 270] width 592 height 20
select select "0"
click at [346, 261] on select "[Selecione...] Segunda Terça Quarta Quinta Sexta Sábado Domingo" at bounding box center [642, 270] width 592 height 20
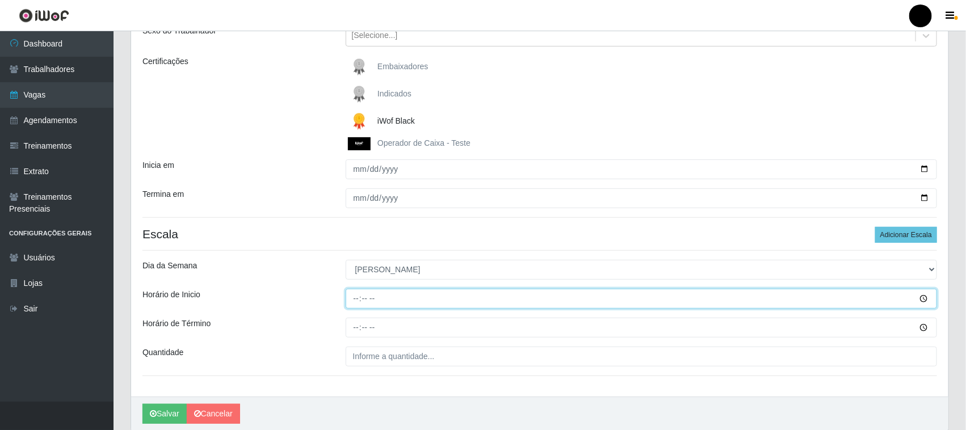
click at [353, 301] on input "Horário de Inicio" at bounding box center [642, 299] width 592 height 20
type input "08:00"
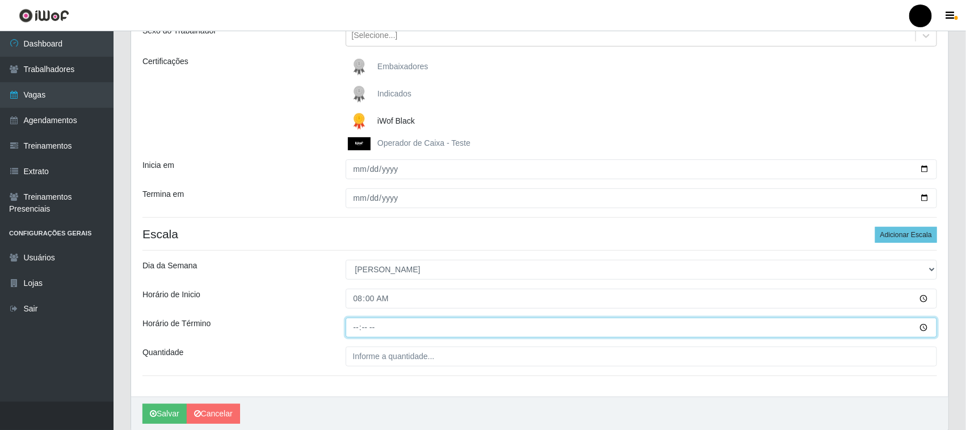
click at [354, 333] on input "Horário de Término" at bounding box center [642, 328] width 592 height 20
type input "14:00"
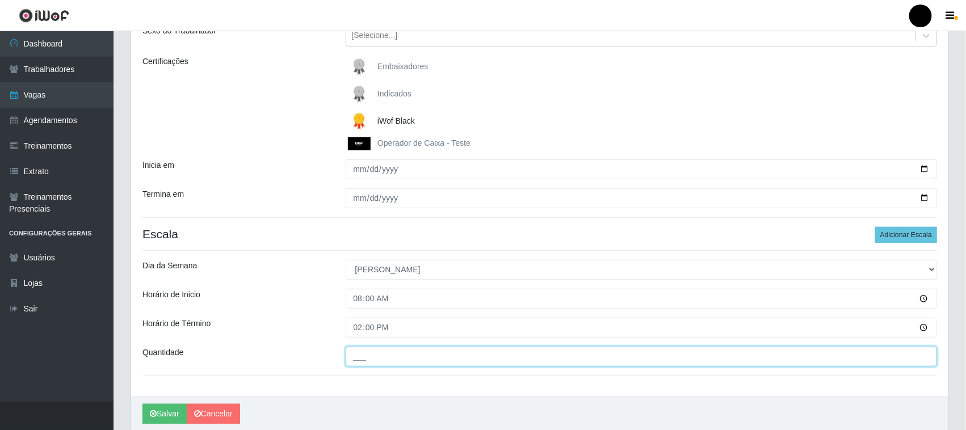
click at [362, 359] on input "___" at bounding box center [642, 357] width 592 height 20
type input "1__"
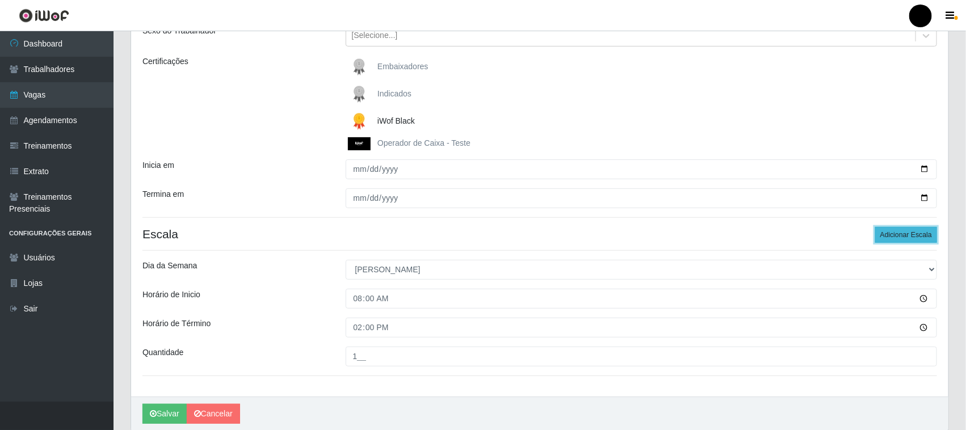
click at [879, 239] on button "Adicionar Escala" at bounding box center [906, 235] width 62 height 16
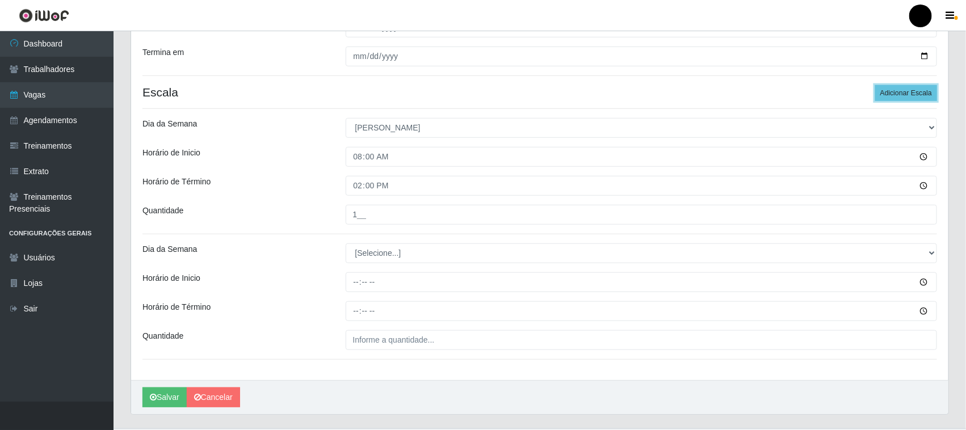
scroll to position [311, 0]
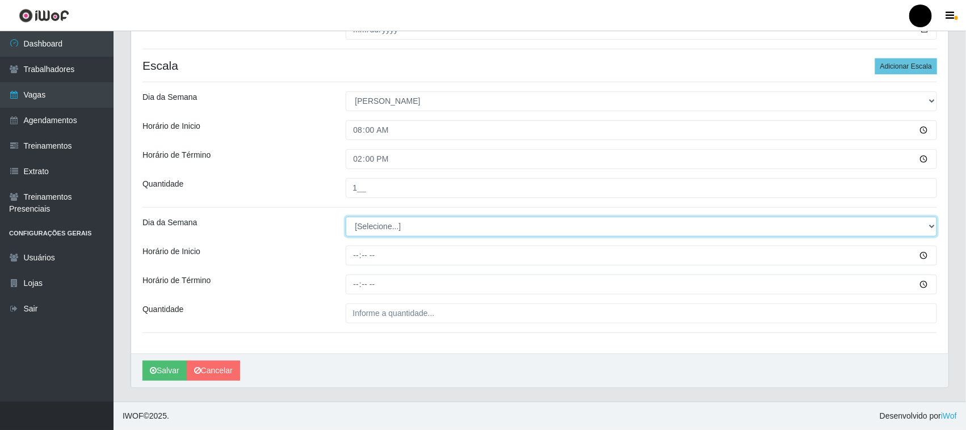
click at [384, 230] on select "[Selecione...] Segunda Terça Quarta Quinta Sexta Sábado Domingo" at bounding box center [642, 227] width 592 height 20
select select "0"
click at [346, 217] on select "[Selecione...] Segunda Terça Quarta Quinta Sexta Sábado Domingo" at bounding box center [642, 227] width 592 height 20
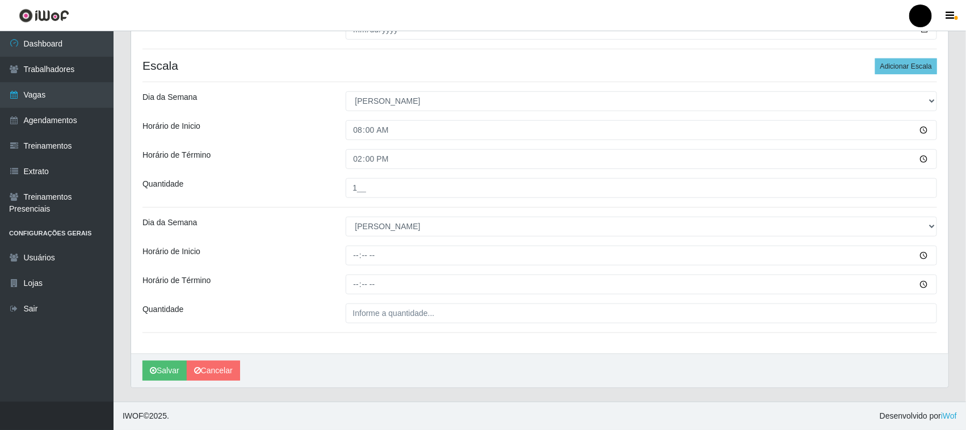
click at [381, 363] on div "[PERSON_NAME]" at bounding box center [539, 371] width 817 height 34
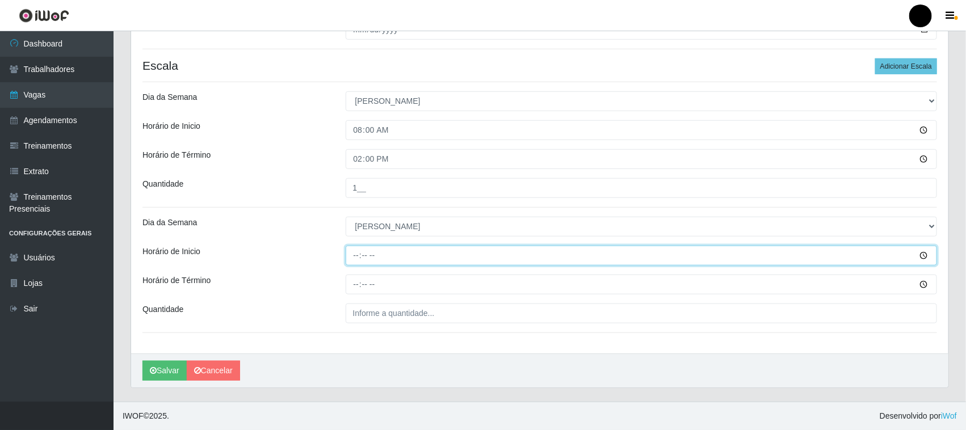
click at [353, 257] on input "Horário de Inicio" at bounding box center [642, 256] width 592 height 20
type input "14:00"
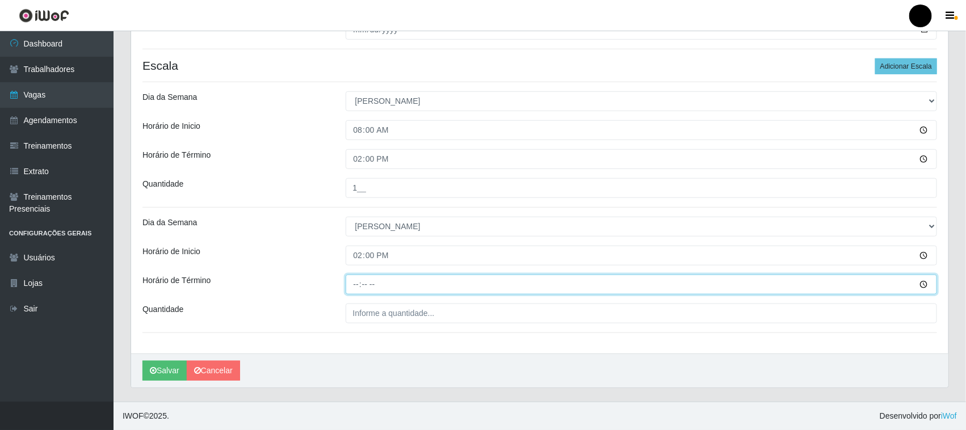
click at [358, 284] on input "Horário de Término" at bounding box center [642, 285] width 592 height 20
type input "20:00"
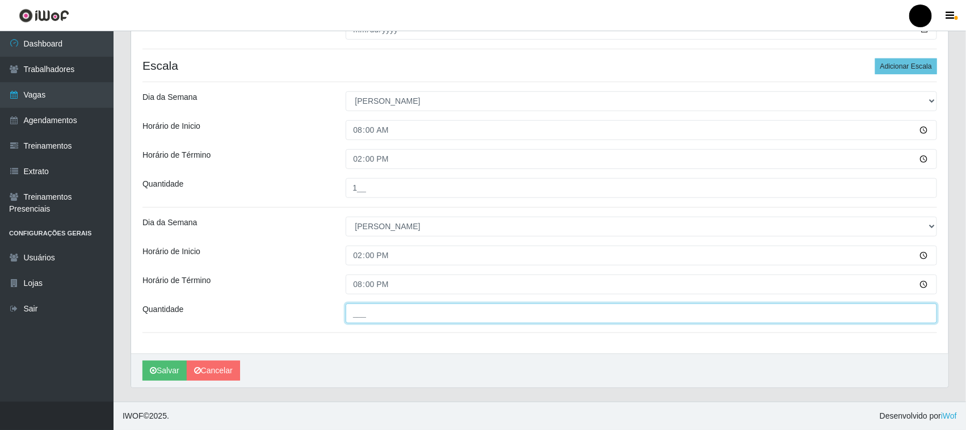
click at [362, 317] on input "___" at bounding box center [642, 314] width 592 height 20
type input "1__"
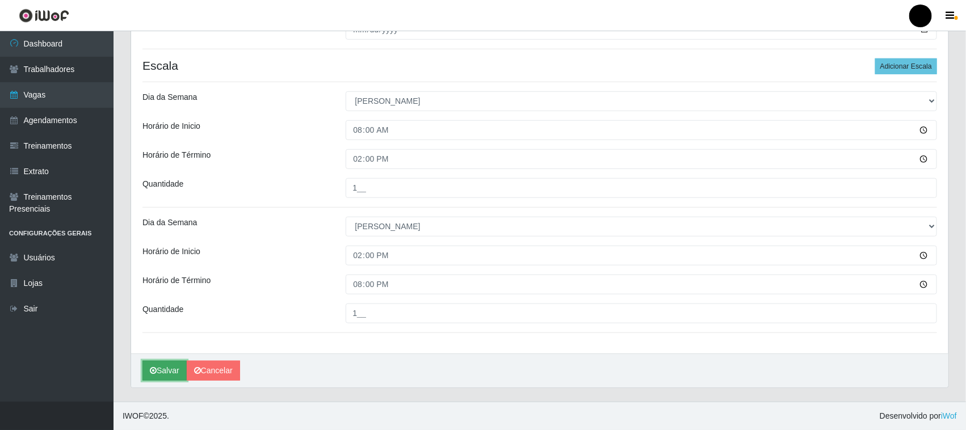
click at [157, 373] on button "Salvar" at bounding box center [164, 371] width 44 height 20
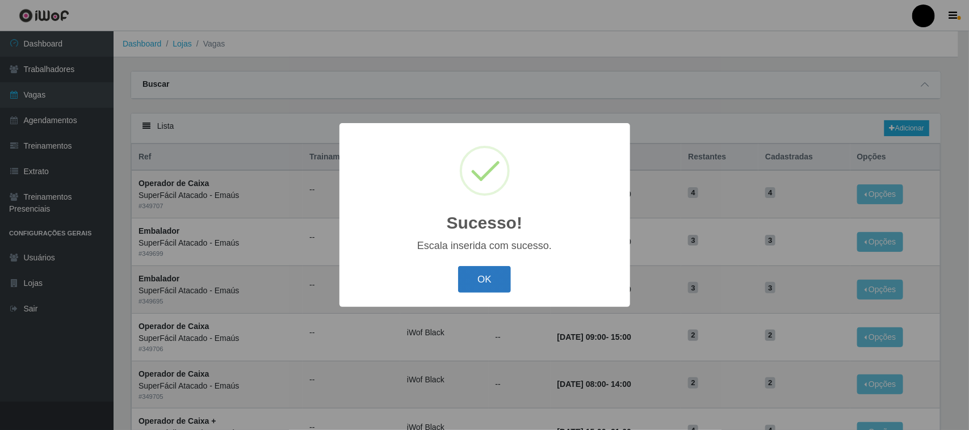
click at [501, 276] on button "OK" at bounding box center [484, 279] width 53 height 27
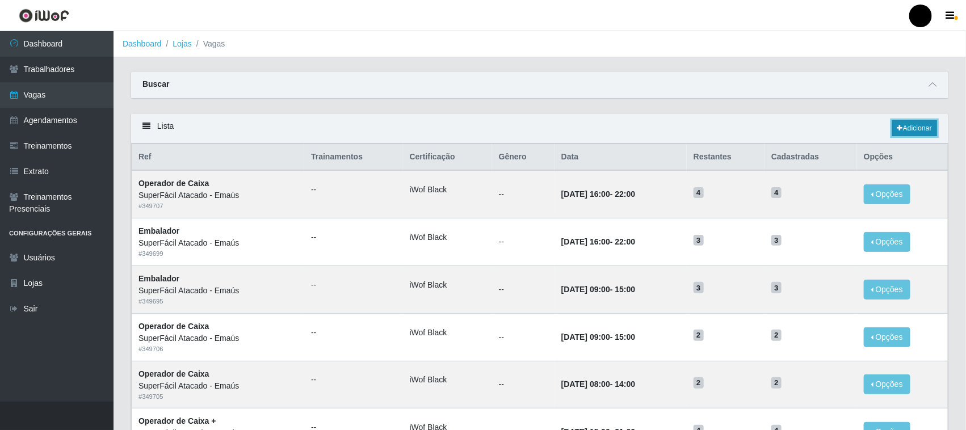
click at [917, 121] on link "Adicionar" at bounding box center [914, 128] width 45 height 16
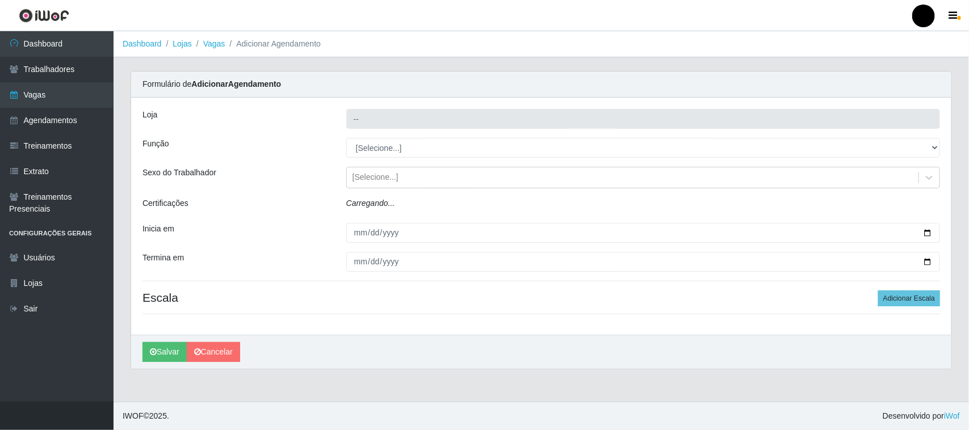
type input "SuperFácil Atacado - Emaús"
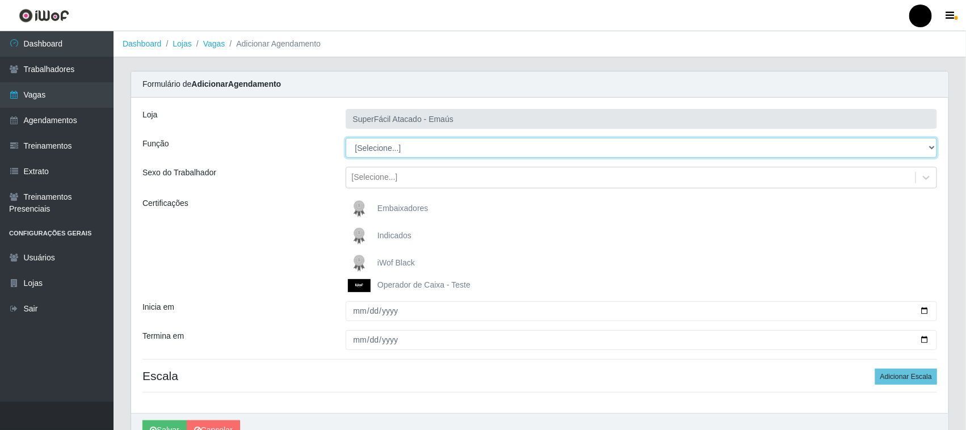
click at [580, 154] on select "[Selecione...] Auxiliar de Estacionamento Auxiliar de Estacionamento + Auxiliar…" at bounding box center [642, 148] width 592 height 20
click at [908, 155] on select "[Selecione...] Auxiliar de Estacionamento Auxiliar de Estacionamento + Auxiliar…" at bounding box center [642, 148] width 592 height 20
select select "112"
click at [346, 138] on select "[Selecione...] Auxiliar de Estacionamento Auxiliar de Estacionamento + Auxiliar…" at bounding box center [642, 148] width 592 height 20
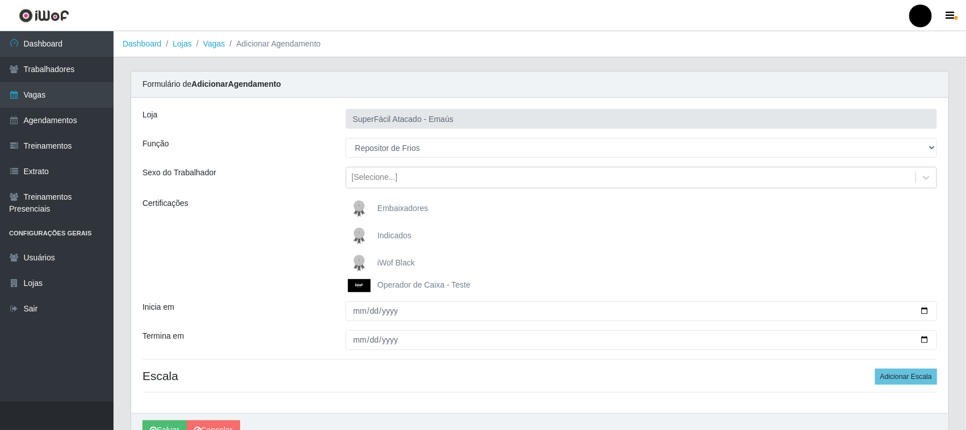
click at [359, 262] on img at bounding box center [361, 263] width 27 height 23
click at [0, 0] on input "iWof Black" at bounding box center [0, 0] width 0 height 0
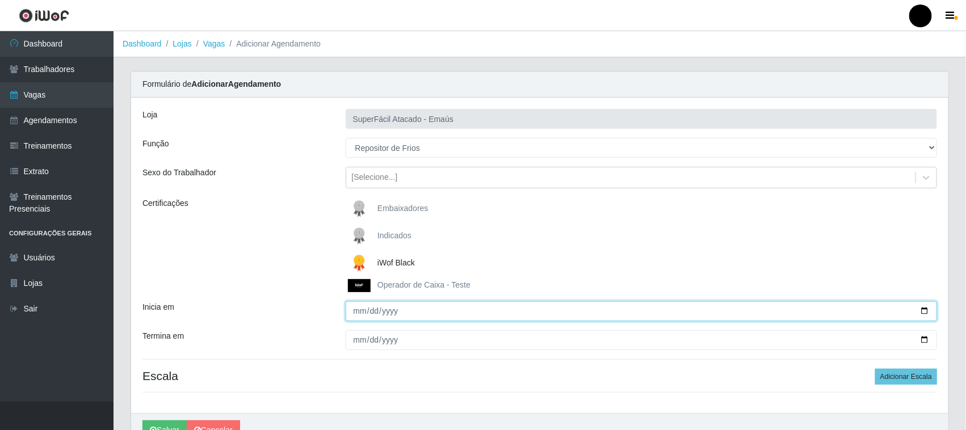
click at [923, 310] on input "Inicia em" at bounding box center [642, 311] width 592 height 20
type input "[DATE]"
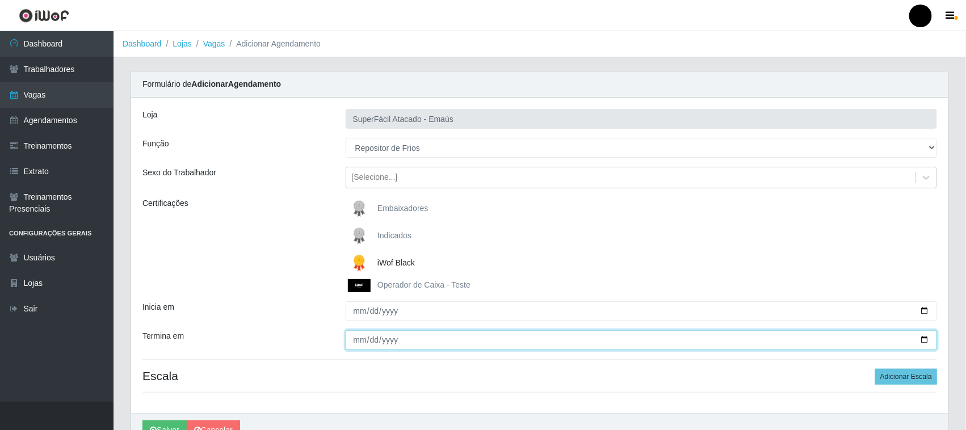
click at [923, 339] on input "Termina em" at bounding box center [642, 340] width 592 height 20
type input "[DATE]"
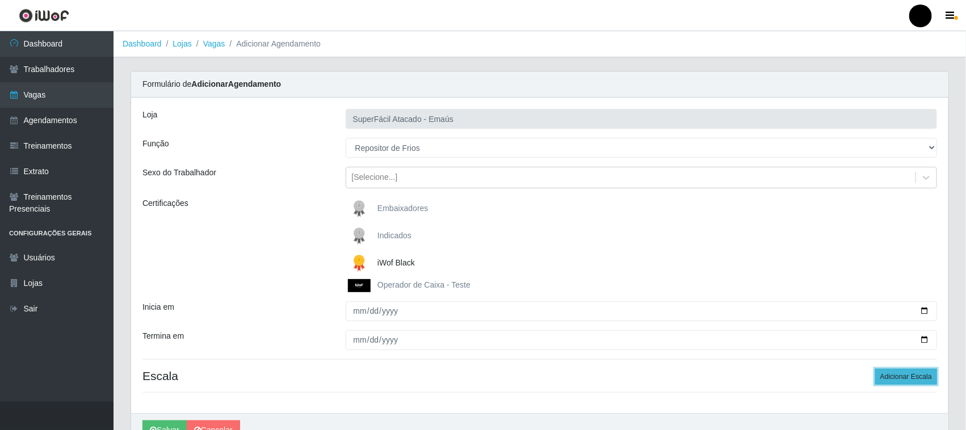
click at [888, 379] on button "Adicionar Escala" at bounding box center [906, 377] width 62 height 16
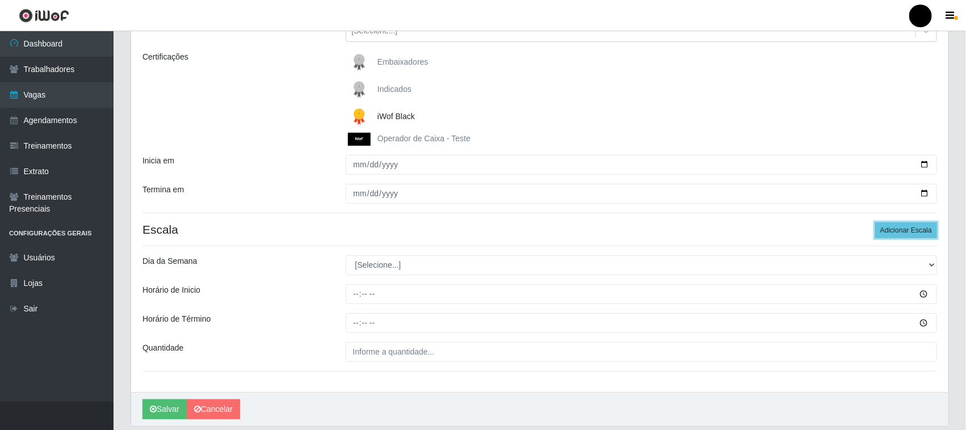
scroll to position [186, 0]
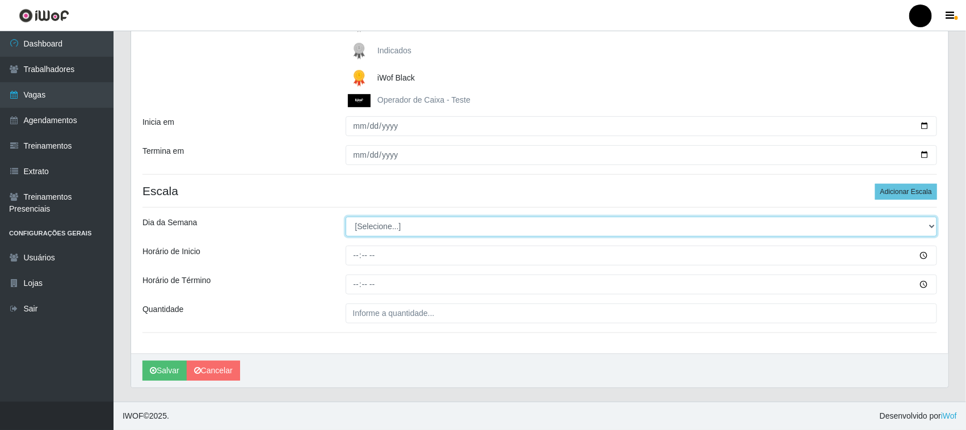
click at [384, 230] on select "[Selecione...] Segunda Terça Quarta Quinta Sexta Sábado Domingo" at bounding box center [642, 227] width 592 height 20
select select "3"
click at [346, 217] on select "[Selecione...] Segunda Terça Quarta Quinta Sexta Sábado Domingo" at bounding box center [642, 227] width 592 height 20
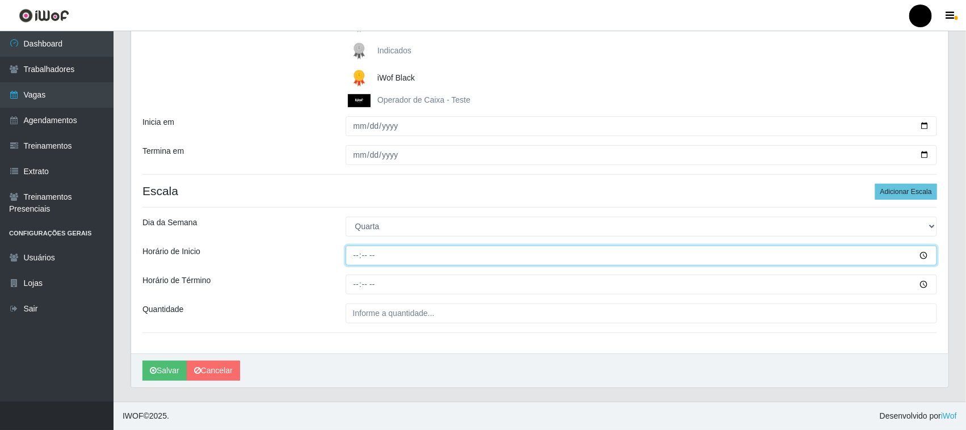
click at [355, 259] on input "Horário de Inicio" at bounding box center [642, 256] width 592 height 20
type input "16:00"
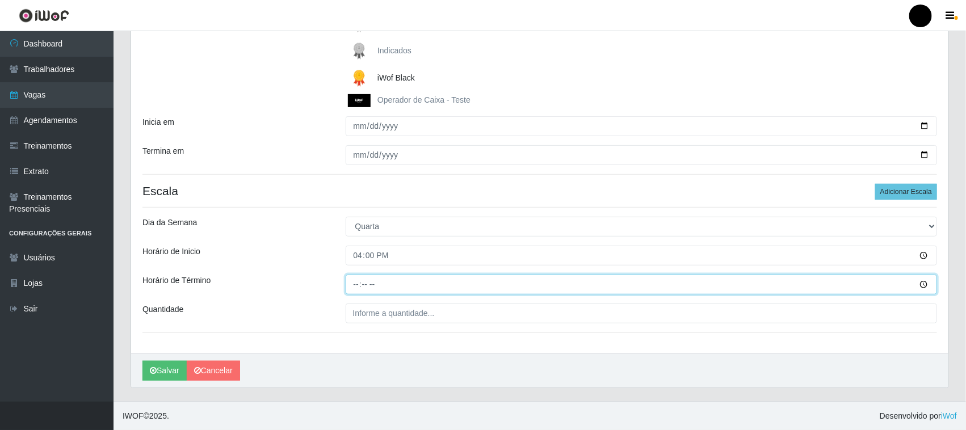
click at [358, 285] on input "Horário de Término" at bounding box center [642, 285] width 592 height 20
type input "22:00"
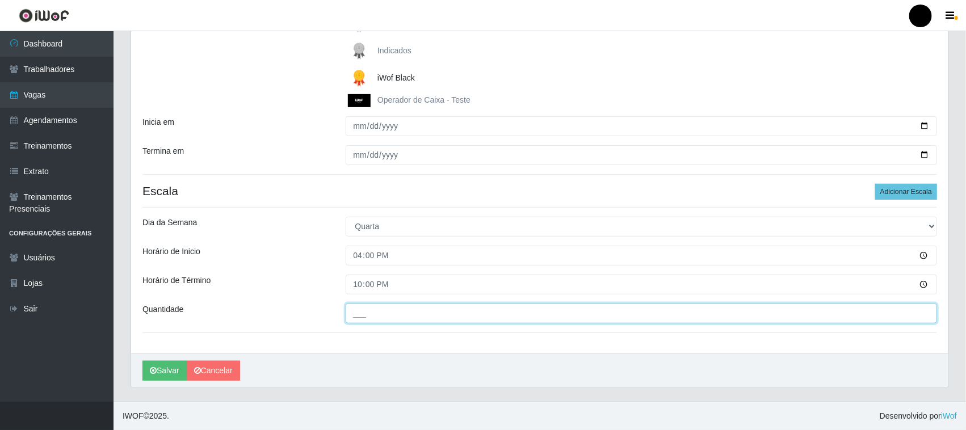
click at [363, 316] on input "___" at bounding box center [642, 314] width 592 height 20
type input "1__"
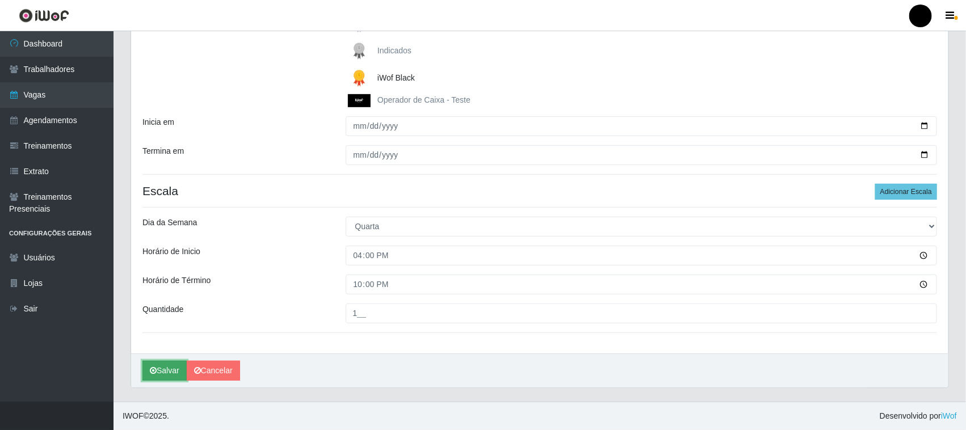
click at [159, 373] on button "Salvar" at bounding box center [164, 371] width 44 height 20
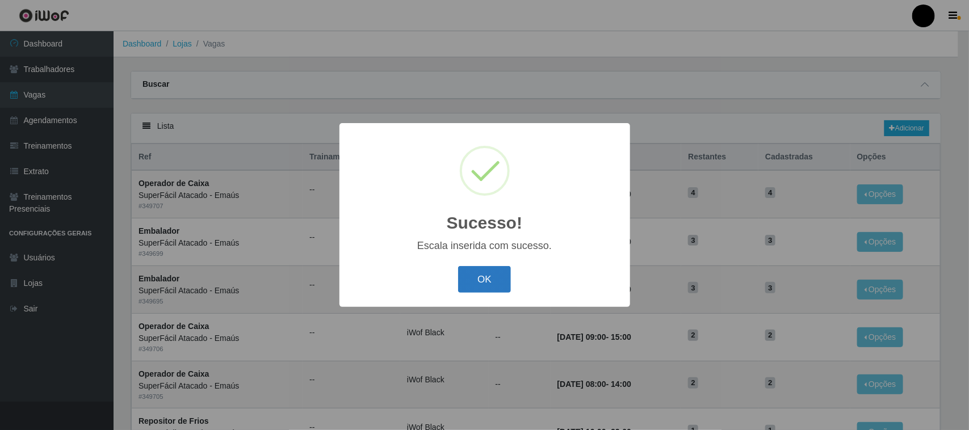
click at [477, 279] on button "OK" at bounding box center [484, 279] width 53 height 27
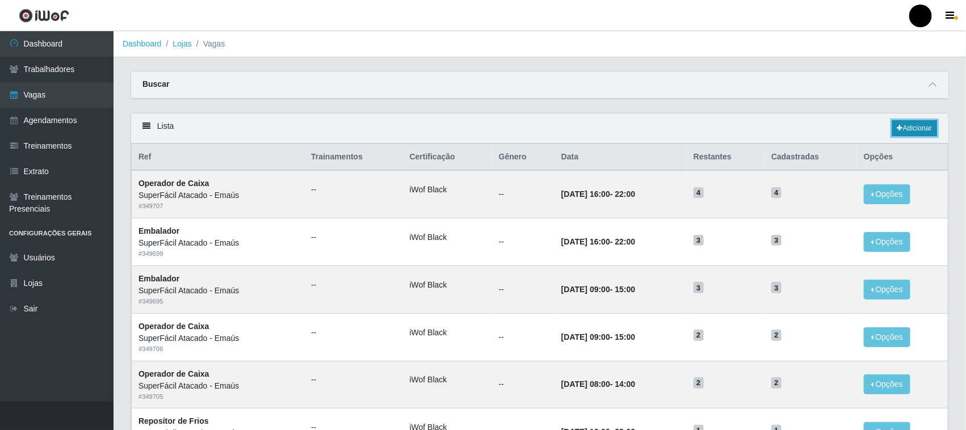
click at [911, 129] on link "Adicionar" at bounding box center [914, 128] width 45 height 16
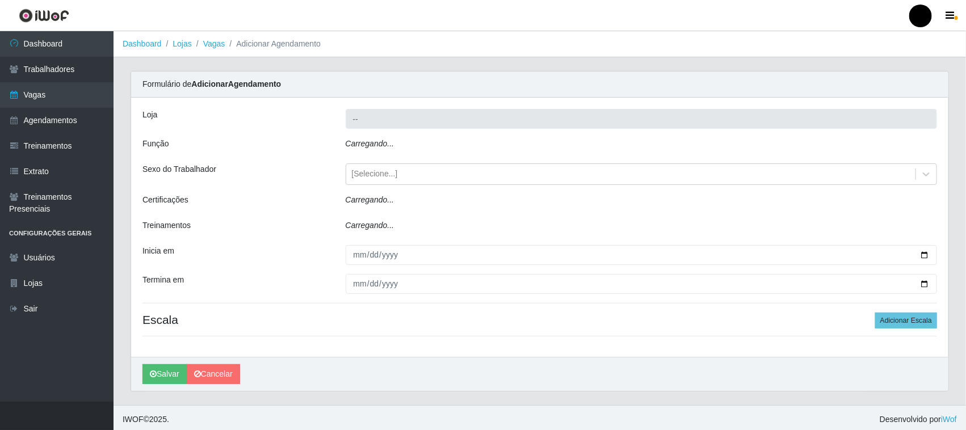
type input "SuperFácil Atacado - Emaús"
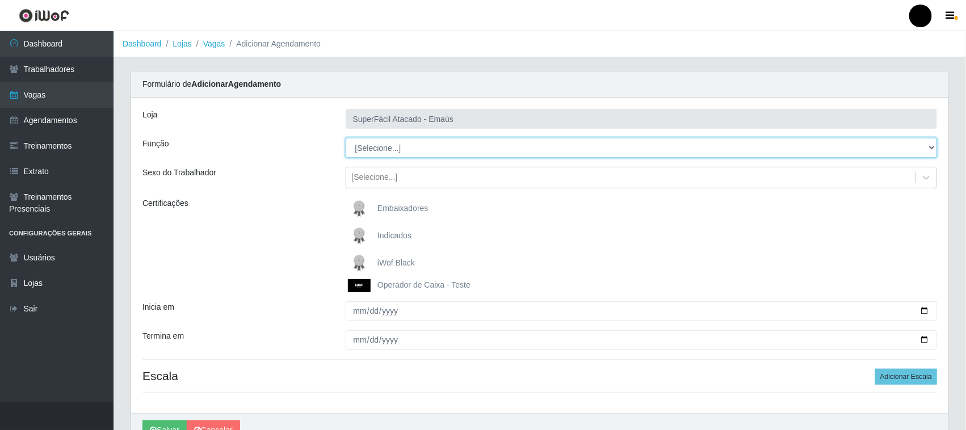
click at [392, 148] on select "[Selecione...] Auxiliar de Estacionamento Auxiliar de Estacionamento + Auxiliar…" at bounding box center [642, 148] width 592 height 20
click at [417, 152] on select "[Selecione...] Auxiliar de Estacionamento Auxiliar de Estacionamento + Auxiliar…" at bounding box center [642, 148] width 592 height 20
select select "112"
click at [346, 138] on select "[Selecione...] Auxiliar de Estacionamento Auxiliar de Estacionamento + Auxiliar…" at bounding box center [642, 148] width 592 height 20
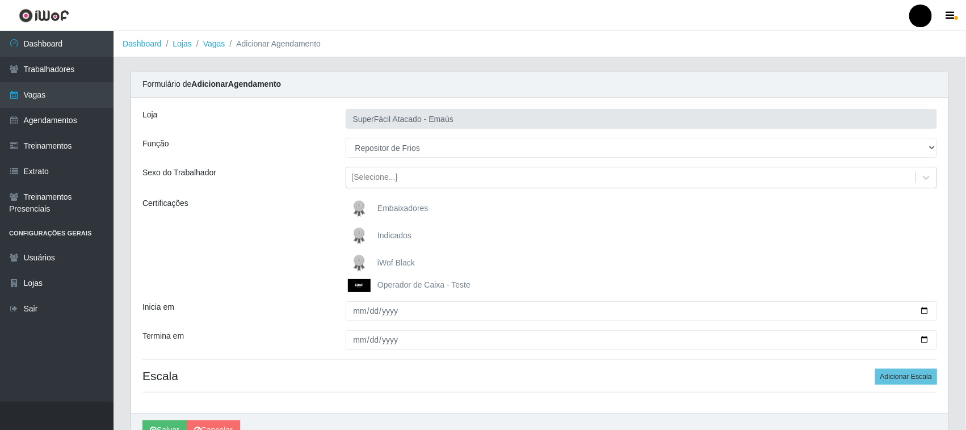
click at [358, 262] on img at bounding box center [361, 263] width 27 height 23
click at [0, 0] on input "iWof Black" at bounding box center [0, 0] width 0 height 0
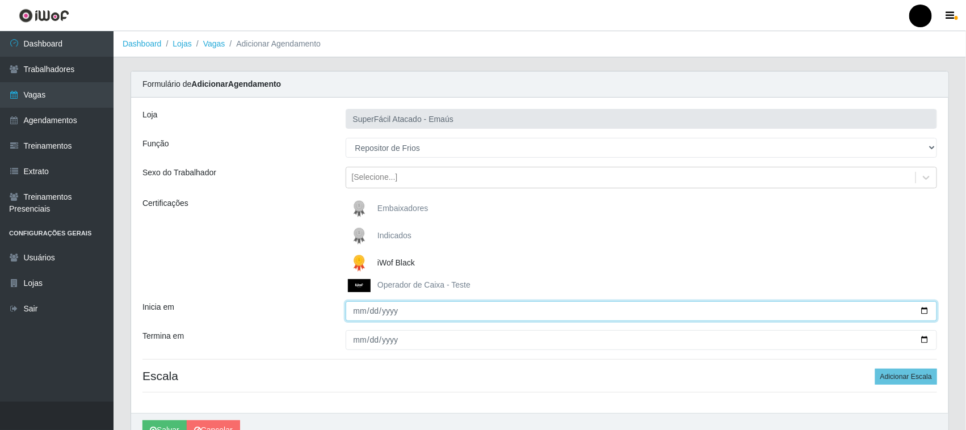
click at [926, 313] on input "Inicia em" at bounding box center [642, 311] width 592 height 20
type input "[DATE]"
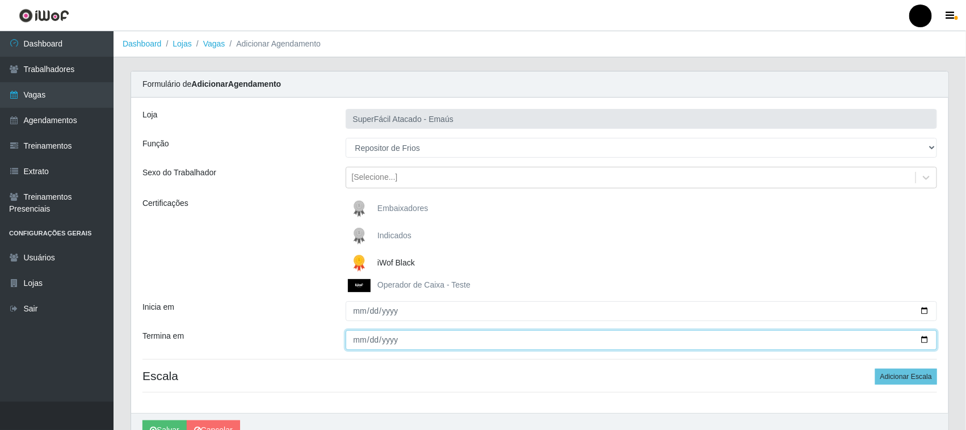
click at [923, 339] on input "Termina em" at bounding box center [642, 340] width 592 height 20
type input "[DATE]"
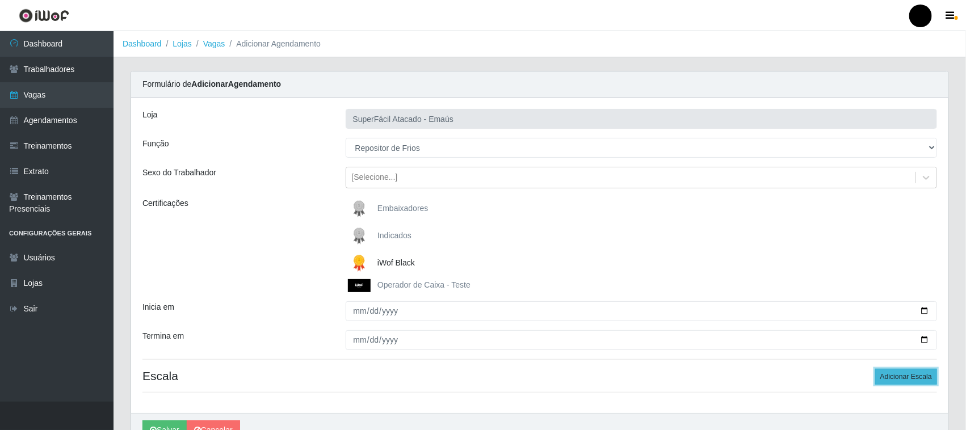
click at [897, 377] on button "Adicionar Escala" at bounding box center [906, 377] width 62 height 16
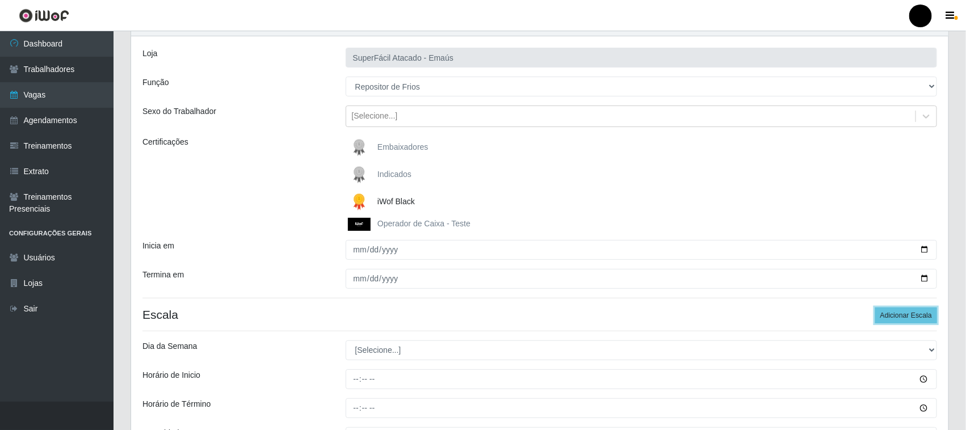
scroll to position [186, 0]
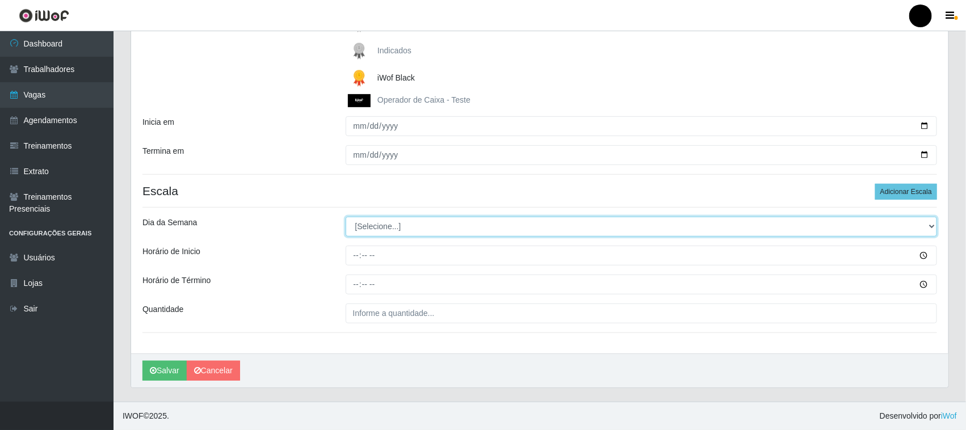
click at [385, 229] on select "[Selecione...] Segunda Terça Quarta Quinta Sexta Sábado Domingo" at bounding box center [642, 227] width 592 height 20
select select "4"
click at [346, 217] on select "[Selecione...] Segunda Terça Quarta Quinta Sexta Sábado Domingo" at bounding box center [642, 227] width 592 height 20
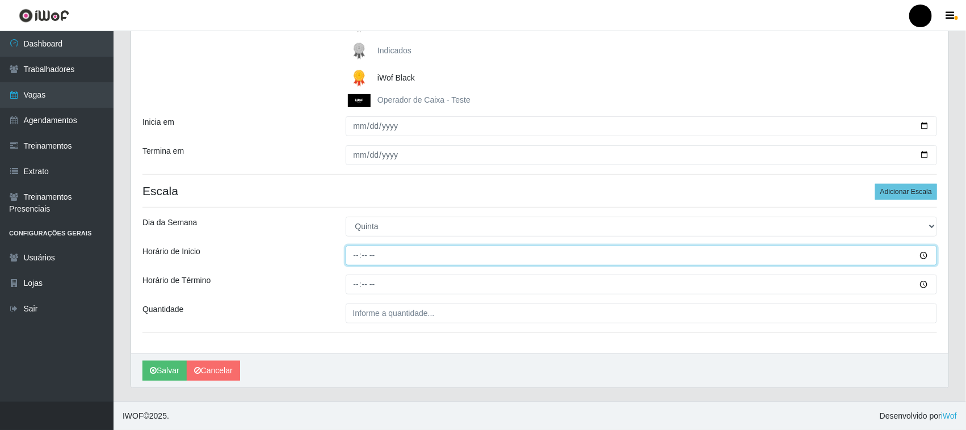
click at [356, 260] on input "Horário de Inicio" at bounding box center [642, 256] width 592 height 20
type input "16:00"
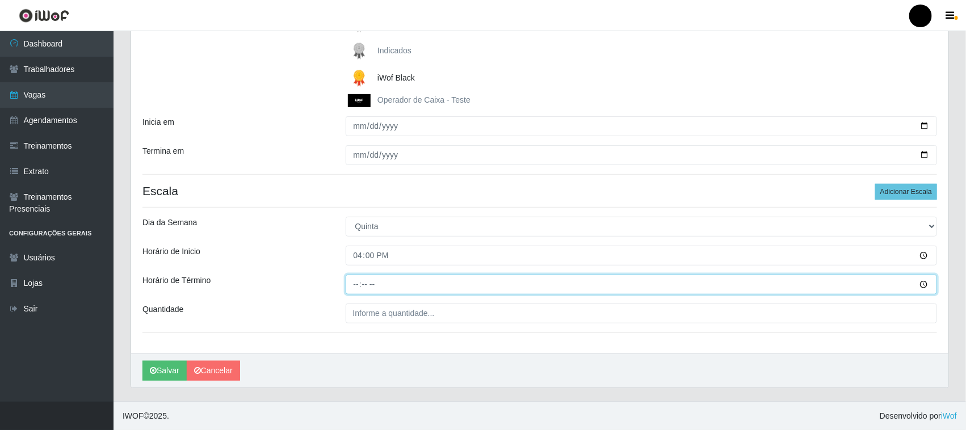
click at [356, 283] on input "Horário de Término" at bounding box center [642, 285] width 592 height 20
type input "22:00"
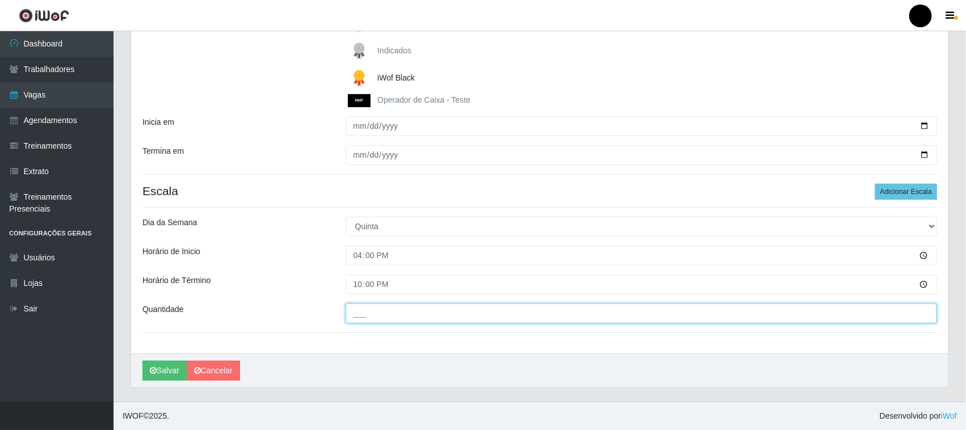
click at [358, 316] on input "___" at bounding box center [642, 314] width 592 height 20
type input "1__"
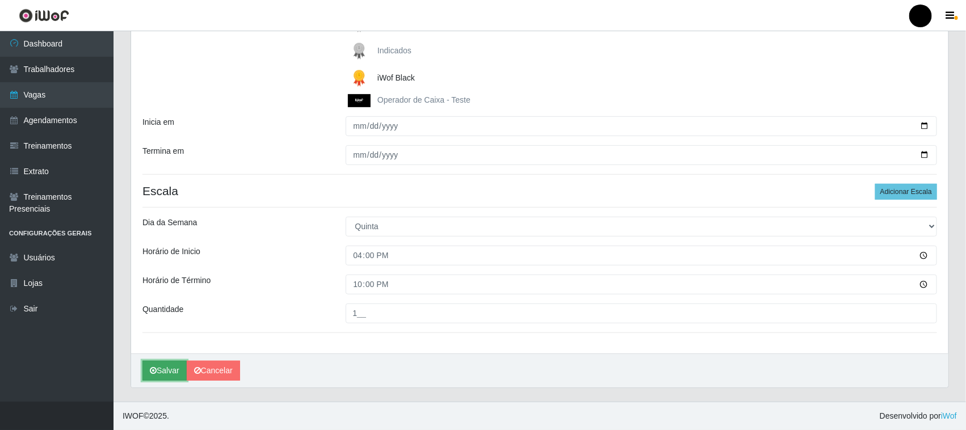
click at [161, 372] on button "Salvar" at bounding box center [164, 371] width 44 height 20
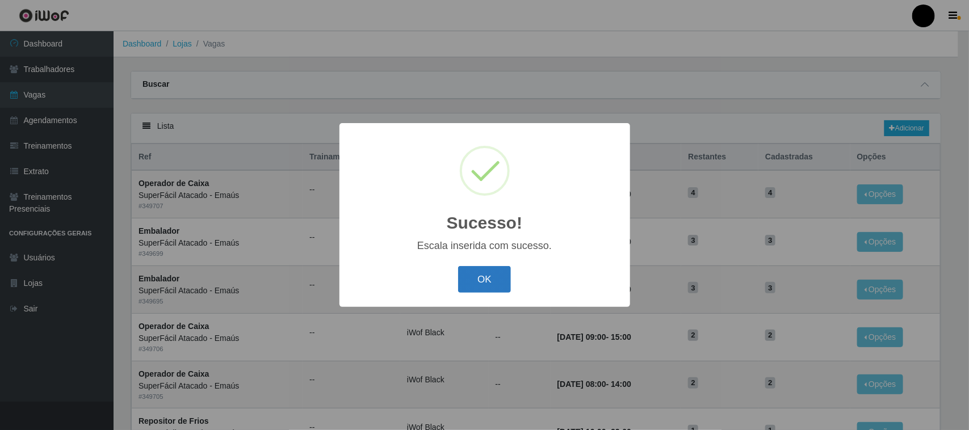
click at [493, 280] on button "OK" at bounding box center [484, 279] width 53 height 27
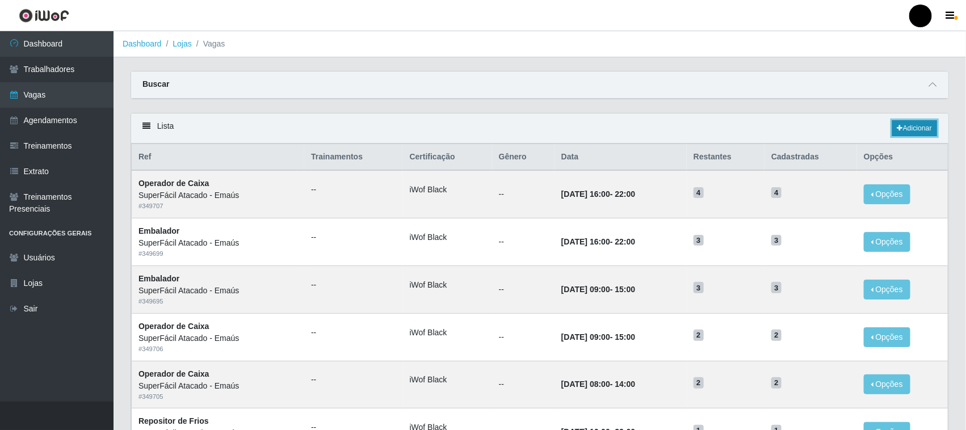
click at [914, 126] on link "Adicionar" at bounding box center [914, 128] width 45 height 16
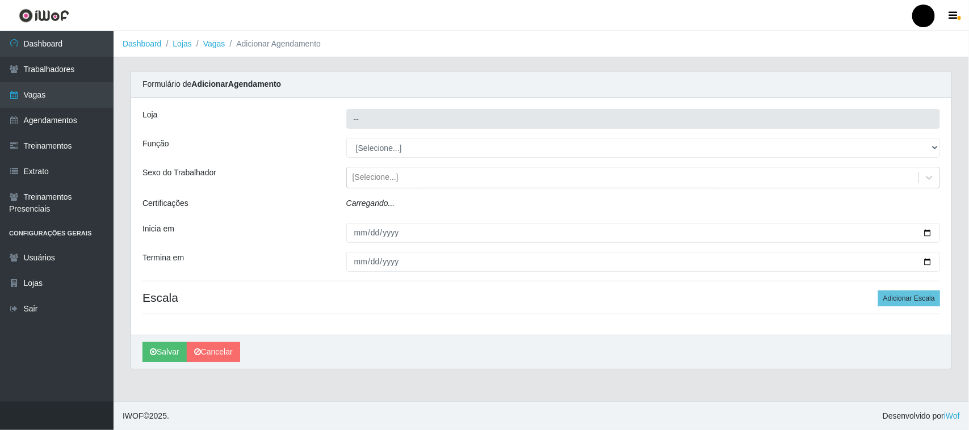
type input "SuperFácil Atacado - Emaús"
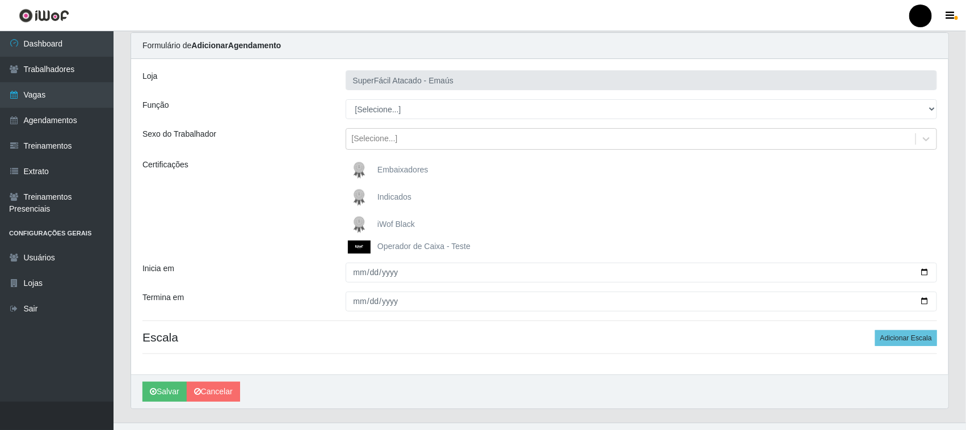
scroll to position [60, 0]
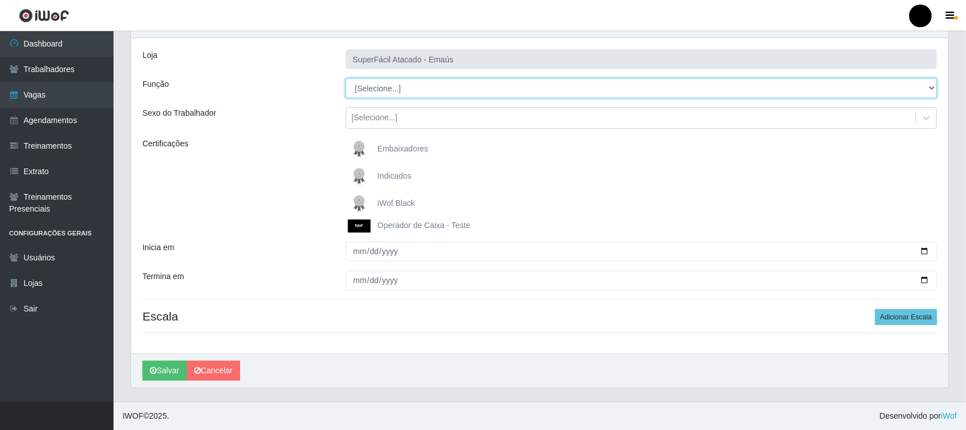
click at [378, 86] on select "[Selecione...] Auxiliar de Estacionamento Auxiliar de Estacionamento + Auxiliar…" at bounding box center [642, 88] width 592 height 20
select select "112"
click at [346, 78] on select "[Selecione...] Auxiliar de Estacionamento Auxiliar de Estacionamento + Auxiliar…" at bounding box center [642, 88] width 592 height 20
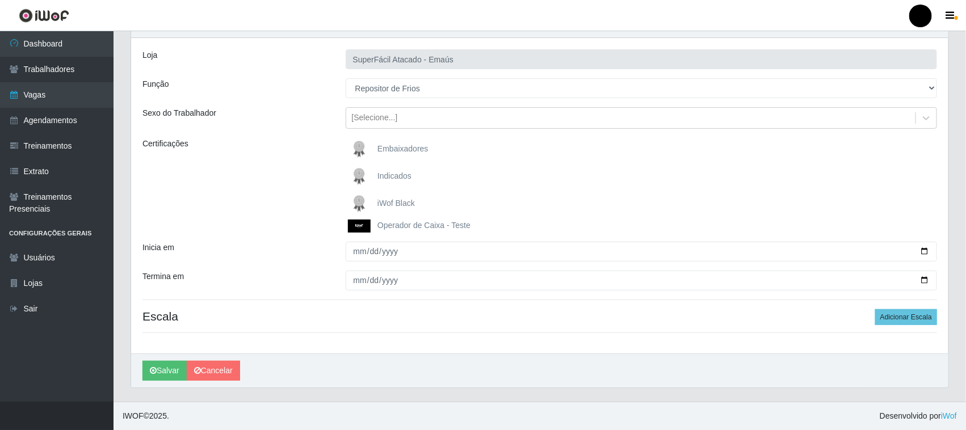
click at [361, 203] on img at bounding box center [361, 203] width 27 height 23
click at [0, 0] on input "iWof Black" at bounding box center [0, 0] width 0 height 0
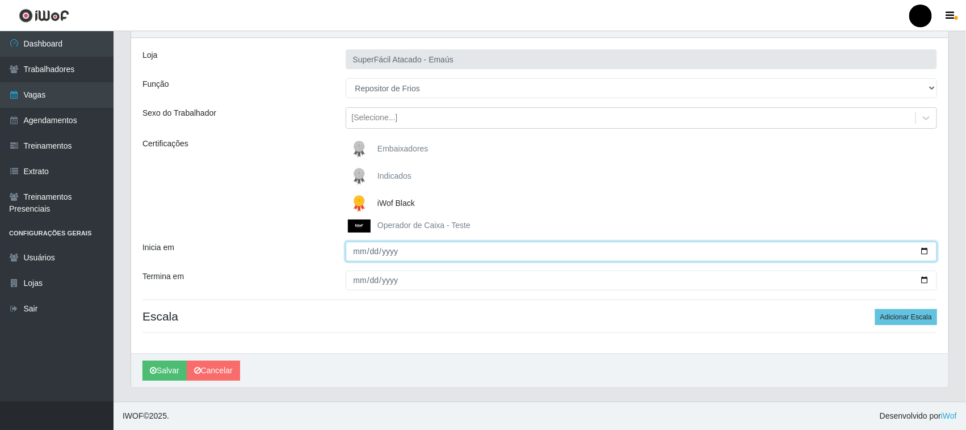
click at [923, 250] on input "Inicia em" at bounding box center [642, 252] width 592 height 20
type input "[DATE]"
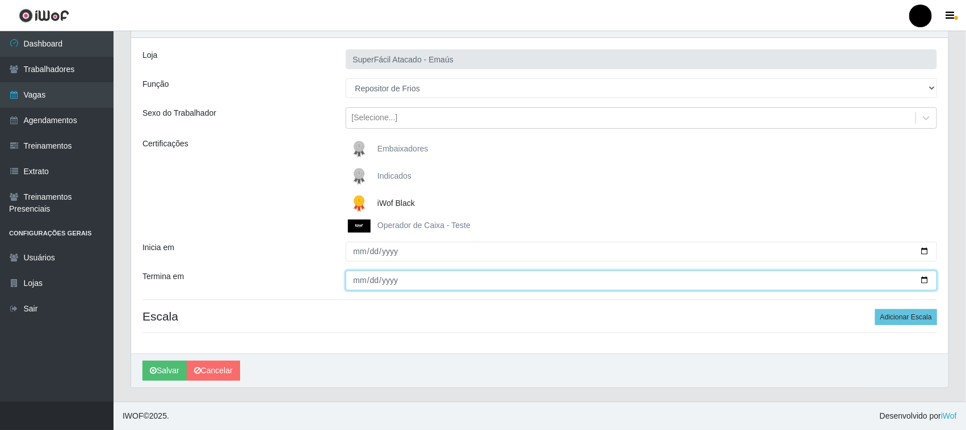
click at [925, 279] on input "Termina em" at bounding box center [642, 281] width 592 height 20
type input "[DATE]"
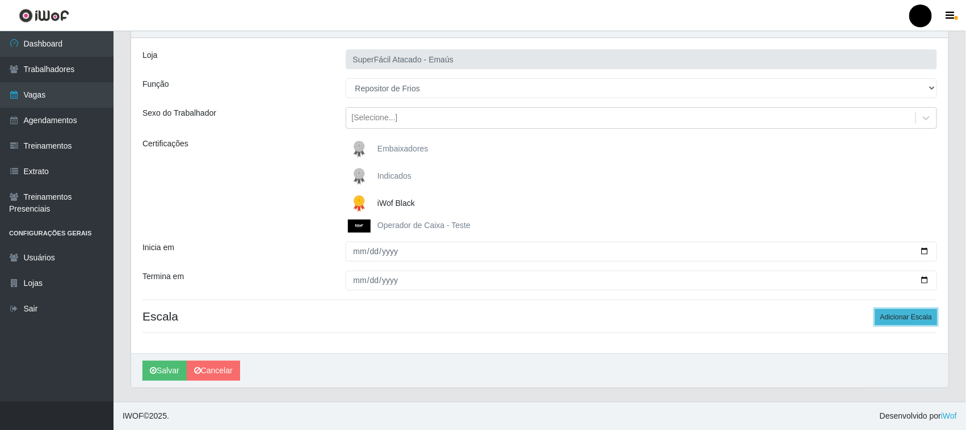
click at [893, 321] on button "Adicionar Escala" at bounding box center [906, 317] width 62 height 16
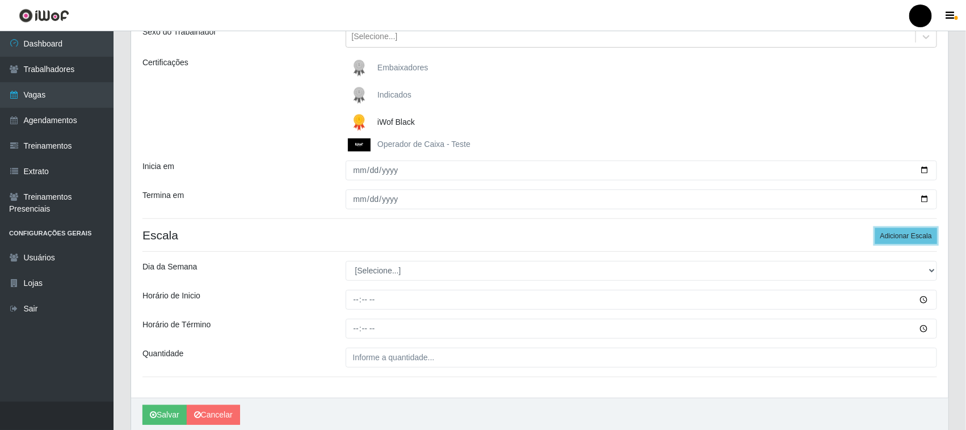
scroll to position [142, 0]
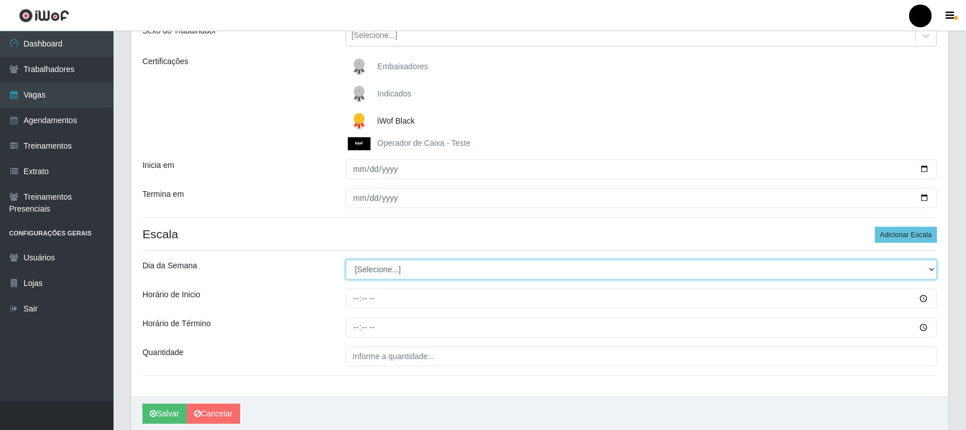
click at [372, 272] on select "[Selecione...] Segunda Terça Quarta Quinta Sexta Sábado Domingo" at bounding box center [642, 270] width 592 height 20
click at [367, 276] on select "[Selecione...] Segunda Terça Quarta Quinta Sexta Sábado Domingo" at bounding box center [642, 270] width 592 height 20
select select "5"
click at [346, 261] on select "[Selecione...] Segunda Terça Quarta Quinta Sexta Sábado Domingo" at bounding box center [642, 270] width 592 height 20
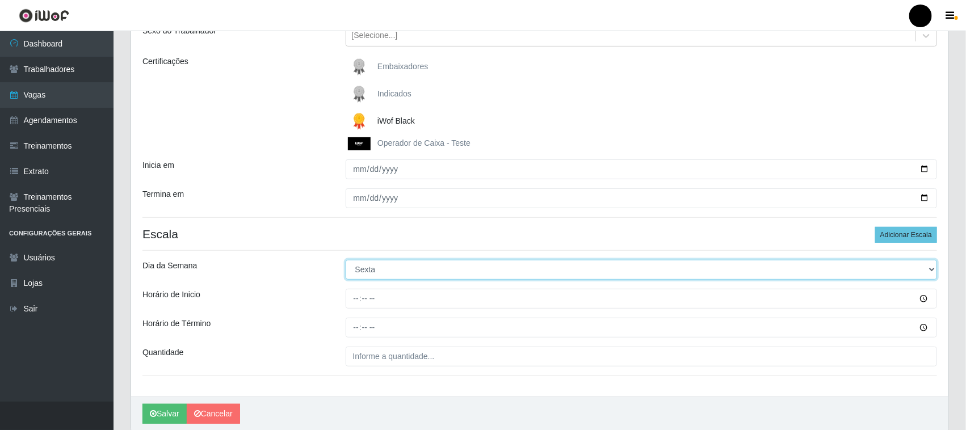
scroll to position [186, 0]
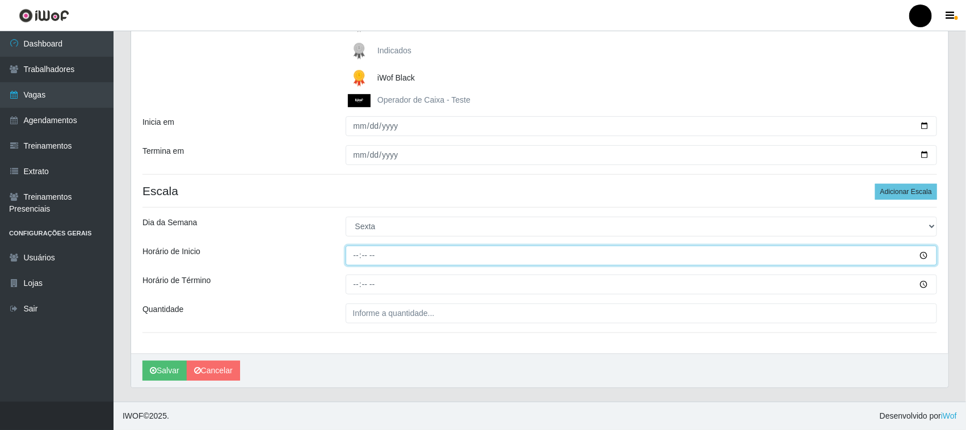
click at [356, 255] on input "Horário de Inicio" at bounding box center [642, 256] width 592 height 20
type input "16:00"
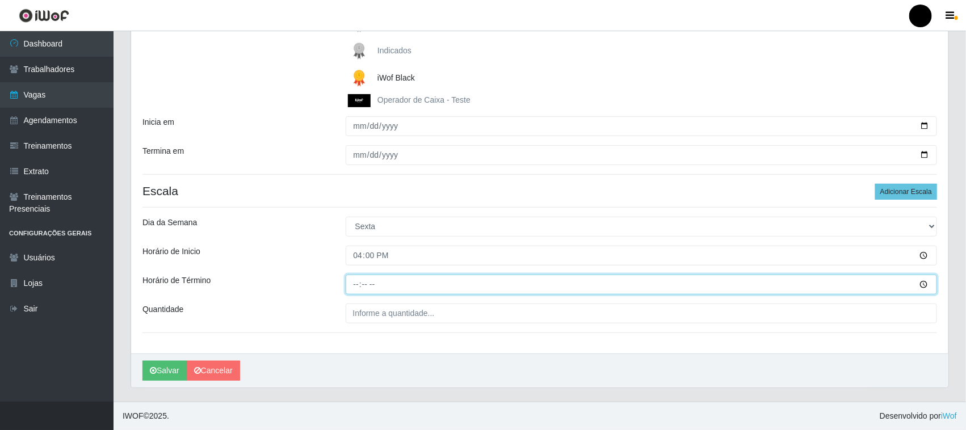
click at [359, 289] on input "Horário de Término" at bounding box center [642, 285] width 592 height 20
type input "22:00"
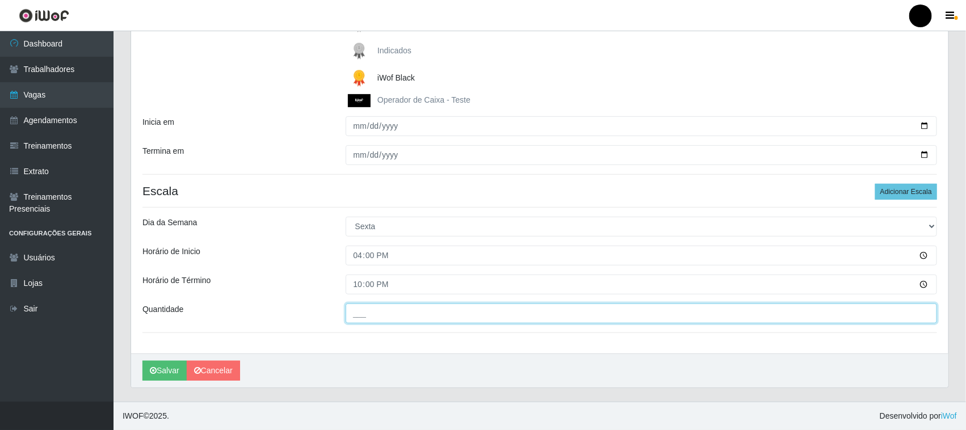
click at [367, 313] on input "___" at bounding box center [642, 314] width 592 height 20
type input "1__"
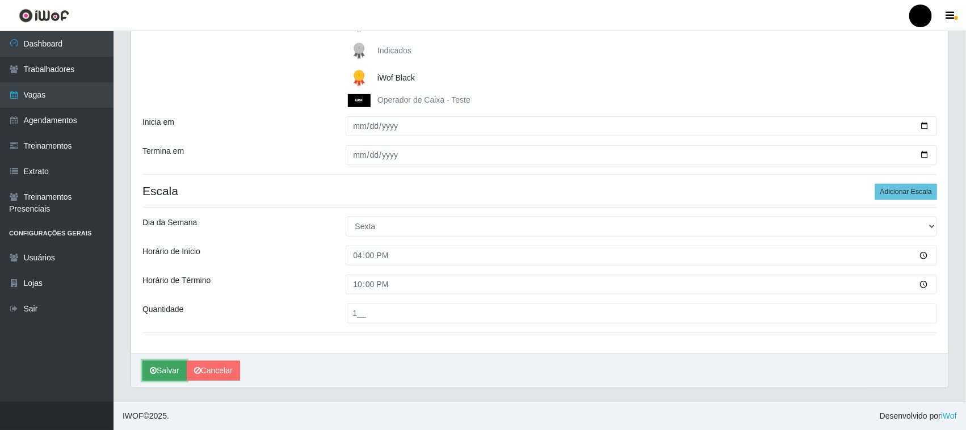
click at [169, 372] on button "Salvar" at bounding box center [164, 371] width 44 height 20
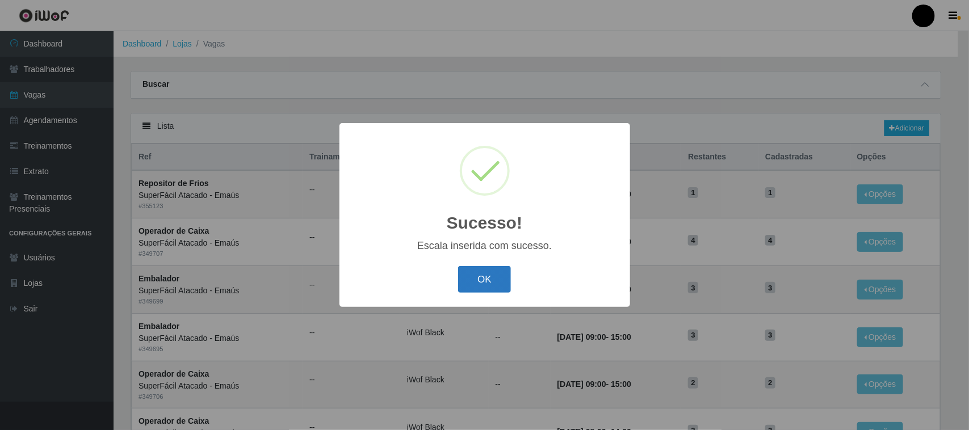
click at [492, 279] on button "OK" at bounding box center [484, 279] width 53 height 27
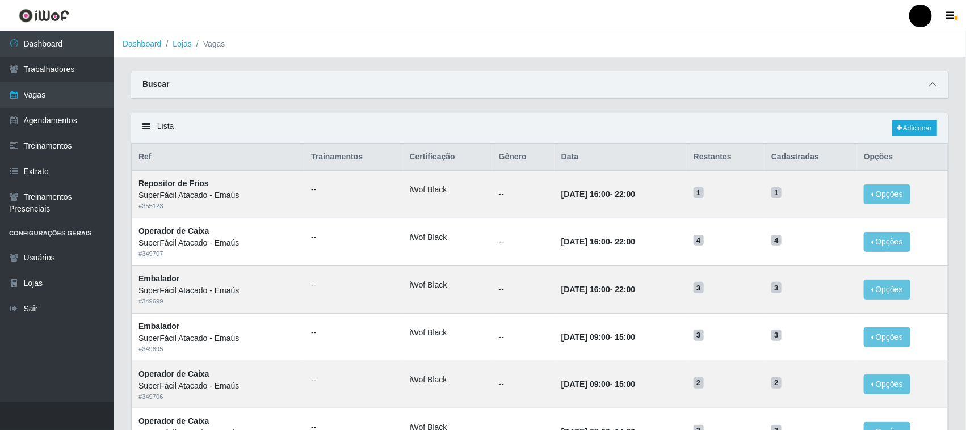
click at [934, 84] on icon at bounding box center [933, 85] width 8 height 8
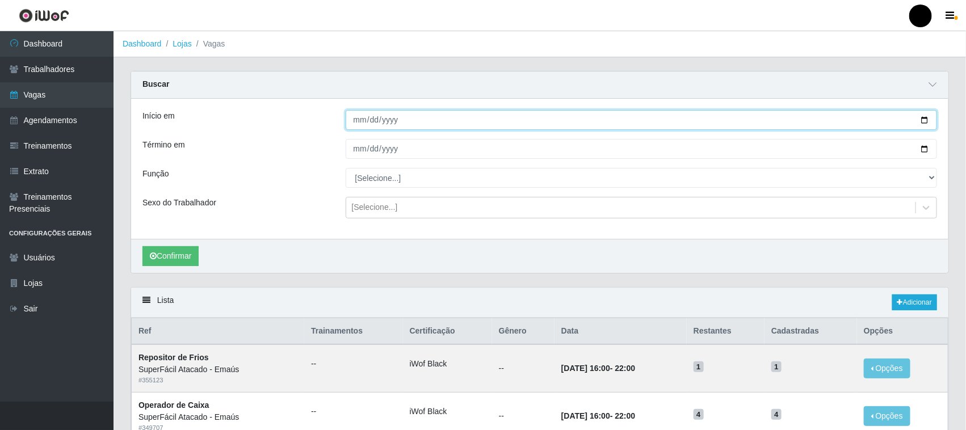
click at [924, 121] on input "Início em" at bounding box center [642, 120] width 592 height 20
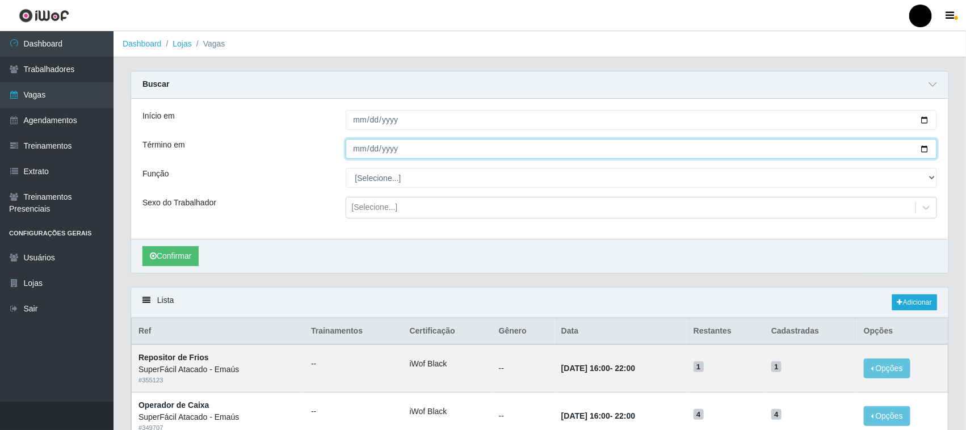
click at [926, 149] on input "Término em" at bounding box center [642, 149] width 592 height 20
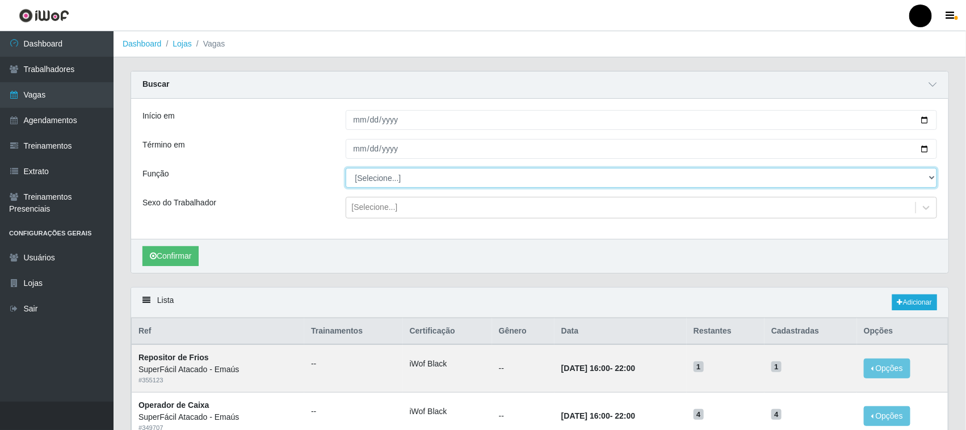
click at [382, 183] on select "[Selecione...] Auxiliar de Estacionamento Auxiliar de Estacionamento + Auxiliar…" at bounding box center [642, 178] width 592 height 20
click at [346, 169] on select "[Selecione...] Auxiliar de Estacionamento Auxiliar de Estacionamento + Auxiliar…" at bounding box center [642, 178] width 592 height 20
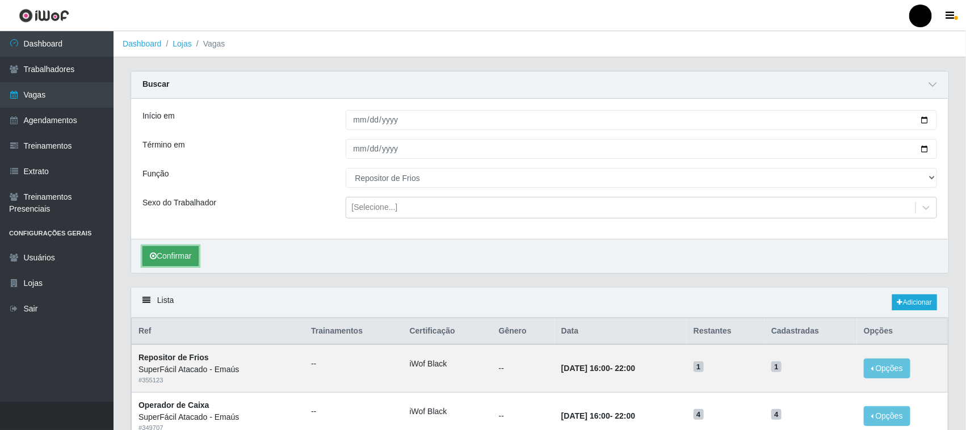
click at [171, 250] on button "Confirmar" at bounding box center [170, 256] width 56 height 20
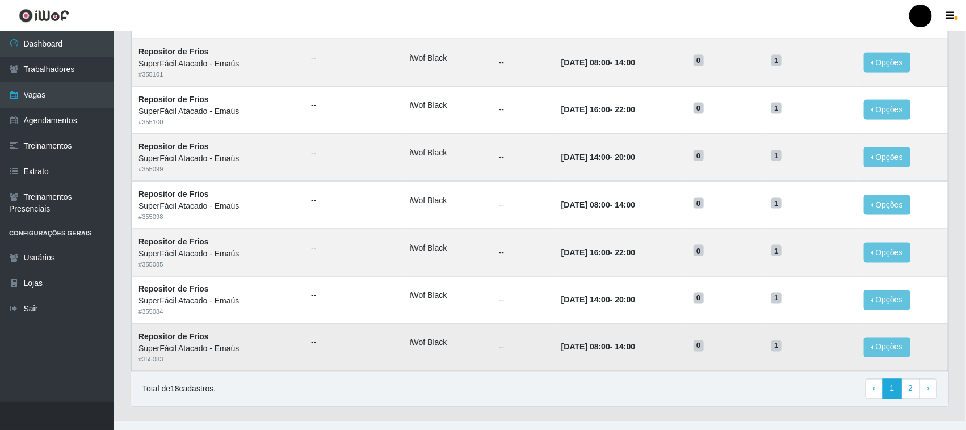
scroll to position [708, 0]
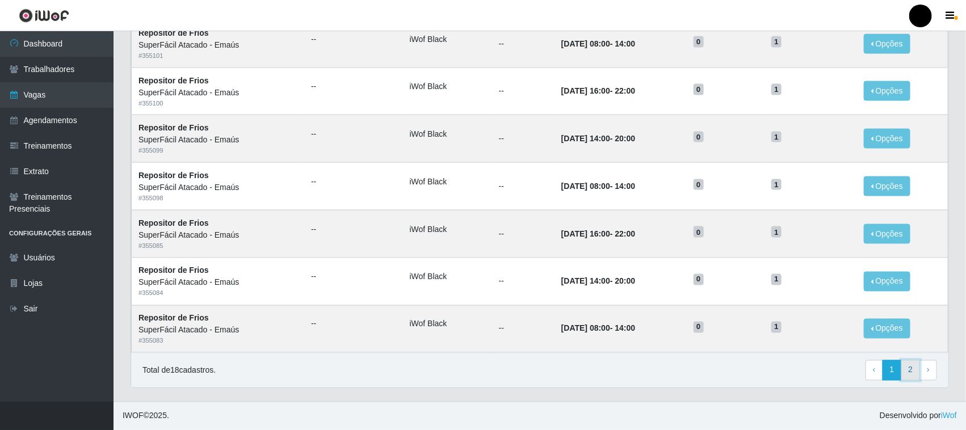
click at [907, 371] on link "2" at bounding box center [910, 370] width 19 height 20
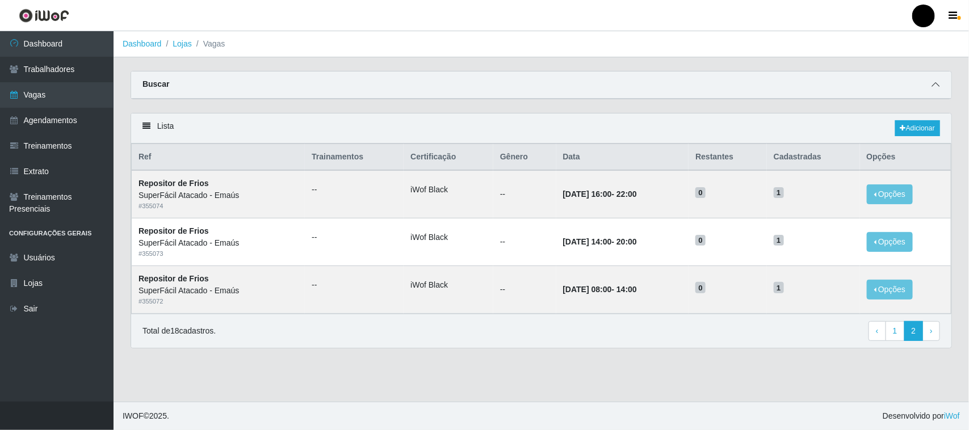
click at [933, 82] on icon at bounding box center [935, 85] width 8 height 8
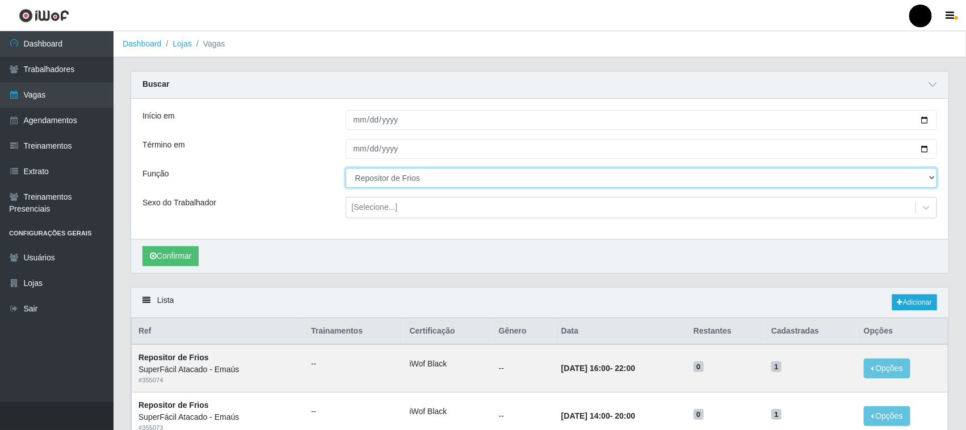
click at [930, 175] on select "[Selecione...] Auxiliar de Estacionamento Auxiliar de Estacionamento + Auxiliar…" at bounding box center [642, 178] width 592 height 20
click at [346, 169] on select "[Selecione...] Auxiliar de Estacionamento Auxiliar de Estacionamento + Auxiliar…" at bounding box center [642, 178] width 592 height 20
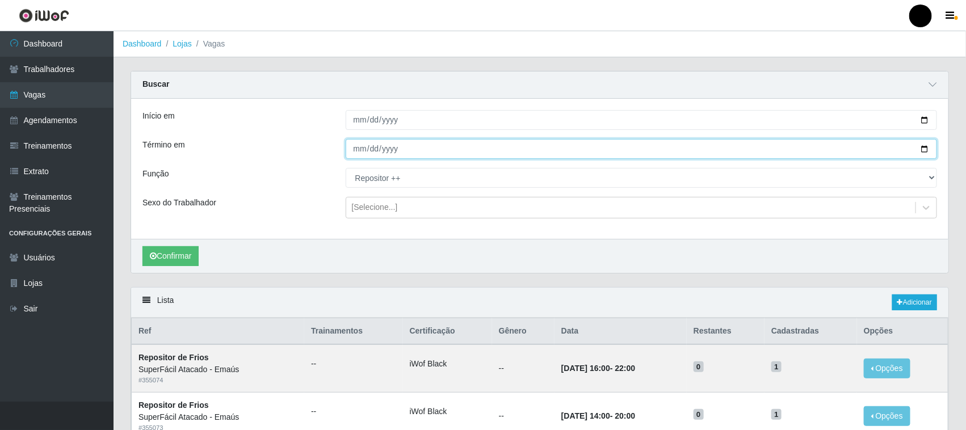
click at [809, 148] on input "[DATE]" at bounding box center [642, 149] width 592 height 20
click at [923, 149] on input "[DATE]" at bounding box center [642, 149] width 592 height 20
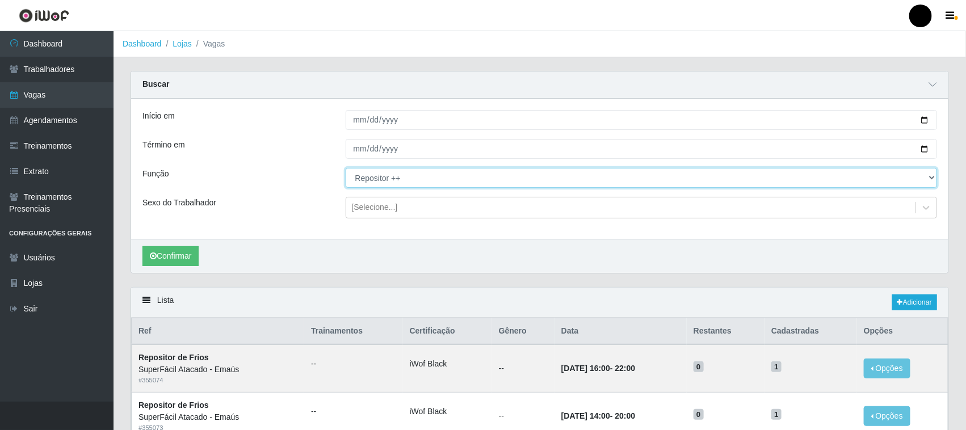
click at [925, 176] on select "[Selecione...] Auxiliar de Estacionamento Auxiliar de Estacionamento + Auxiliar…" at bounding box center [642, 178] width 592 height 20
click at [346, 169] on select "[Selecione...] Auxiliar de Estacionamento Auxiliar de Estacionamento + Auxiliar…" at bounding box center [642, 178] width 592 height 20
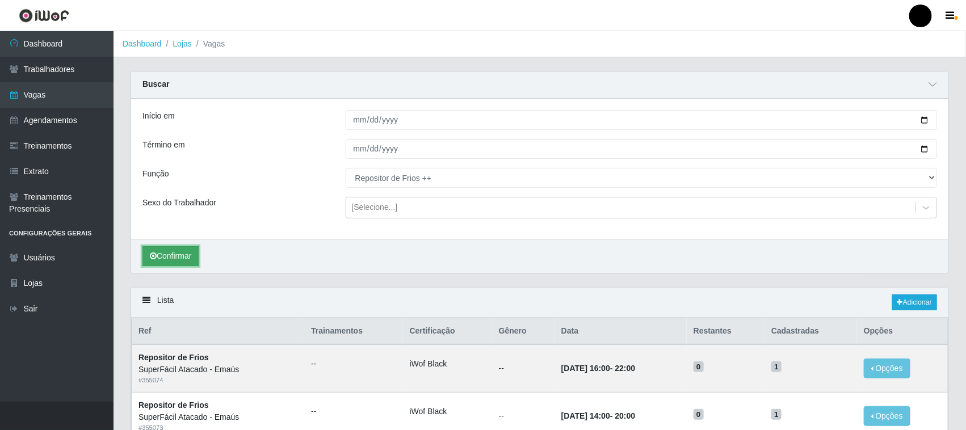
click at [177, 259] on button "Confirmar" at bounding box center [170, 256] width 56 height 20
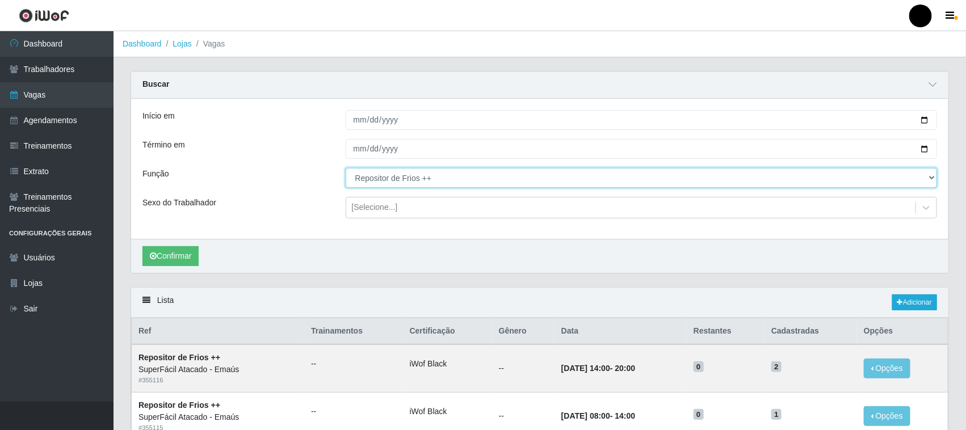
click at [929, 177] on select "[Selecione...] Auxiliar de Estacionamento Auxiliar de Estacionamento + Auxiliar…" at bounding box center [642, 178] width 592 height 20
select select "113"
click at [346, 169] on select "[Selecione...] Auxiliar de Estacionamento Auxiliar de Estacionamento + Auxiliar…" at bounding box center [642, 178] width 592 height 20
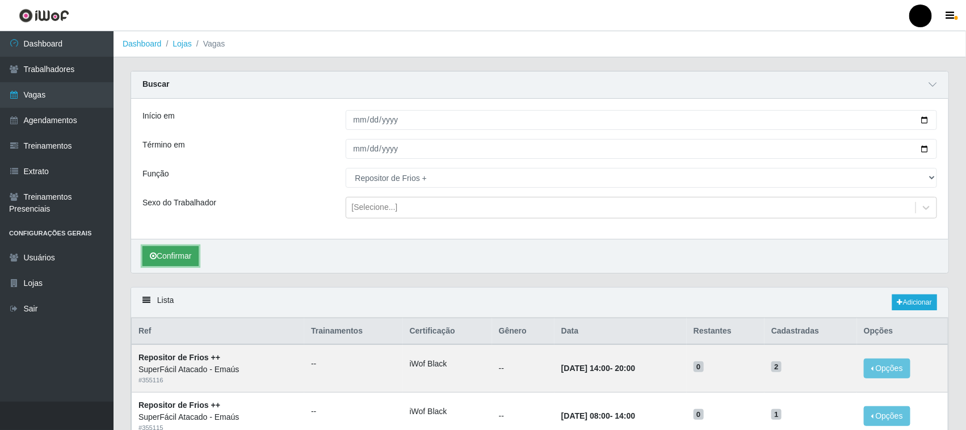
click at [177, 254] on button "Confirmar" at bounding box center [170, 256] width 56 height 20
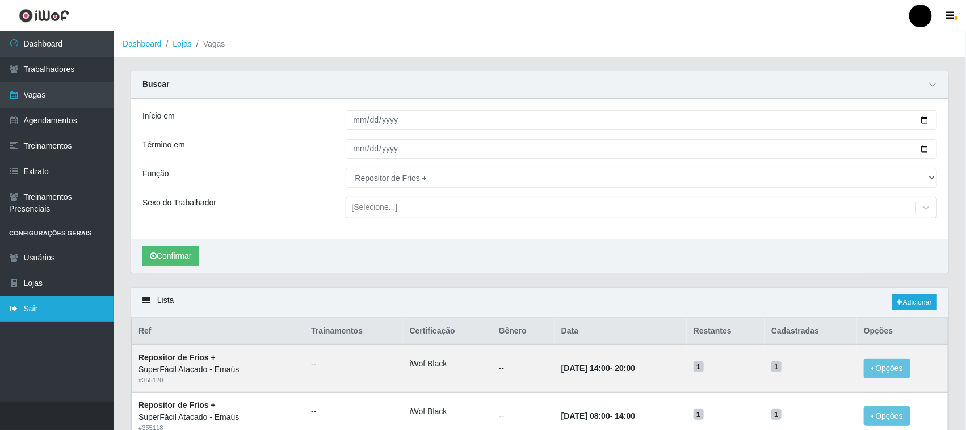
click at [40, 313] on link "Sair" at bounding box center [57, 309] width 114 height 26
